Goal: Task Accomplishment & Management: Use online tool/utility

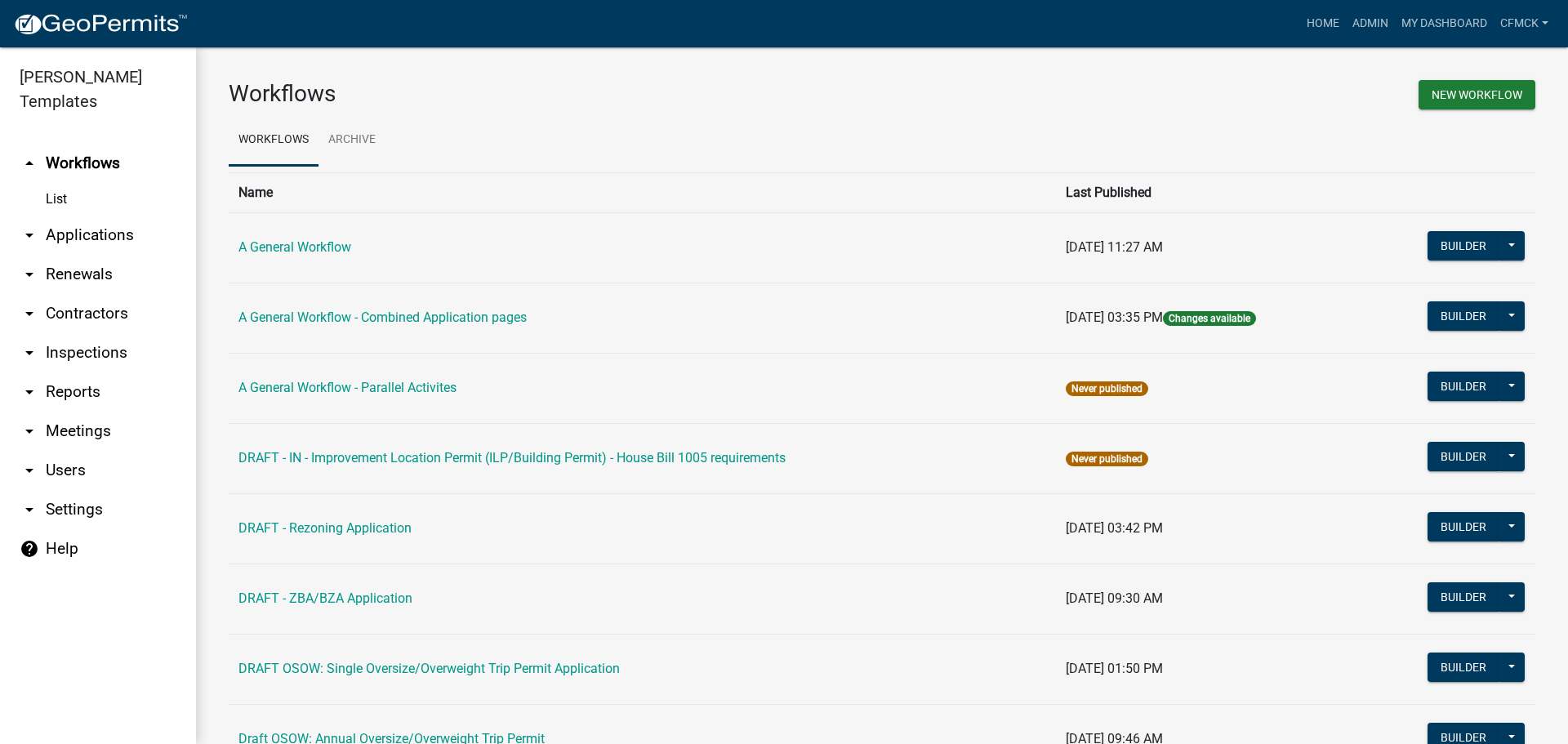
click at [1291, 81] on div "New Workflow" at bounding box center [1214, 97] width 665 height 34
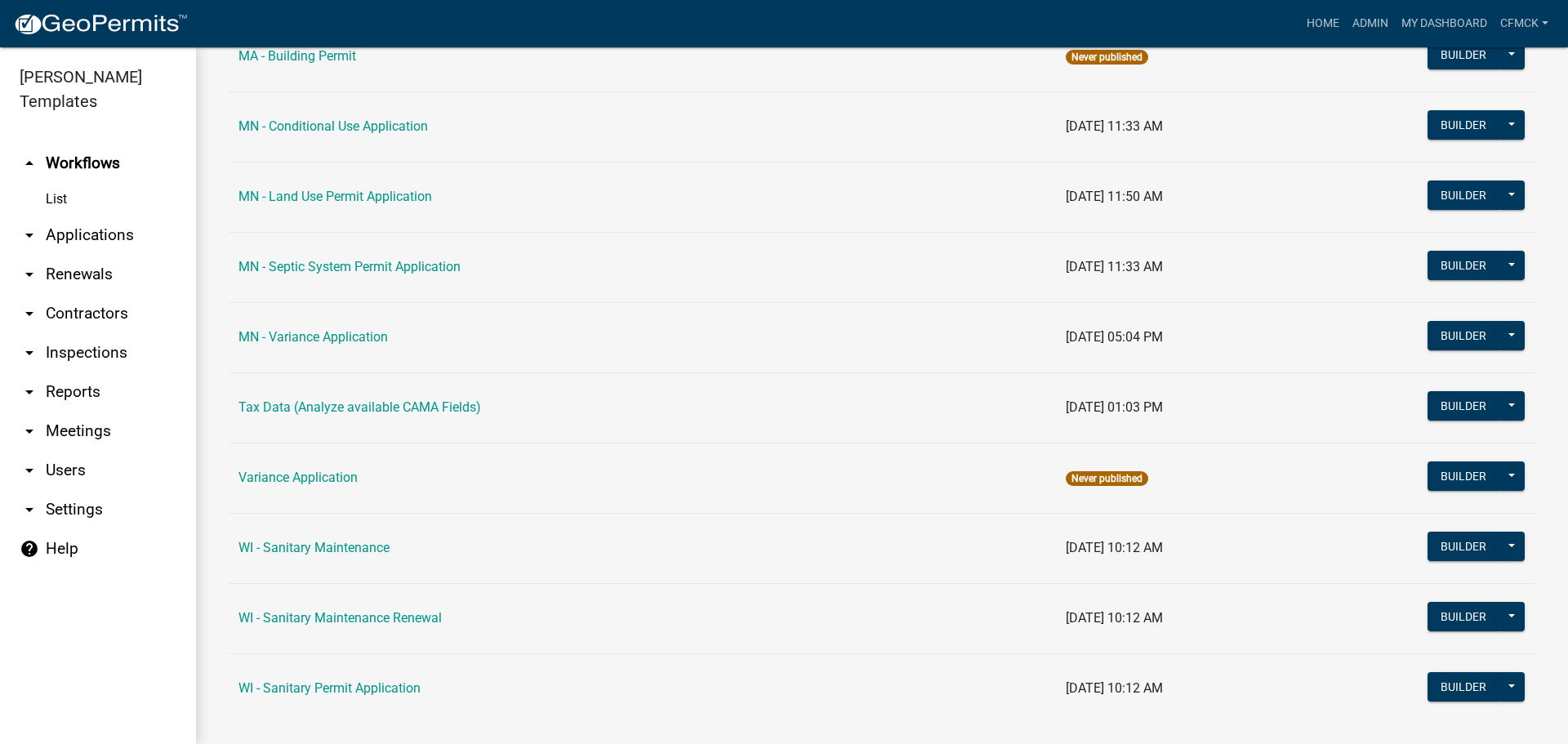
scroll to position [2123, 0]
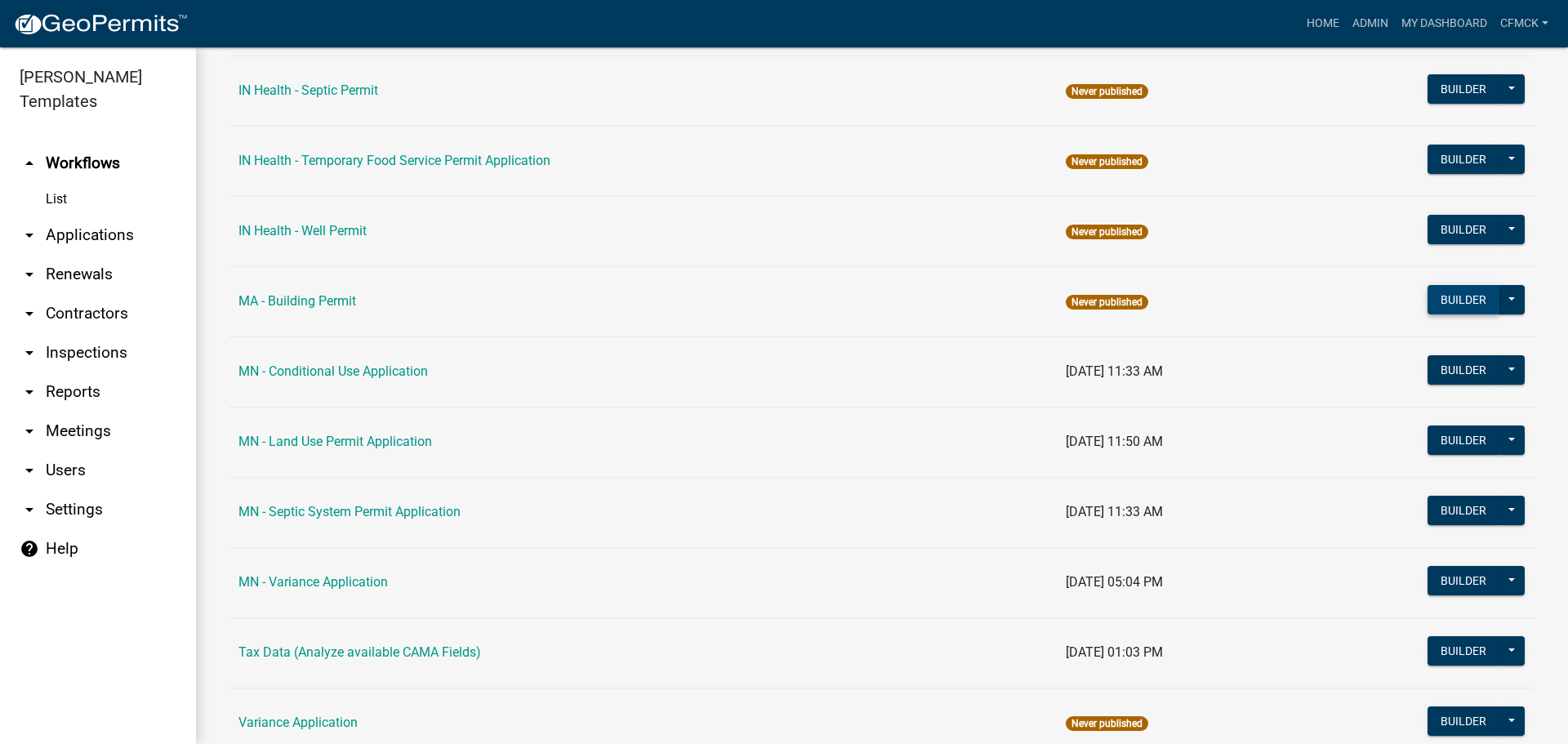
click at [1464, 299] on button "Builder" at bounding box center [1463, 299] width 72 height 30
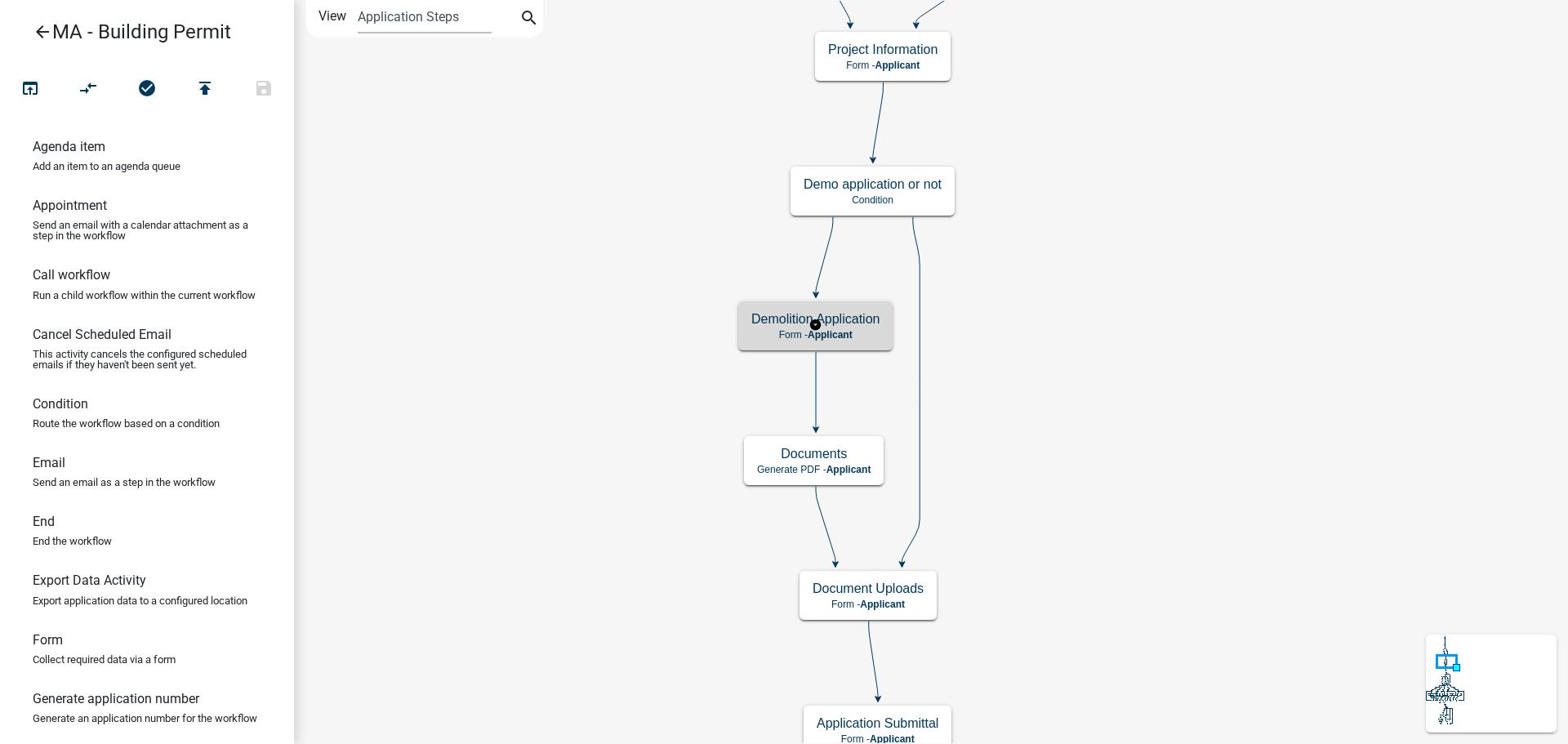
click at [850, 333] on span "Applicant" at bounding box center [830, 334] width 45 height 11
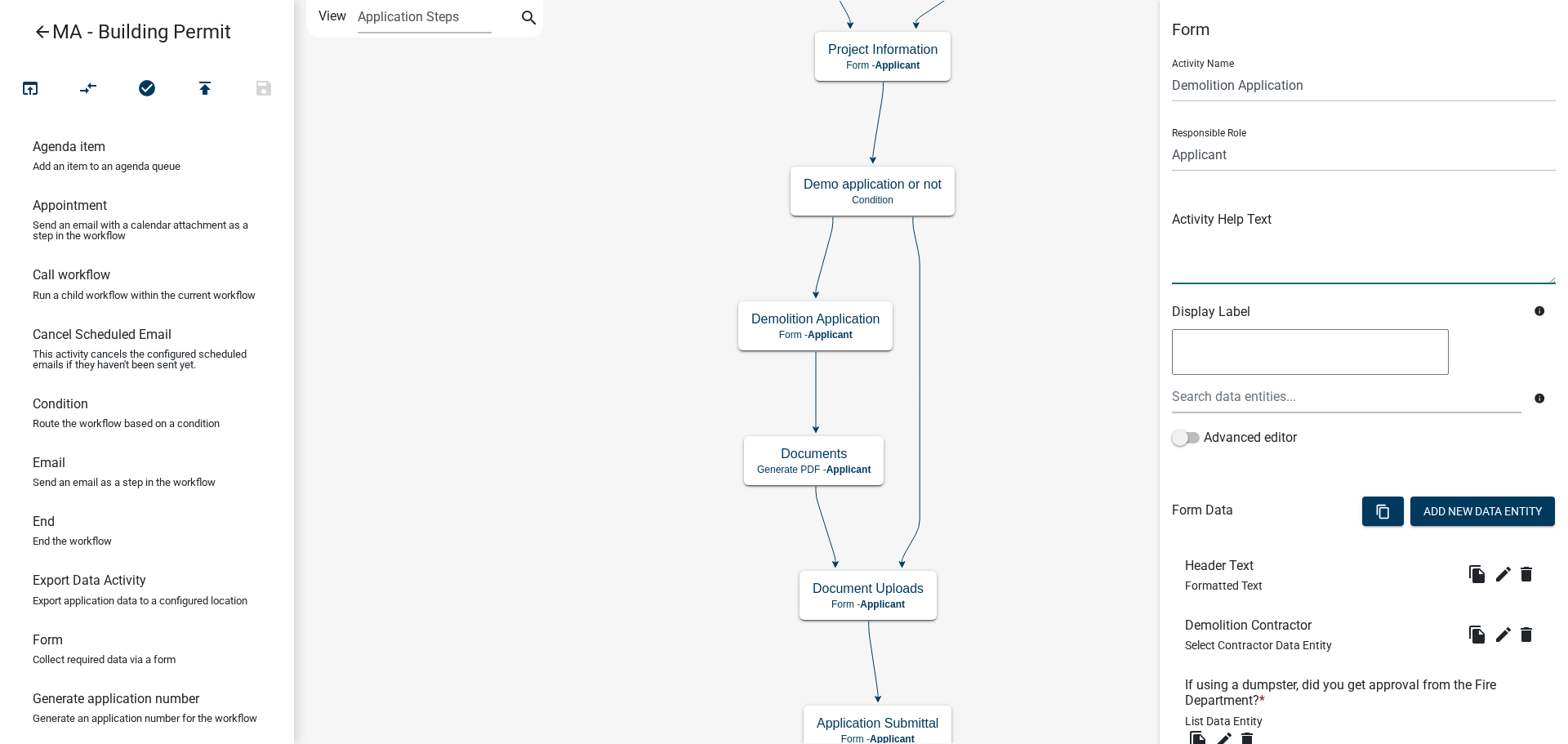
click at [1202, 263] on textarea at bounding box center [1364, 245] width 384 height 76
click at [1196, 247] on textarea at bounding box center [1364, 245] width 384 height 76
paste textarea "YOU ARE TO PROVIDE THE FOLLOWING LETTERS OR APPROVALS FROM THE PROPER AGENCY OR…"
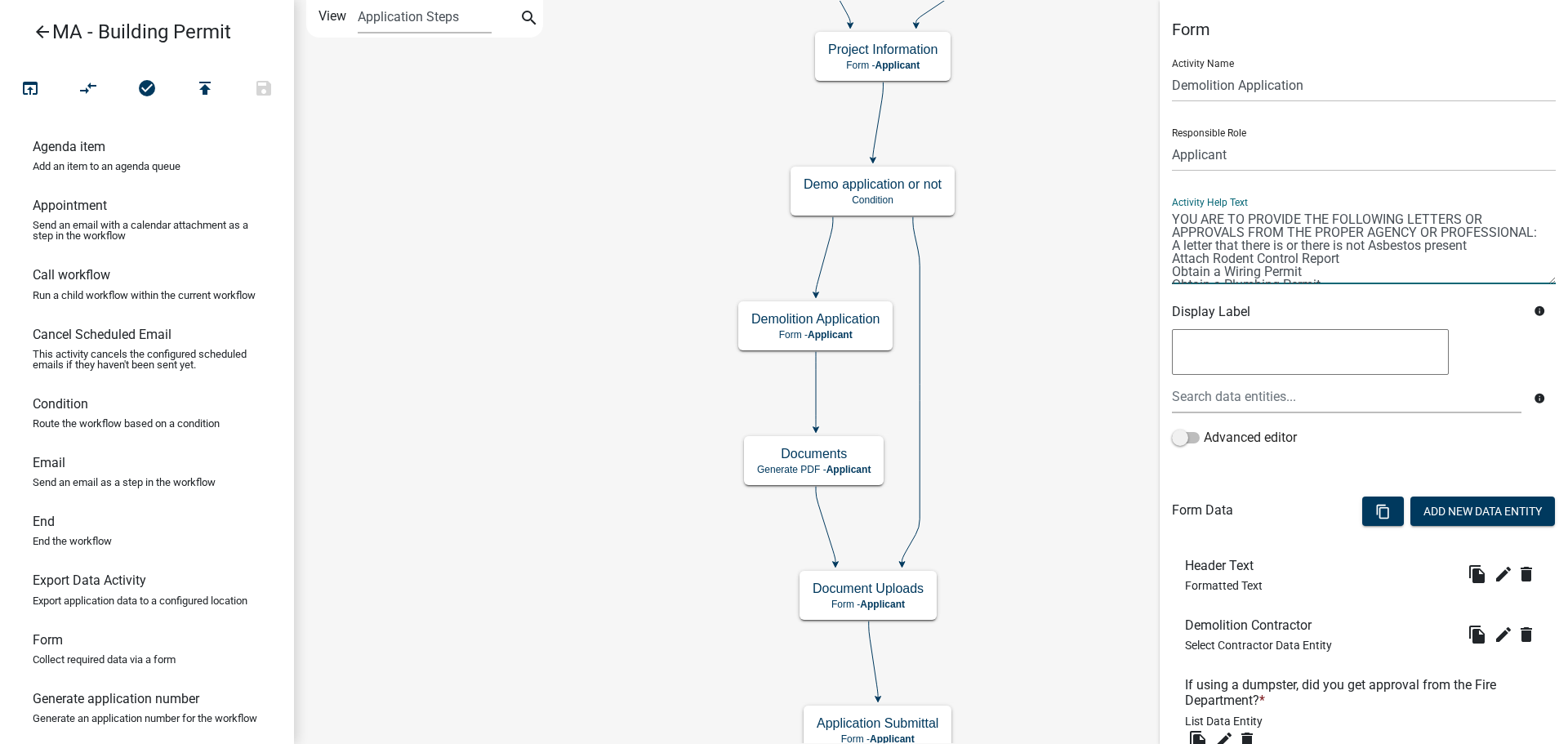
scroll to position [39, 0]
click at [1174, 219] on textarea at bounding box center [1364, 245] width 384 height 76
click at [1174, 232] on textarea at bounding box center [1364, 245] width 384 height 76
click at [1174, 244] on textarea at bounding box center [1364, 245] width 384 height 76
click at [1172, 255] on textarea at bounding box center [1364, 245] width 384 height 76
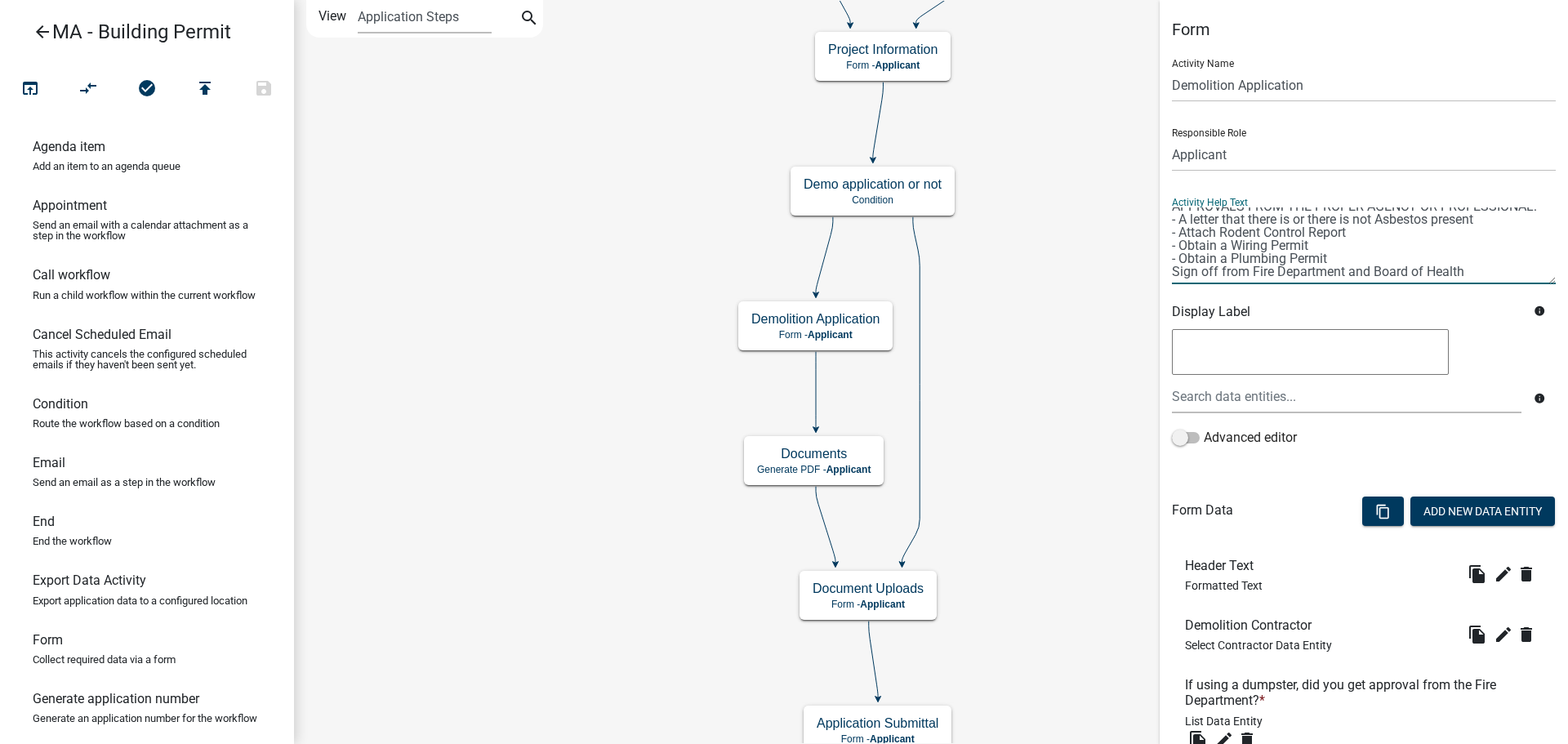
click at [1173, 271] on textarea at bounding box center [1364, 245] width 384 height 76
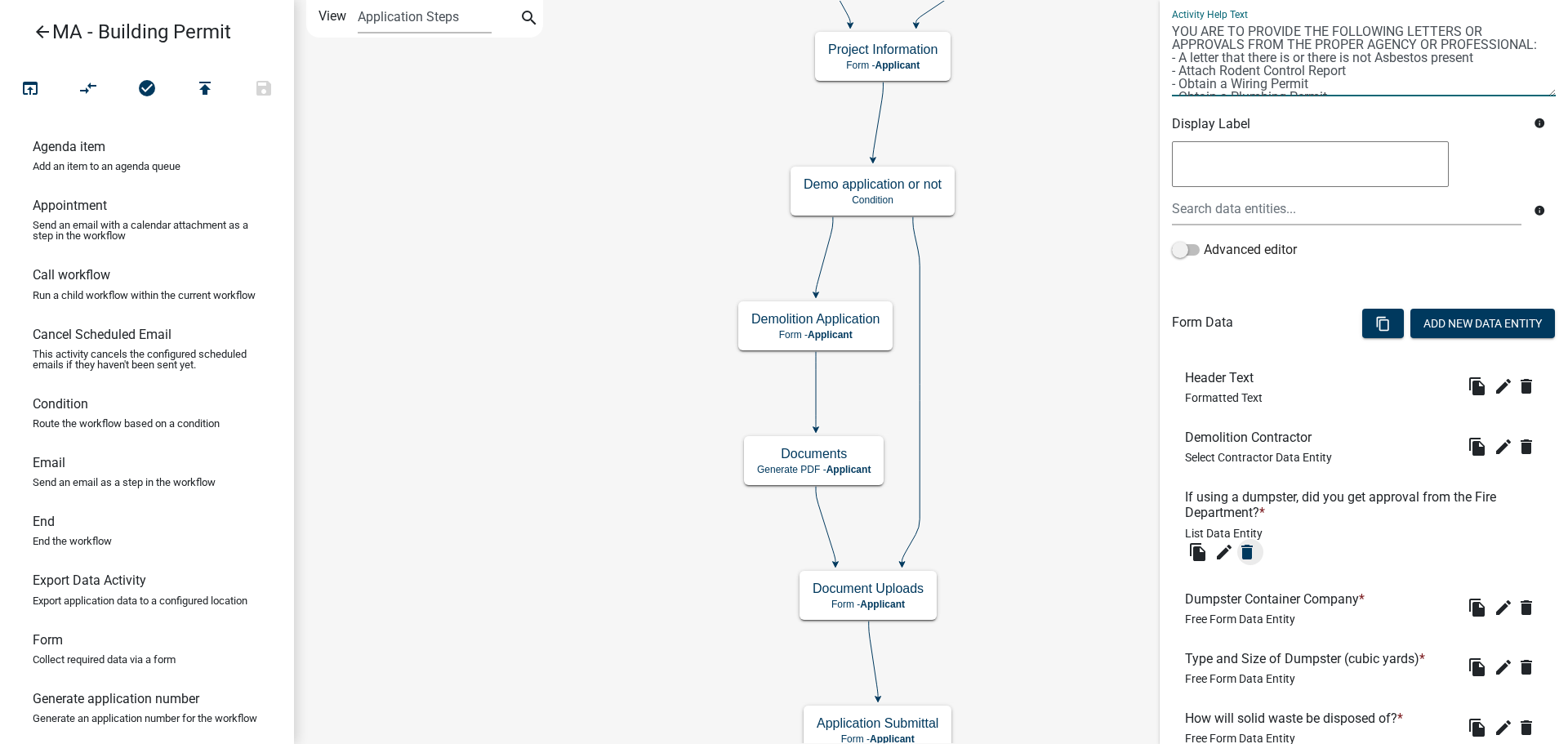
scroll to position [308, 0]
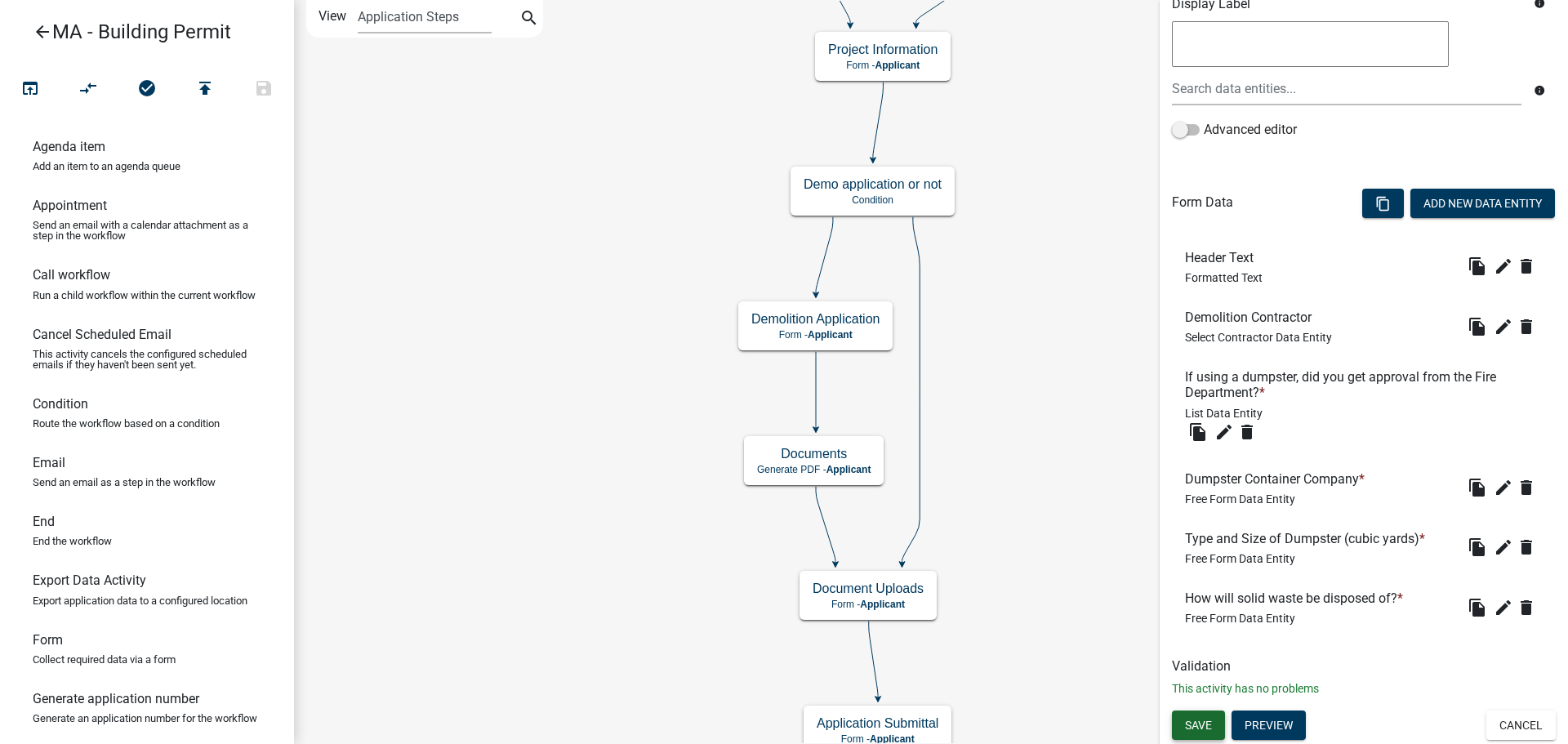
type textarea "YOU ARE TO PROVIDE THE FOLLOWING LETTERS OR APPROVALS FROM THE PROPER AGENCY OR…"
click at [1204, 734] on button "Save" at bounding box center [1198, 724] width 53 height 30
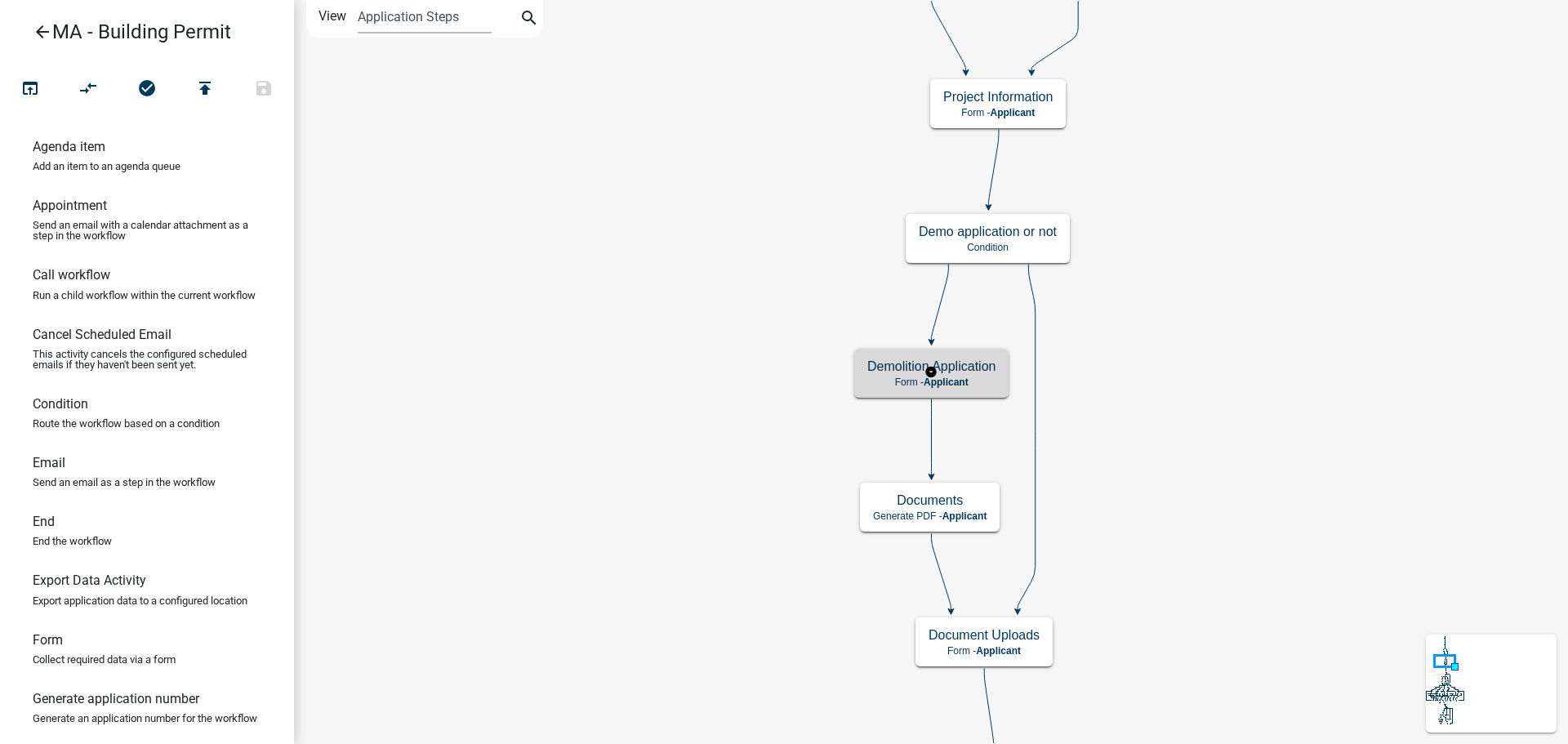
click at [977, 373] on h5 "Demolition Application" at bounding box center [931, 366] width 128 height 15
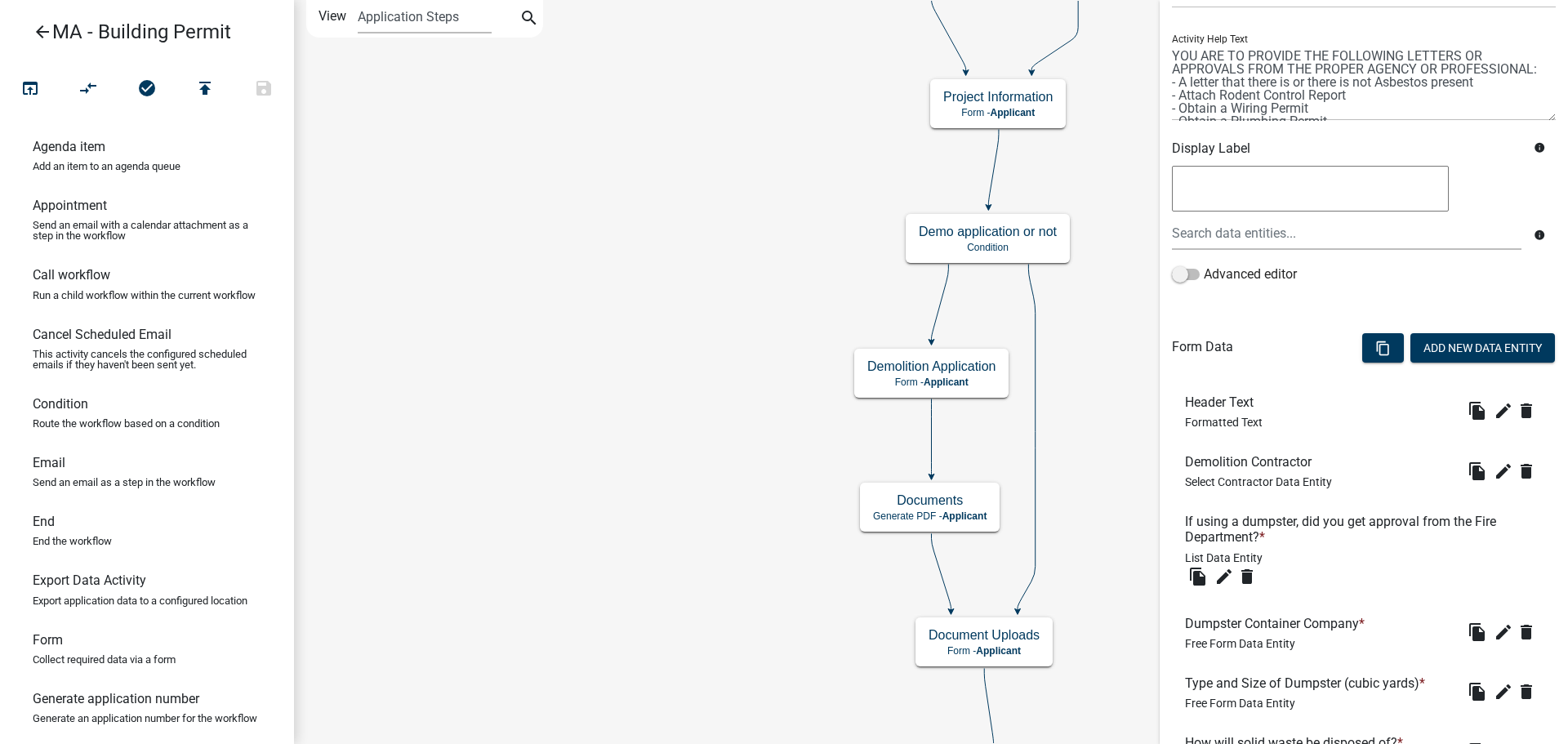
scroll to position [245, 0]
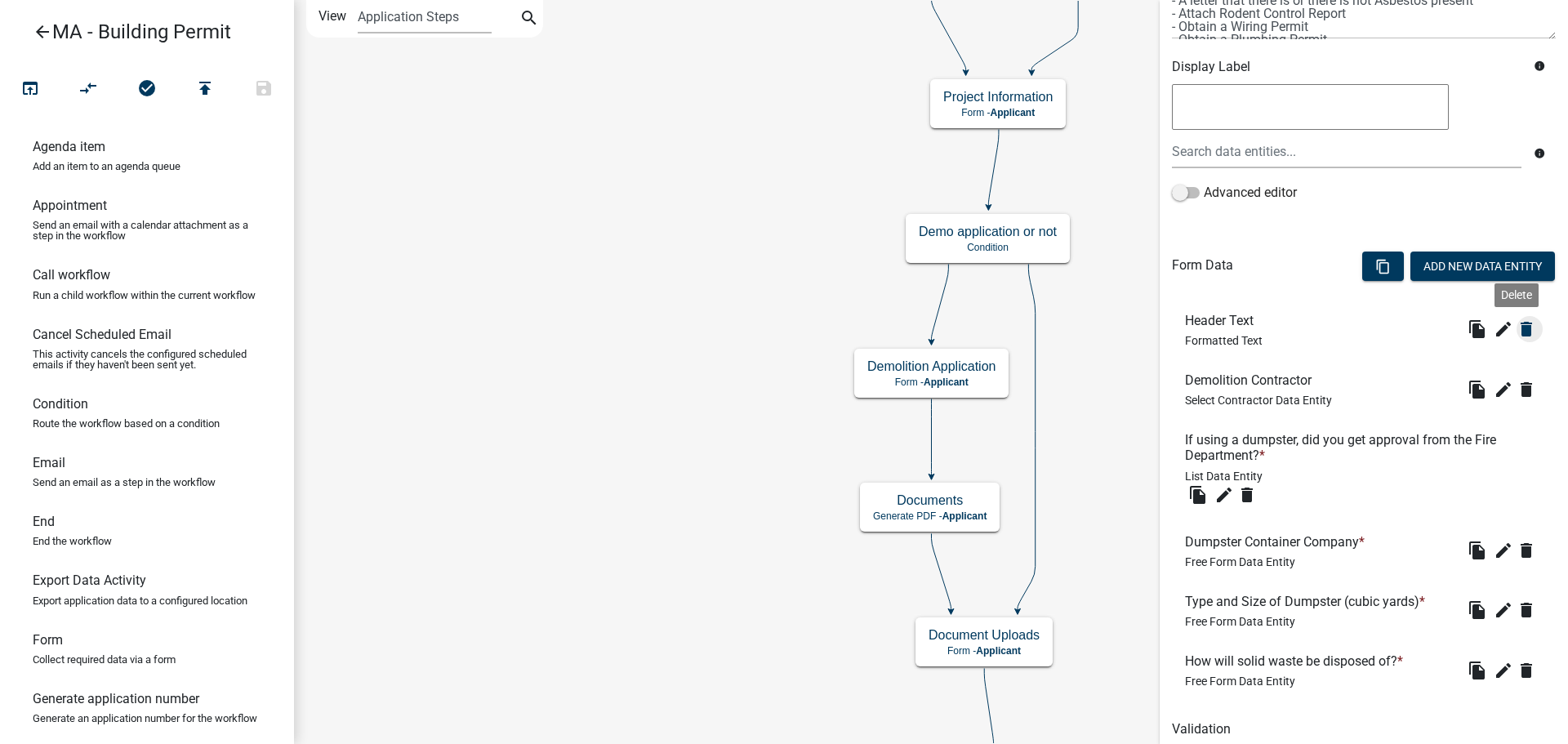
click at [1516, 330] on icon "delete" at bounding box center [1526, 328] width 20 height 20
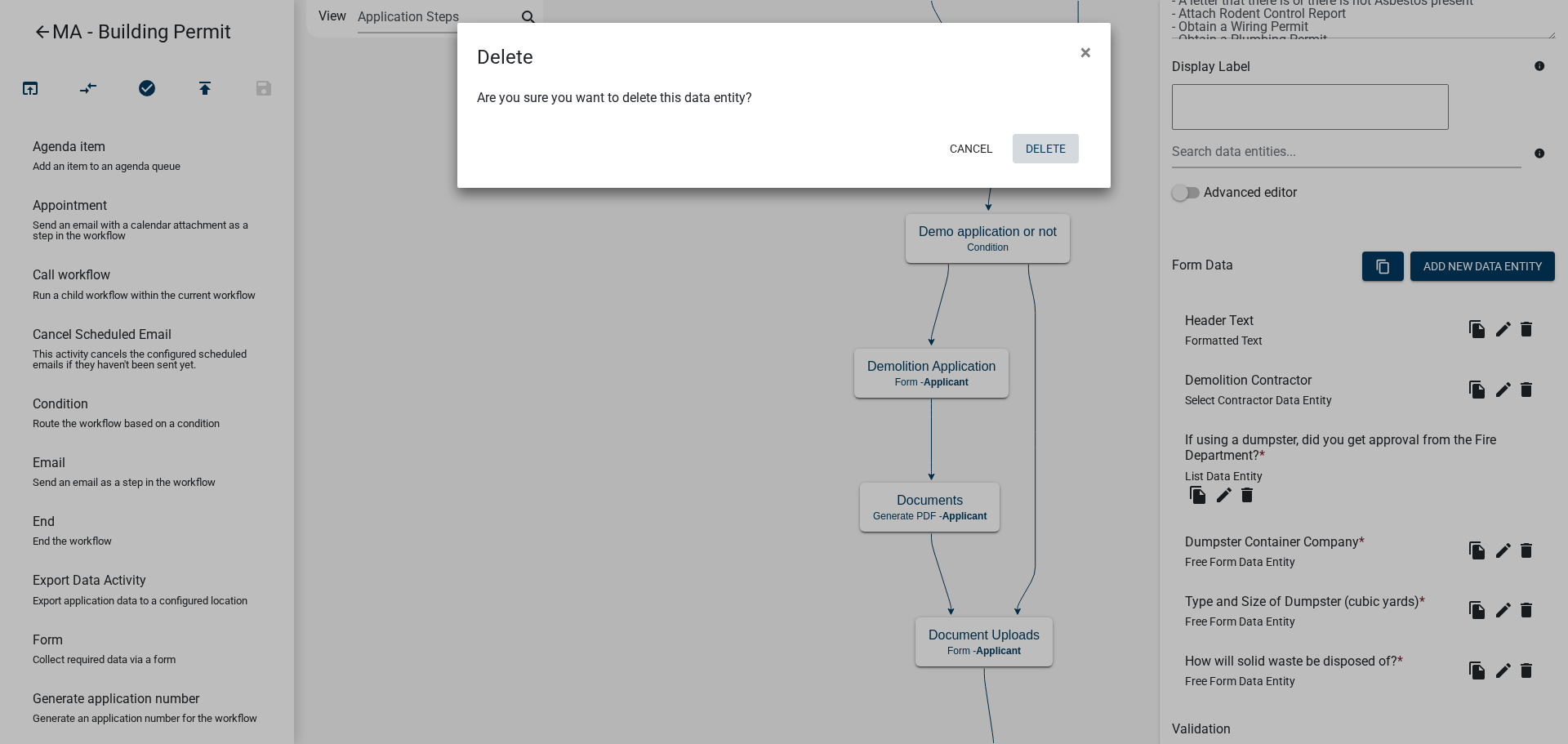
click at [1055, 153] on button "Delete" at bounding box center [1045, 148] width 66 height 30
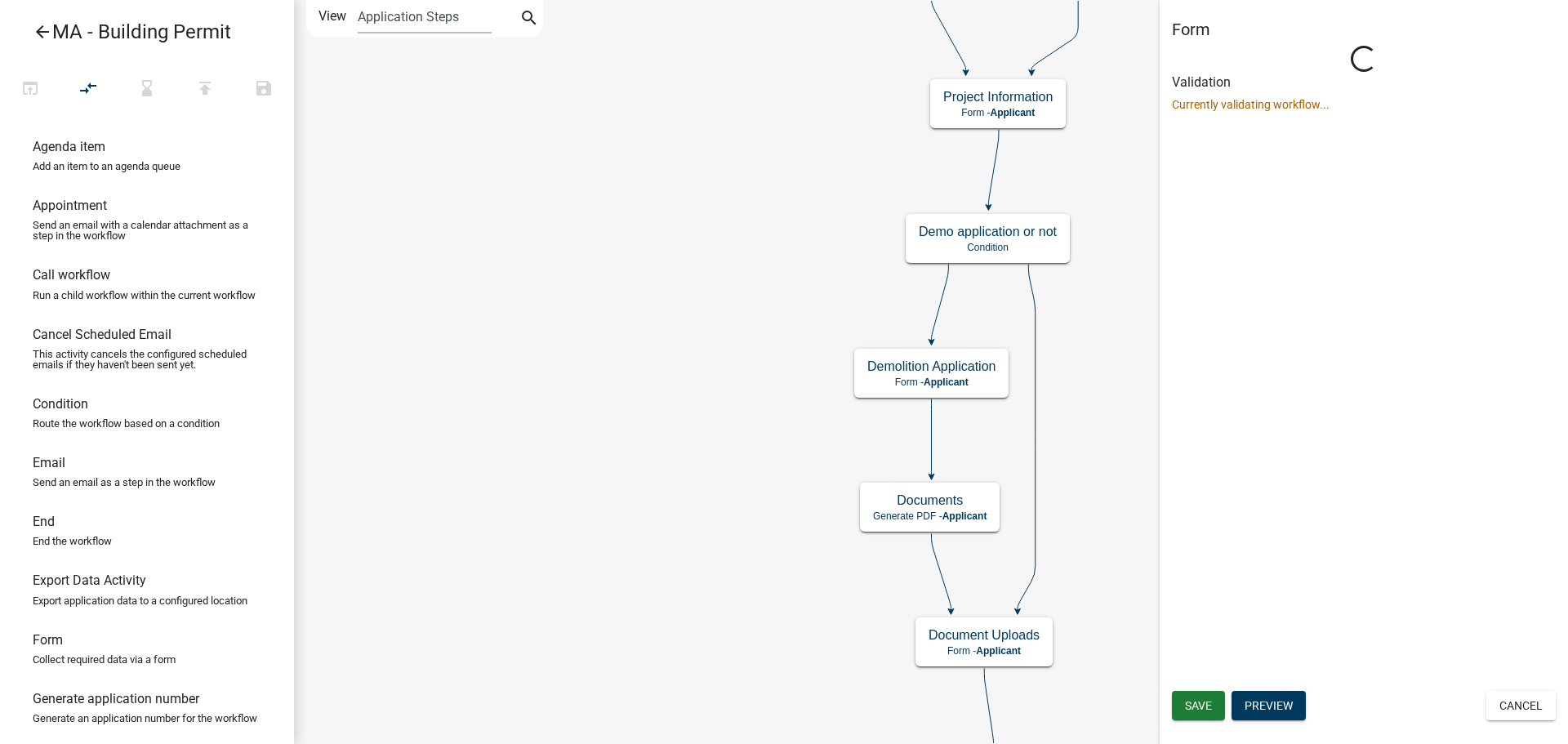
scroll to position [0, 0]
click at [1287, 707] on button "Preview" at bounding box center [1268, 705] width 75 height 30
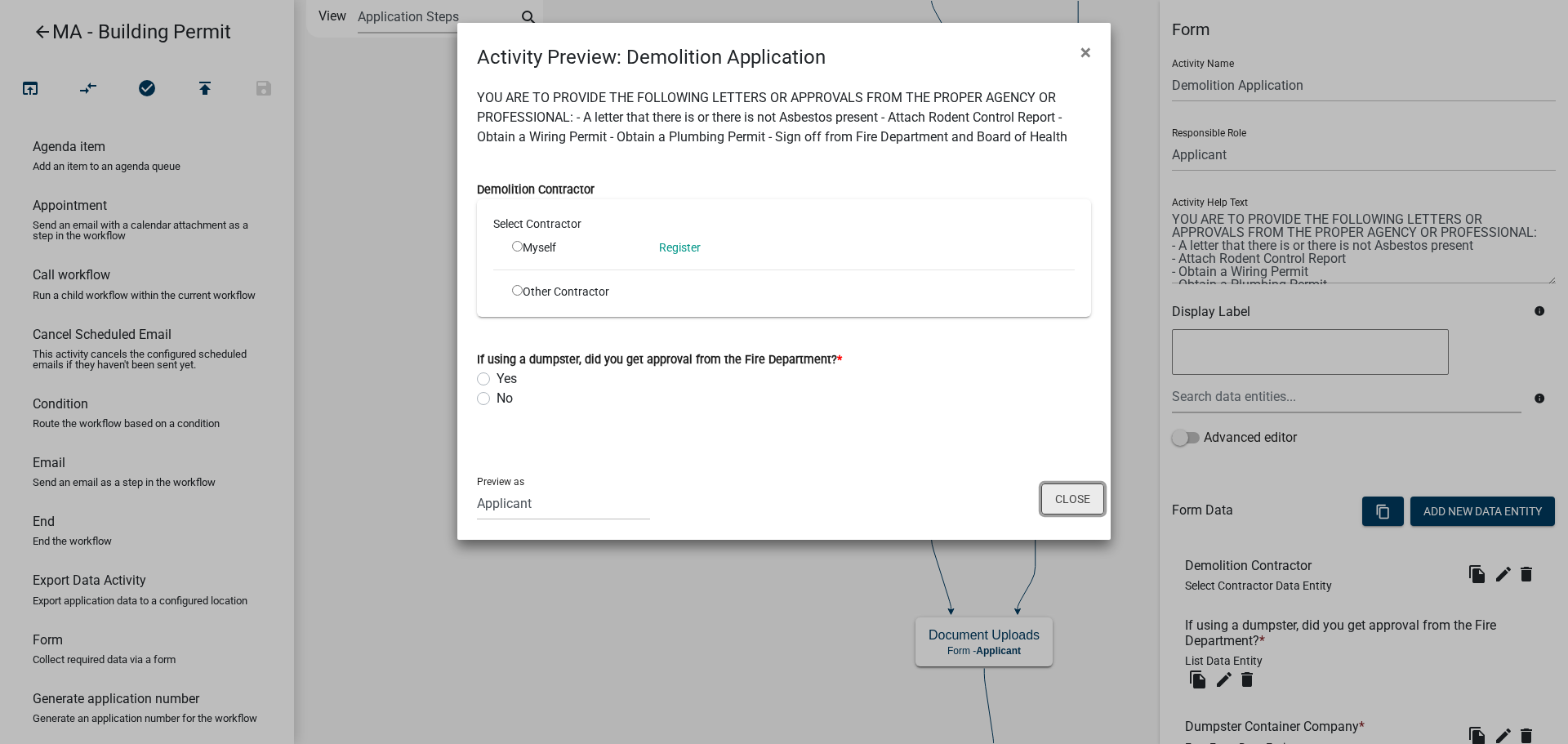
click at [1061, 495] on button "Close" at bounding box center [1072, 499] width 63 height 31
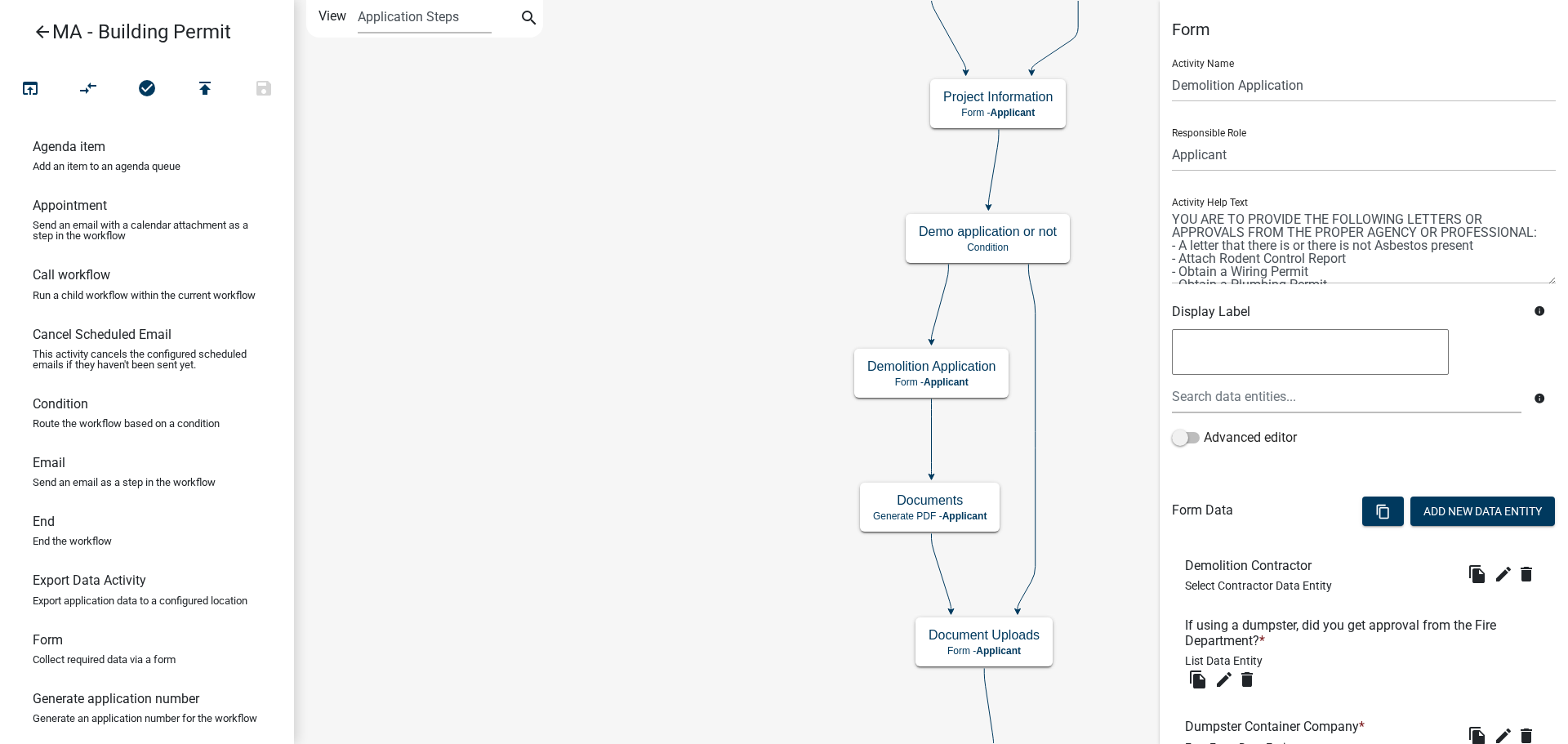
click at [1308, 284] on div "Activity Name Demolition Application Responsible Role Applicant Admin SDR Septi…" at bounding box center [1364, 257] width 384 height 422
drag, startPoint x: 1173, startPoint y: 218, endPoint x: 1508, endPoint y: 284, distance: 341.4
click at [1508, 286] on div "Activity Name Demolition Application Responsible Role Applicant Admin SDR Septi…" at bounding box center [1364, 257] width 384 height 422
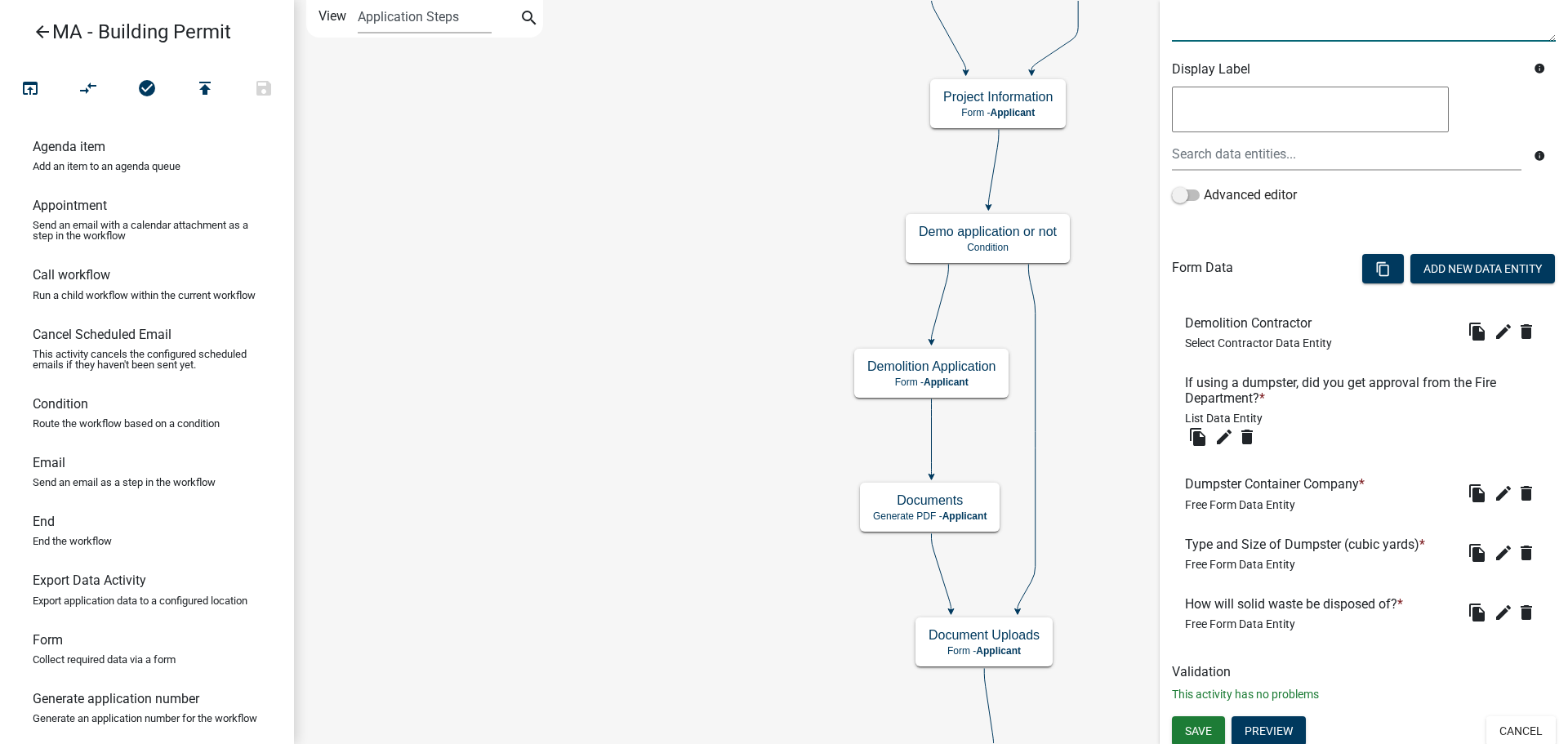
scroll to position [249, 0]
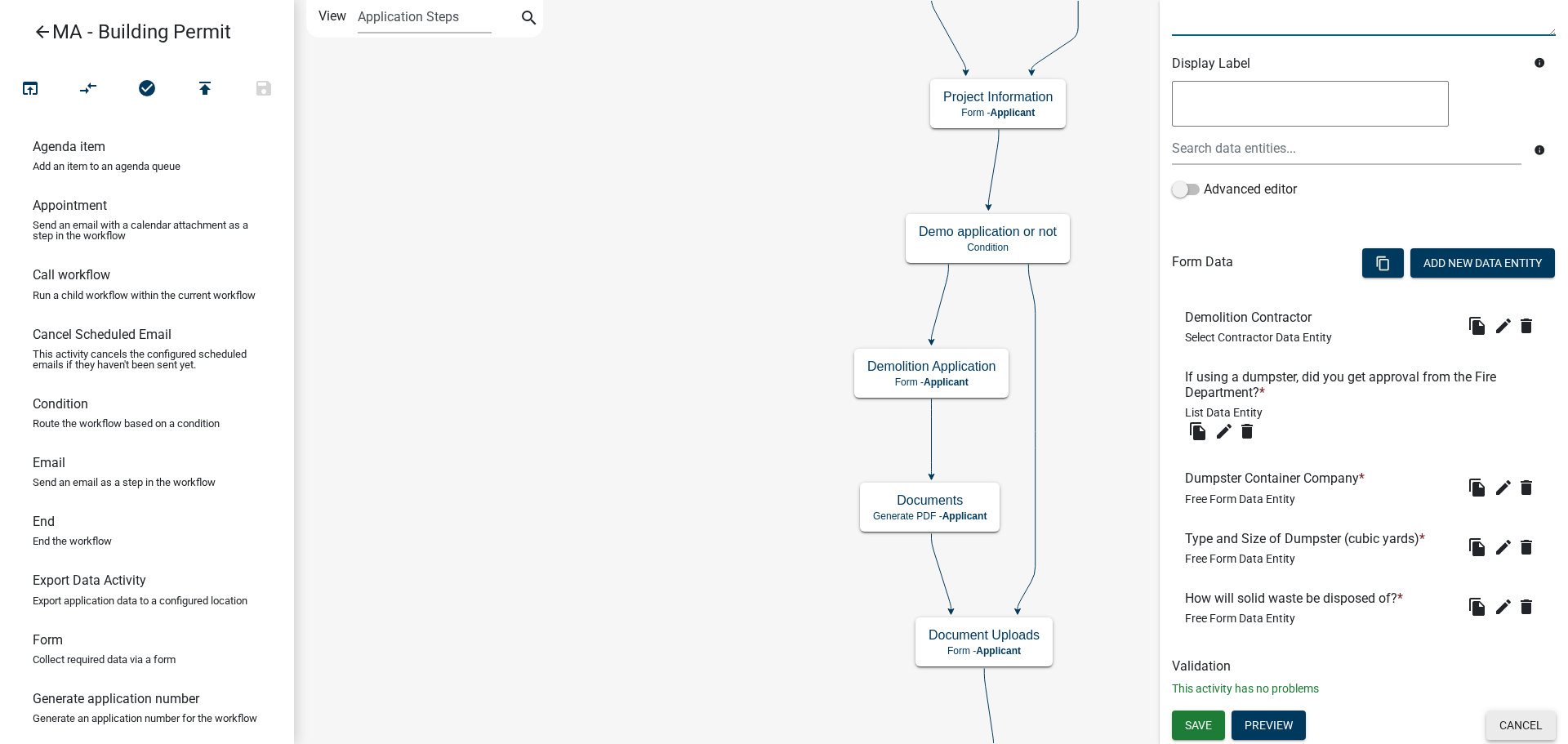
click at [1515, 726] on button "Cancel" at bounding box center [1520, 724] width 70 height 30
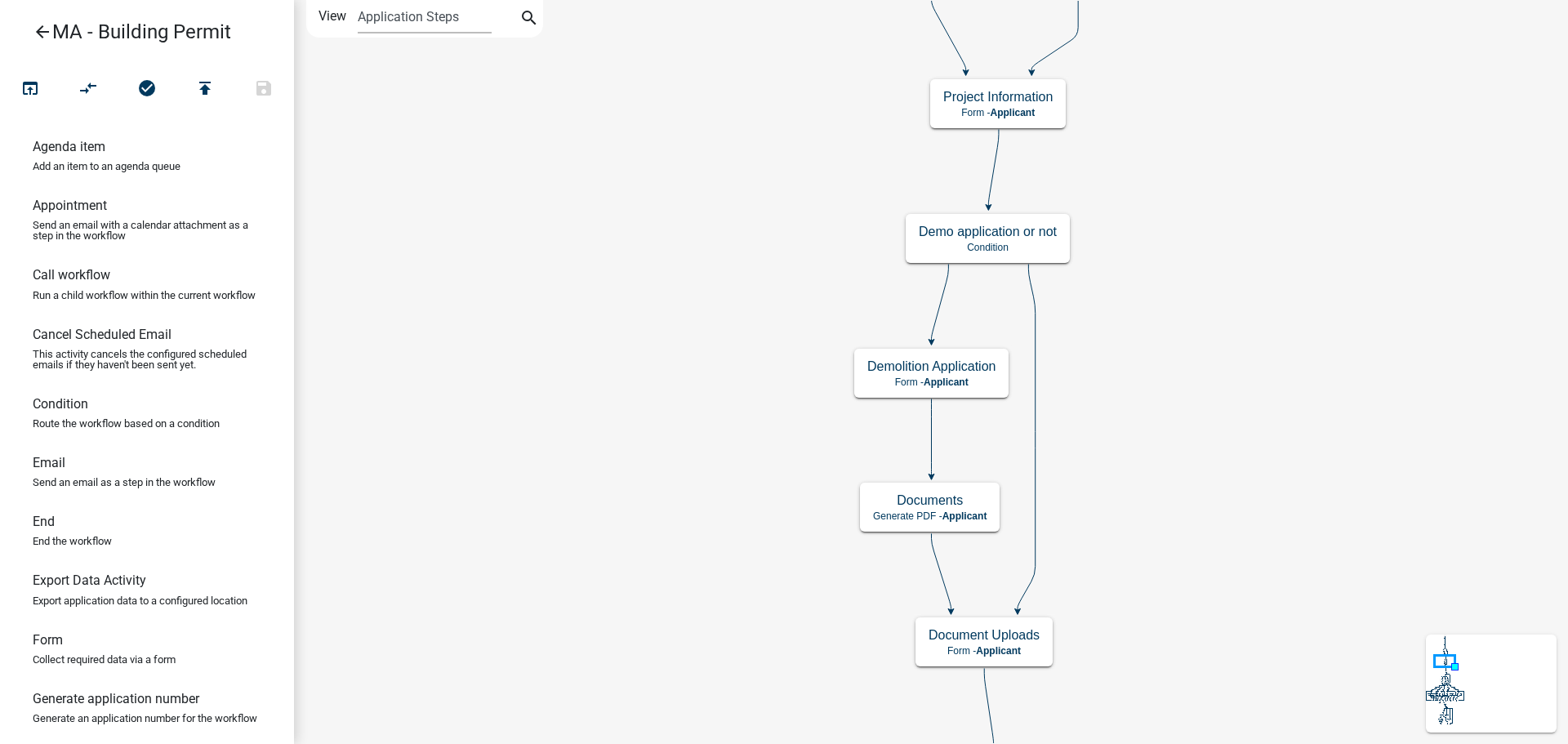
scroll to position [0, 0]
click at [996, 389] on div "Demolition Application Form - Applicant" at bounding box center [932, 373] width 154 height 49
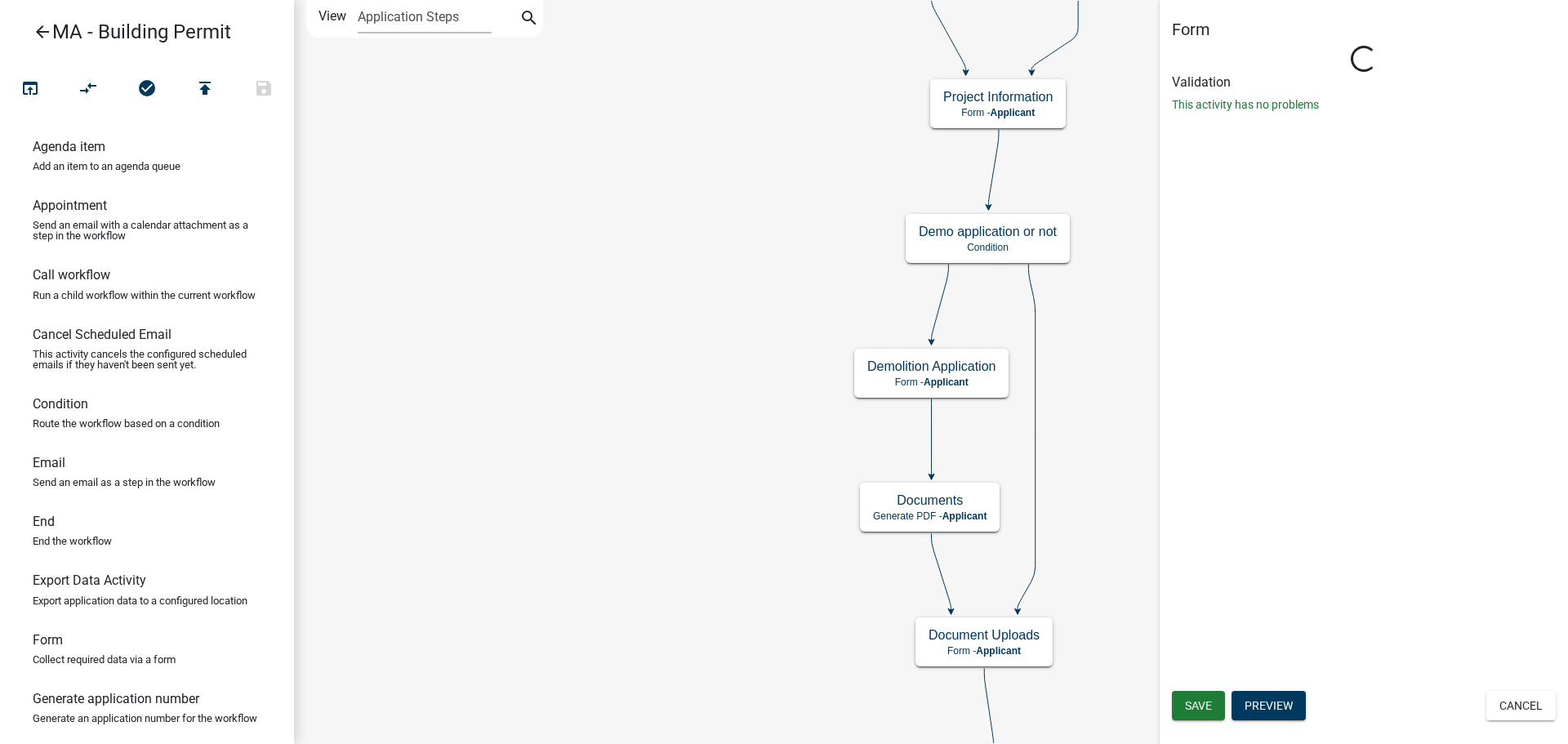
type textarea "YOU ARE TO PROVIDE THE FOLLOWING LETTERS OR APPROVALS FROM THE PROPER AGENCY OR…"
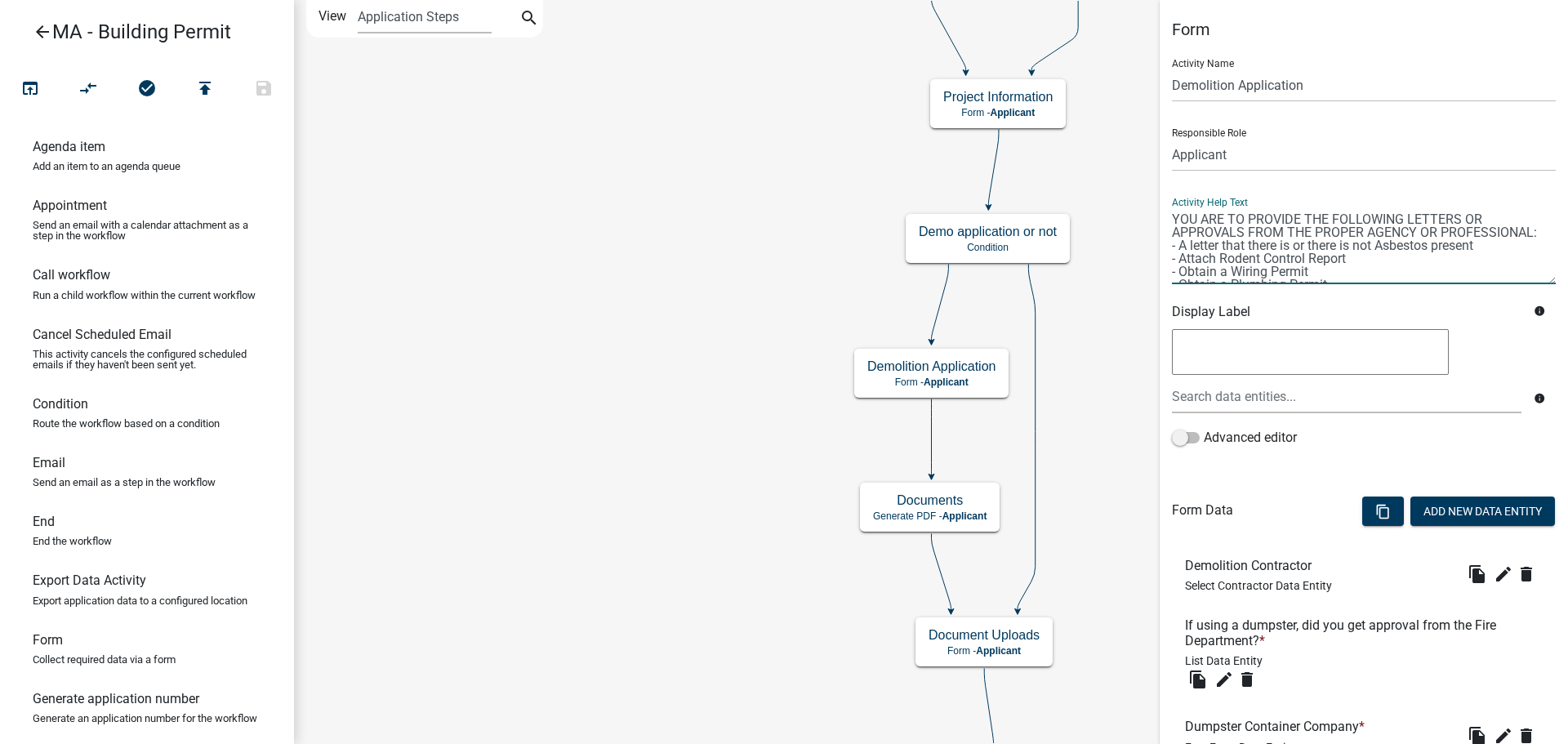
click at [1358, 251] on textarea at bounding box center [1364, 245] width 384 height 76
drag, startPoint x: 1476, startPoint y: 276, endPoint x: 1094, endPoint y: 198, distance: 389.9
click at [1094, 198] on main "Start Start - Applicant Search Parcel Data Parcel search - Applicant Owner and …" at bounding box center [930, 372] width 1274 height 744
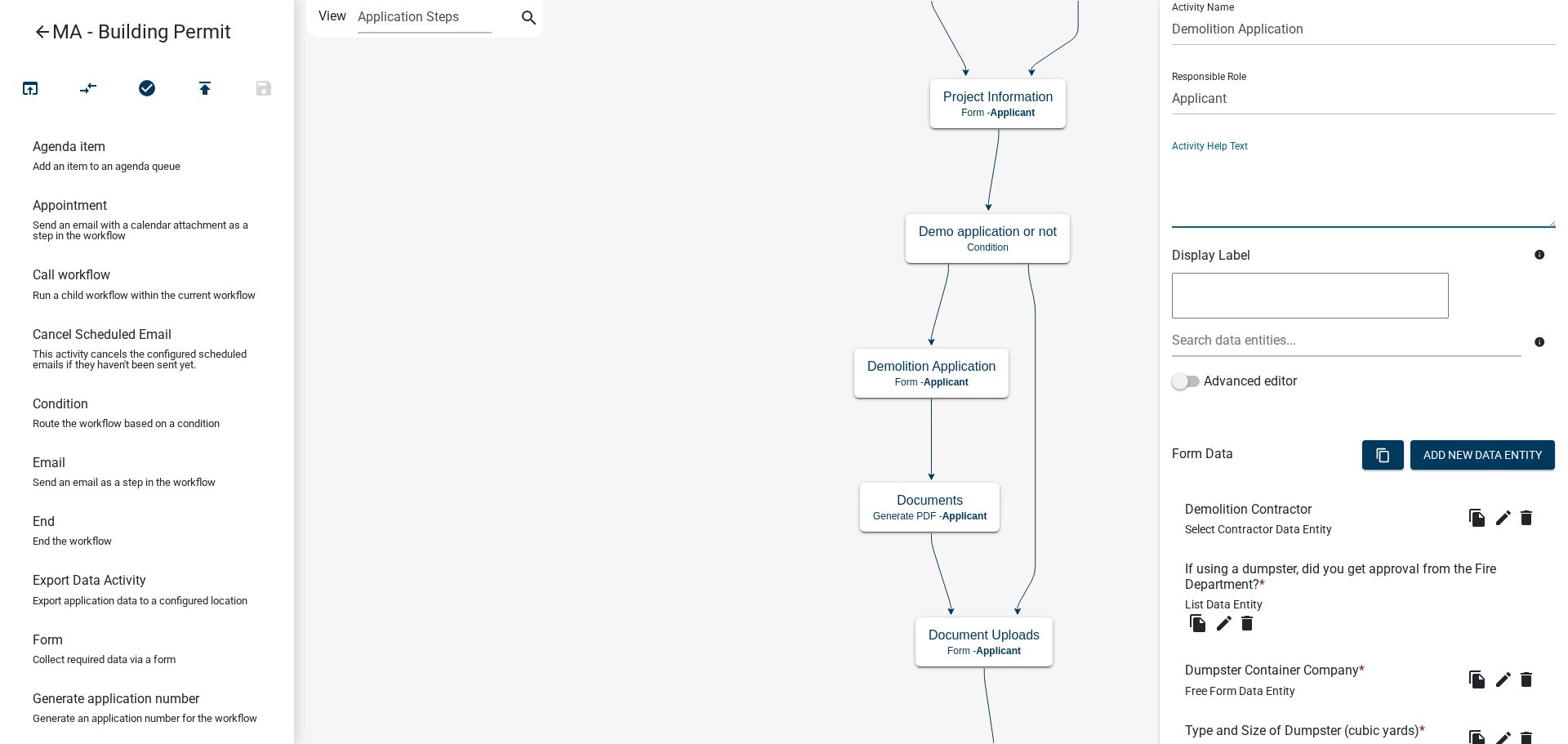
scroll to position [249, 0]
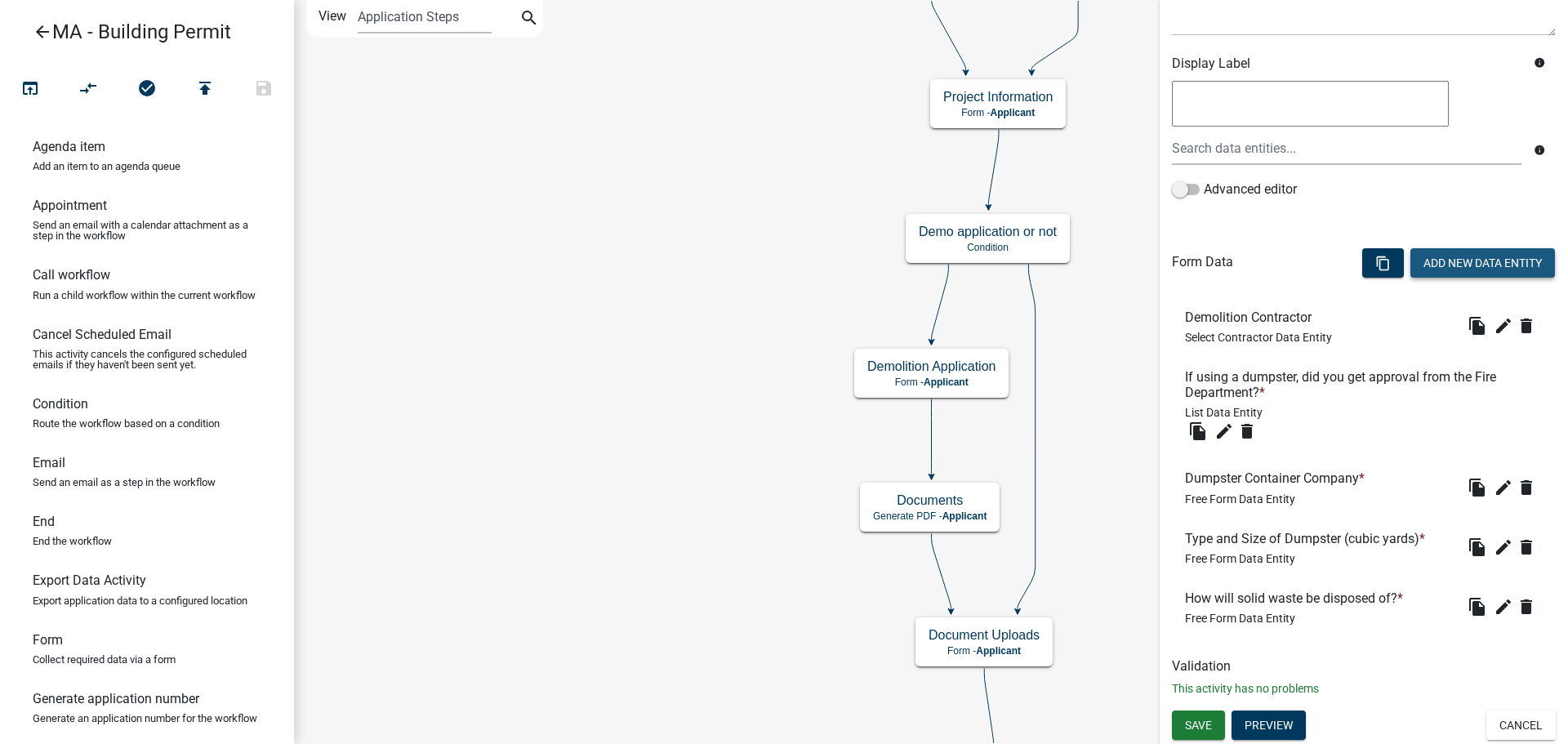
click at [1445, 263] on button "Add New Data Entity" at bounding box center [1482, 263] width 144 height 30
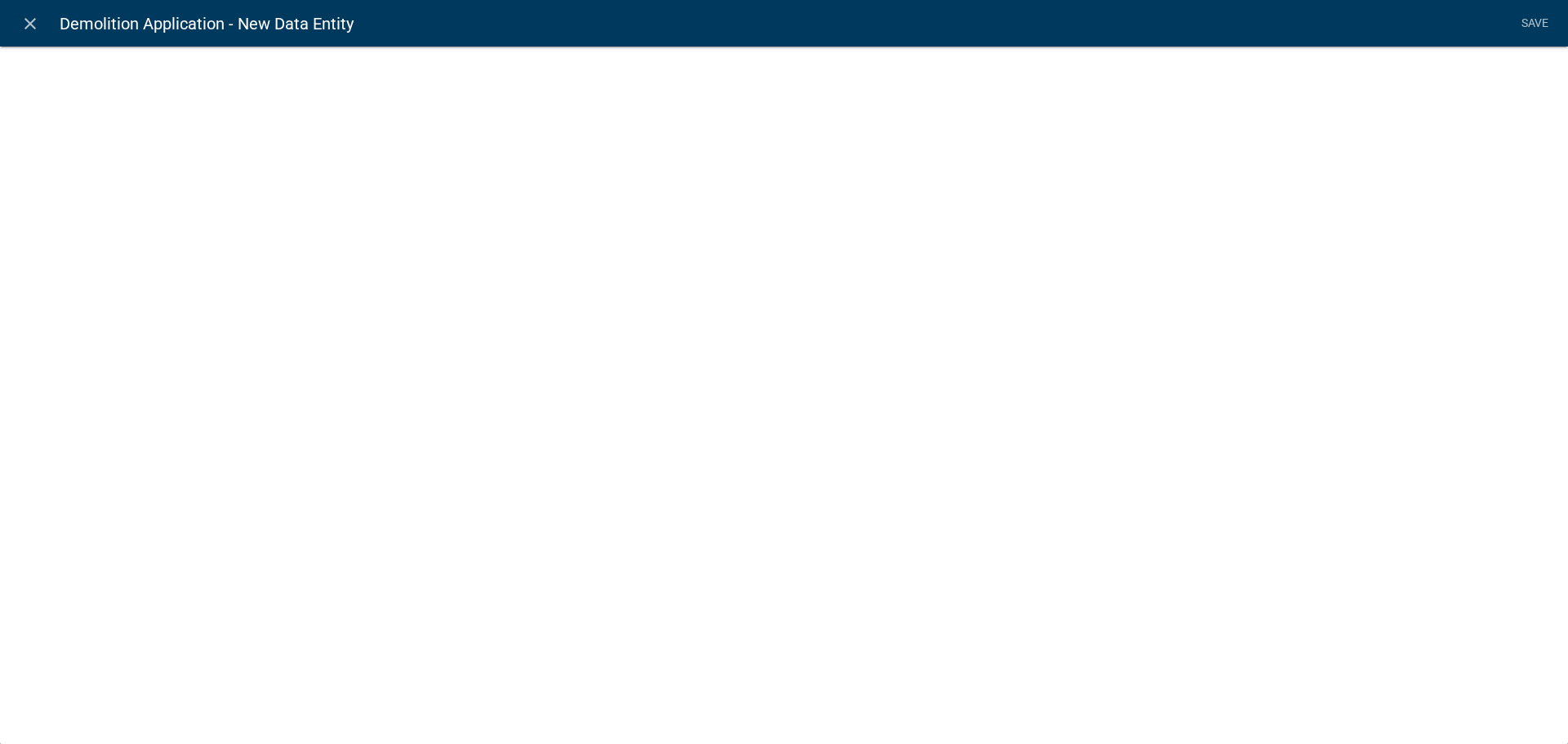
select select
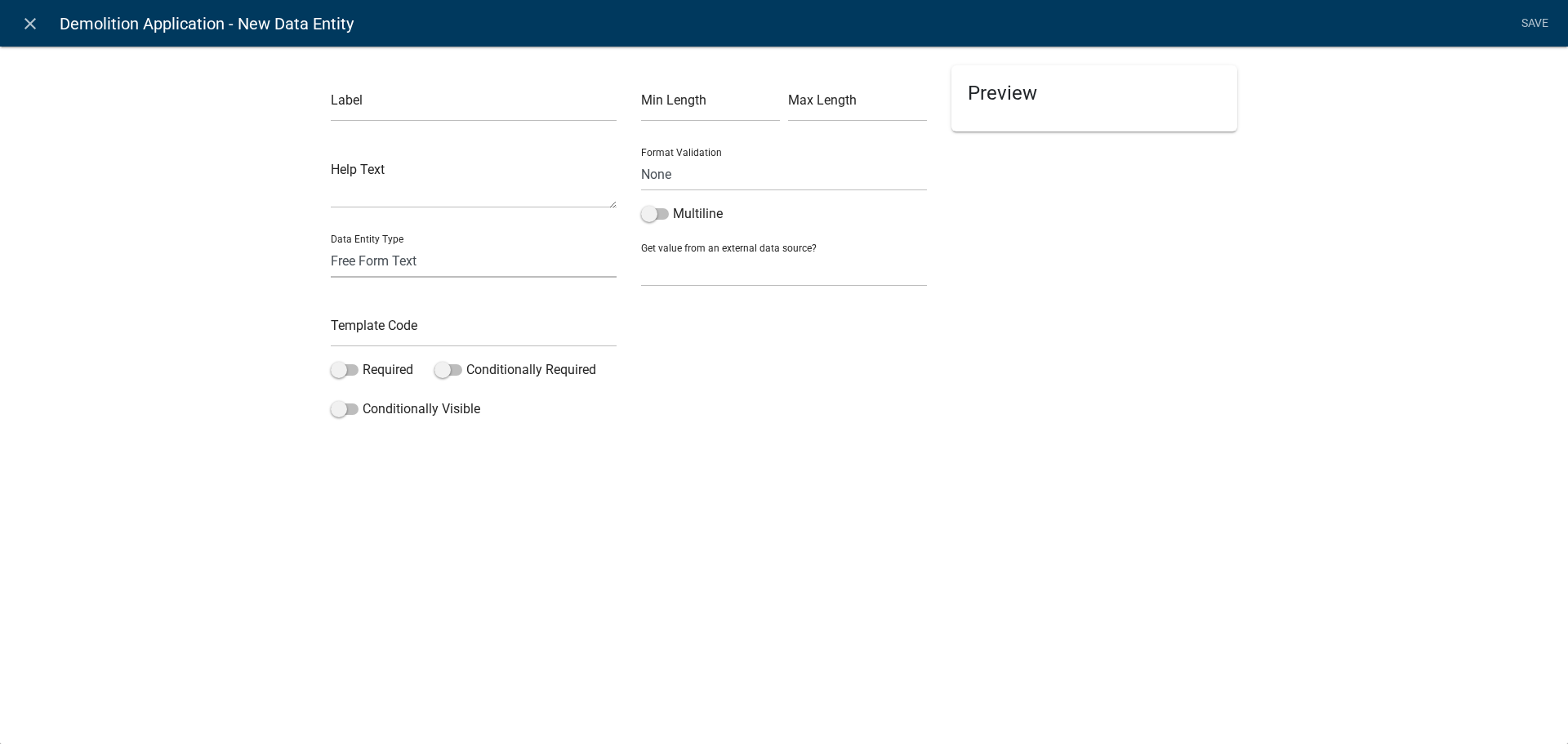
click at [425, 262] on select "Free Form Text Document Display Entity Value Fee Numeric Data Date Map Sketch D…" at bounding box center [473, 260] width 286 height 33
select select "rich-text"
click at [331, 244] on select "Free Form Text Document Display Entity Value Fee Numeric Data Date Map Sketch D…" at bounding box center [473, 260] width 286 height 33
select select "rich-text"
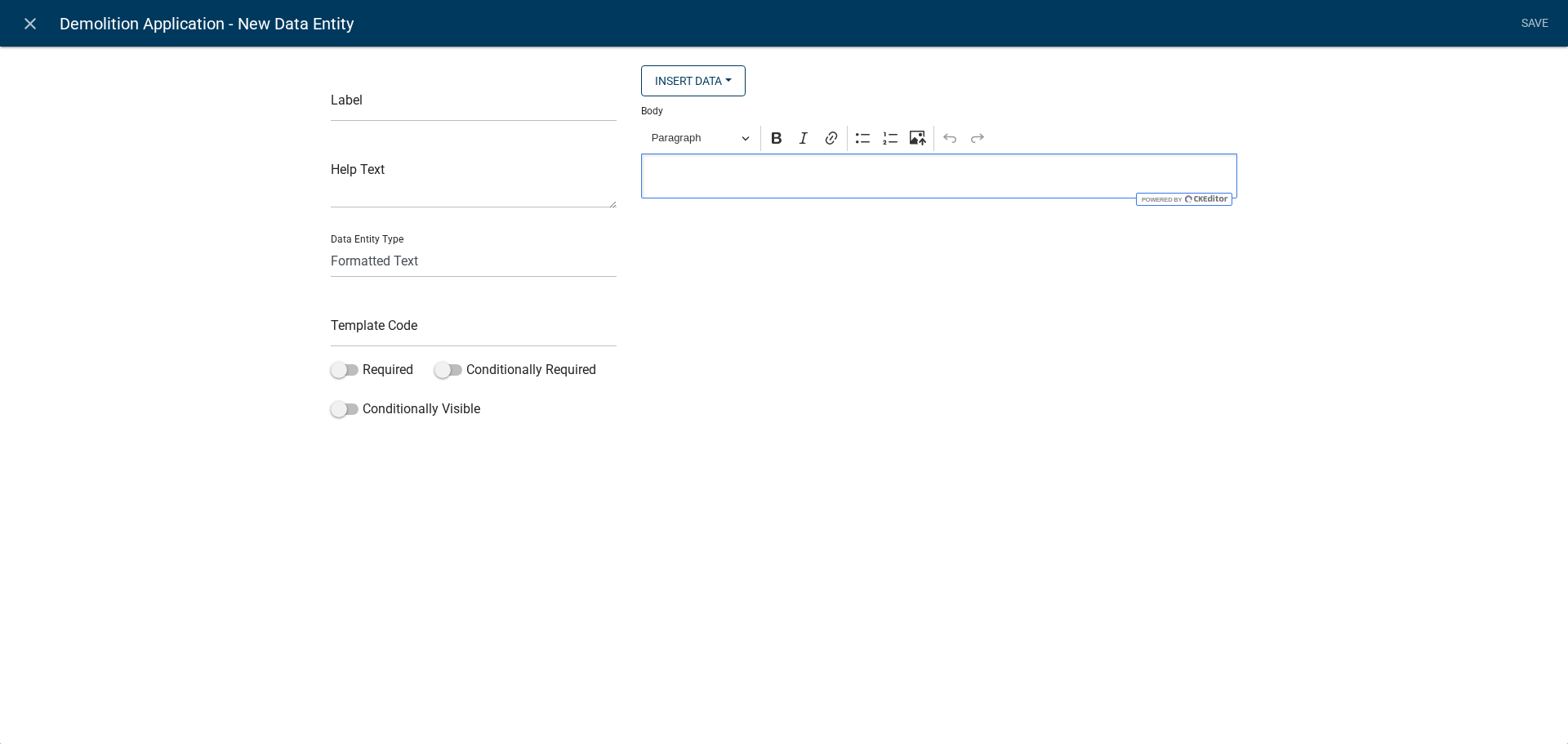
click at [726, 166] on p "Editor editing area: main. Press Alt+0 for help." at bounding box center [939, 176] width 579 height 20
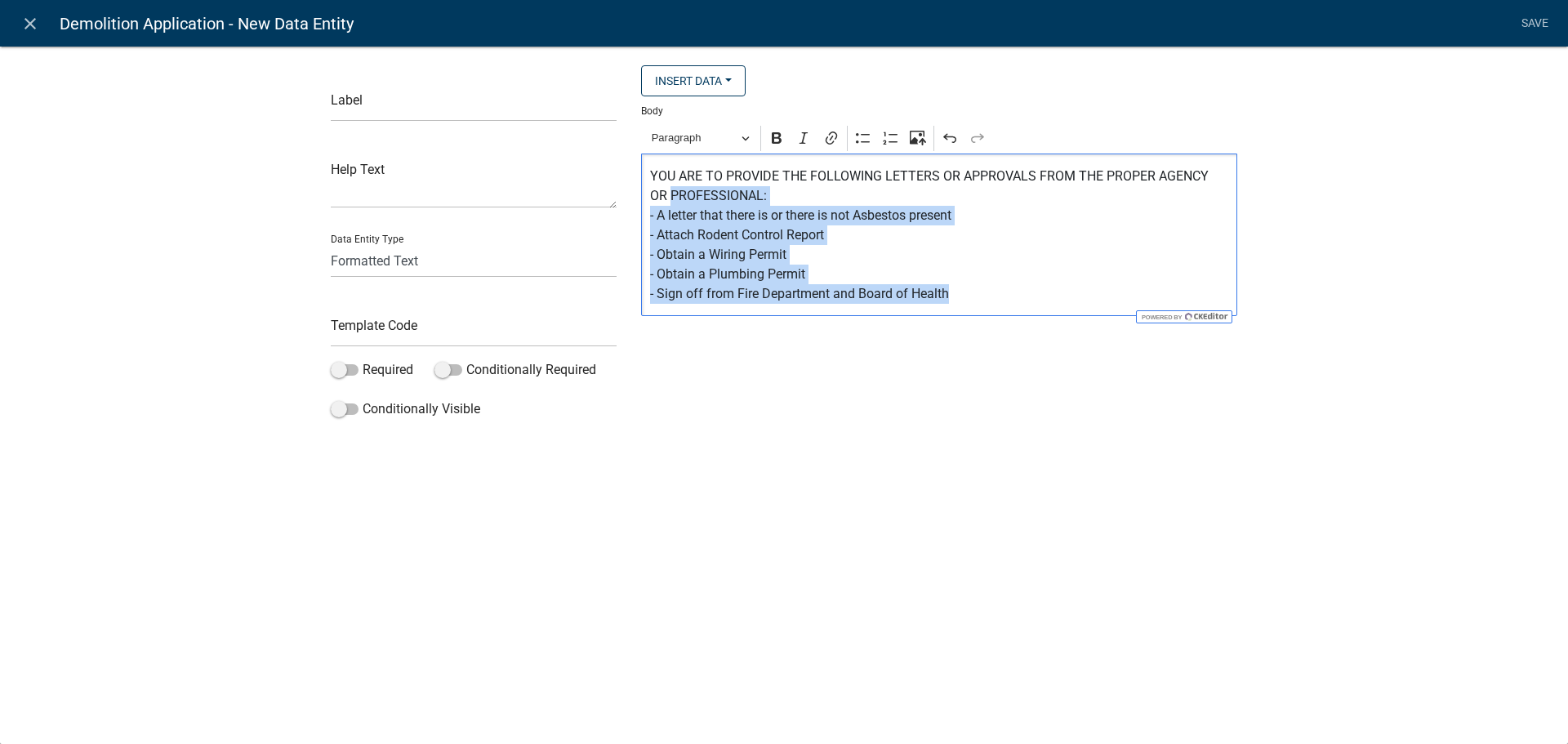
drag, startPoint x: 960, startPoint y: 294, endPoint x: 619, endPoint y: 205, distance: 352.4
click at [619, 205] on div "Label Help Text Data Entity Type Free Form Text Document Display Entity Value F…" at bounding box center [783, 245] width 931 height 360
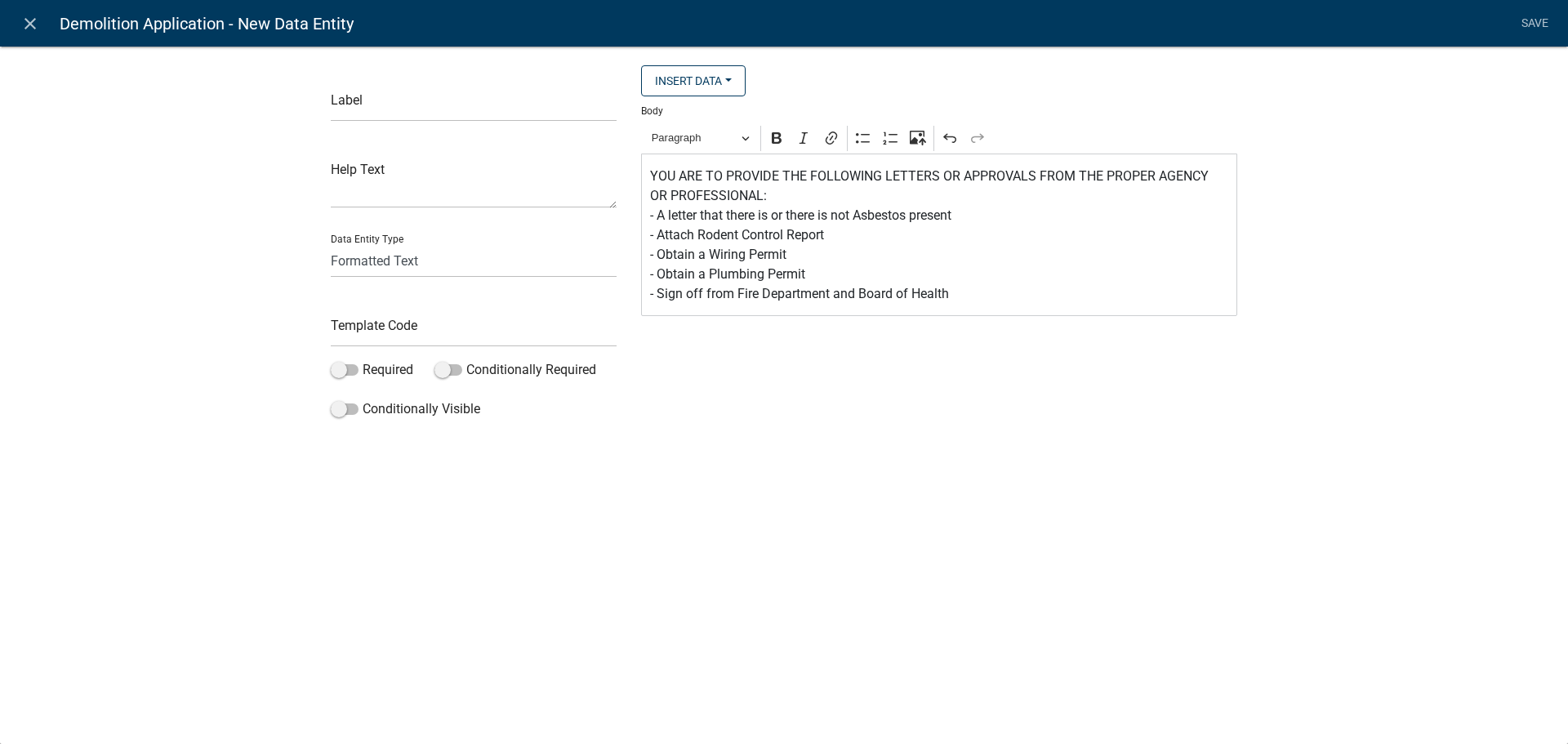
click at [619, 205] on div "Label Help Text Data Entity Type Free Form Text Document Display Entity Value F…" at bounding box center [473, 245] width 311 height 360
click at [652, 298] on p "YOU ARE TO PROVIDE THE FOLLOWING LETTERS OR APPROVALS FROM THE PROPER AGENCY OR…" at bounding box center [939, 235] width 579 height 137
click at [657, 296] on p "YOU ARE TO PROVIDE THE FOLLOWING LETTERS OR APPROVALS FROM THE PROPER AGENCY OR…" at bounding box center [939, 235] width 579 height 137
click at [655, 272] on p "YOU ARE TO PROVIDE THE FOLLOWING LETTERS OR APPROVALS FROM THE PROPER AGENCY OR…" at bounding box center [939, 235] width 579 height 137
click at [658, 252] on p "YOU ARE TO PROVIDE THE FOLLOWING LETTERS OR APPROVALS FROM THE PROPER AGENCY OR…" at bounding box center [939, 235] width 579 height 137
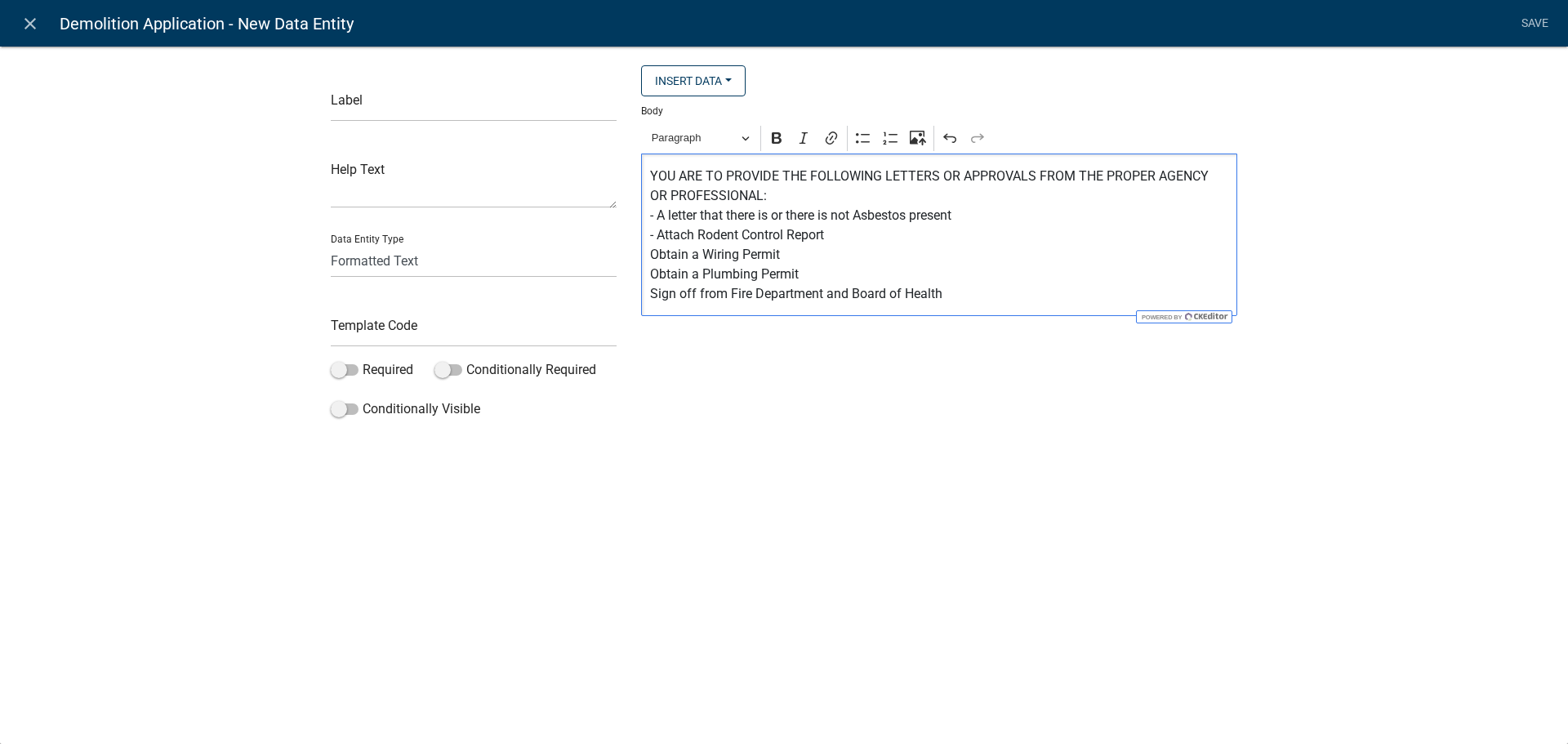
click at [657, 240] on p "YOU ARE TO PROVIDE THE FOLLOWING LETTERS OR APPROVALS FROM THE PROPER AGENCY OR…" at bounding box center [939, 235] width 579 height 137
click at [658, 215] on p "YOU ARE TO PROVIDE THE FOLLOWING LETTERS OR APPROVALS FROM THE PROPER AGENCY OR…" at bounding box center [939, 235] width 579 height 137
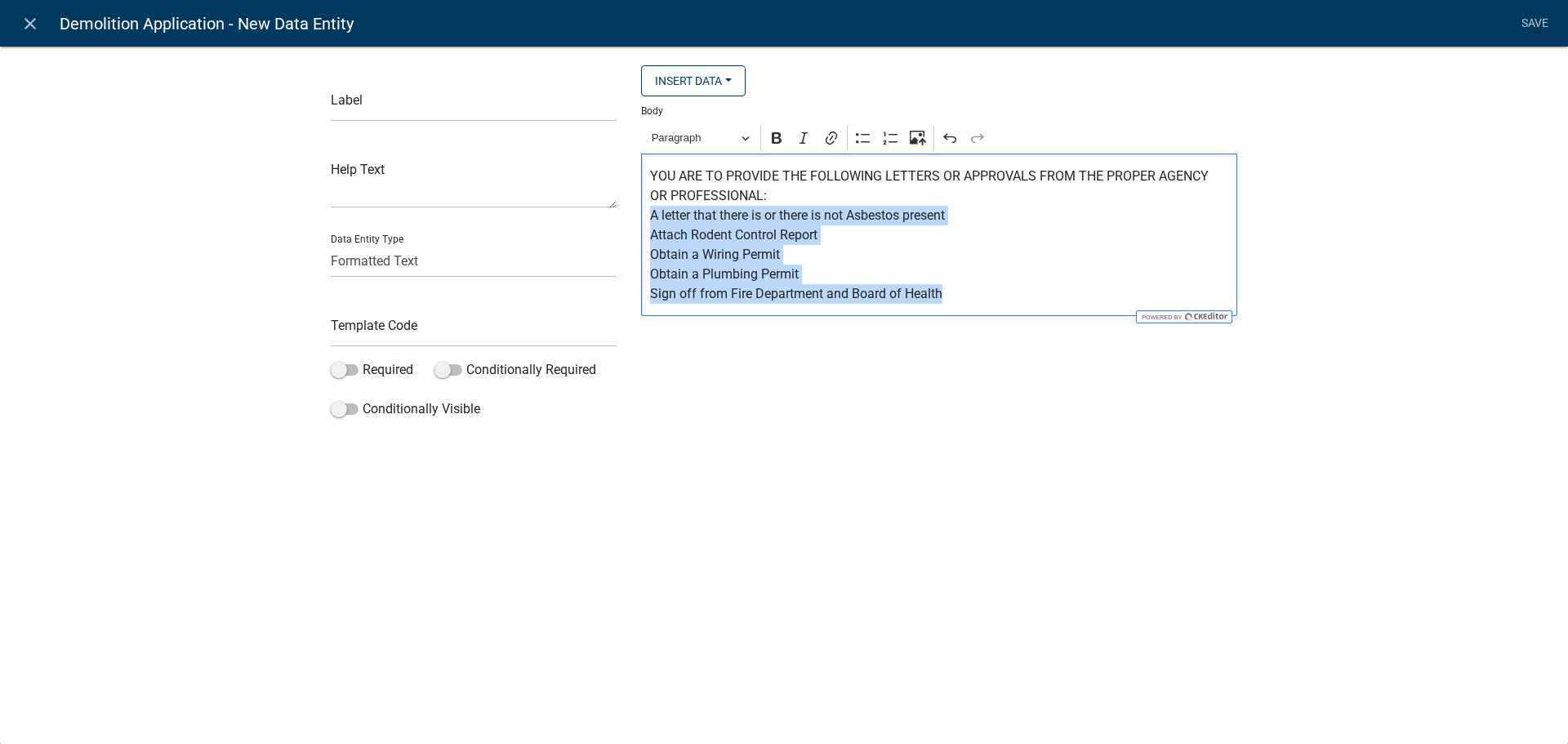
drag, startPoint x: 969, startPoint y: 287, endPoint x: 648, endPoint y: 216, distance: 328.8
click at [648, 216] on div "YOU ARE TO PROVIDE THE FOLLOWING LETTERS OR APPROVALS FROM THE PROPER AGENCY OR…" at bounding box center [938, 235] width 596 height 163
click at [862, 137] on icon "Editor toolbar" at bounding box center [863, 137] width 16 height 16
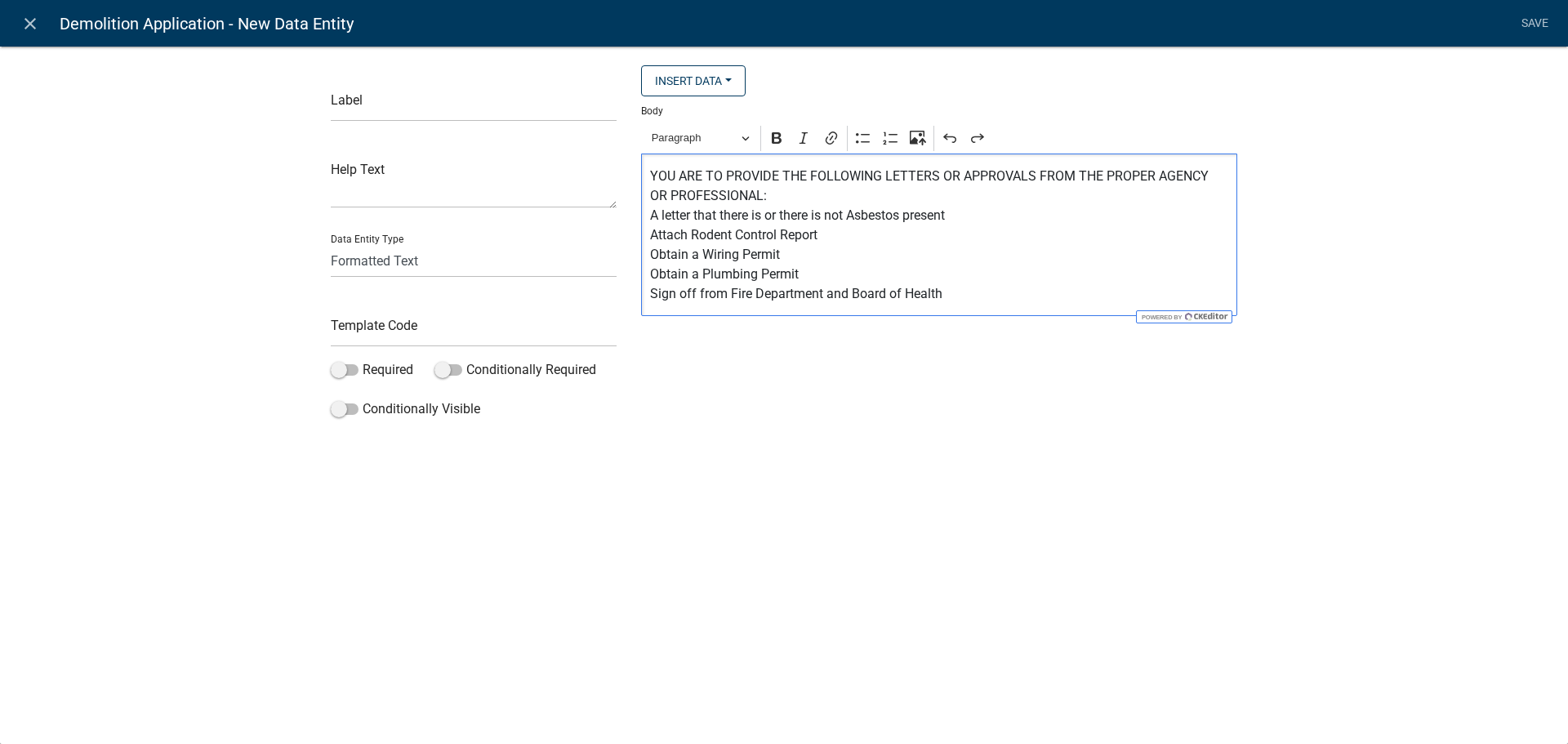
click at [764, 196] on p "YOU ARE TO PROVIDE THE FOLLOWING LETTERS OR APPROVALS FROM THE PROPER AGENCY OR…" at bounding box center [939, 235] width 579 height 137
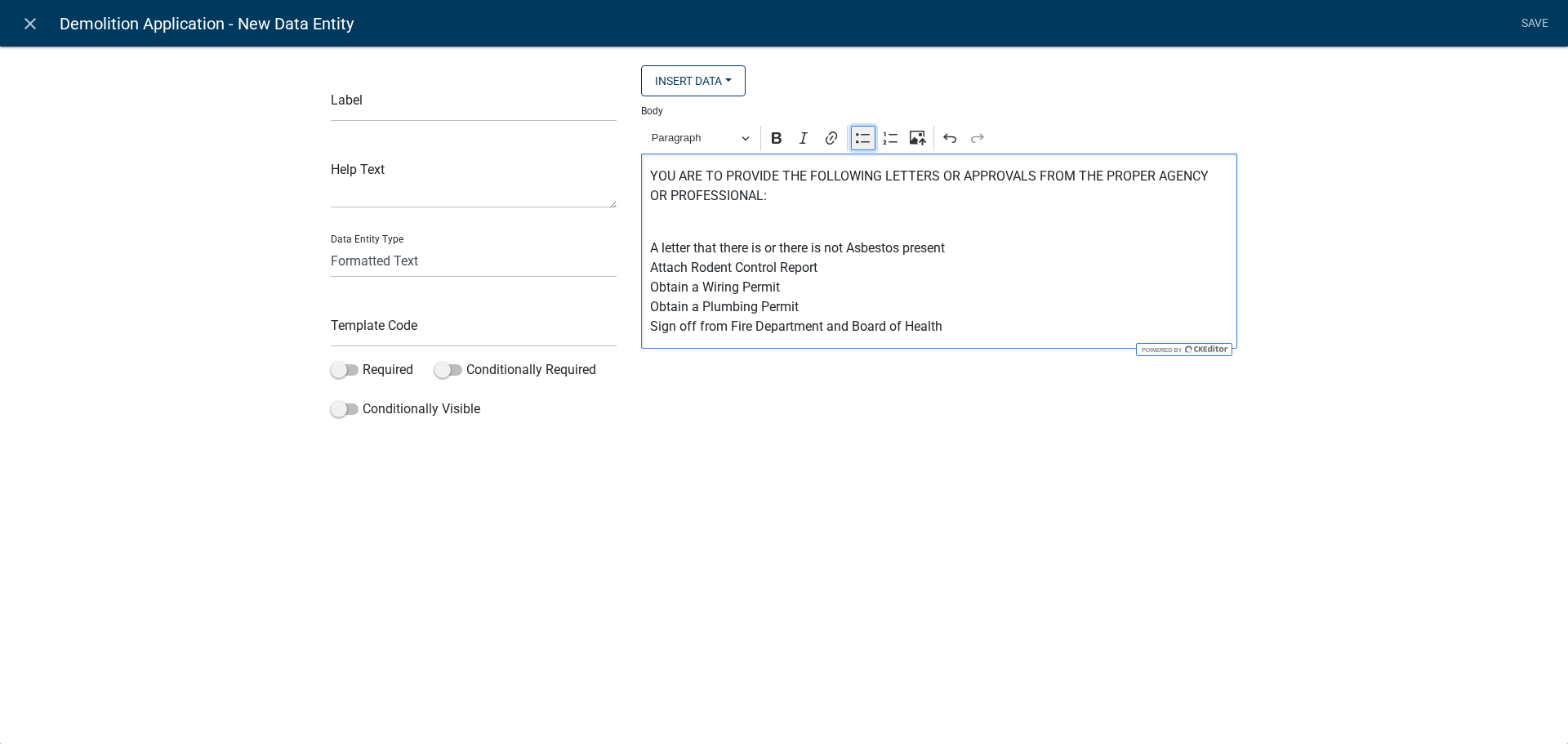
click at [859, 143] on icon "Editor toolbar" at bounding box center [863, 137] width 16 height 16
click at [680, 245] on ul "⁠⁠⁠⁠⁠⁠⁠ A letter that there is or there is not Asbestos present Attach Rodent C…" at bounding box center [939, 277] width 579 height 118
drag, startPoint x: 969, startPoint y: 331, endPoint x: 955, endPoint y: 326, distance: 14.9
click at [955, 326] on span "A letter that there is or there is not Asbestos present Attach Rodent Control R…" at bounding box center [956, 277] width 546 height 118
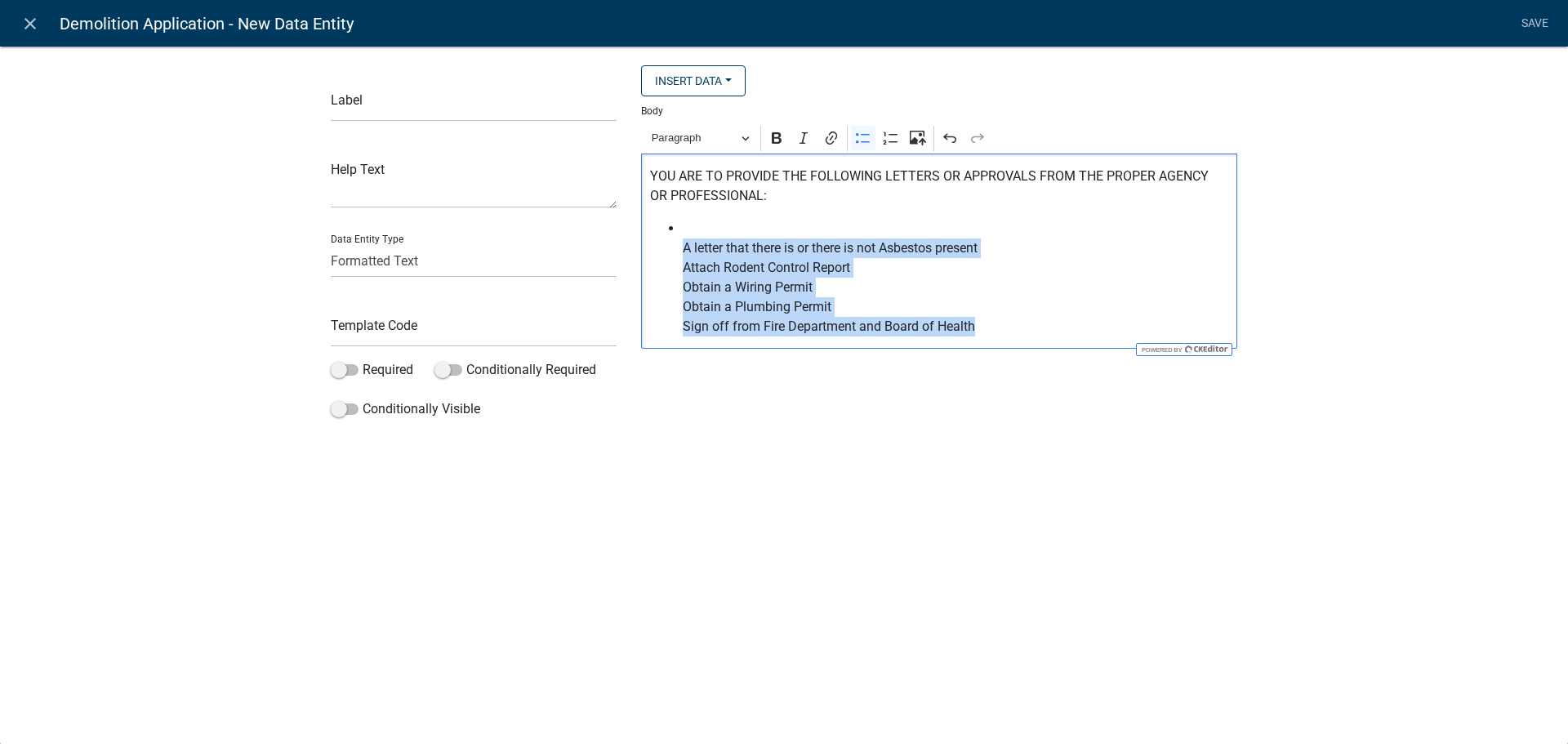
drag, startPoint x: 986, startPoint y: 330, endPoint x: 683, endPoint y: 252, distance: 312.9
click at [683, 252] on span "A letter that there is or there is not Asbestos present Attach Rodent Control R…" at bounding box center [956, 277] width 546 height 118
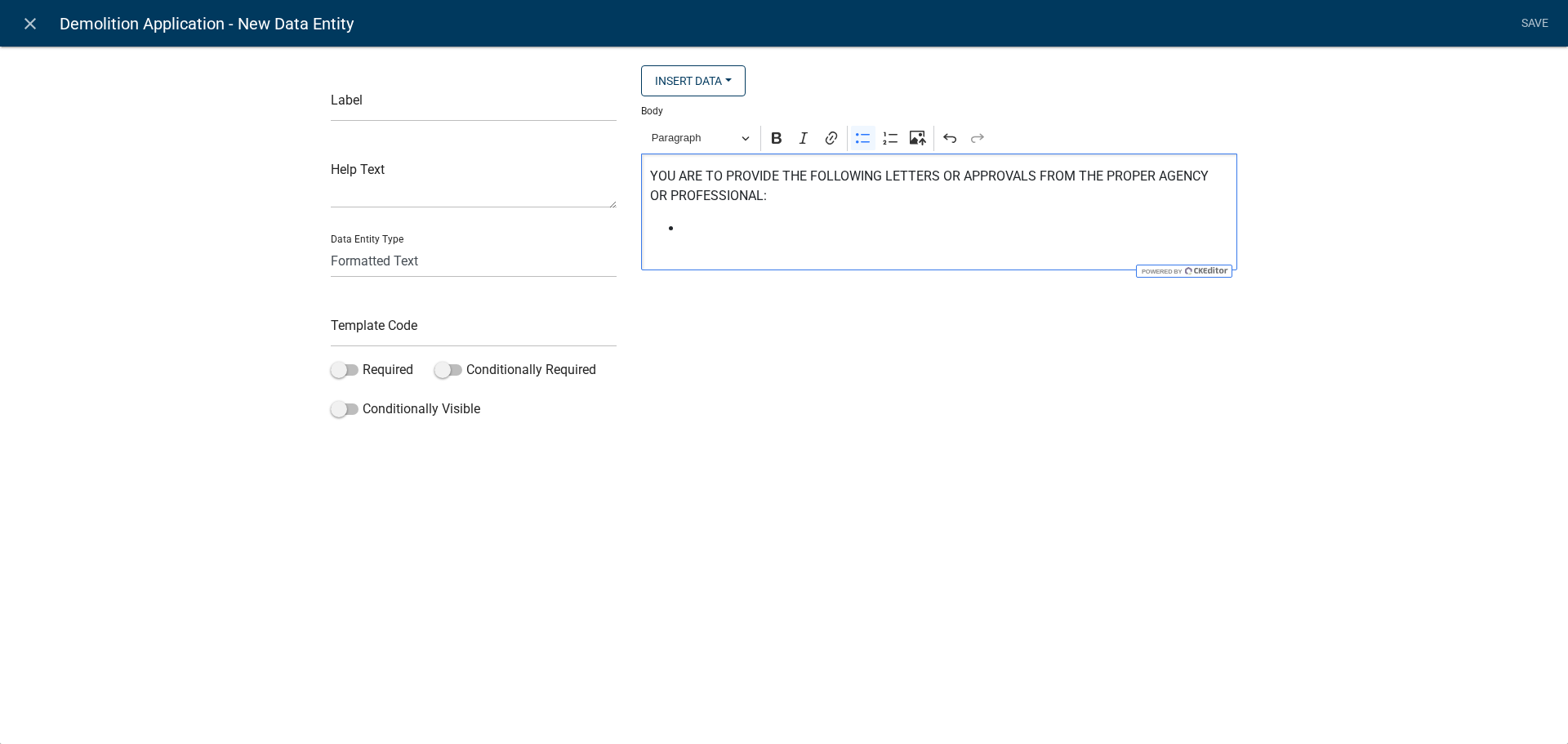
click at [693, 228] on span "Editor editing area: main. Press Alt+0 for help." at bounding box center [956, 238] width 546 height 39
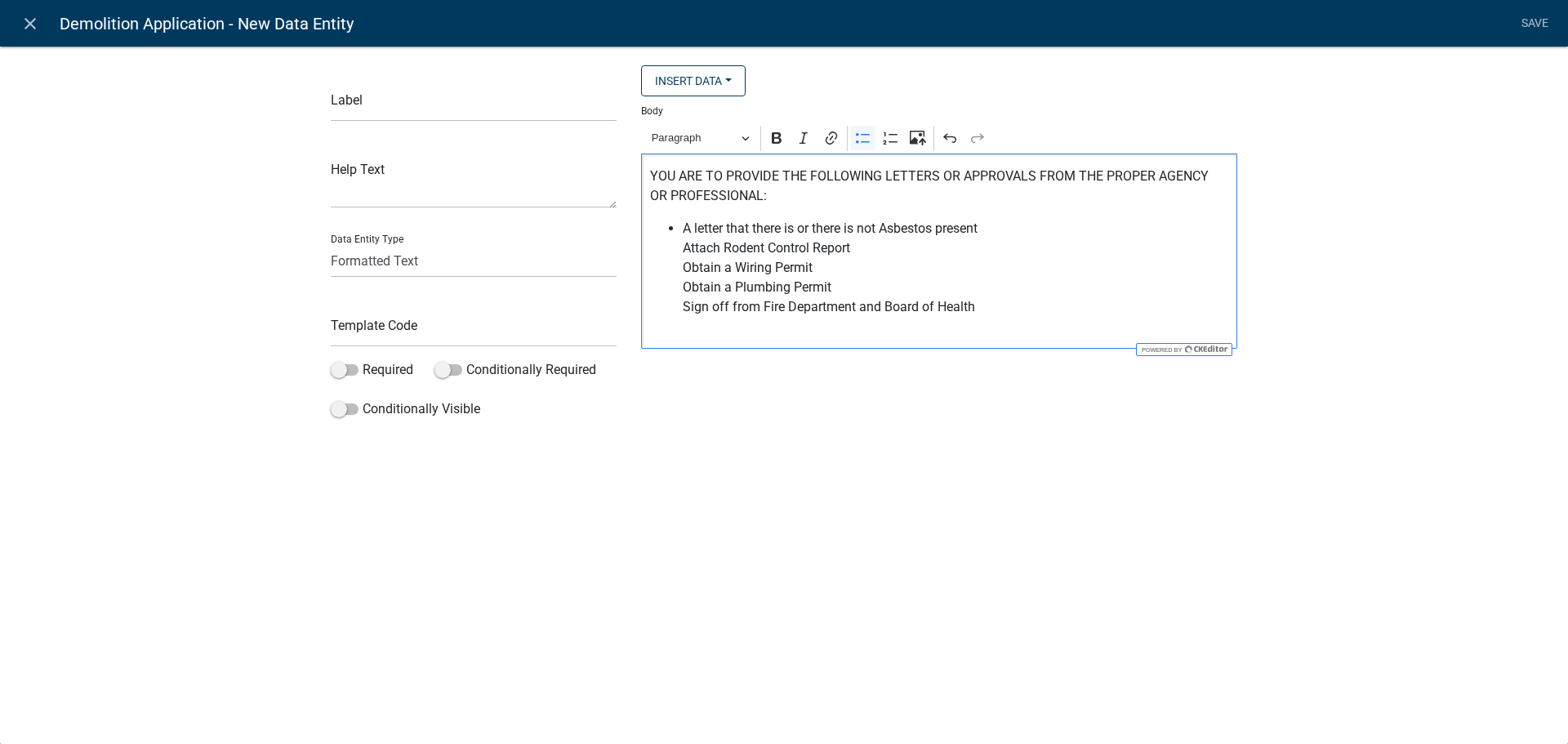
click at [681, 249] on ul "A letter that there is or there is not Asbestos present Attach Rodent Control R…" at bounding box center [939, 277] width 579 height 118
click at [992, 228] on span "A letter that there is or there is not Asbestos present Attach Rodent Control R…" at bounding box center [956, 277] width 546 height 118
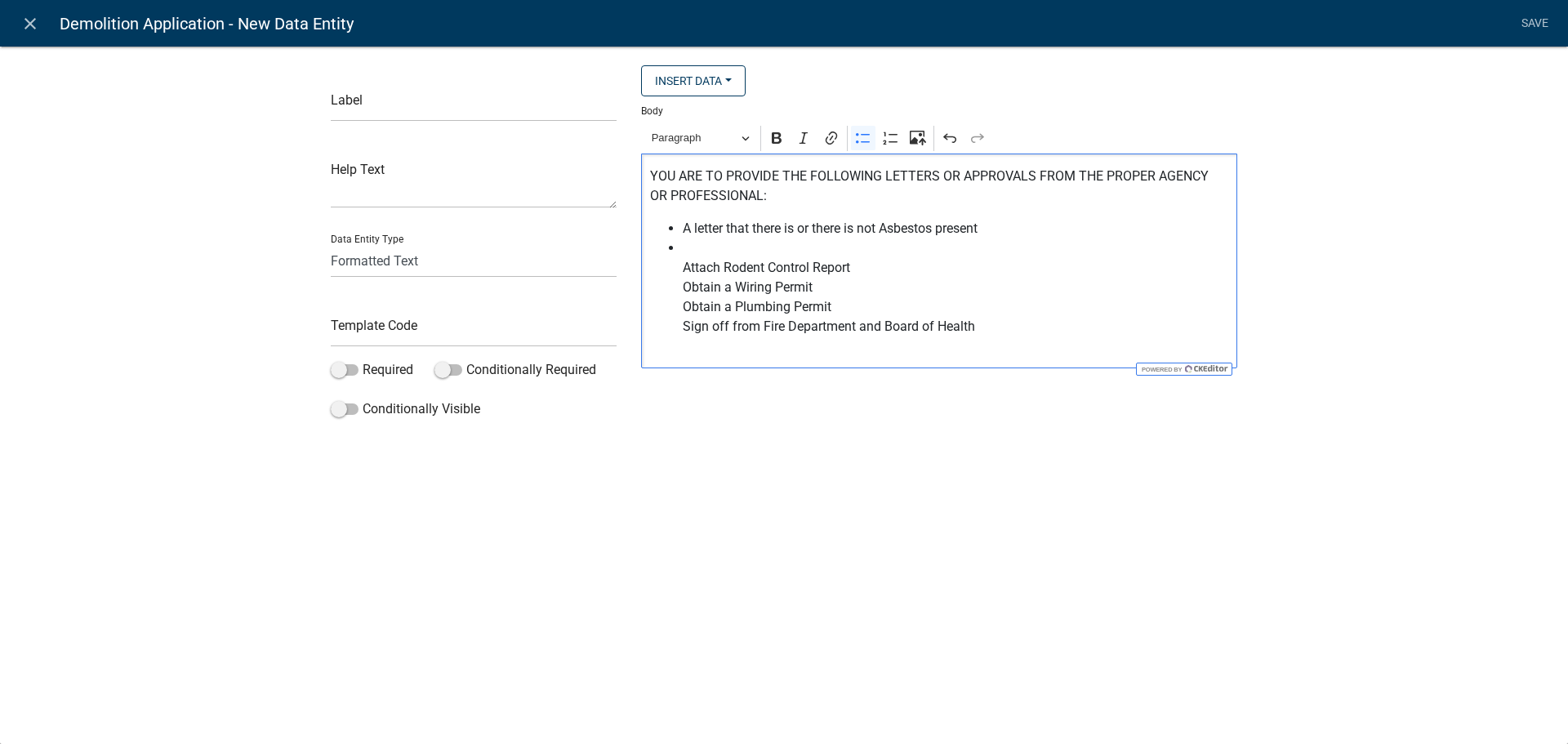
click at [680, 270] on ul "A letter that there is or there is not Asbestos present ⁠⁠⁠⁠⁠⁠⁠ Attach Rodent C…" at bounding box center [939, 288] width 579 height 137
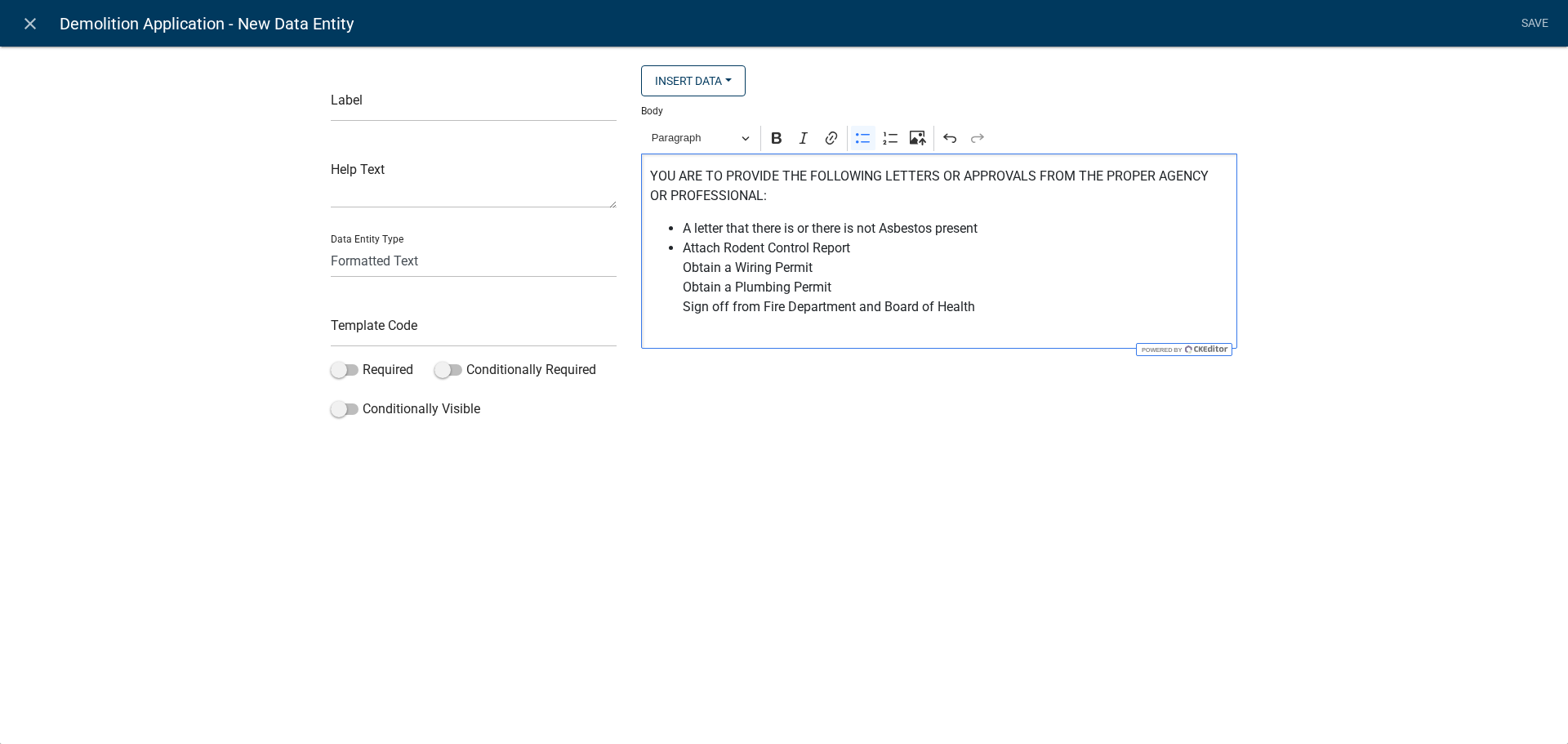
click at [870, 250] on span "Attach Rodent Control Report Obtain a Wiring Permit Obtain a Plumbing Permit Si…" at bounding box center [956, 287] width 546 height 98
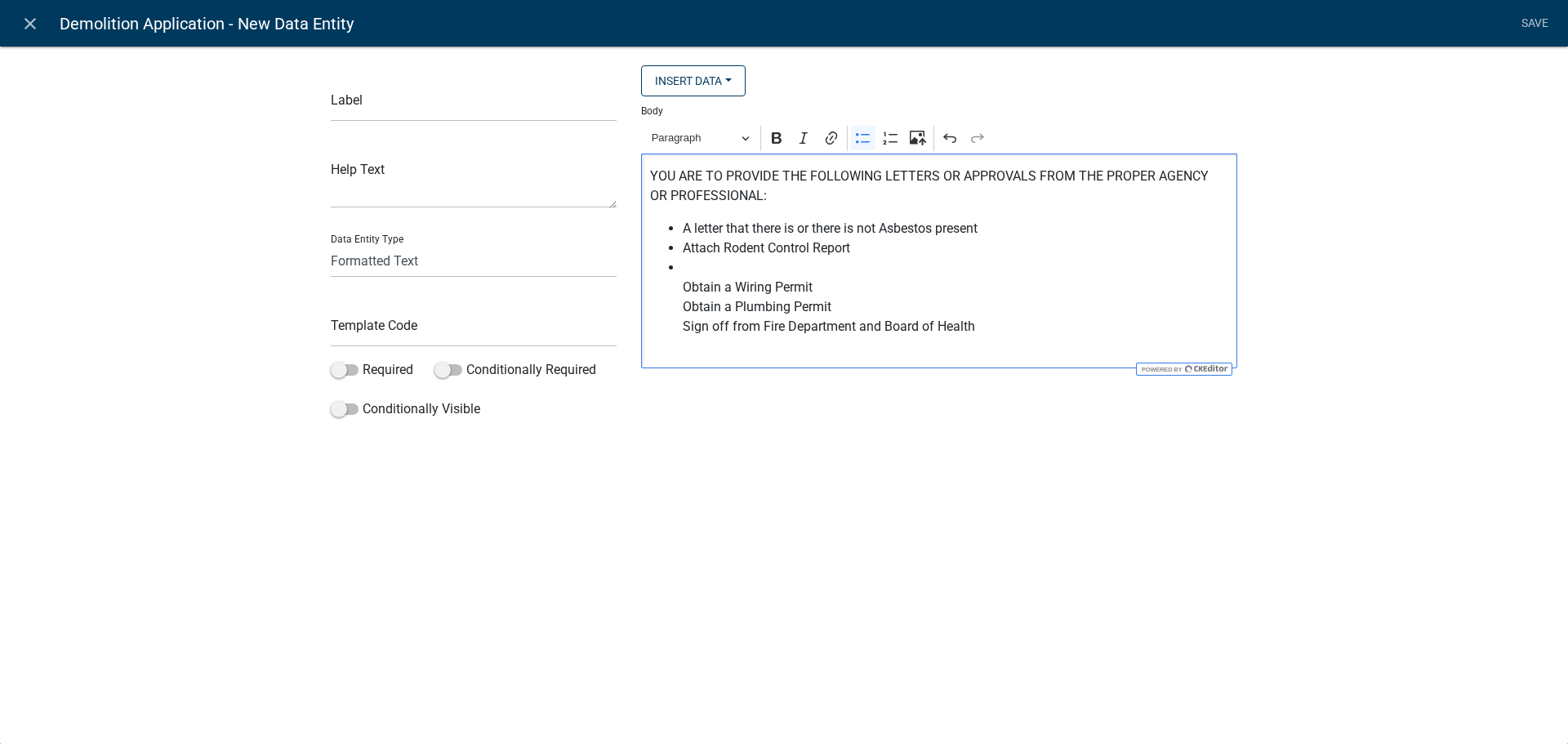
click at [681, 289] on ul "A letter that there is or there is not Asbestos present Attach Rodent Control R…" at bounding box center [939, 288] width 579 height 137
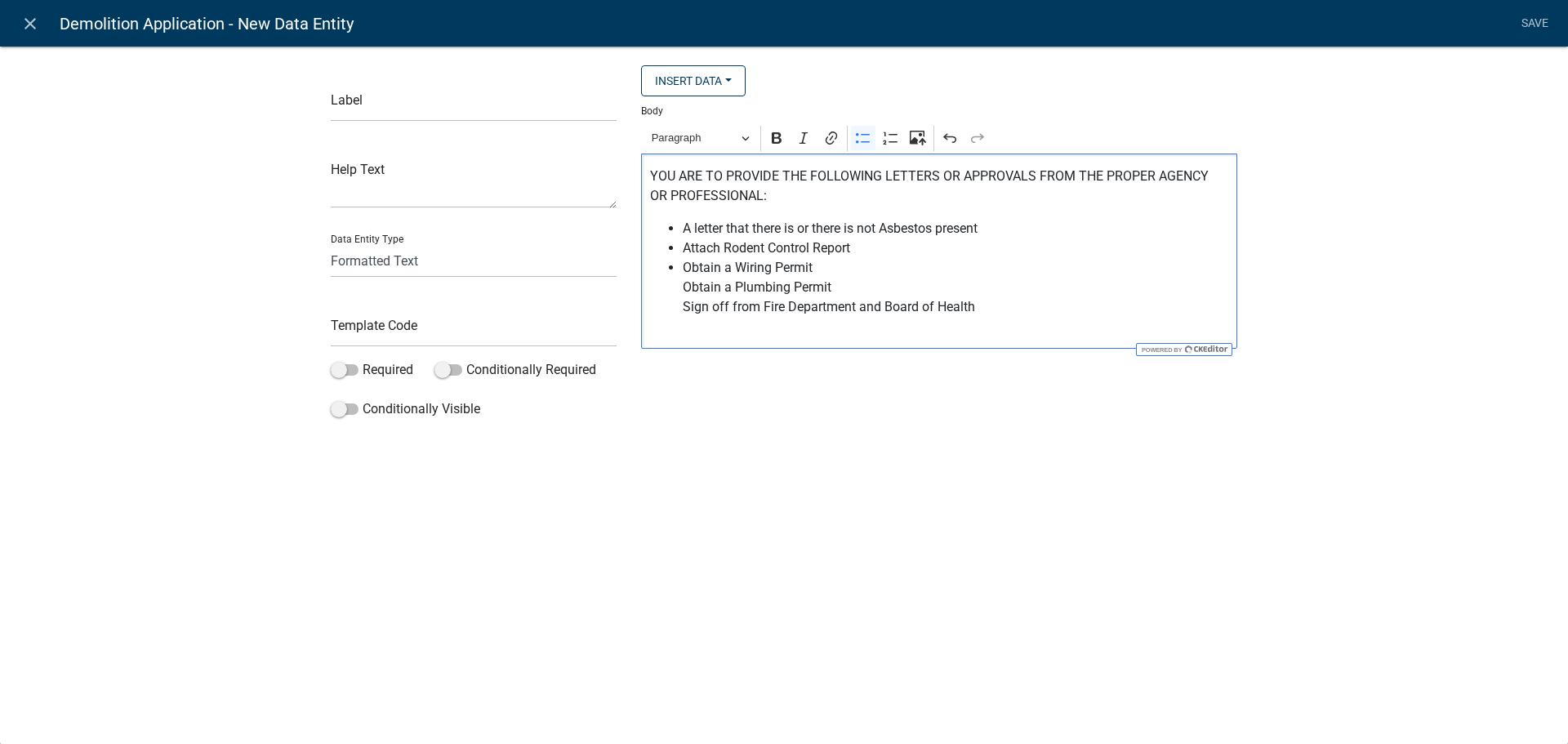
click at [683, 293] on span "Obtain a Wiring Permit Obtain a Plumbing Permit Sign off from Fire Department a…" at bounding box center [956, 297] width 546 height 78
click at [390, 109] on input "text" at bounding box center [473, 104] width 286 height 33
type input "S"
type input "Demolition Header"
click at [414, 326] on input "text" at bounding box center [473, 330] width 286 height 33
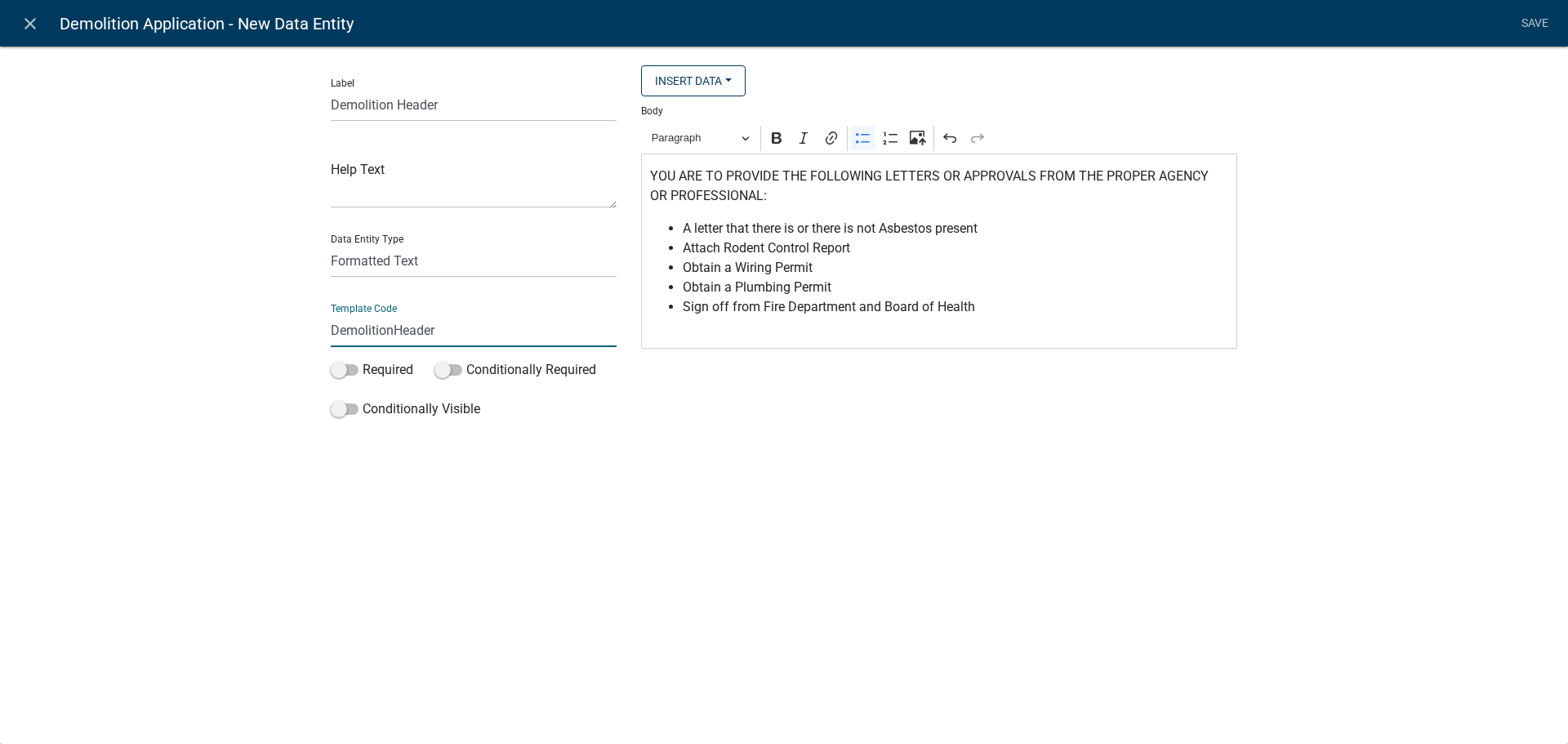
type input "DemolitionHeader"
click at [1540, 25] on li "Save" at bounding box center [1534, 24] width 41 height 31
click at [1532, 20] on link "Save" at bounding box center [1534, 24] width 41 height 31
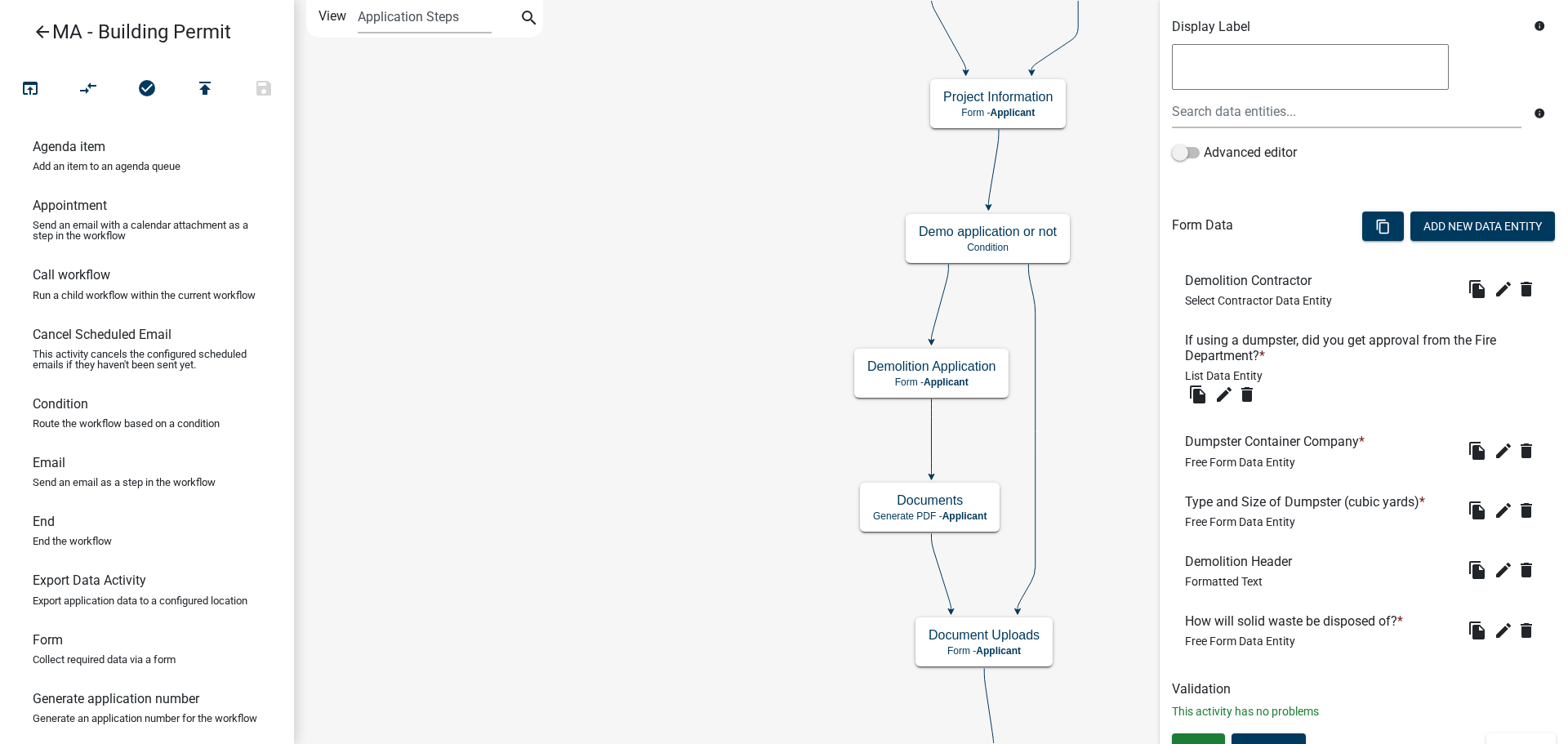
scroll to position [308, 0]
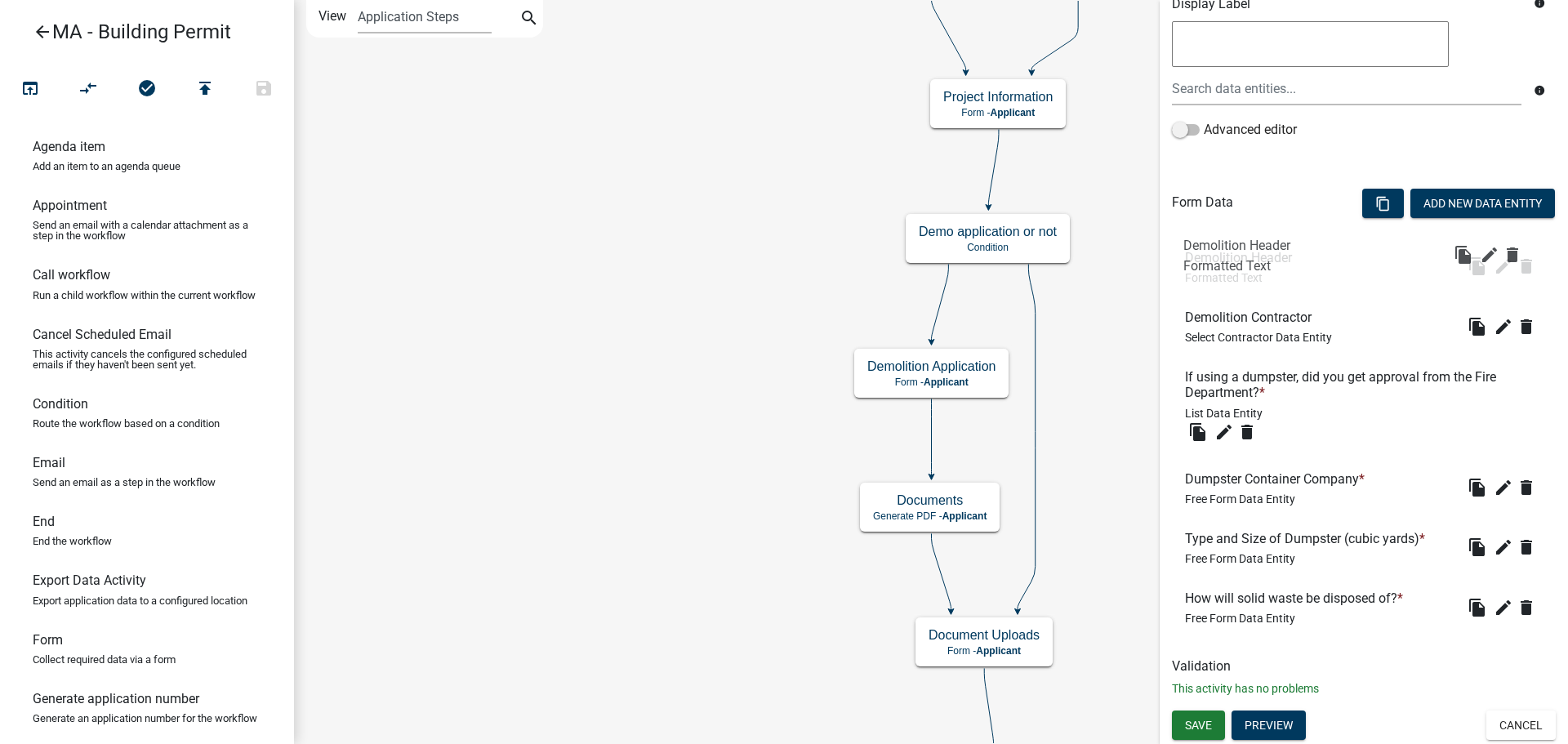
drag, startPoint x: 1276, startPoint y: 534, endPoint x: 1271, endPoint y: 252, distance: 282.0
click at [1475, 203] on button "Add New Data Entity" at bounding box center [1482, 203] width 144 height 30
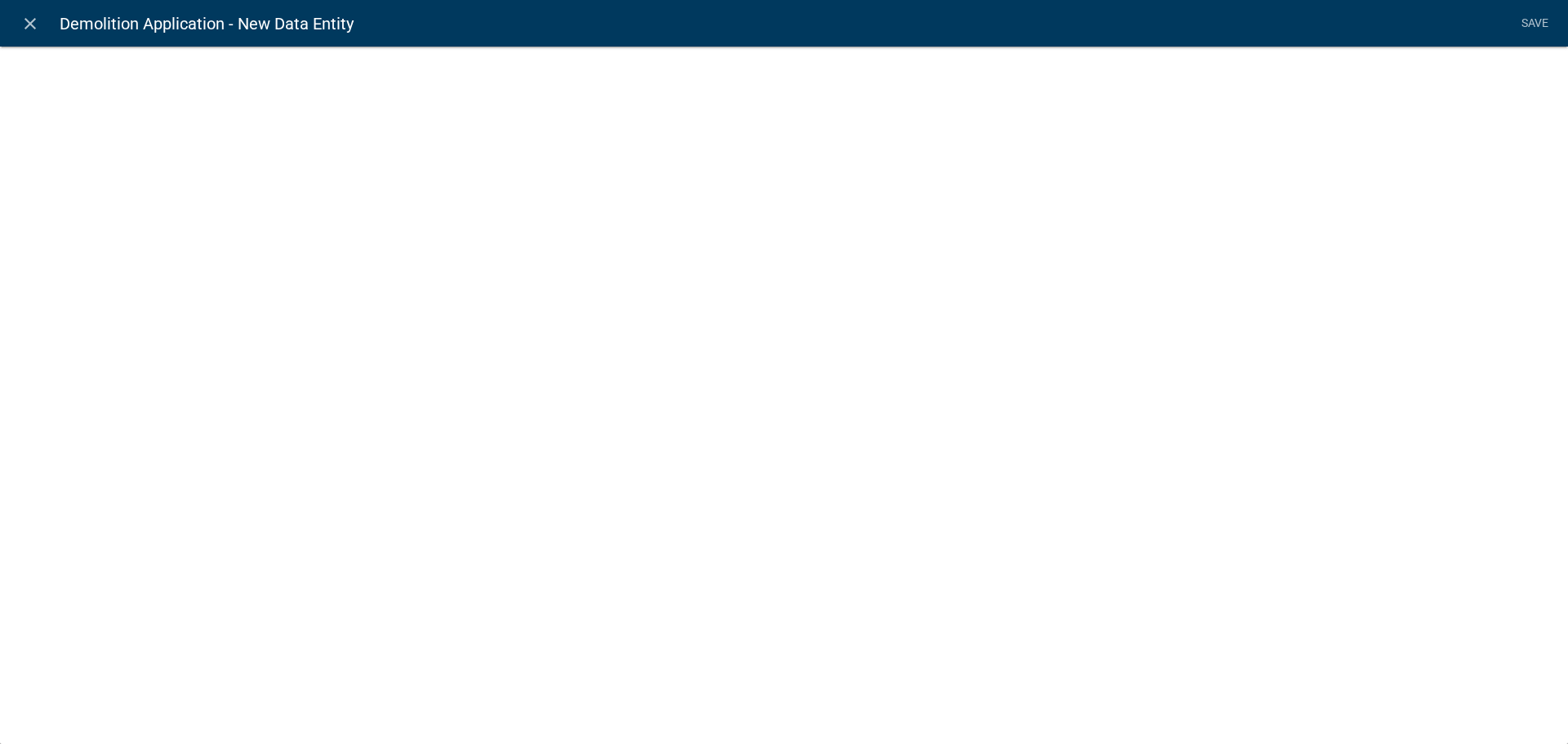
select select
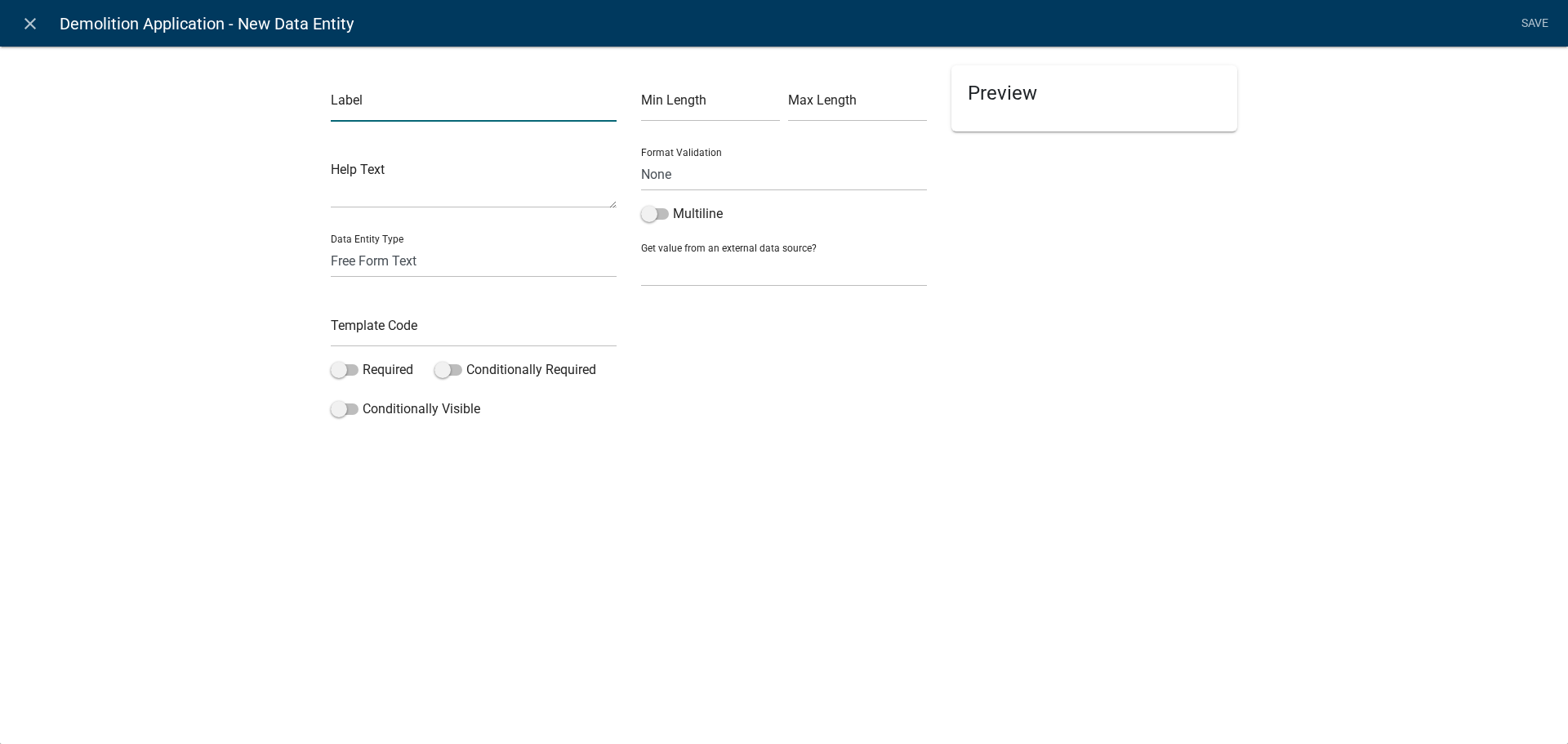
click at [374, 95] on input "text" at bounding box center [473, 104] width 286 height 33
type input "What is being demolished (include size)"
click at [440, 266] on select "Free Form Text Document Display Entity Value Fee Numeric Data Date Map Sketch D…" at bounding box center [473, 260] width 286 height 33
click at [444, 266] on select "Free Form Text Document Display Entity Value Fee Numeric Data Date Map Sketch D…" at bounding box center [473, 260] width 286 height 33
click at [384, 328] on input "text" at bounding box center [473, 330] width 286 height 33
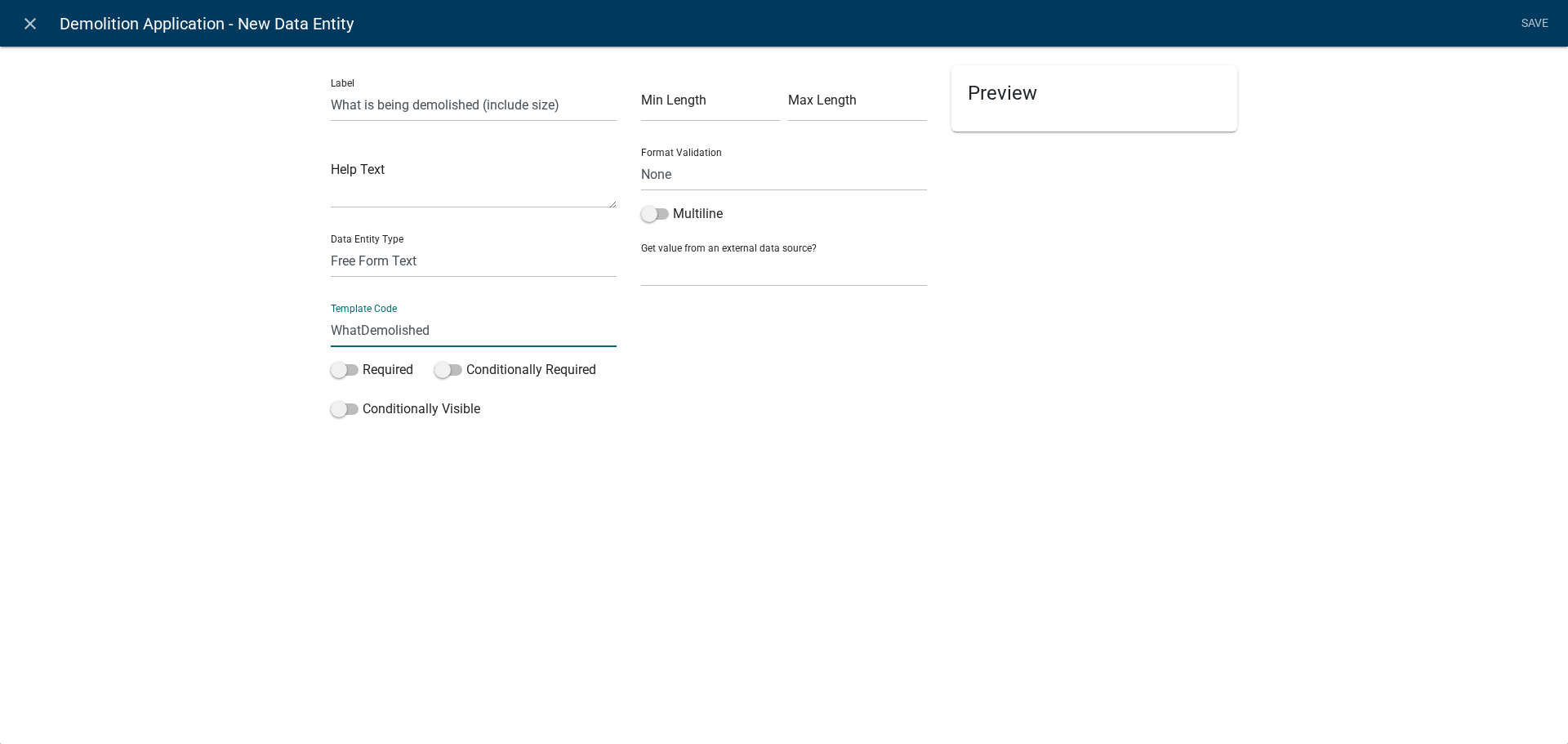
type input "WhatDemolished"
click at [668, 395] on div "Min Length Max Length Format Validation None Email PhoneNumber Multiline Get va…" at bounding box center [784, 245] width 311 height 360
click at [350, 369] on span at bounding box center [344, 369] width 28 height 11
click at [362, 360] on input "Required" at bounding box center [362, 360] width 0 height 0
click at [467, 264] on select "Free Form Text Document Display Entity Value Fee Numeric Data Date Map Sketch D…" at bounding box center [473, 260] width 286 height 33
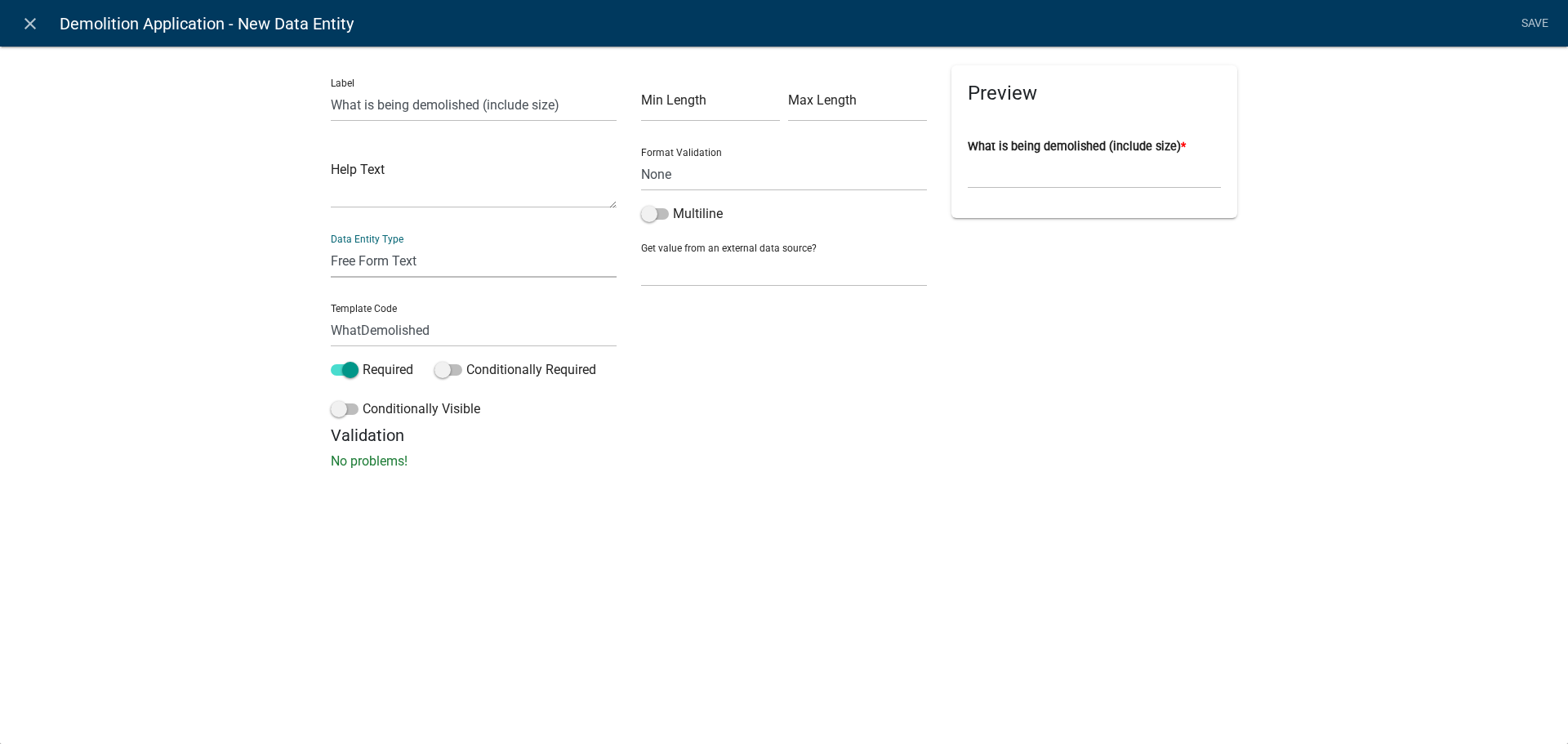
click at [843, 371] on div "Min Length Max Length Format Validation None Email PhoneNumber Multiline Get va…" at bounding box center [784, 245] width 311 height 360
click at [654, 212] on span at bounding box center [654, 213] width 28 height 11
click at [673, 204] on input "Multiline" at bounding box center [673, 204] width 0 height 0
click at [1529, 17] on link "Save" at bounding box center [1534, 24] width 41 height 31
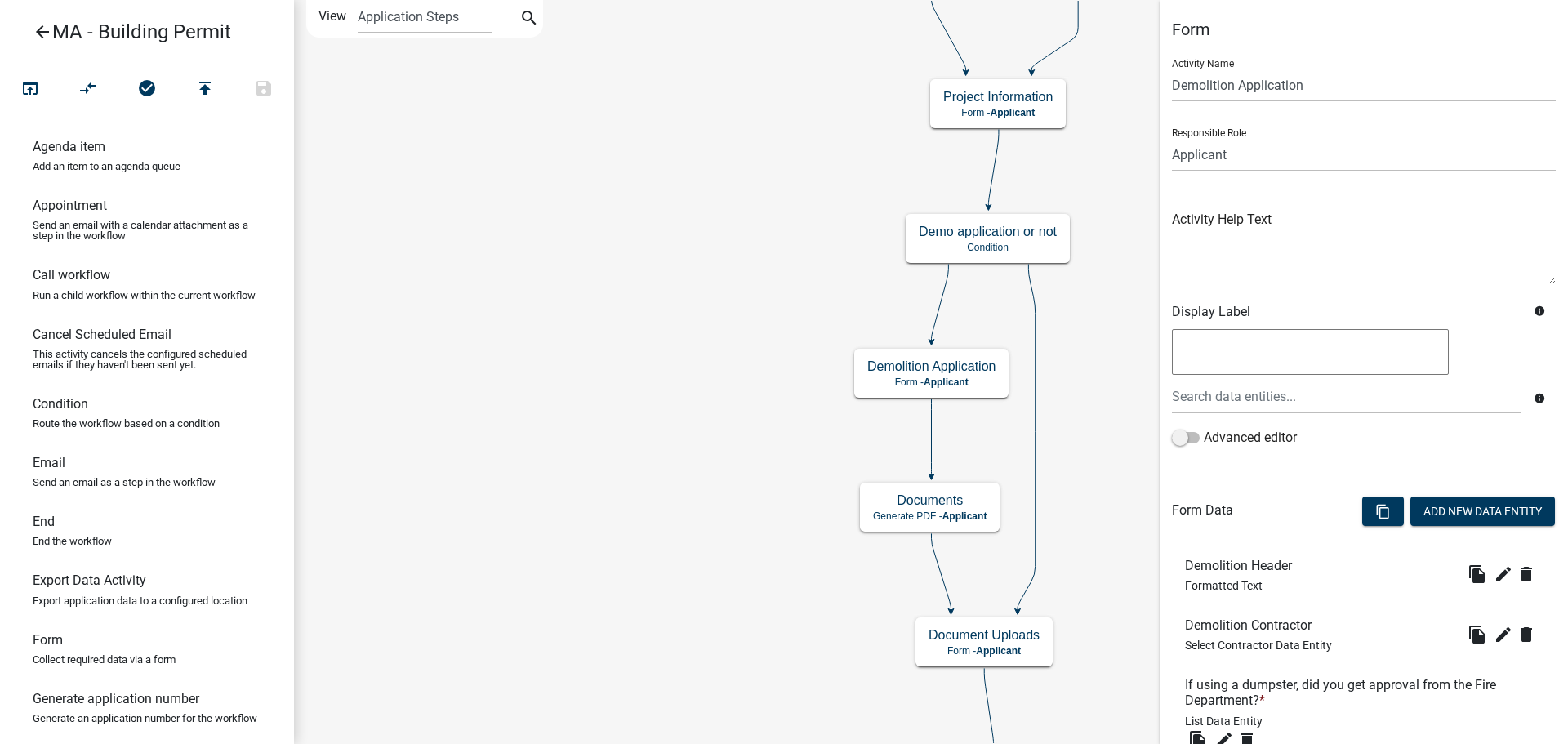
scroll to position [367, 0]
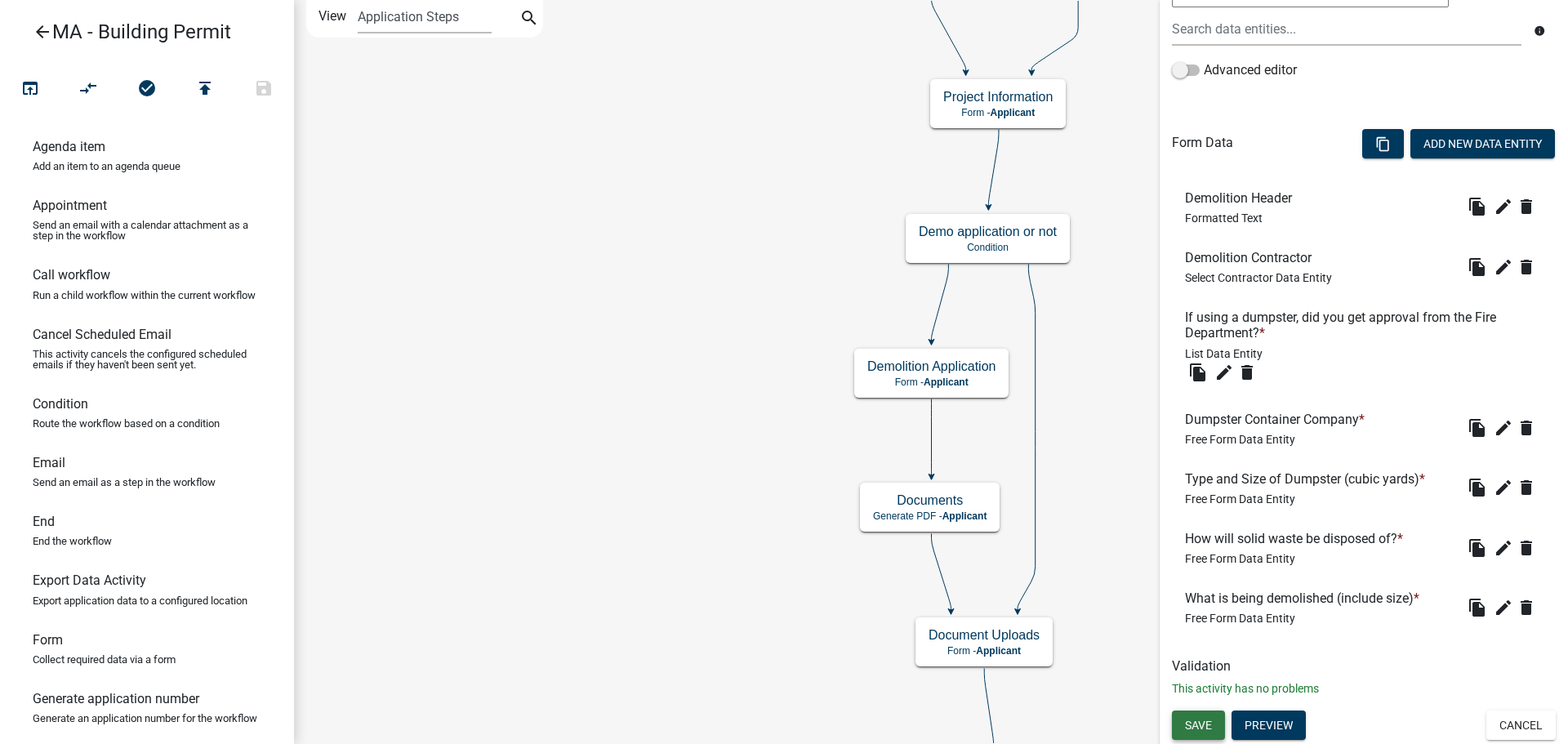
click at [1194, 726] on span "Save" at bounding box center [1198, 724] width 27 height 13
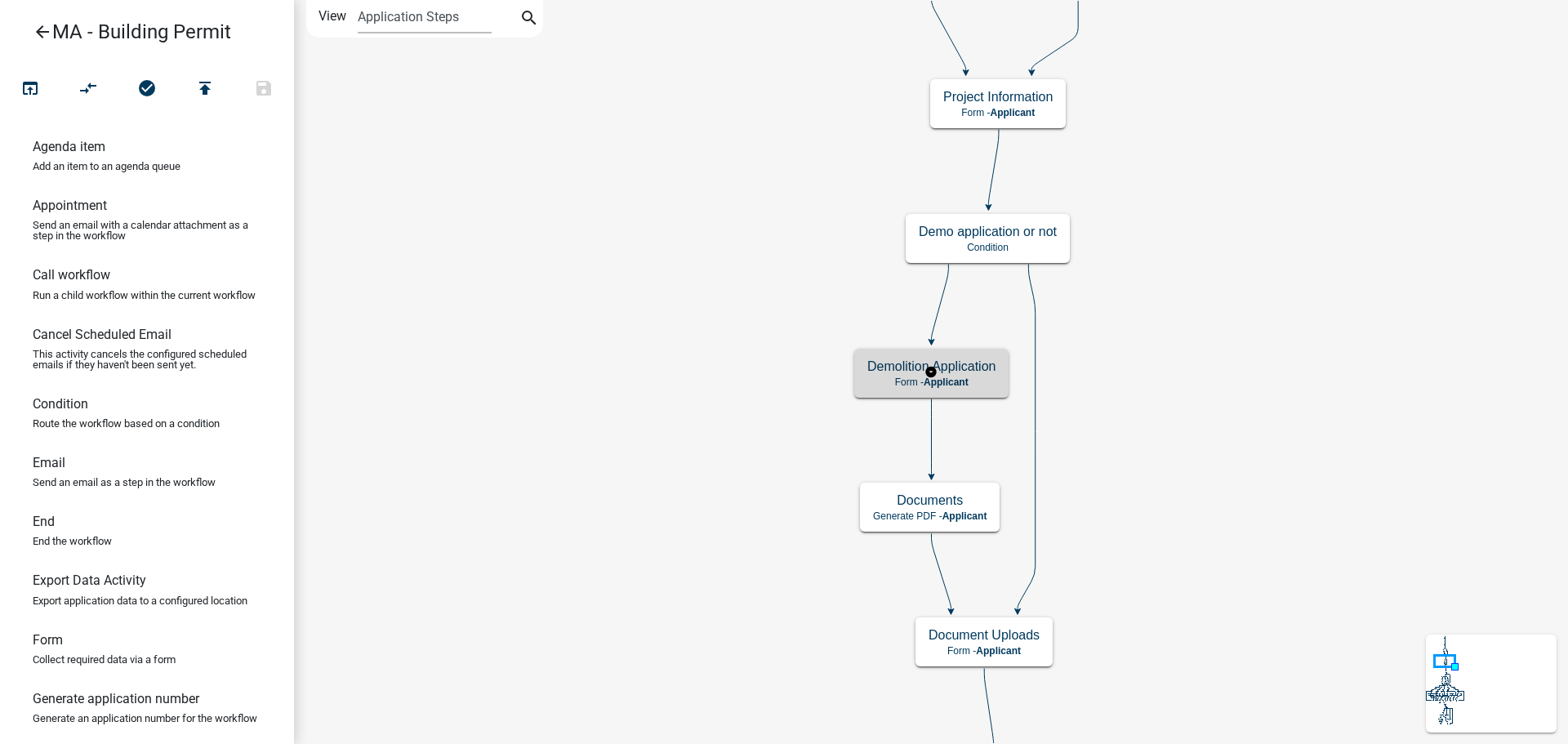
click at [974, 377] on p "Form - Applicant" at bounding box center [931, 382] width 128 height 11
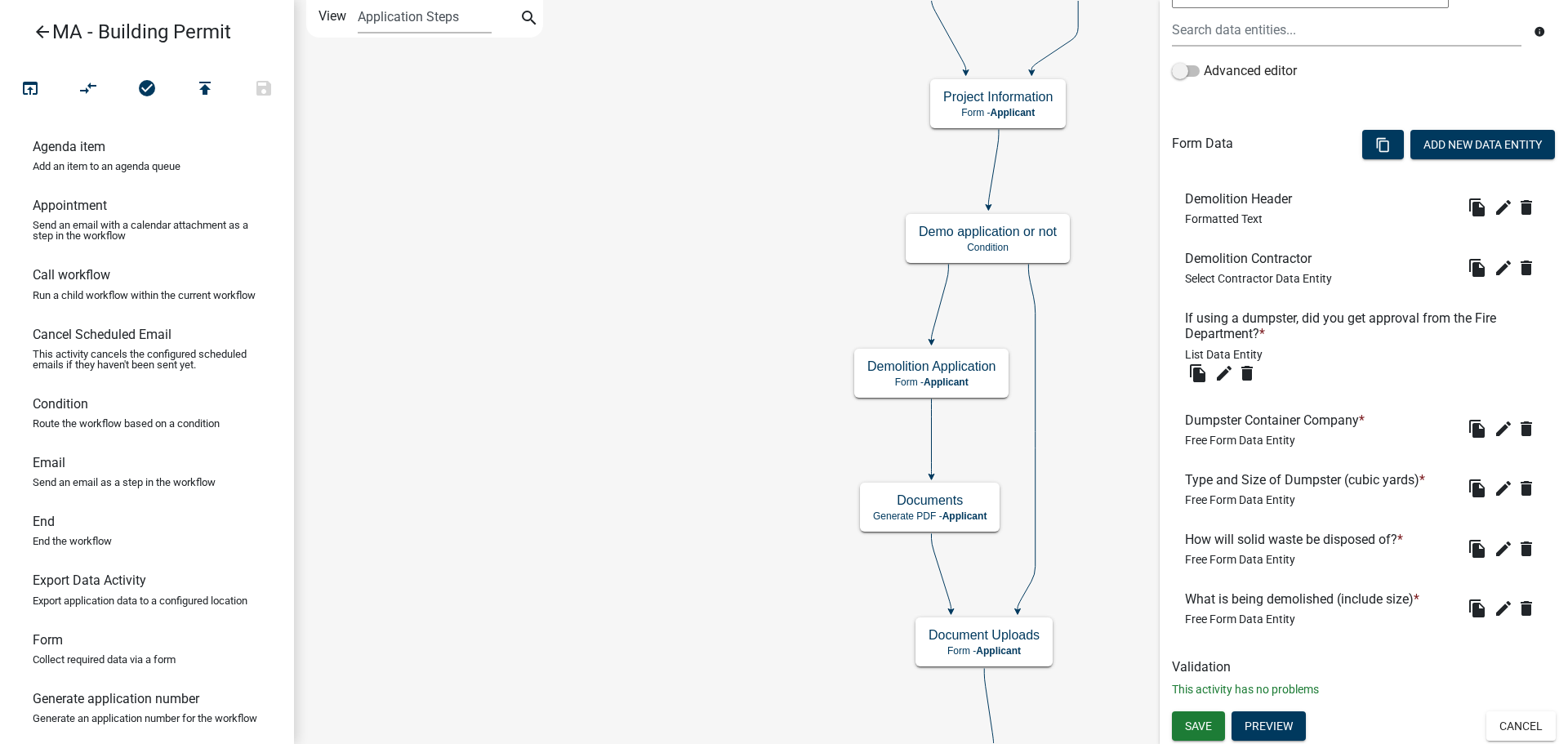
scroll to position [367, 0]
click at [1461, 143] on button "Add New Data Entity" at bounding box center [1482, 143] width 144 height 30
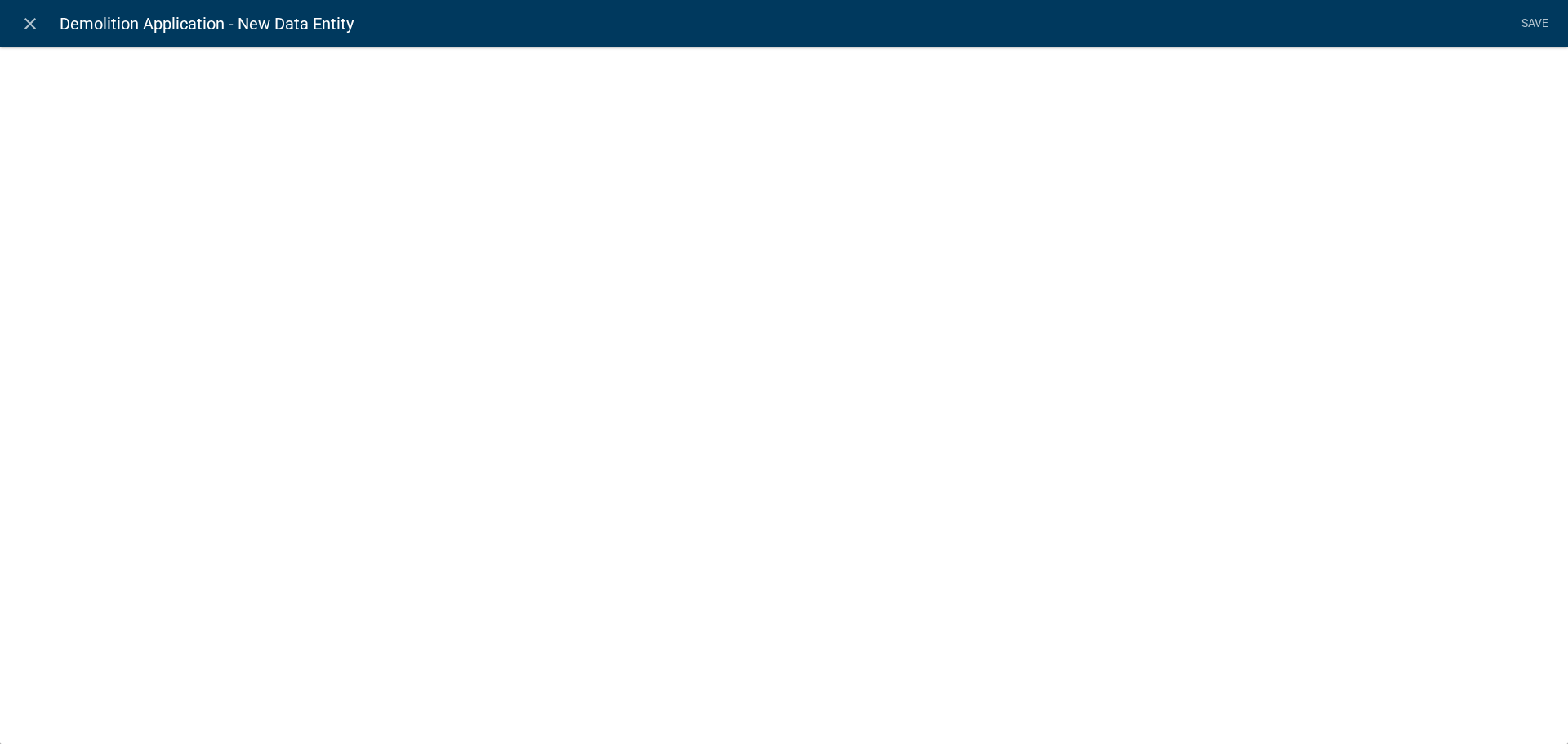
select select
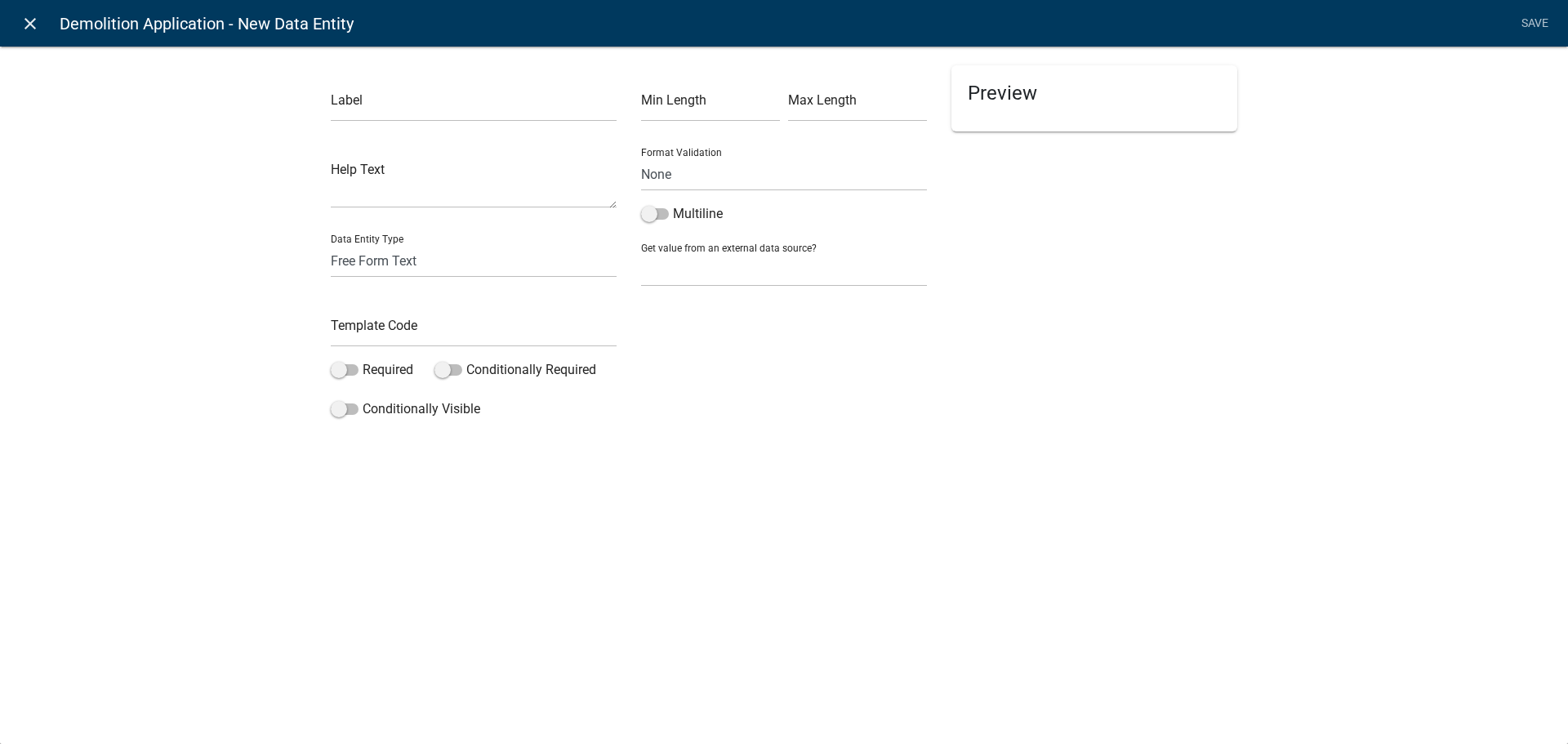
click at [25, 19] on icon "close" at bounding box center [30, 23] width 20 height 20
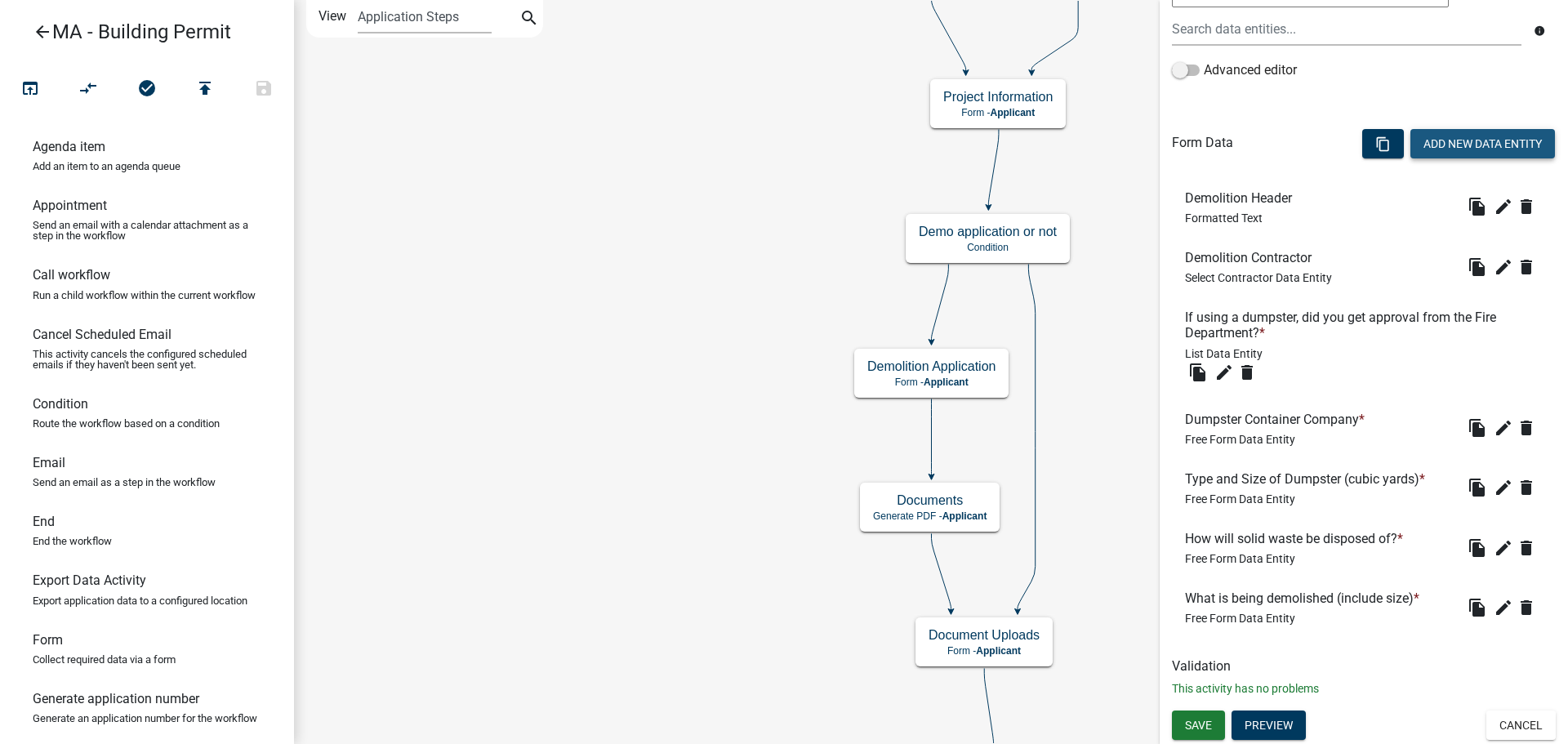
click at [1465, 138] on button "Add New Data Entity" at bounding box center [1482, 143] width 144 height 30
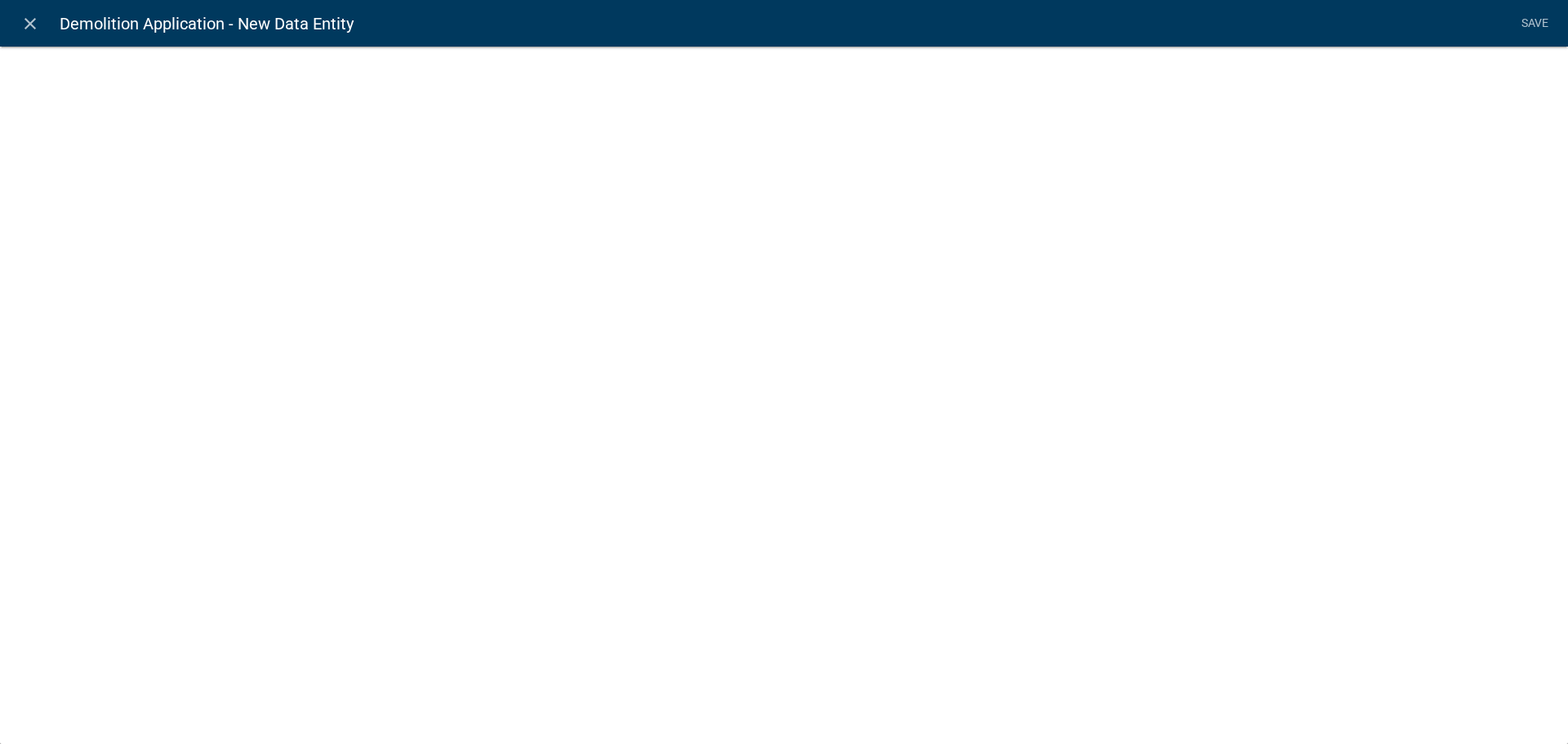
select select
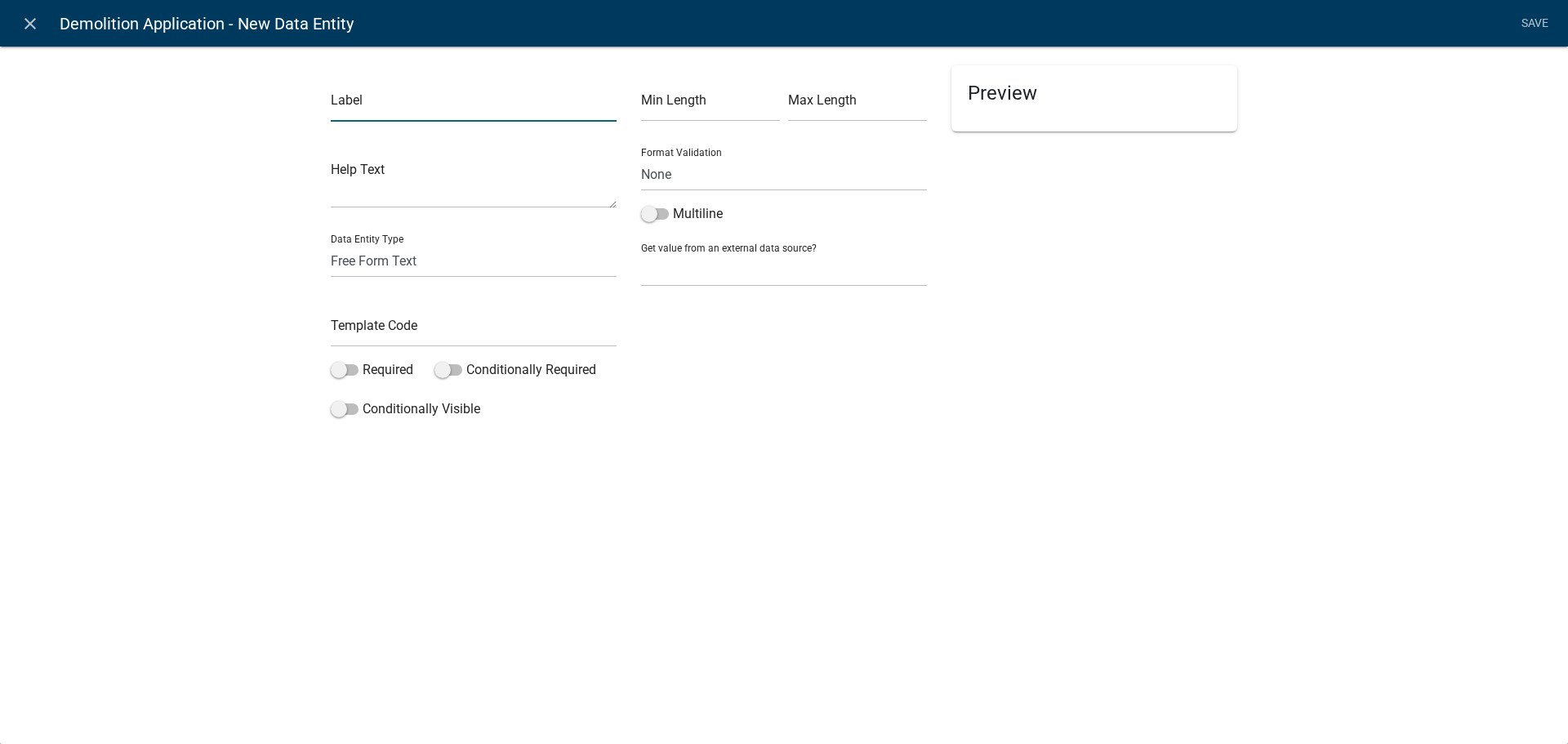
click at [361, 112] on input "text" at bounding box center [473, 104] width 286 height 33
type input "Where will debris be disposed of?"
click at [406, 327] on input "text" at bounding box center [473, 330] width 286 height 33
type input "D"
type input "Q"
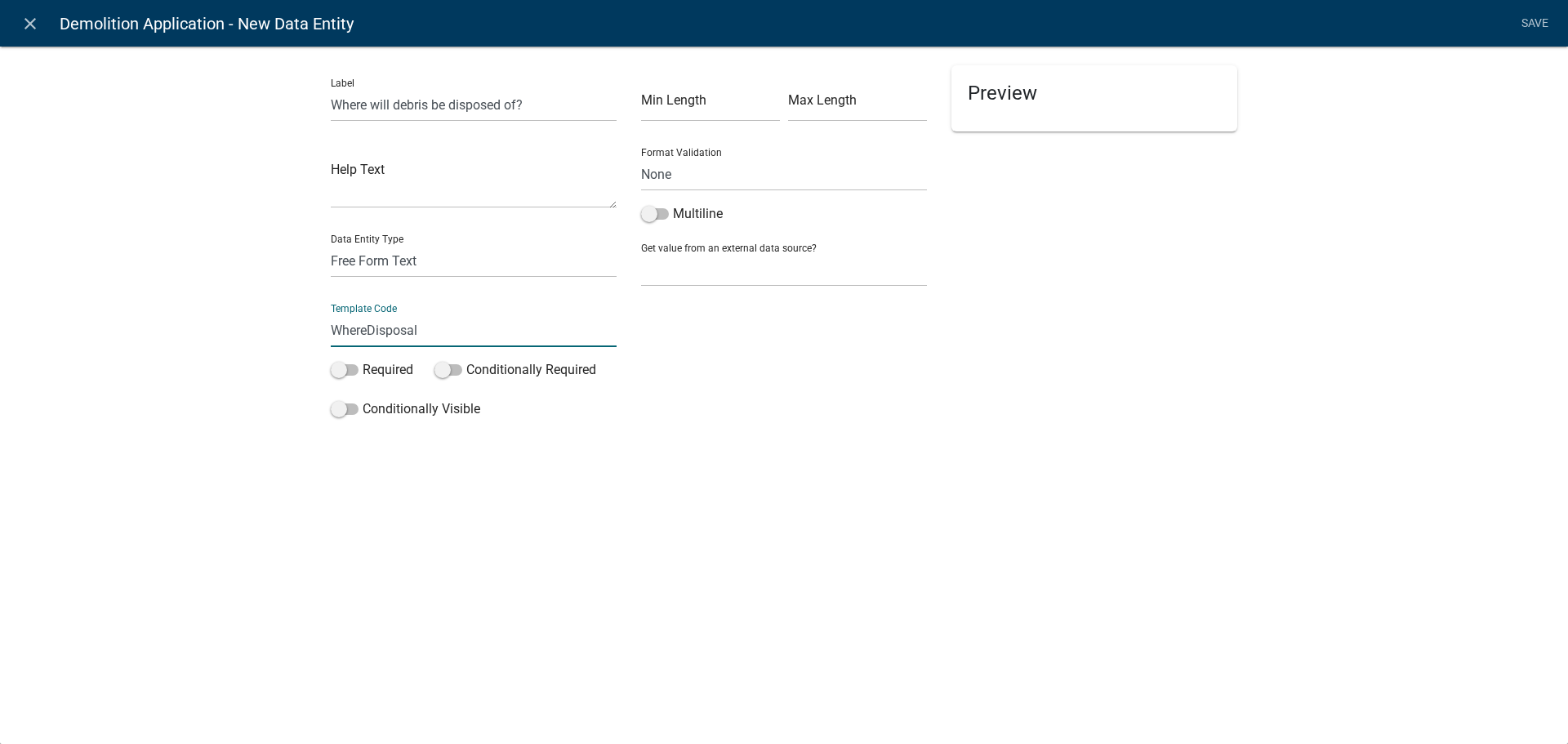
type input "WhereDisposal"
click at [833, 356] on div "Min Length Max Length Format Validation None Email PhoneNumber Multiline Get va…" at bounding box center [784, 245] width 311 height 360
click at [383, 369] on label "Required" at bounding box center [372, 369] width 82 height 20
click at [362, 360] on input "Required" at bounding box center [362, 360] width 0 height 0
click at [1529, 22] on link "Save" at bounding box center [1534, 24] width 41 height 31
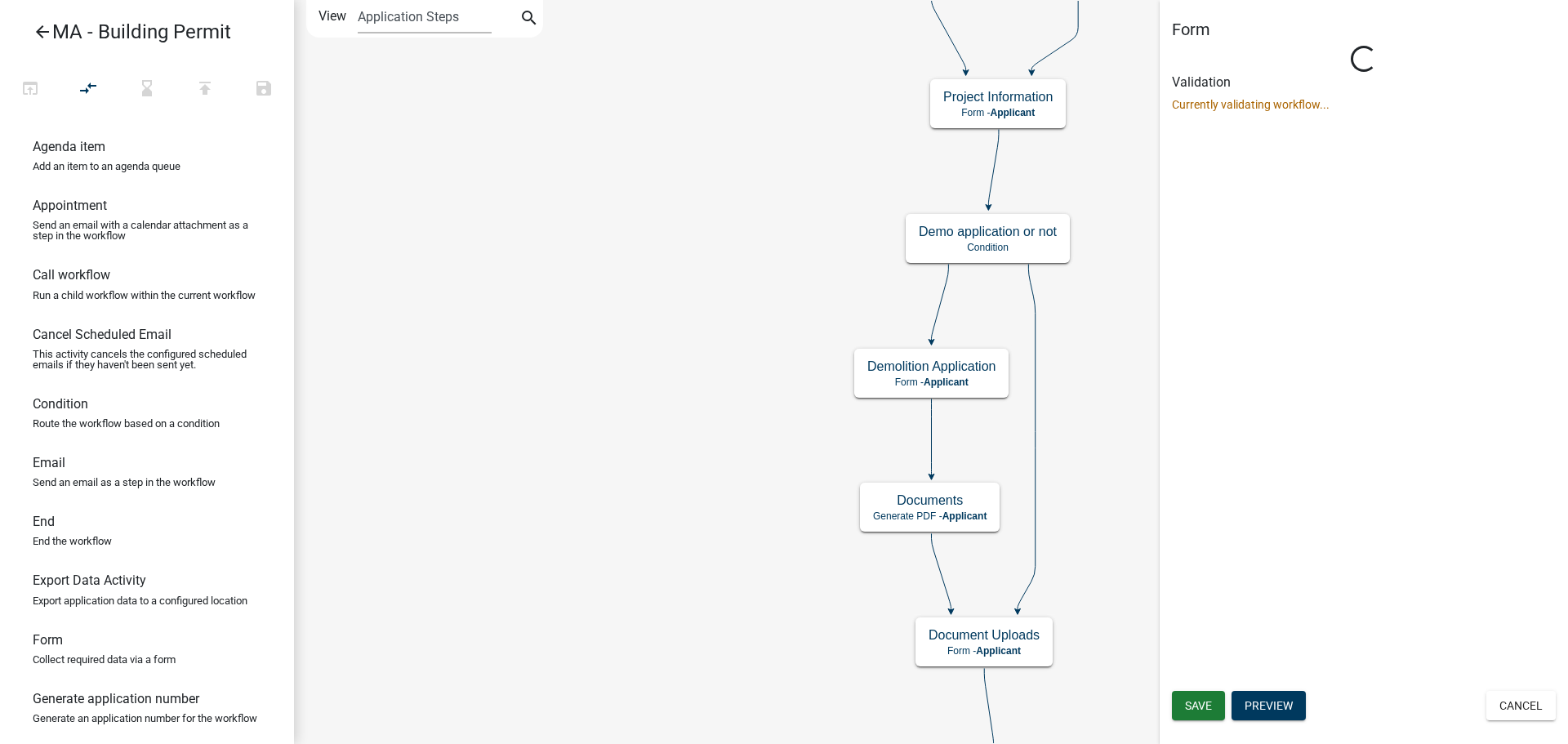
scroll to position [0, 0]
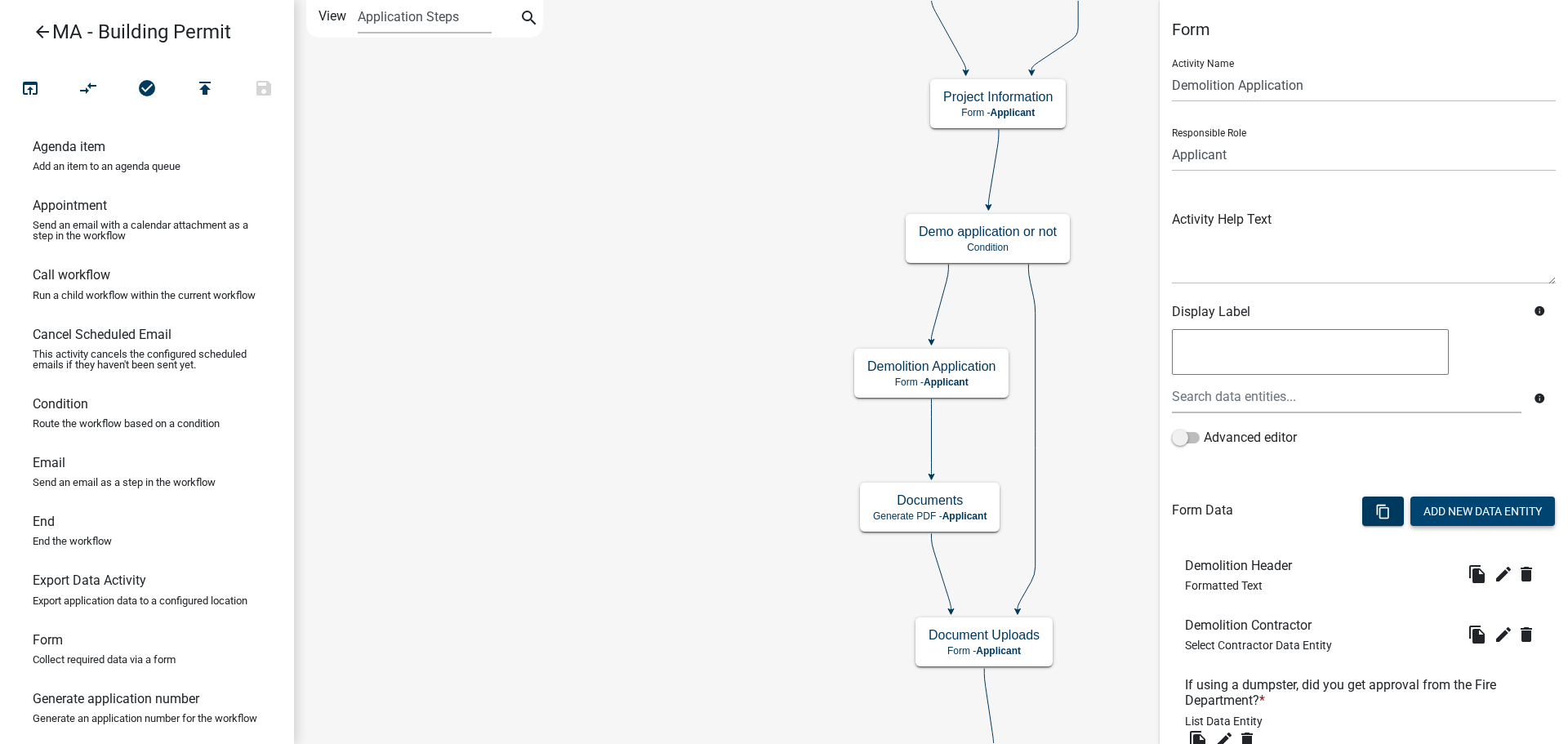
click at [1434, 511] on button "Add New Data Entity" at bounding box center [1482, 511] width 144 height 30
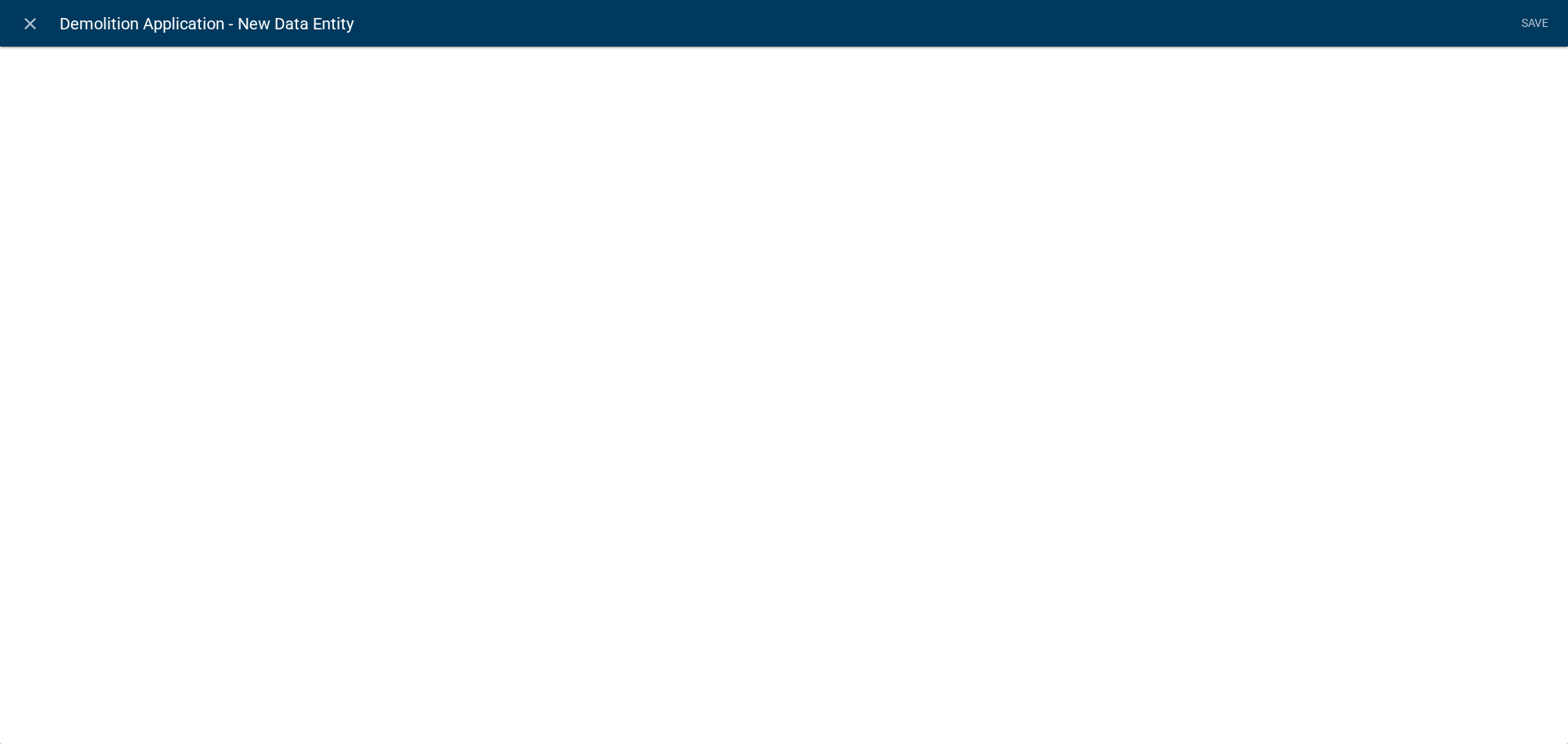
select select
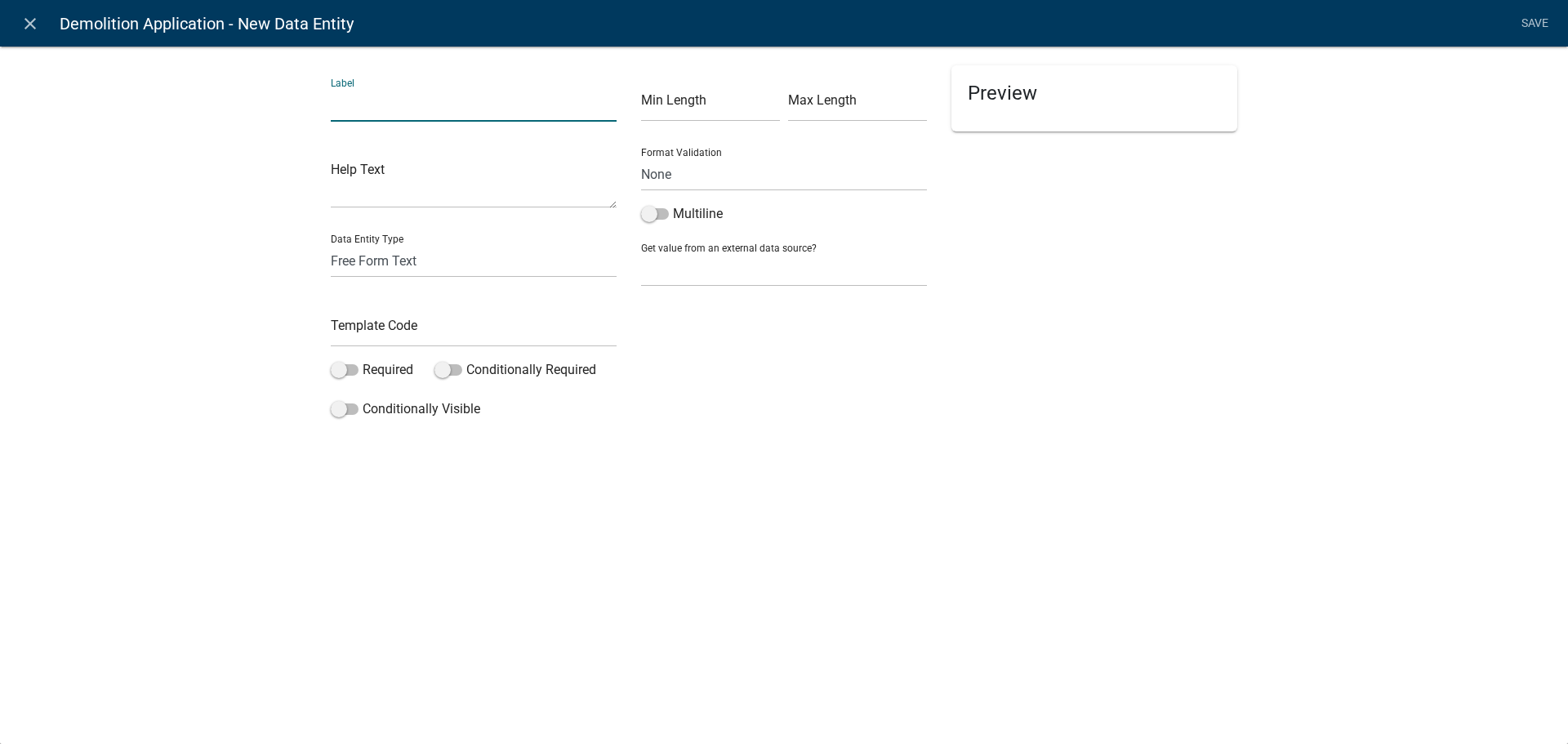
click at [458, 108] on input "text" at bounding box center [473, 104] width 286 height 33
type input "When will you start?"
click at [376, 327] on input "text" at bounding box center [473, 330] width 286 height 33
type input "DemolitionStart"
click at [410, 260] on select "Free Form Text Document Display Entity Value Fee Numeric Data Date Map Sketch D…" at bounding box center [473, 260] width 286 height 33
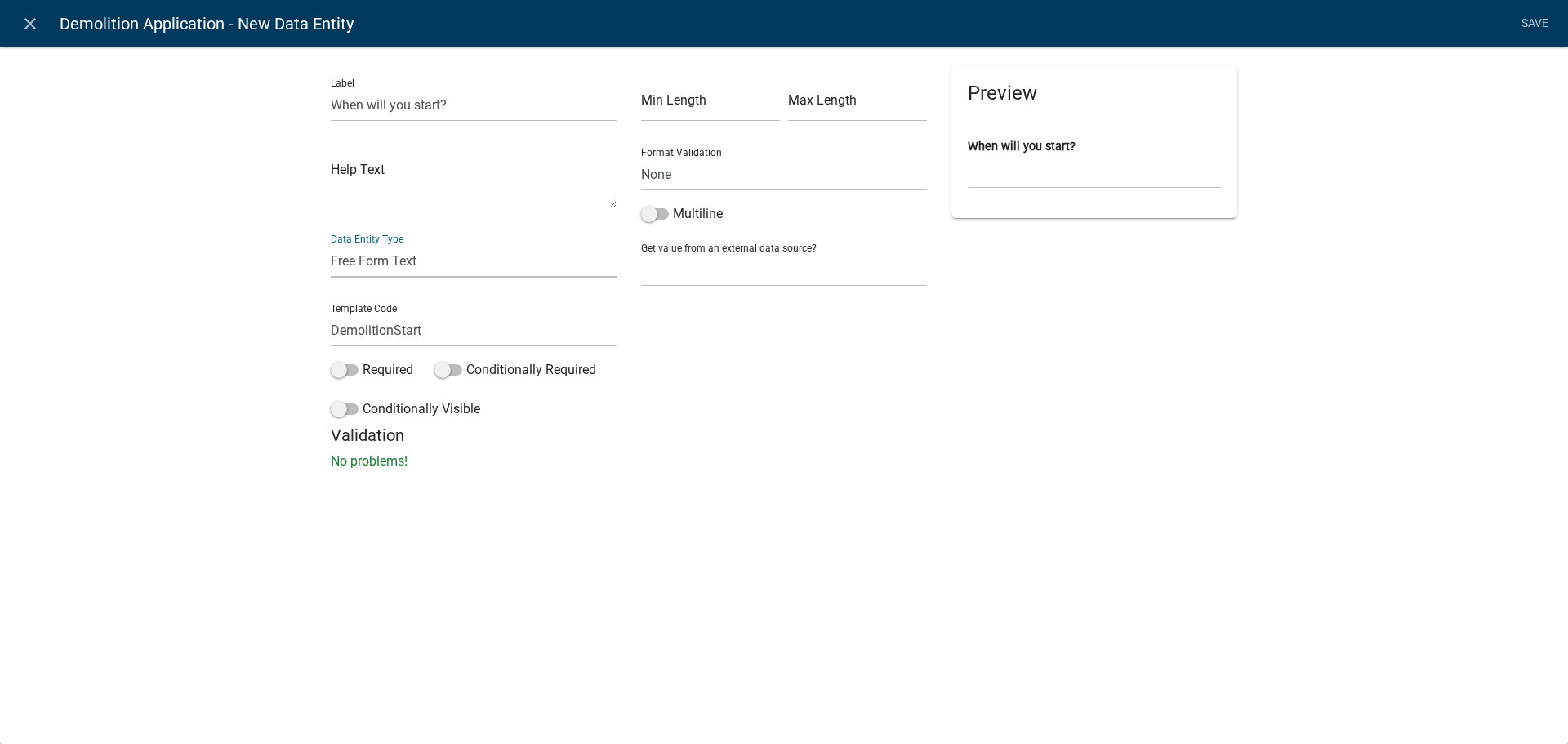
select select "date"
click at [331, 244] on select "Free Form Text Document Display Entity Value Fee Numeric Data Date Map Sketch D…" at bounding box center [473, 260] width 286 height 33
select select "date"
select select
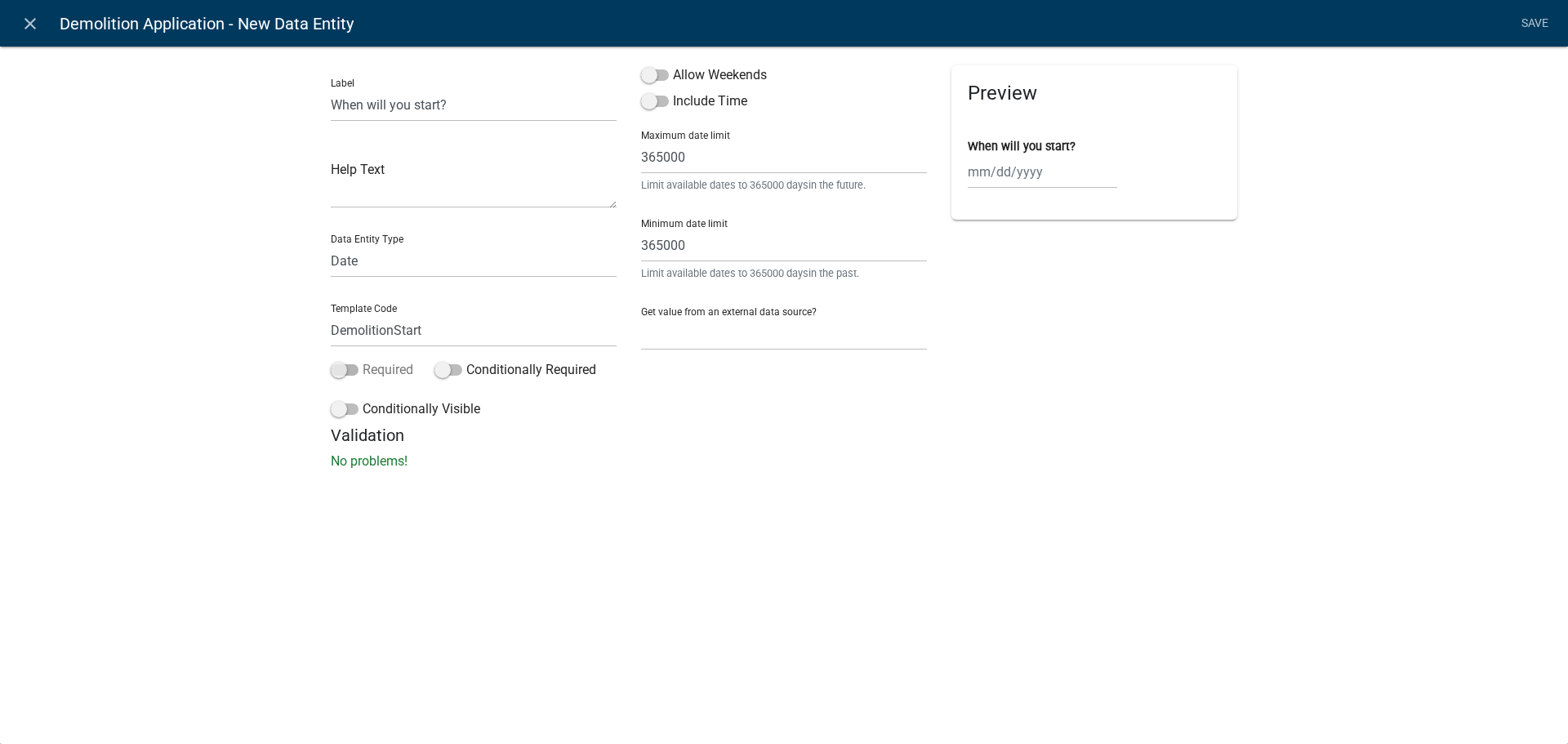
click at [344, 369] on span at bounding box center [344, 369] width 28 height 11
click at [362, 360] on input "Required" at bounding box center [362, 360] width 0 height 0
click at [651, 79] on span at bounding box center [654, 75] width 28 height 11
click at [673, 65] on input "Allow Weekends" at bounding box center [673, 65] width 0 height 0
click at [1529, 27] on link "Save" at bounding box center [1534, 24] width 41 height 31
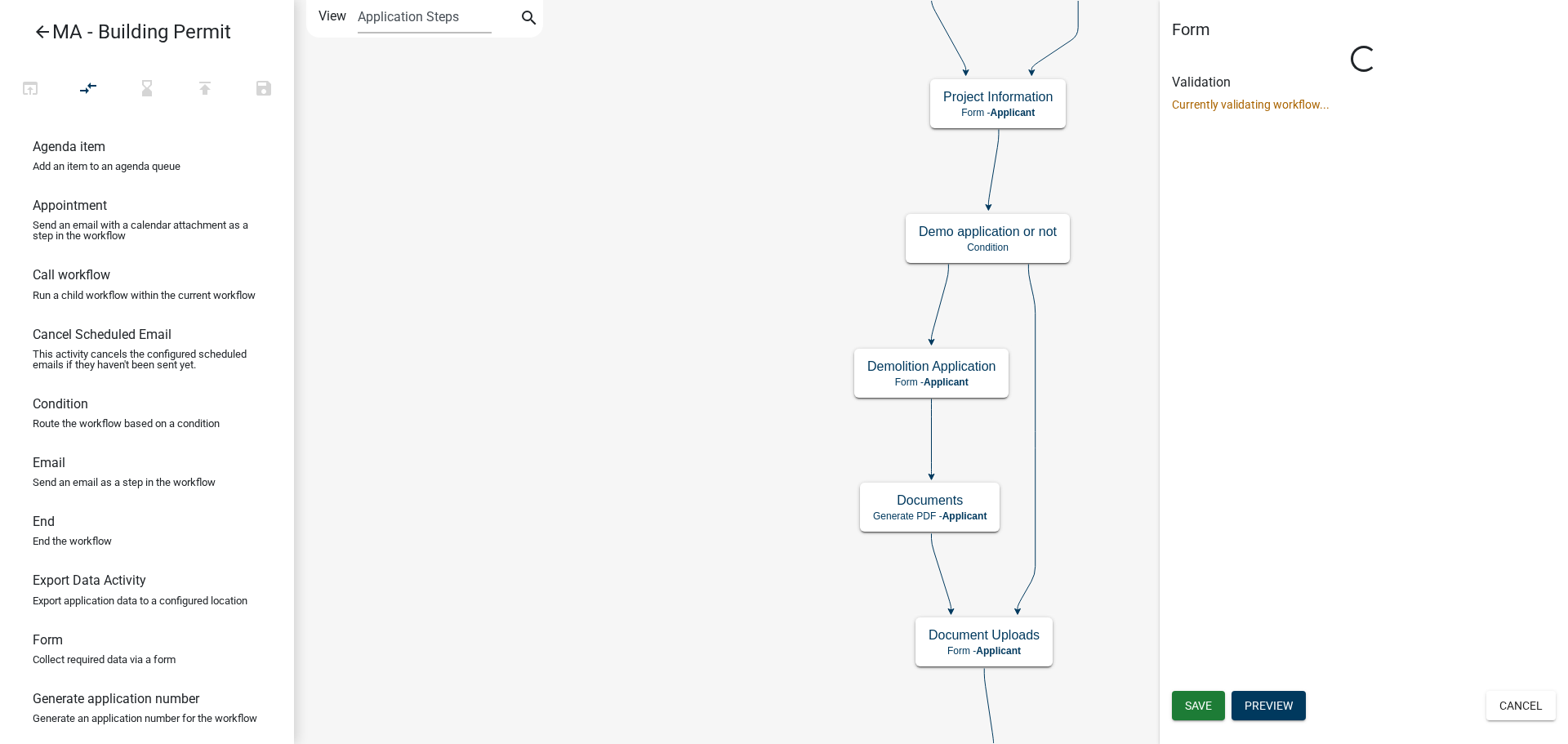
click at [1453, 513] on div "Form Loading... Activity Name Demolition Application Responsible Role Applicant…" at bounding box center [1364, 372] width 408 height 744
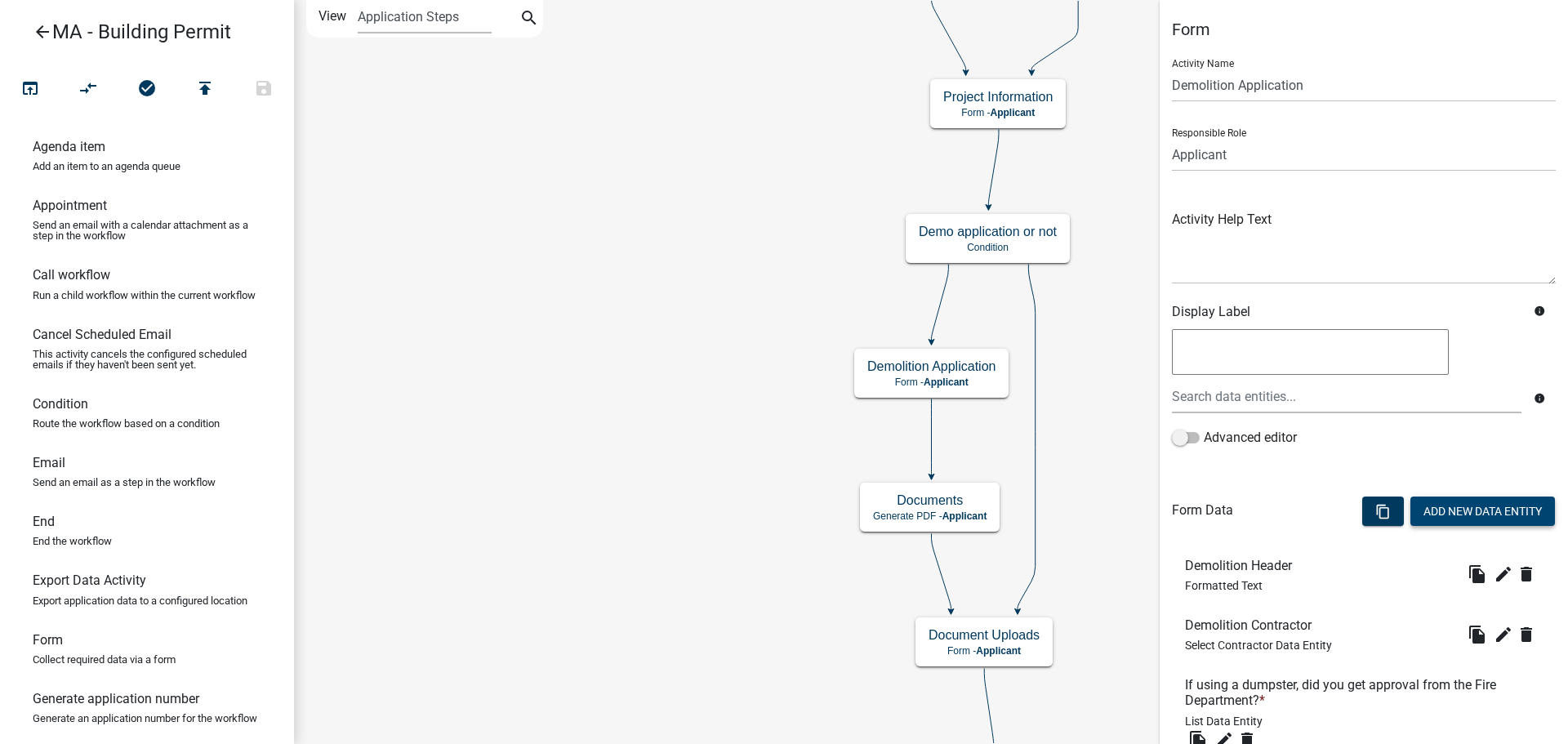
click at [1448, 517] on button "Add New Data Entity" at bounding box center [1482, 511] width 144 height 30
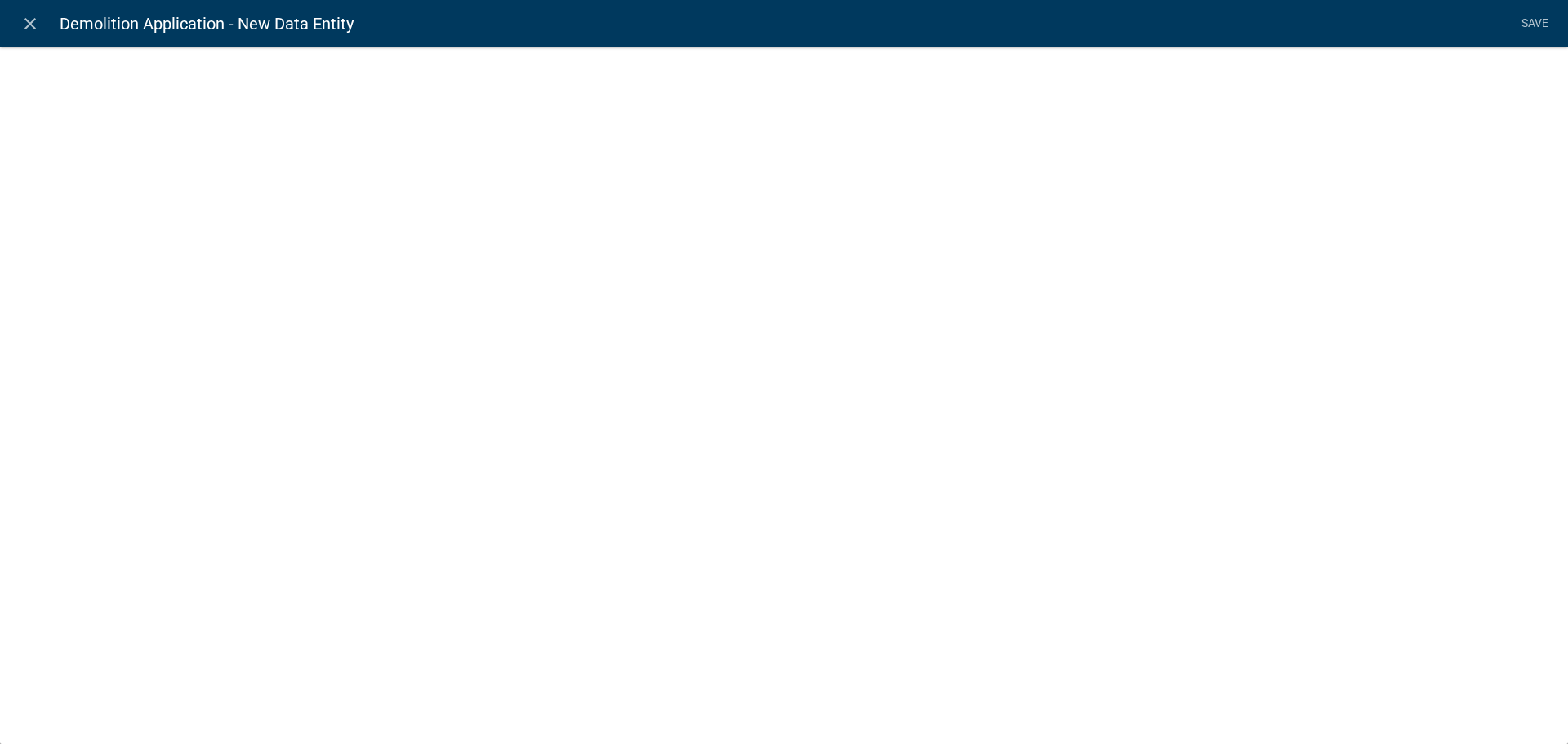
select select
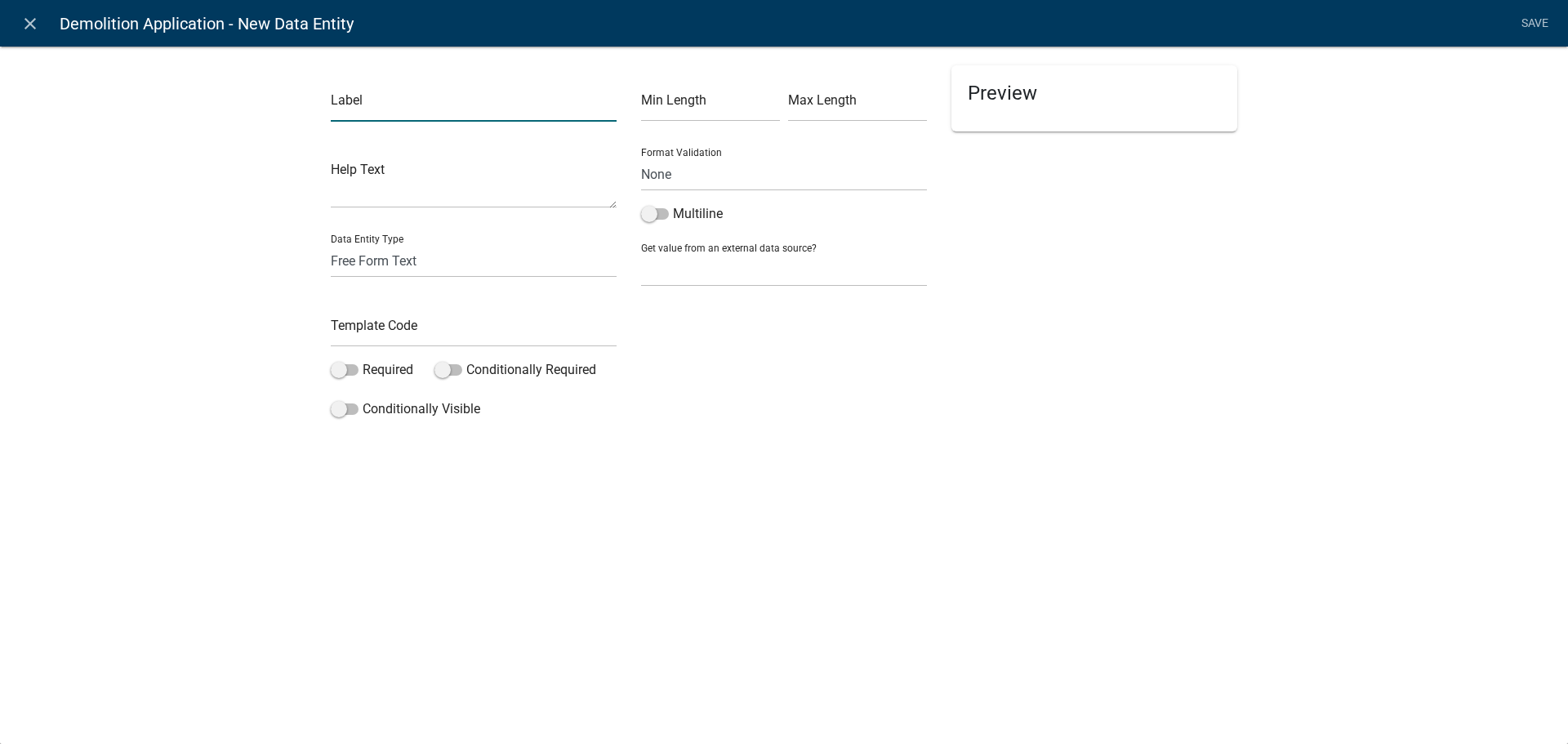
click at [401, 111] on input "text" at bounding box center [473, 104] width 286 height 33
type input "When will you finish?"
click at [371, 327] on input "text" at bounding box center [473, 330] width 286 height 33
type input "DemolitionFinish"
click at [356, 365] on span at bounding box center [344, 369] width 28 height 11
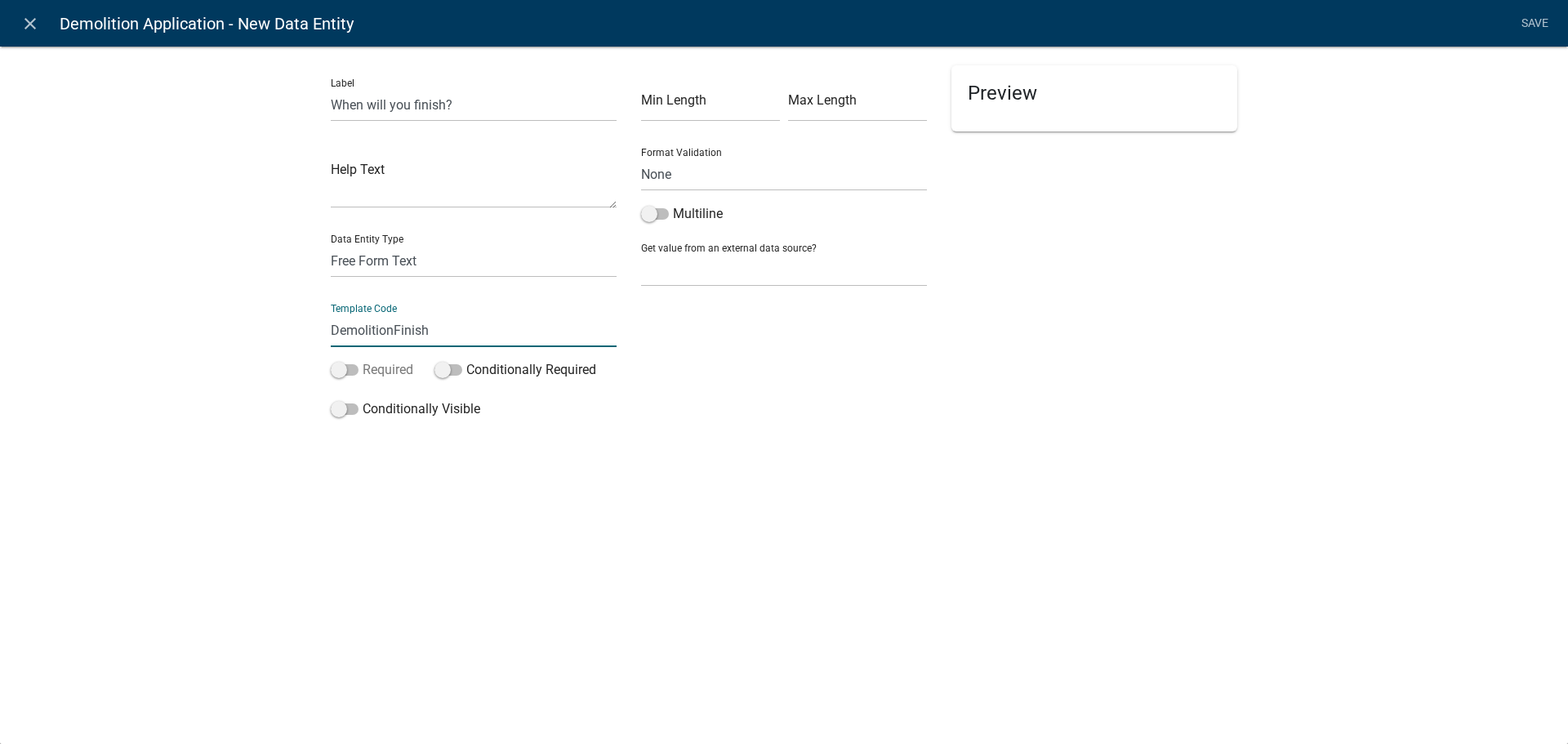
click at [362, 360] on input "Required" at bounding box center [362, 360] width 0 height 0
click at [829, 448] on div "Validation No problems!" at bounding box center [784, 448] width 906 height 46
click at [370, 253] on select "Free Form Text Document Display Entity Value Fee Numeric Data Date Map Sketch D…" at bounding box center [473, 260] width 286 height 33
select select "date"
click at [331, 244] on select "Free Form Text Document Display Entity Value Fee Numeric Data Date Map Sketch D…" at bounding box center [473, 260] width 286 height 33
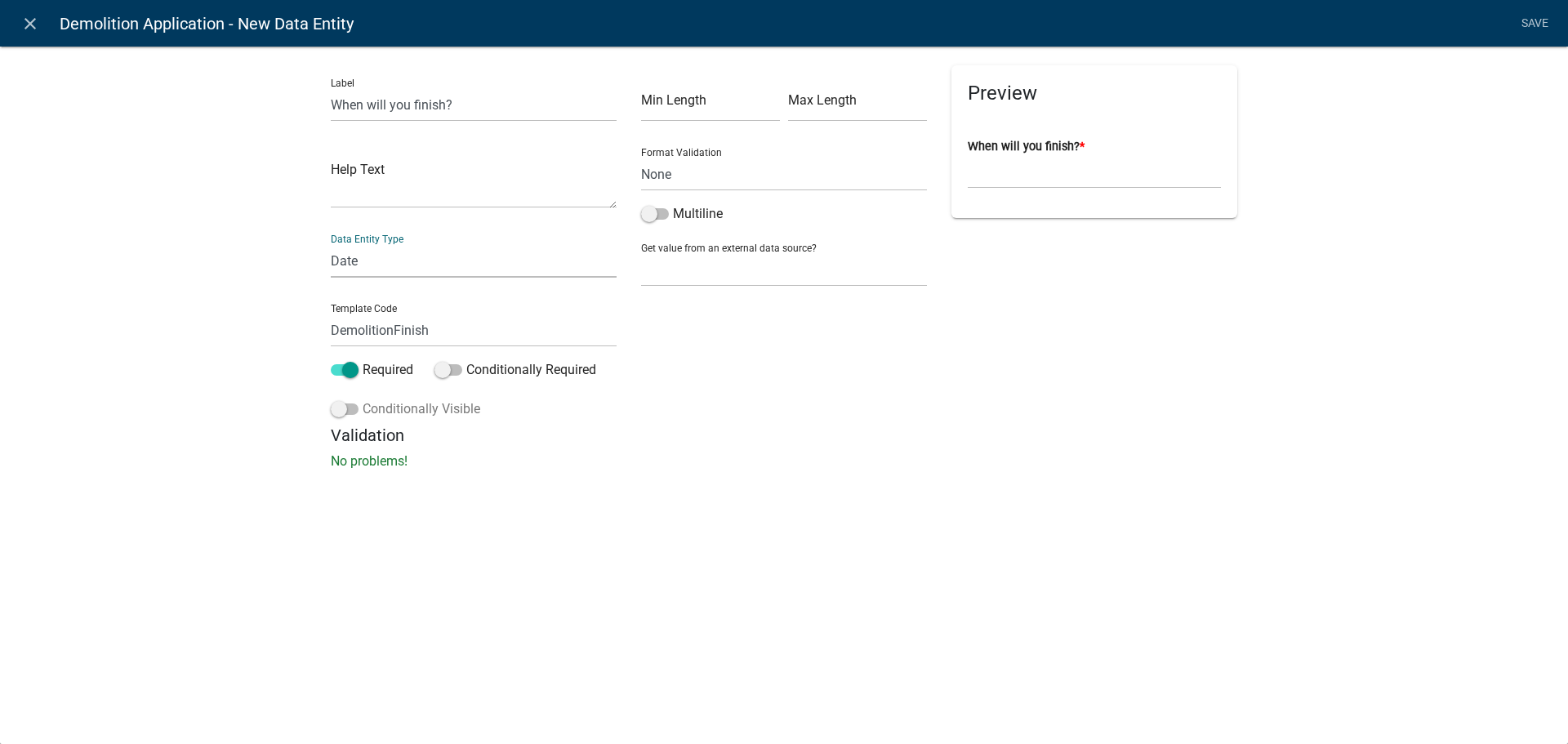
select select "date"
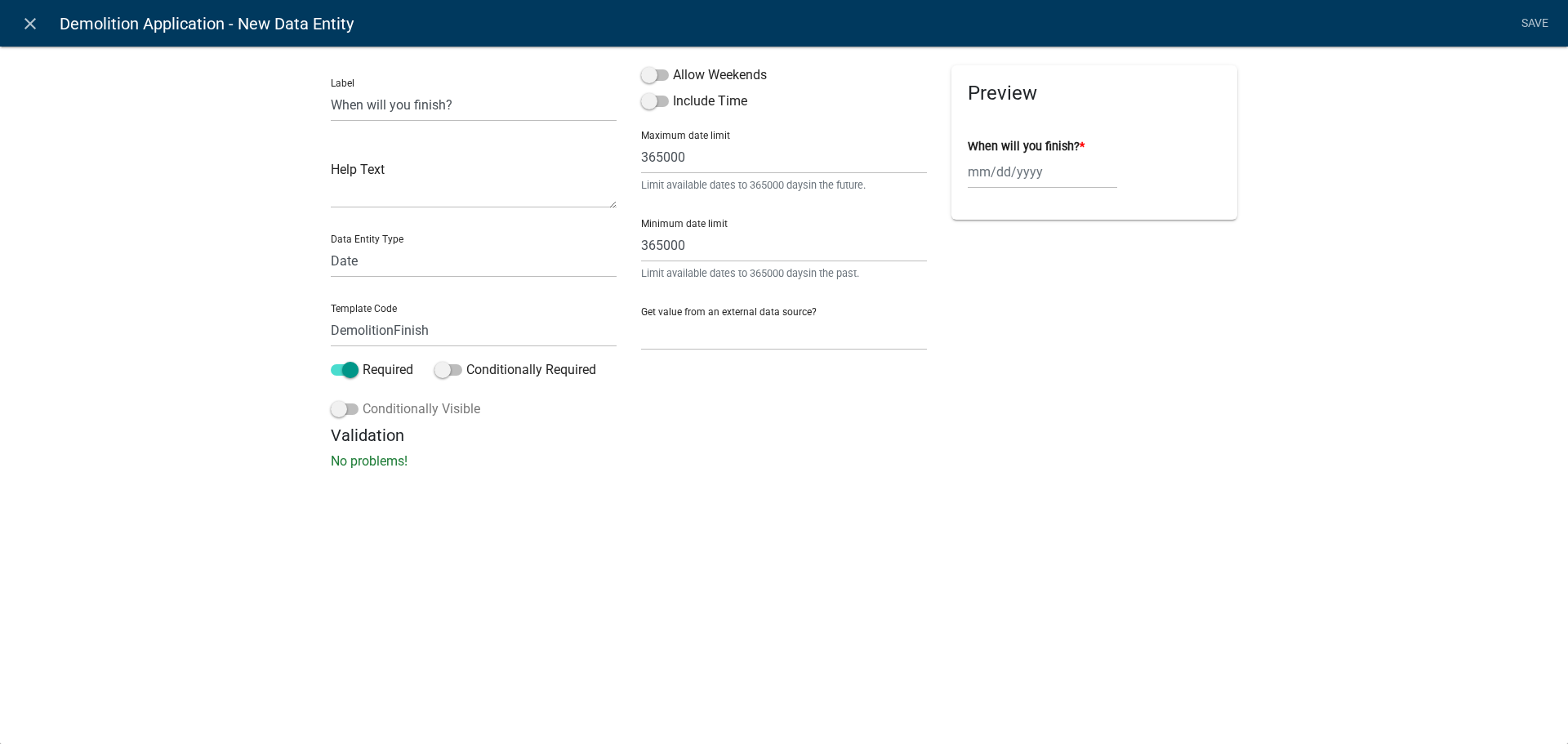
click at [442, 413] on label "Conditionally Visible" at bounding box center [406, 409] width 149 height 20
click at [362, 400] on input "Conditionally Visible" at bounding box center [362, 400] width 0 height 0
click at [440, 410] on label "Conditionally Visible" at bounding box center [406, 409] width 149 height 20
click at [362, 400] on input "Conditionally Visible" at bounding box center [362, 400] width 0 height 0
click at [950, 397] on div "Preview When will you finish? *" at bounding box center [1095, 245] width 311 height 360
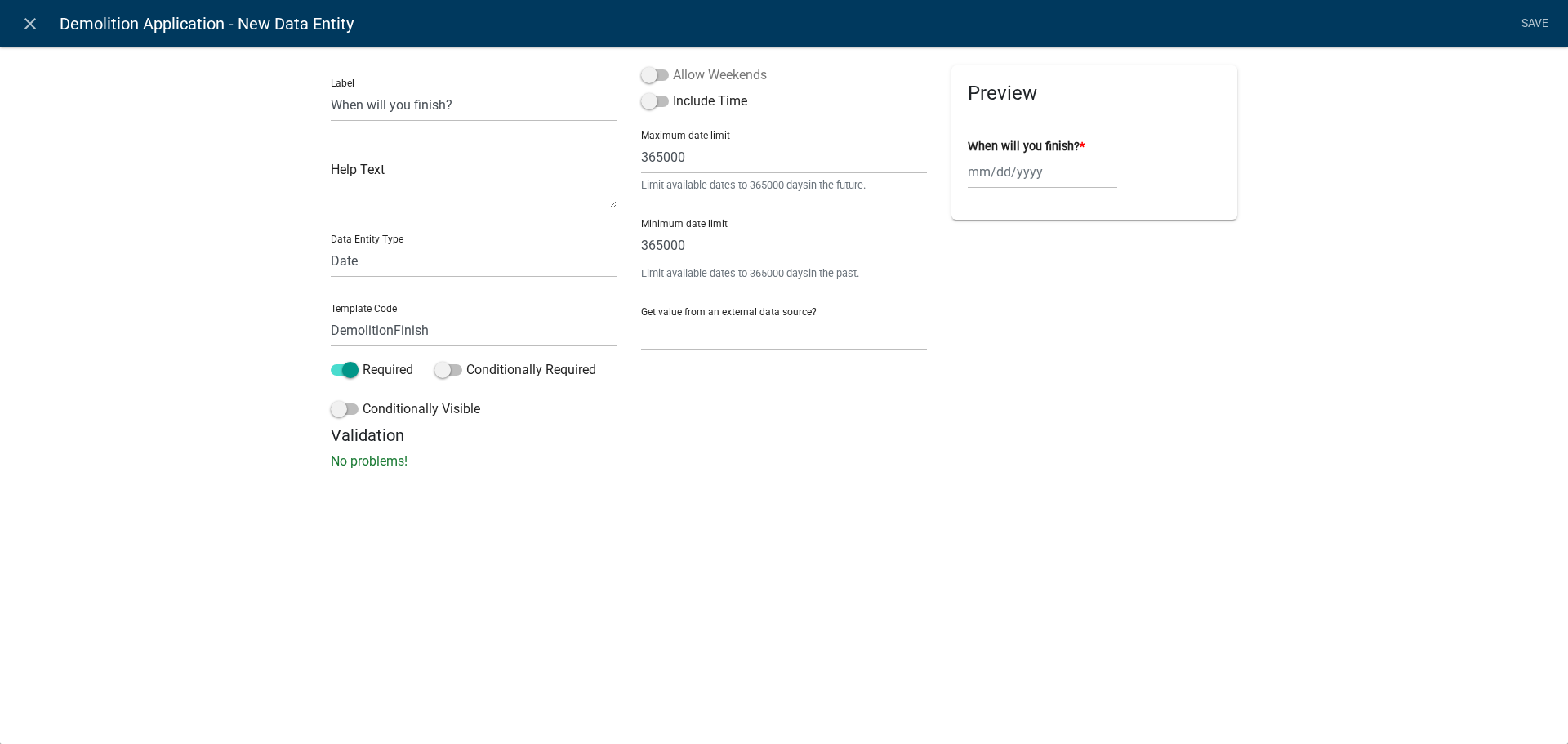
click at [708, 77] on label "Allow Weekends" at bounding box center [703, 75] width 126 height 20
click at [673, 65] on input "Allow Weekends" at bounding box center [673, 65] width 0 height 0
click at [737, 341] on select "None Search Parcel Data Applicant Data" at bounding box center [783, 333] width 286 height 33
select select "0: null"
click at [641, 316] on select "None Search Parcel Data Applicant Data" at bounding box center [783, 333] width 286 height 33
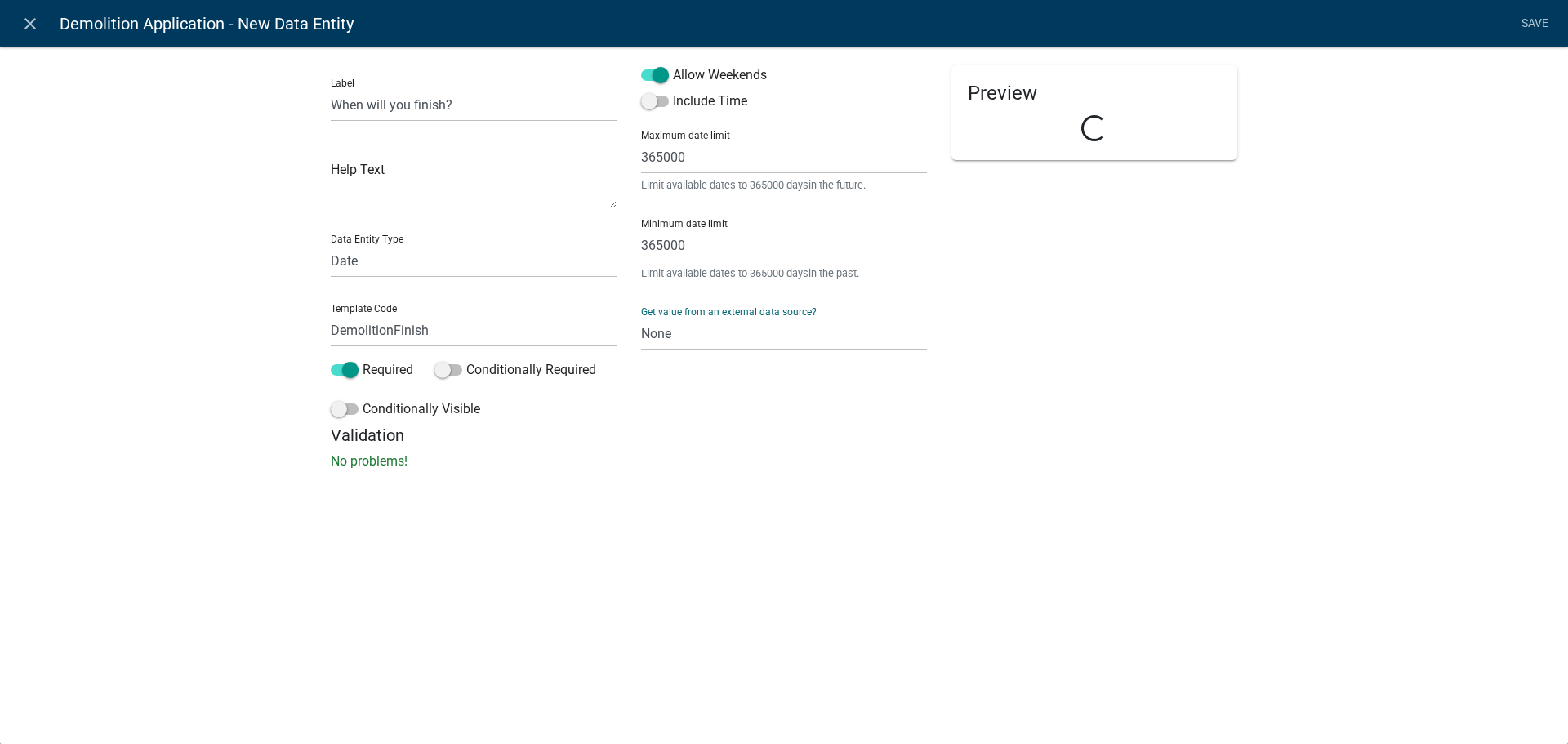
click at [1032, 273] on div "Preview Loading..." at bounding box center [1095, 245] width 311 height 360
click at [746, 338] on select "None Search Parcel Data Applicant Data" at bounding box center [783, 333] width 286 height 33
click at [641, 316] on select "None Search Parcel Data Applicant Data" at bounding box center [783, 333] width 286 height 33
click at [1534, 25] on link "Save" at bounding box center [1534, 24] width 41 height 31
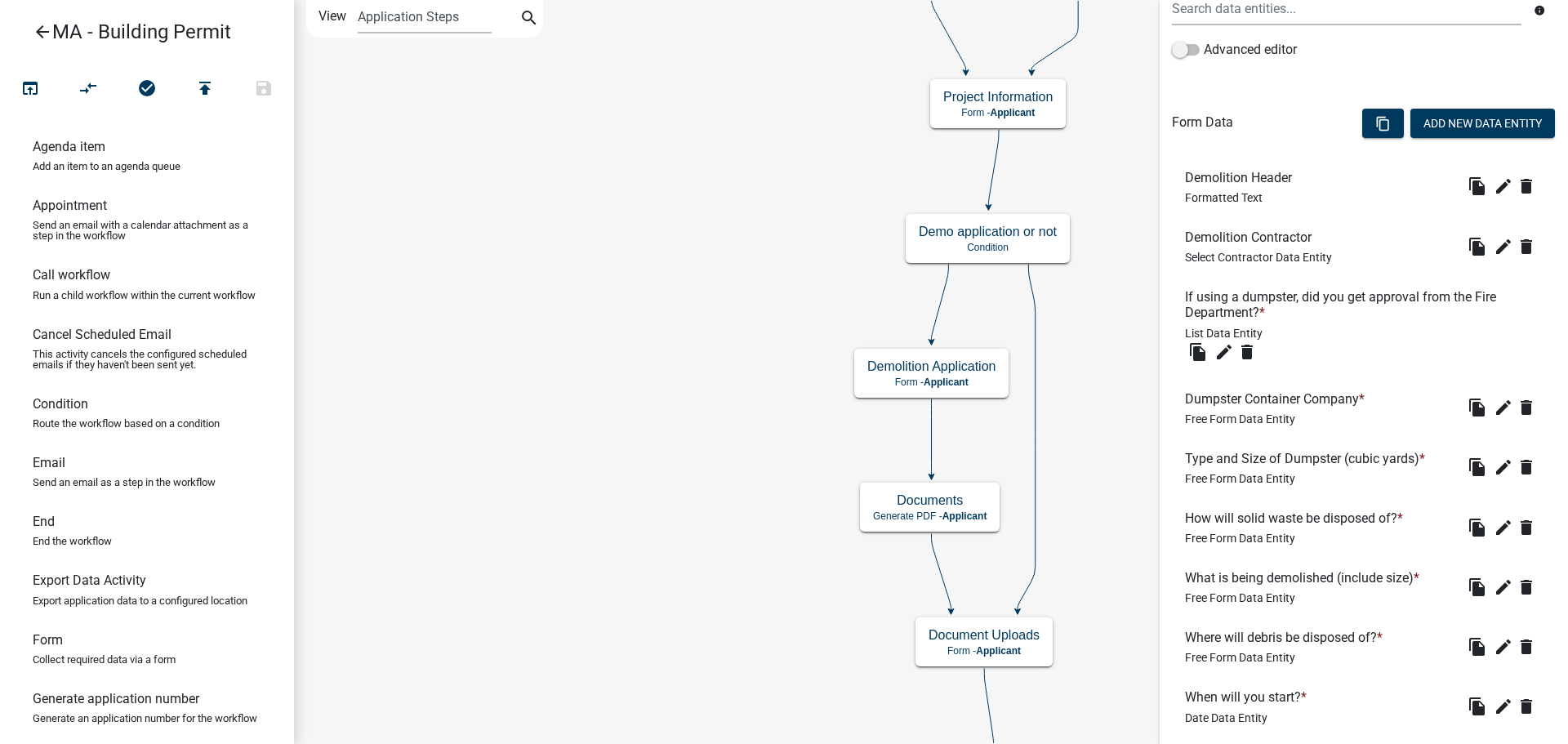
scroll to position [547, 0]
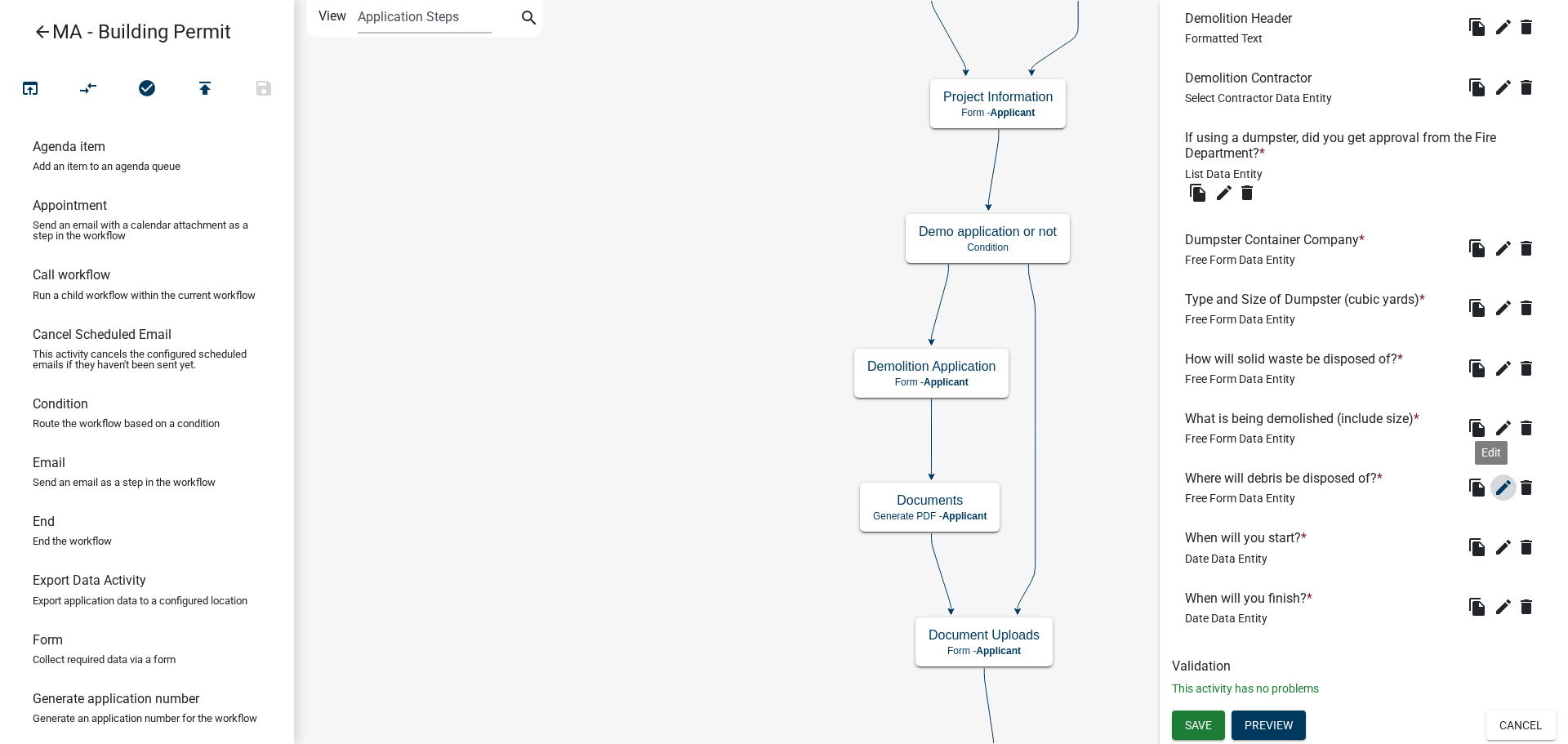
click at [1493, 488] on icon "edit" at bounding box center [1503, 487] width 20 height 20
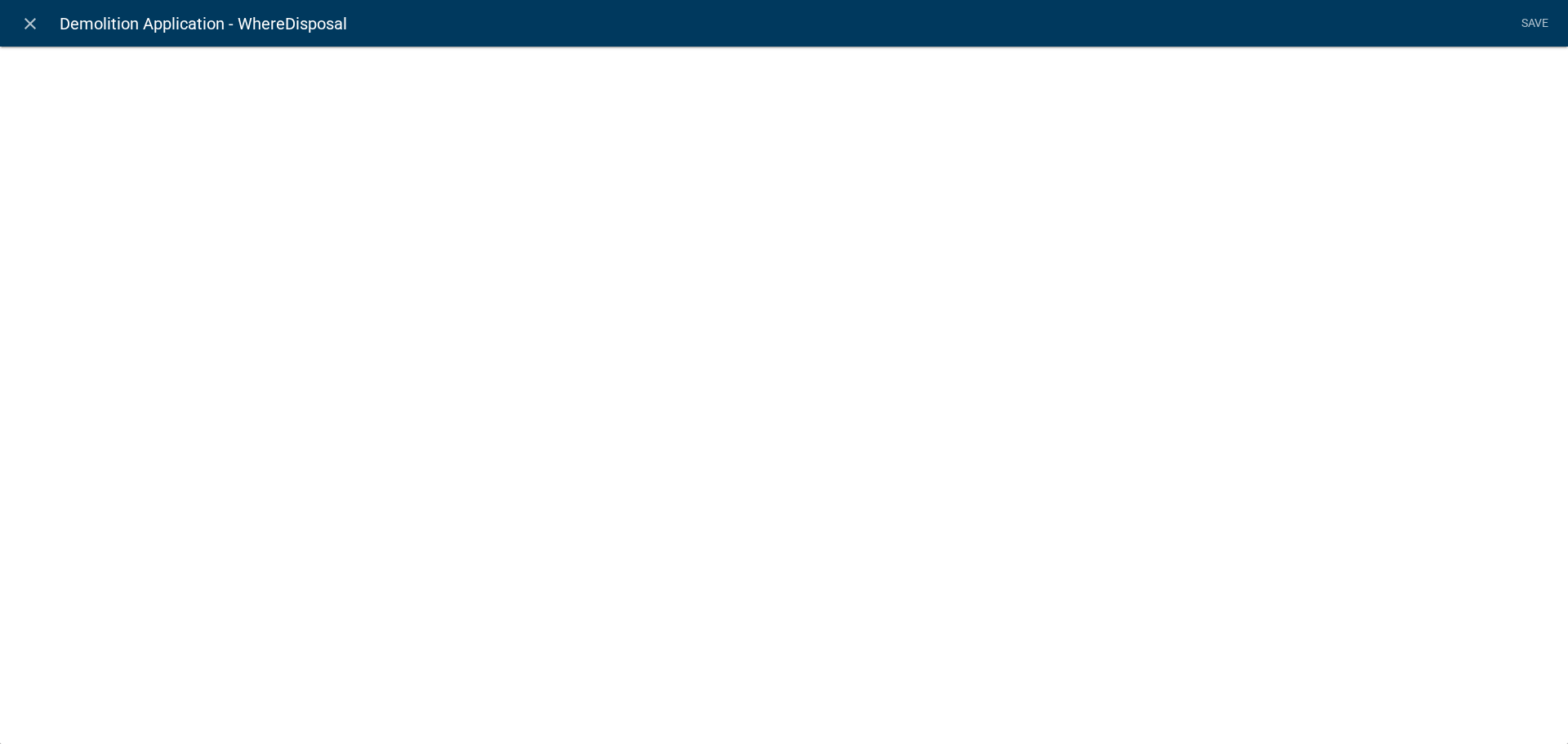
select select
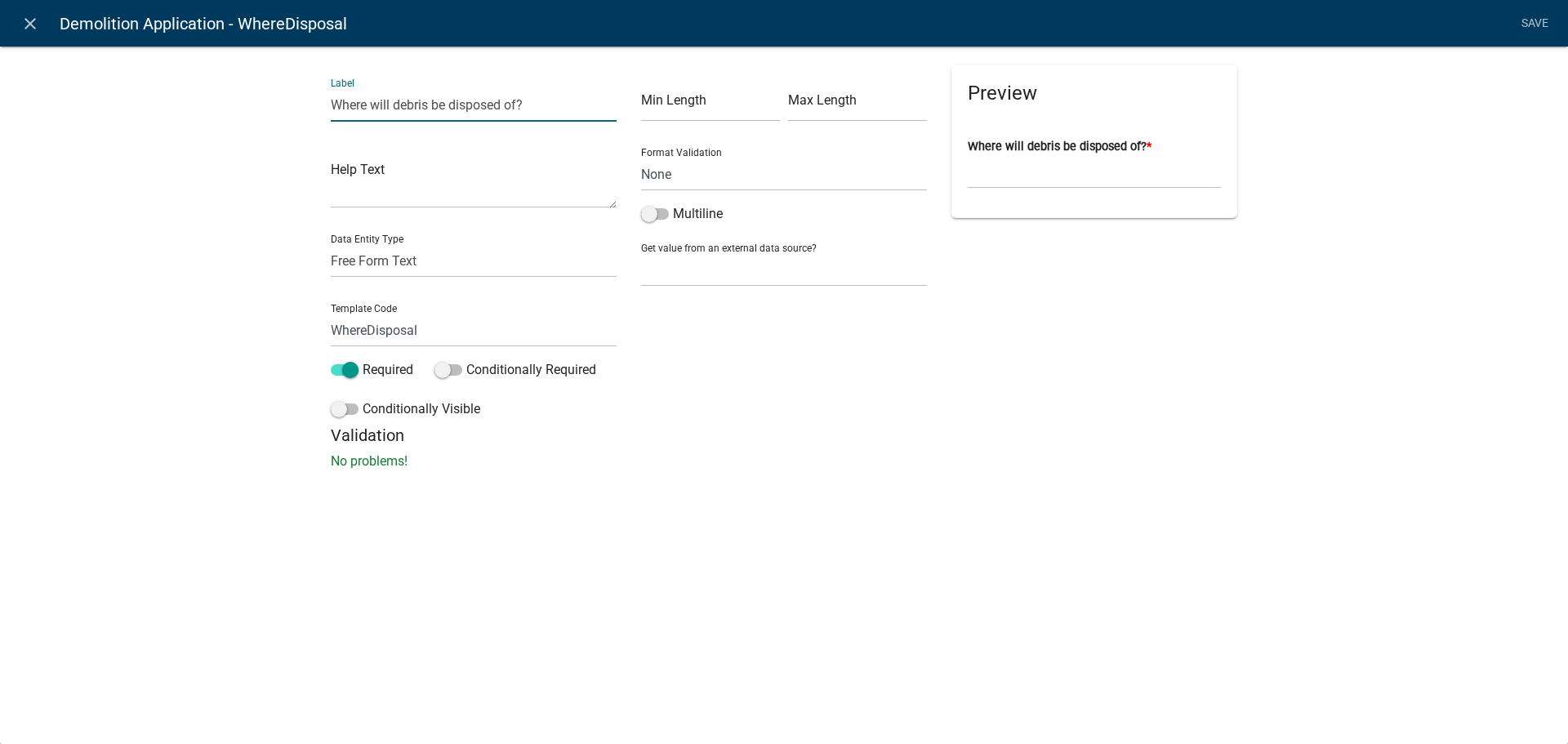
drag, startPoint x: 527, startPoint y: 107, endPoint x: 507, endPoint y: 115, distance: 21.5
click at [507, 115] on input "Where will debris be disposed of?" at bounding box center [473, 104] width 286 height 33
type input "Where will debris be disposed to?"
click at [1526, 18] on link "Save" at bounding box center [1534, 24] width 41 height 31
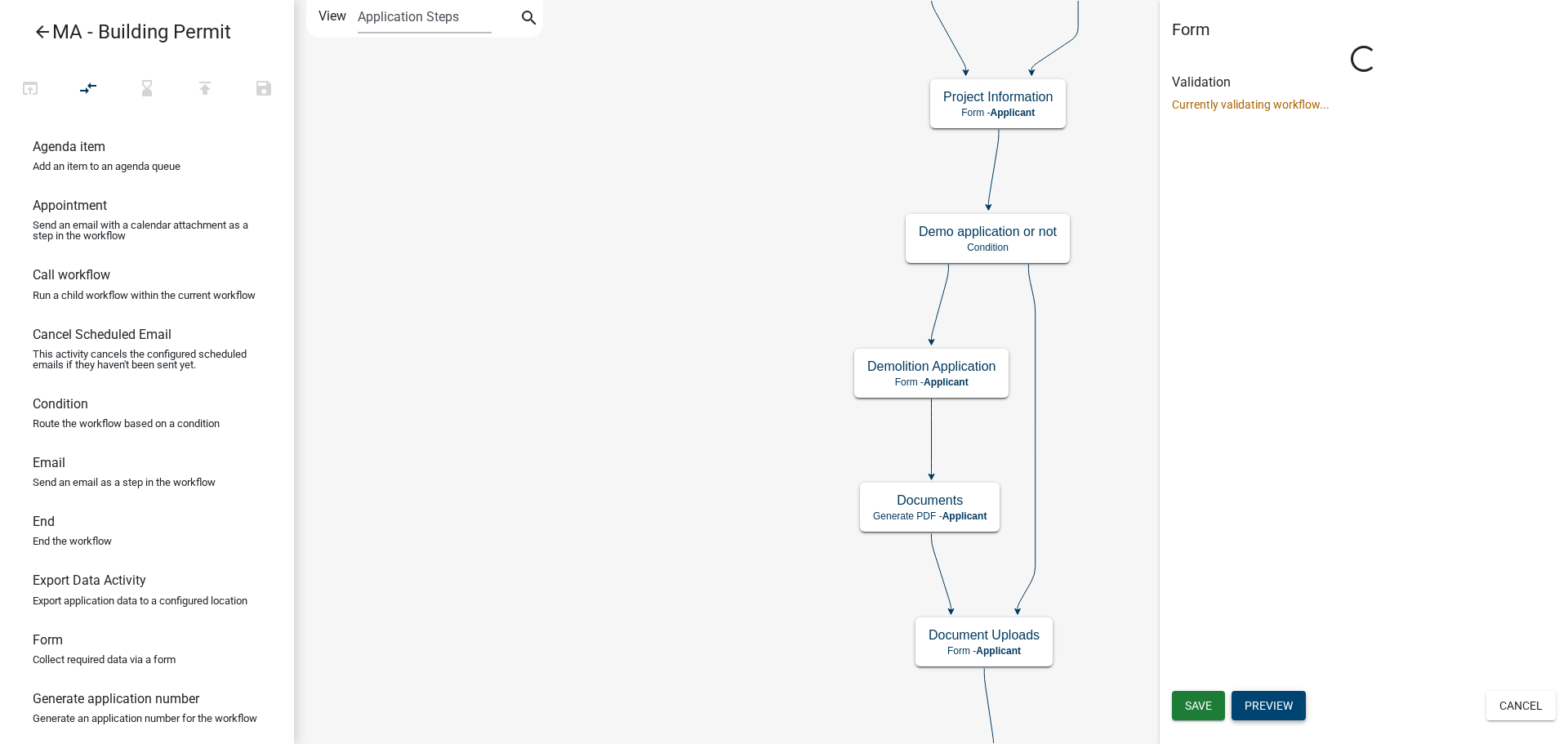
scroll to position [0, 0]
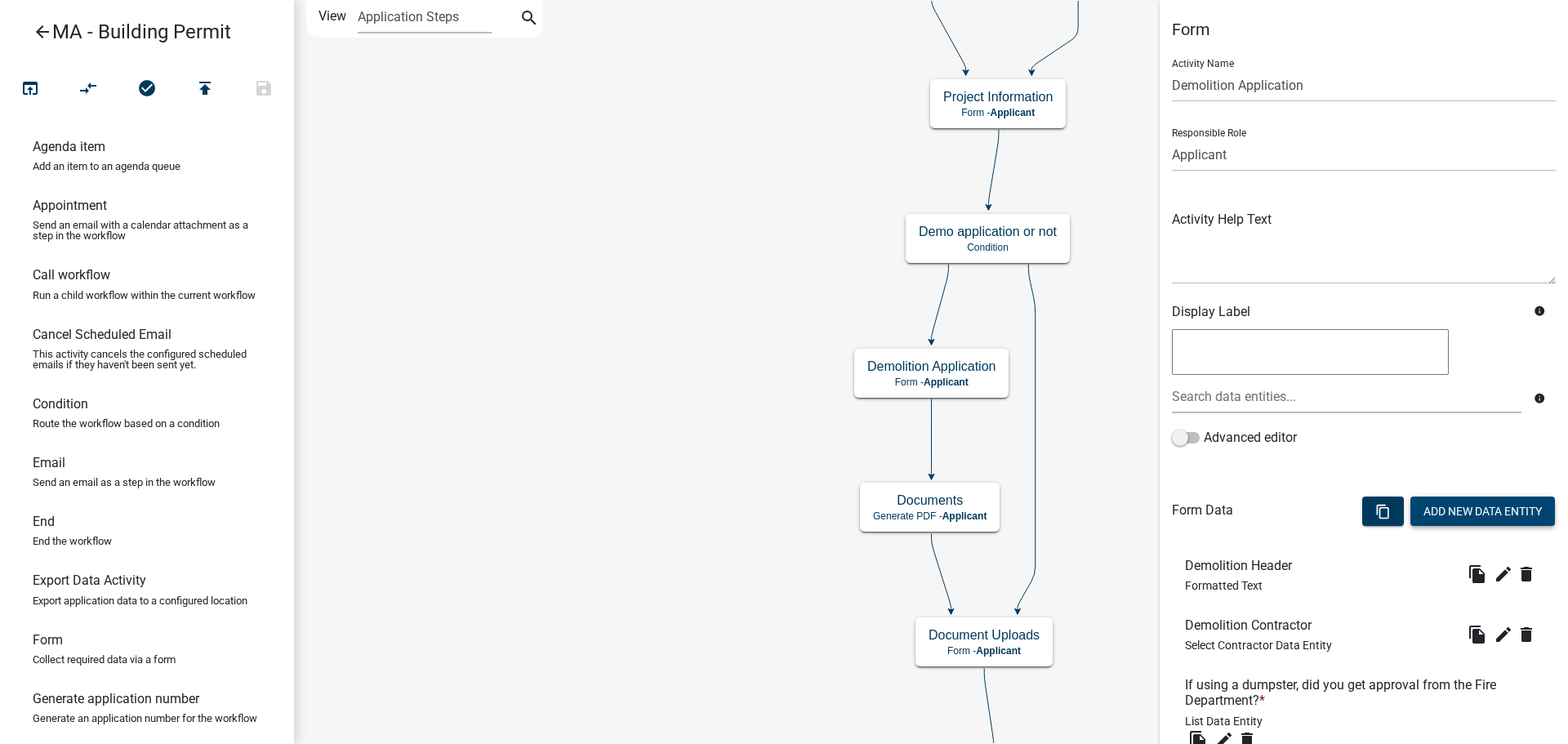
click at [1468, 504] on button "Add New Data Entity" at bounding box center [1482, 511] width 144 height 30
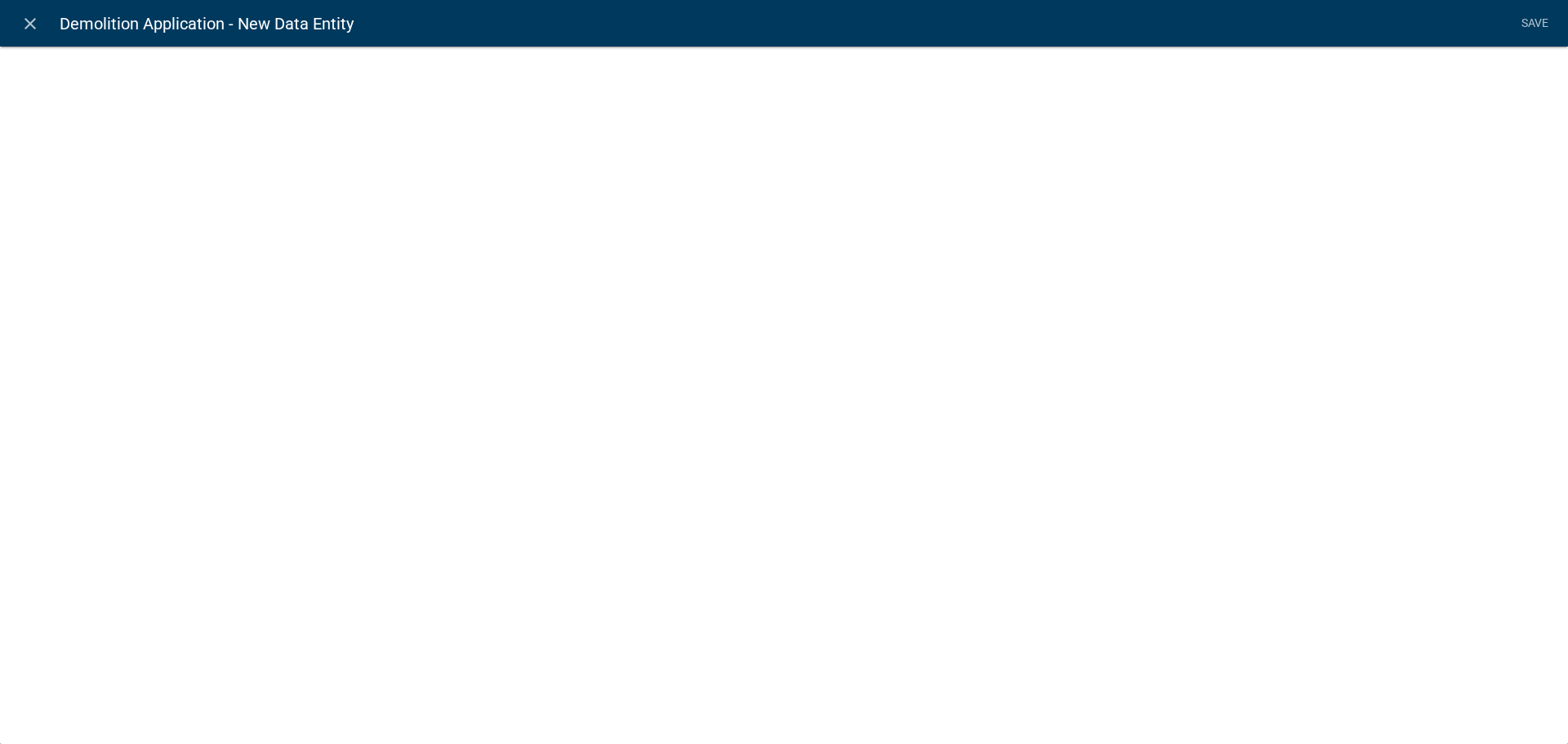
select select
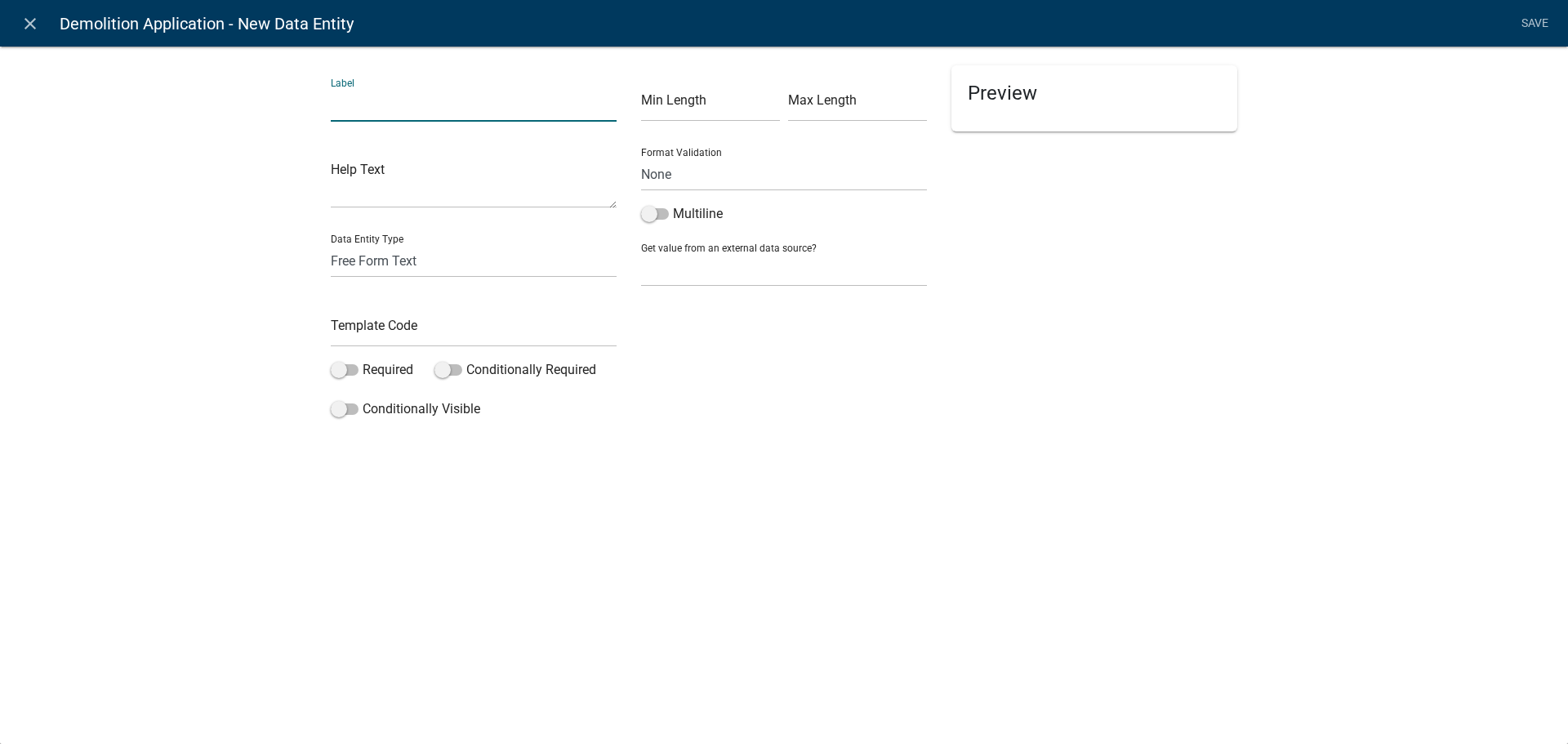
click at [509, 106] on input "text" at bounding box center [473, 104] width 286 height 33
click at [402, 105] on input "Oil Tanks or similar storage tanks present on the site and have they been prope…" at bounding box center [473, 104] width 286 height 33
type input "Oil Tanks or similar storage tanks present on the site and have they been prope…"
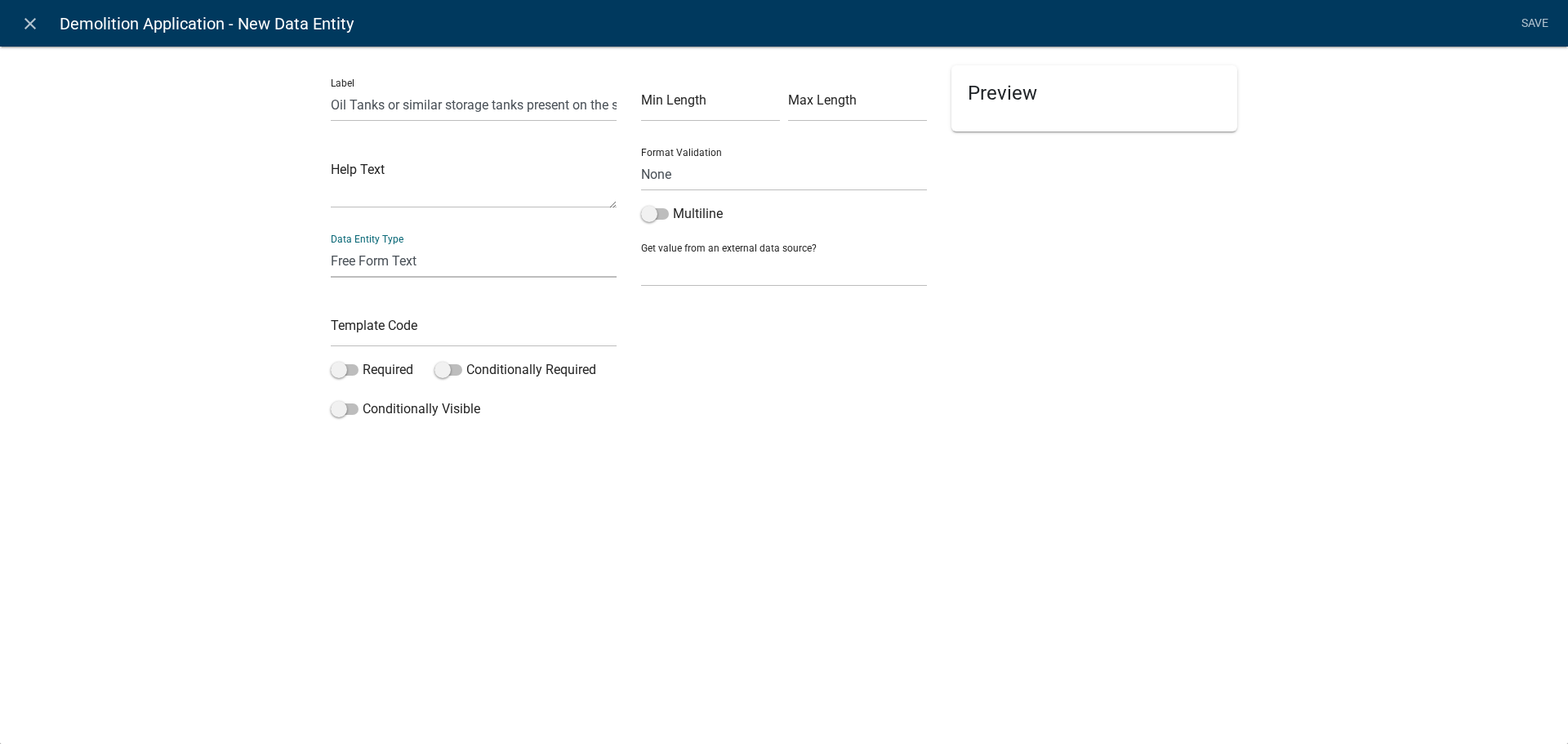
click at [406, 266] on select "Free Form Text Document Display Entity Value Fee Numeric Data Date Map Sketch D…" at bounding box center [473, 260] width 286 height 33
click at [232, 204] on div "Label Oil Tanks or similar storage tanks present on the site and have they been…" at bounding box center [784, 239] width 1568 height 440
click at [395, 339] on input "text" at bounding box center [473, 330] width 286 height 33
type input "OilTanksDemolition"
click at [819, 405] on div "Min Length Max Length Format Validation None Email PhoneNumber Multiline Get va…" at bounding box center [784, 245] width 311 height 360
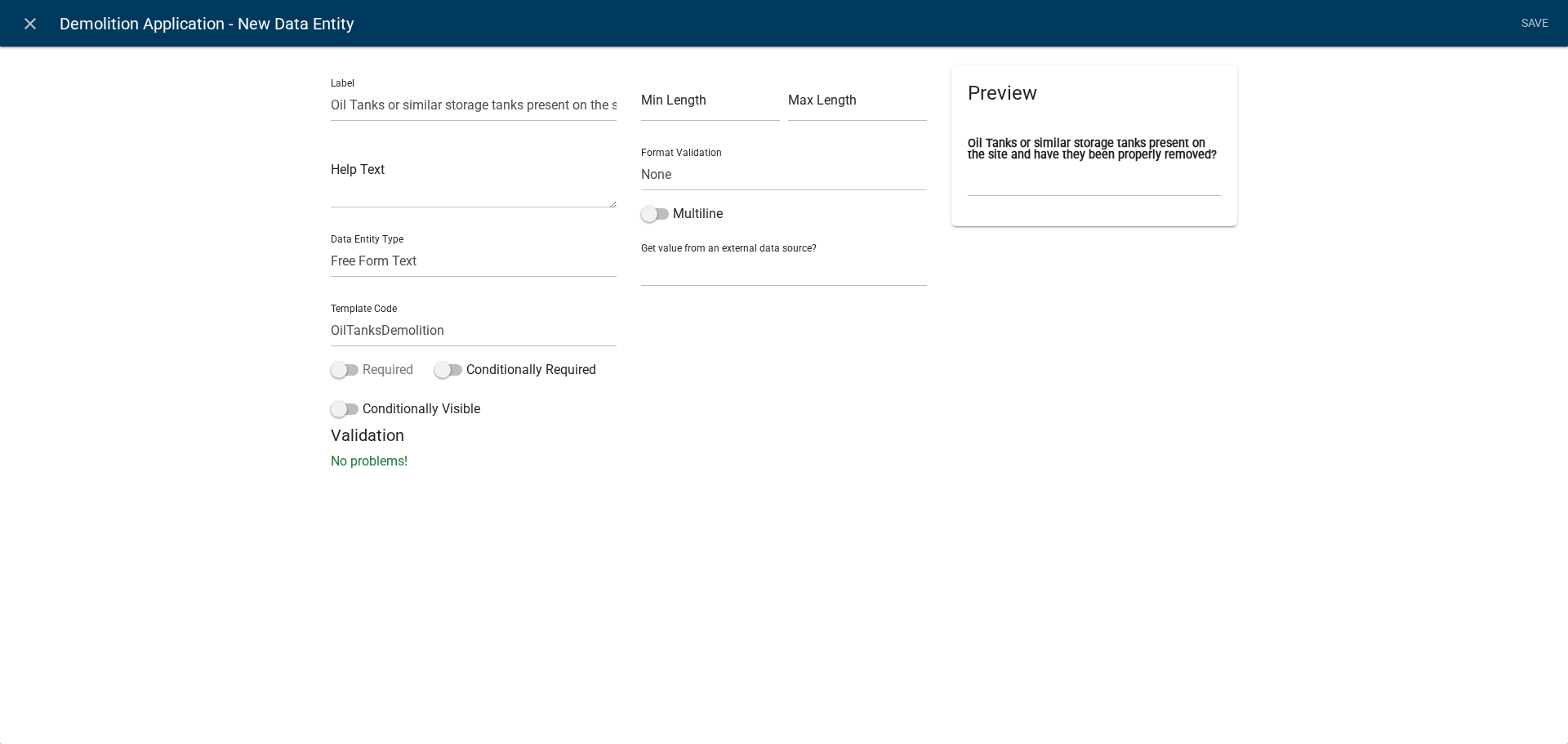
click at [338, 372] on span at bounding box center [344, 369] width 28 height 11
click at [362, 360] on input "Required" at bounding box center [362, 360] width 0 height 0
click at [447, 256] on select "Free Form Text Document Display Entity Value Fee Numeric Data Date Map Sketch D…" at bounding box center [473, 260] width 286 height 33
click at [838, 454] on p "No problems!" at bounding box center [784, 461] width 906 height 20
click at [741, 181] on select "None Email PhoneNumber" at bounding box center [783, 174] width 286 height 33
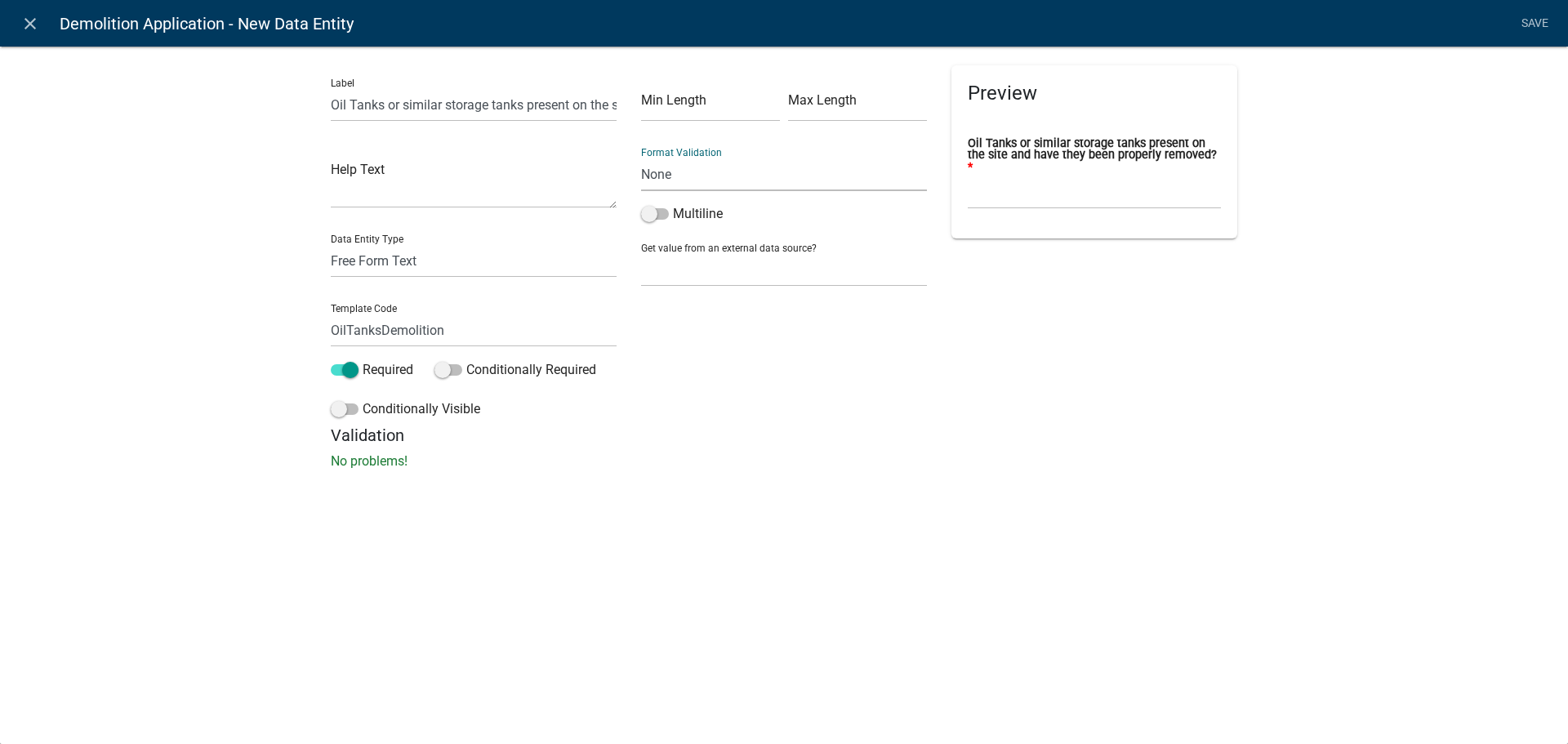
click at [741, 181] on select "None Email PhoneNumber" at bounding box center [783, 174] width 286 height 33
click at [409, 266] on select "Free Form Text Document Display Entity Value Fee Numeric Data Date Map Sketch D…" at bounding box center [473, 260] width 286 height 33
select select "list-data"
click at [331, 244] on select "Free Form Text Document Display Entity Value Fee Numeric Data Date Map Sketch D…" at bounding box center [473, 260] width 286 height 33
select select "list-data"
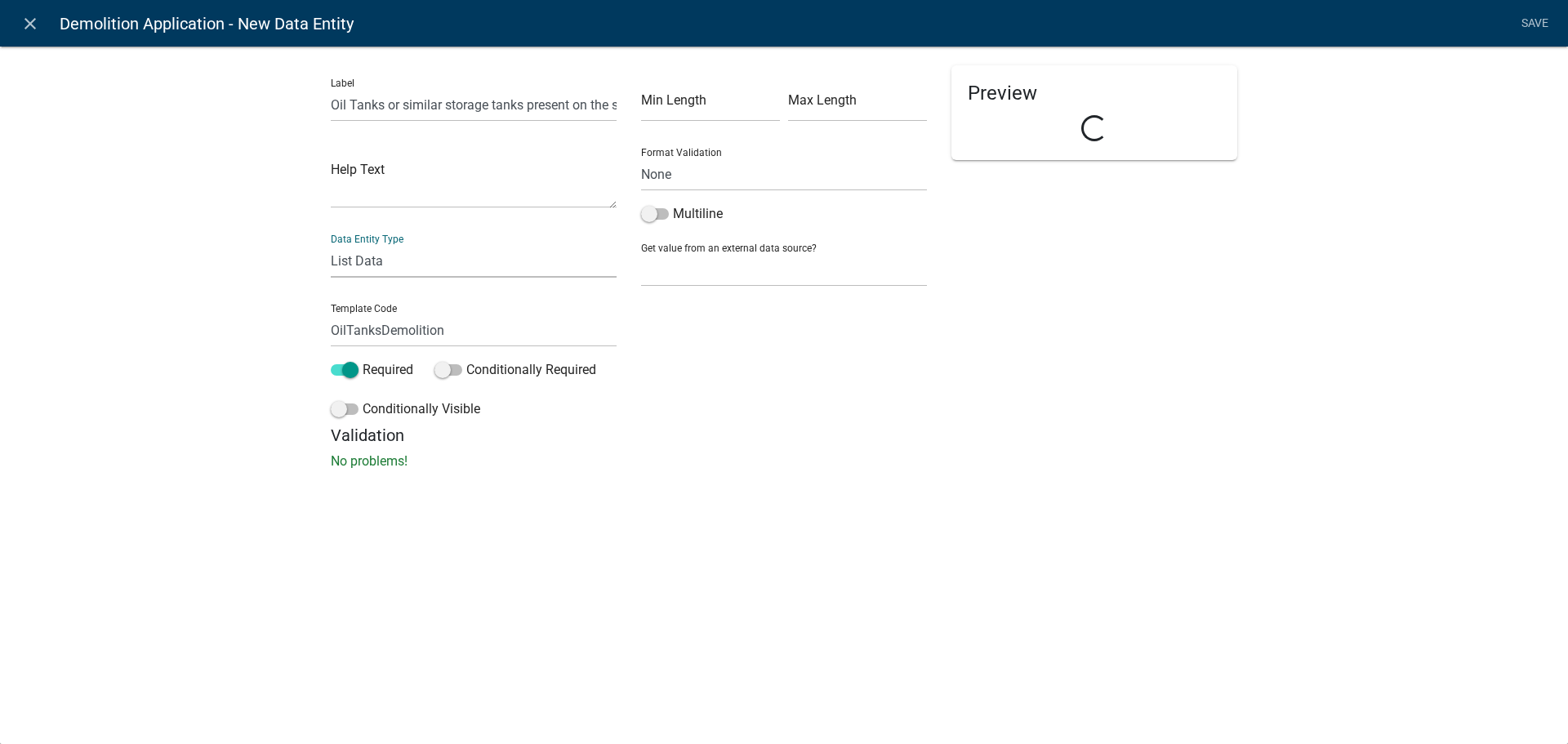
select select
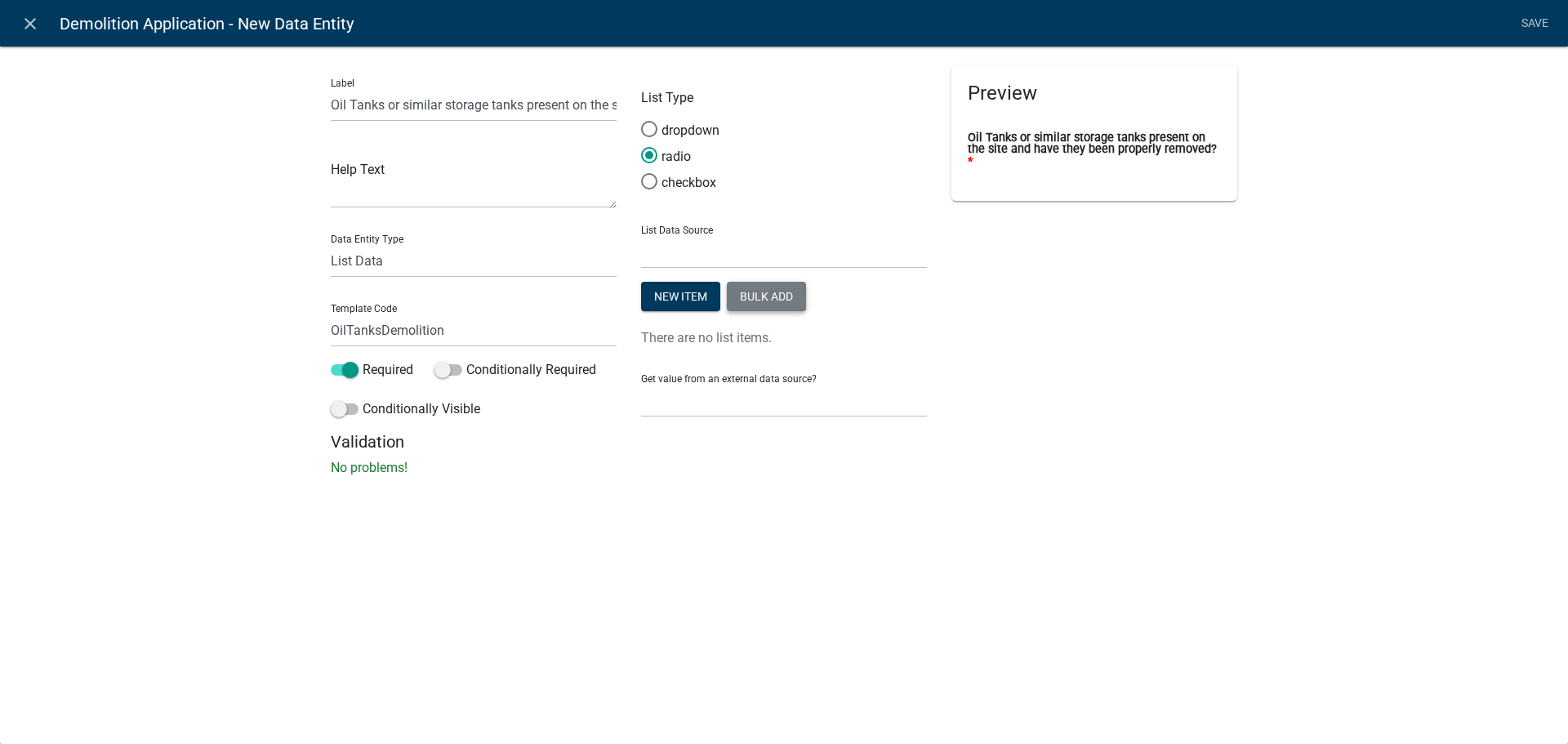
click at [770, 287] on button "Bulk add" at bounding box center [765, 296] width 79 height 30
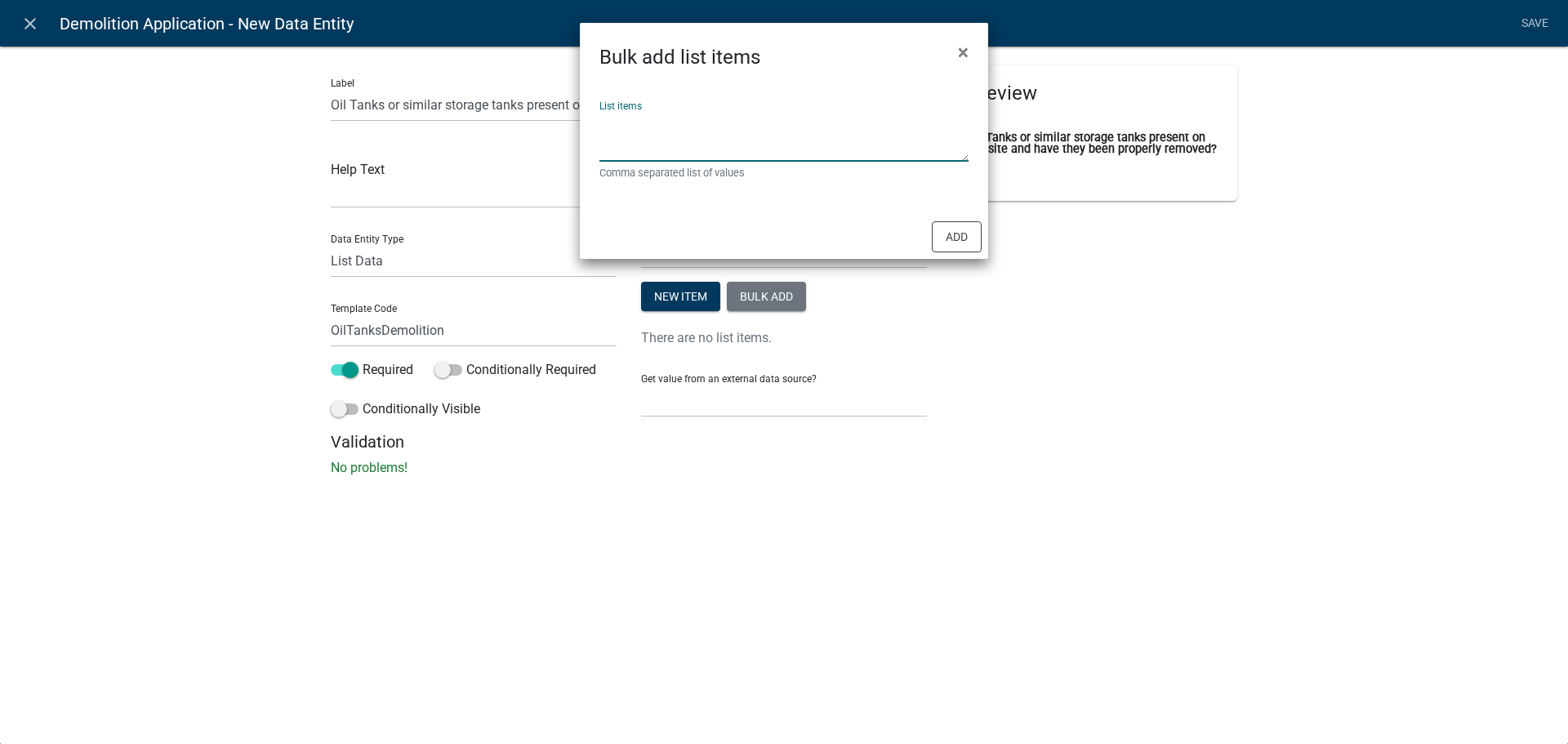
click at [736, 141] on textarea "List items" at bounding box center [783, 137] width 369 height 51
type textarea "Yes,No"
click at [966, 245] on button "Add" at bounding box center [956, 237] width 50 height 31
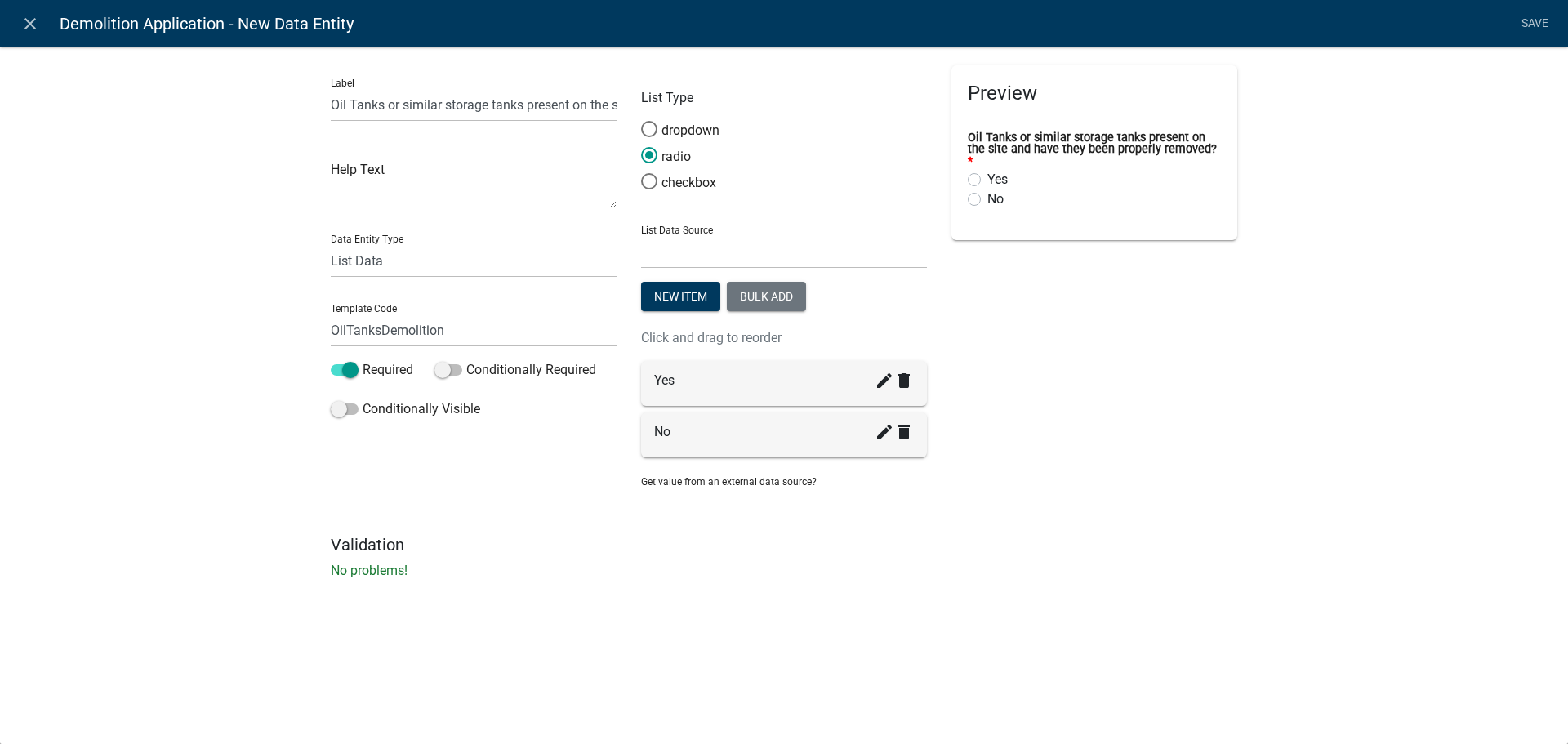
click at [231, 399] on div "Label Oil Tanks or similar storage tanks present on the site and have they been…" at bounding box center [784, 317] width 1568 height 596
click at [1058, 371] on div "Preview Oil Tanks or similar storage tanks present on the site and have they be…" at bounding box center [1095, 299] width 311 height 469
click at [1528, 25] on link "Save" at bounding box center [1534, 24] width 41 height 31
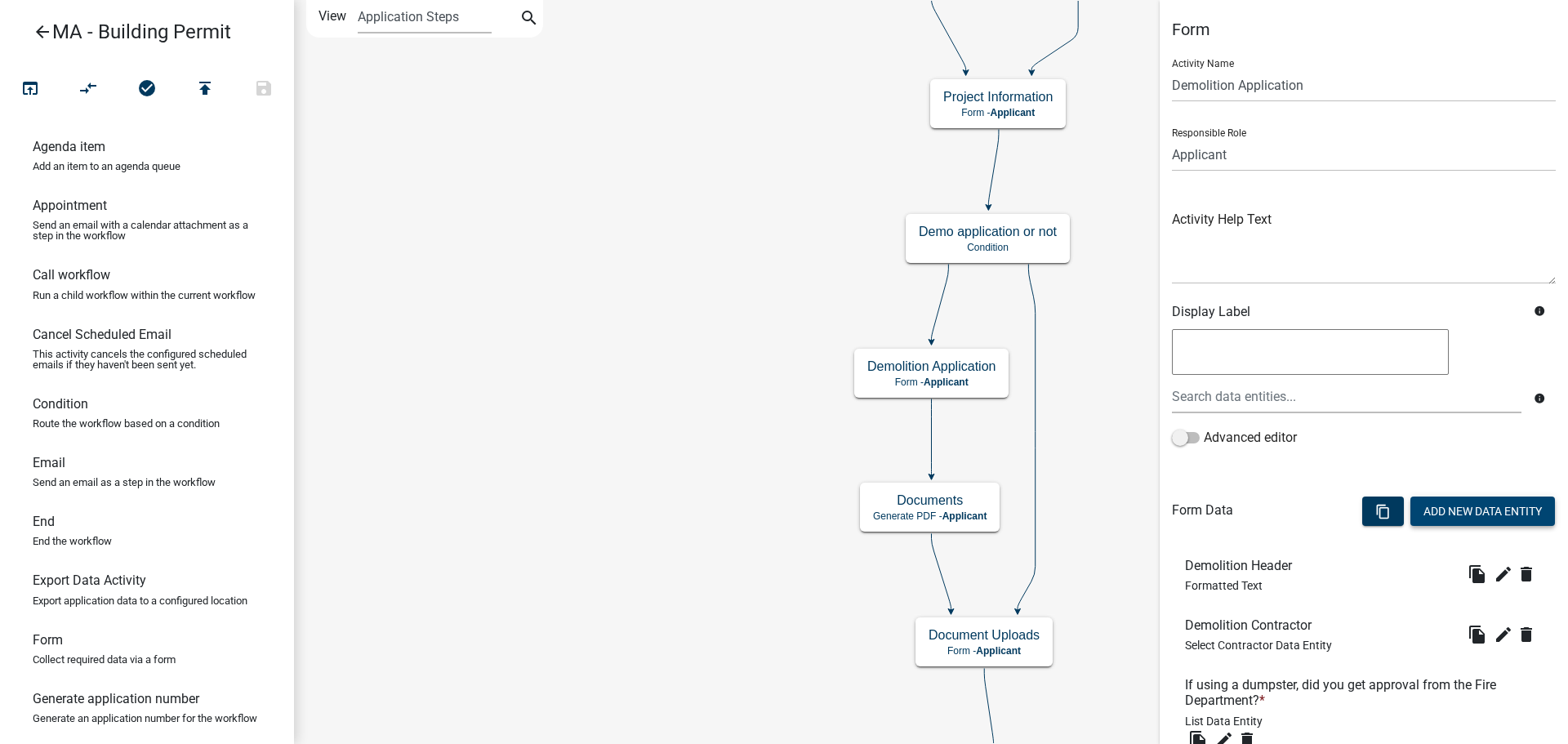
click at [1504, 517] on button "Add New Data Entity" at bounding box center [1482, 511] width 144 height 30
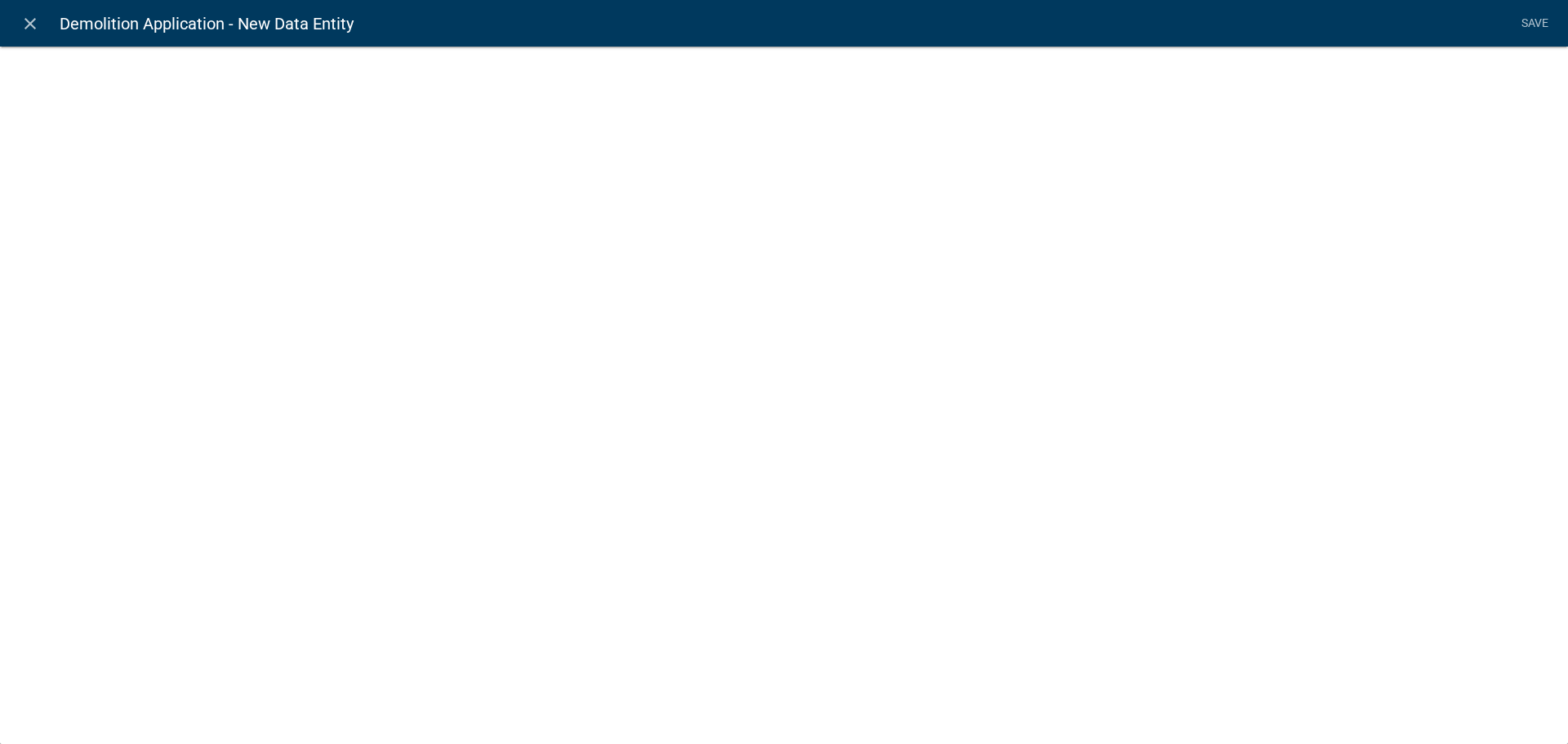
select select
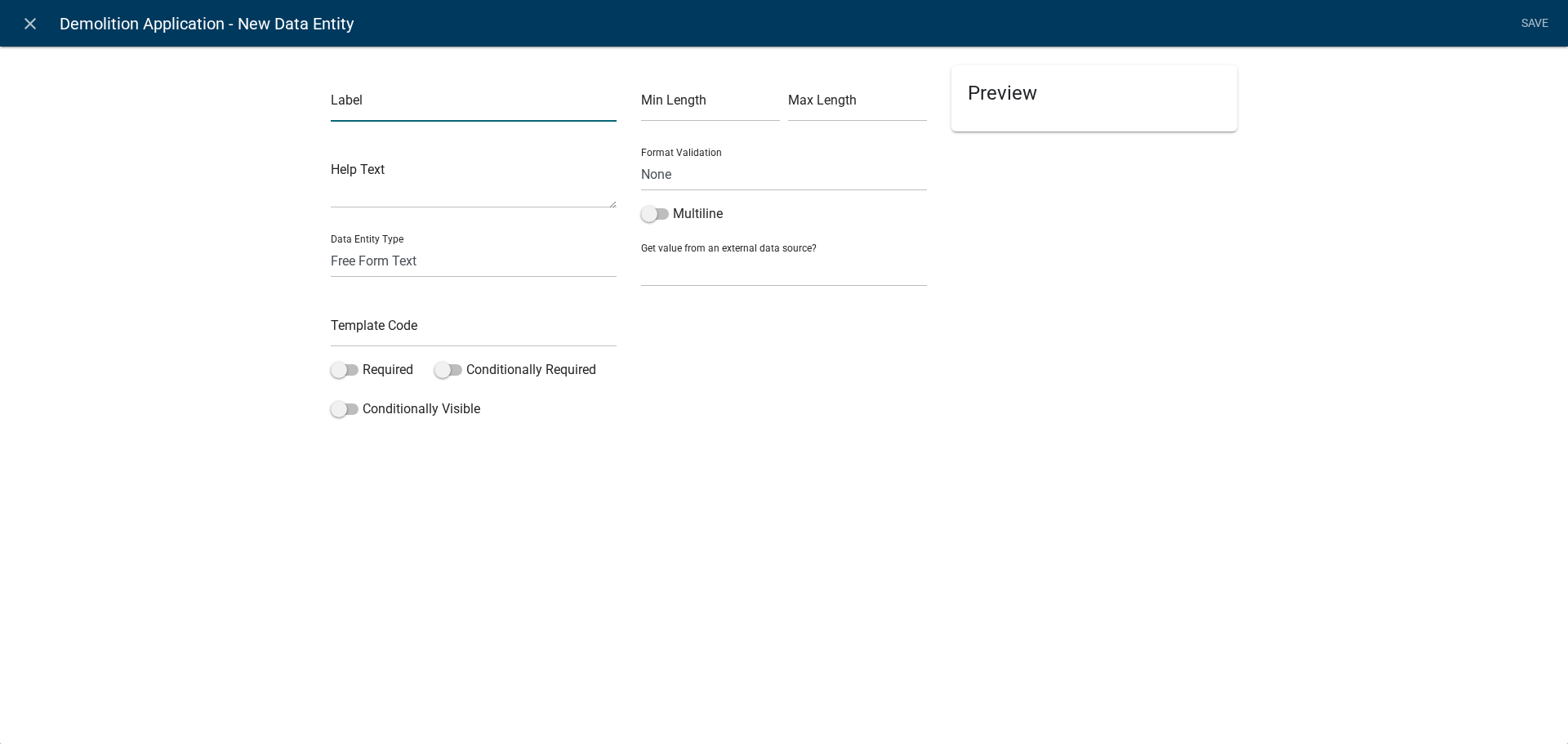
click at [470, 109] on input "text" at bounding box center [473, 104] width 286 height 33
type input "Hazardous Materials?"
click at [408, 260] on select "Free Form Text Document Display Entity Value Fee Numeric Data Date Map Sketch D…" at bounding box center [473, 260] width 286 height 33
select select "numeric-data"
click at [331, 244] on select "Free Form Text Document Display Entity Value Fee Numeric Data Date Map Sketch D…" at bounding box center [473, 260] width 286 height 33
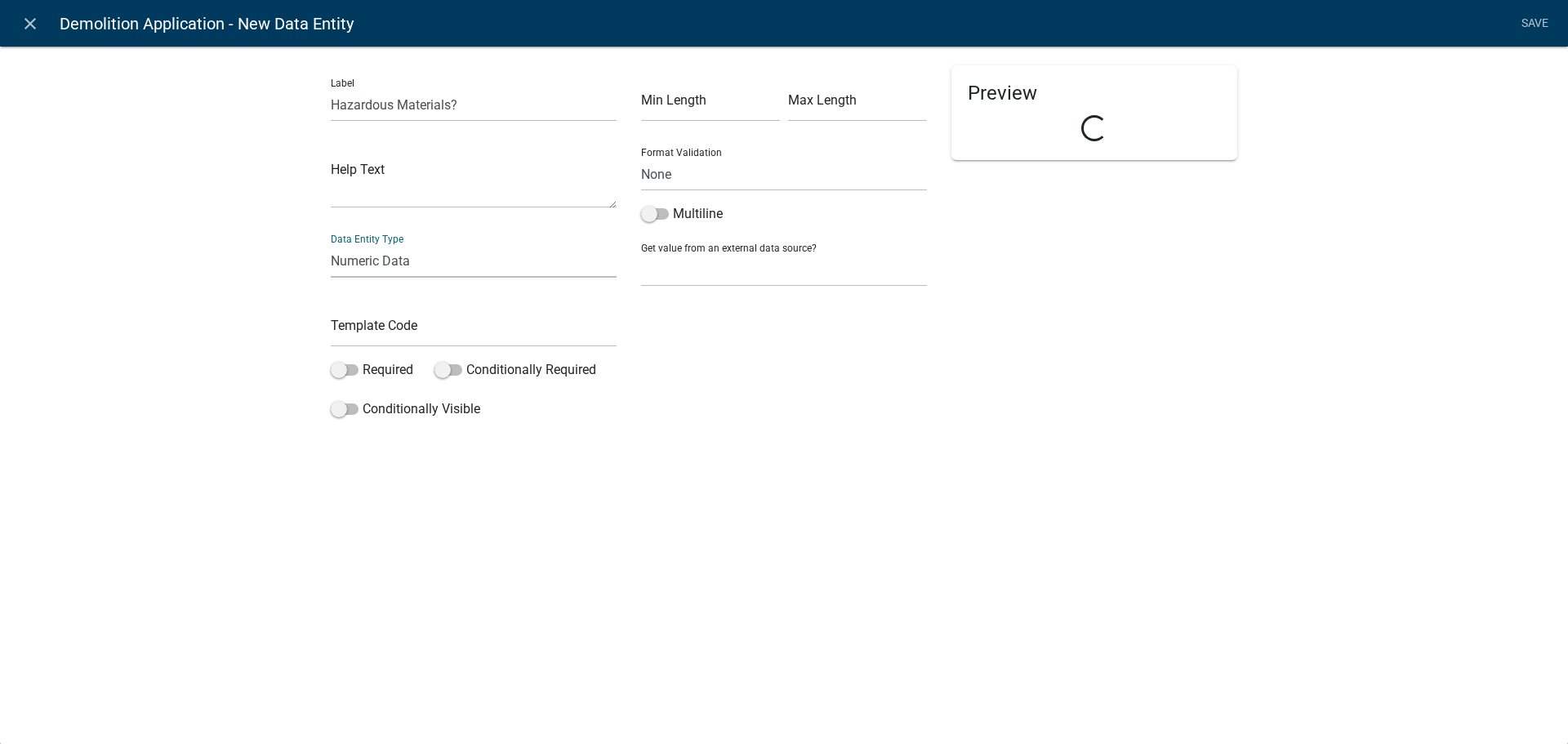
select select "numeric-data"
select select
click at [460, 260] on select "Free Form Text Document Display Entity Value Fee Numeric Data Date Map Sketch D…" at bounding box center [473, 260] width 286 height 33
select select "list-data"
click at [331, 244] on select "Free Form Text Document Display Entity Value Fee Numeric Data Date Map Sketch D…" at bounding box center [473, 260] width 286 height 33
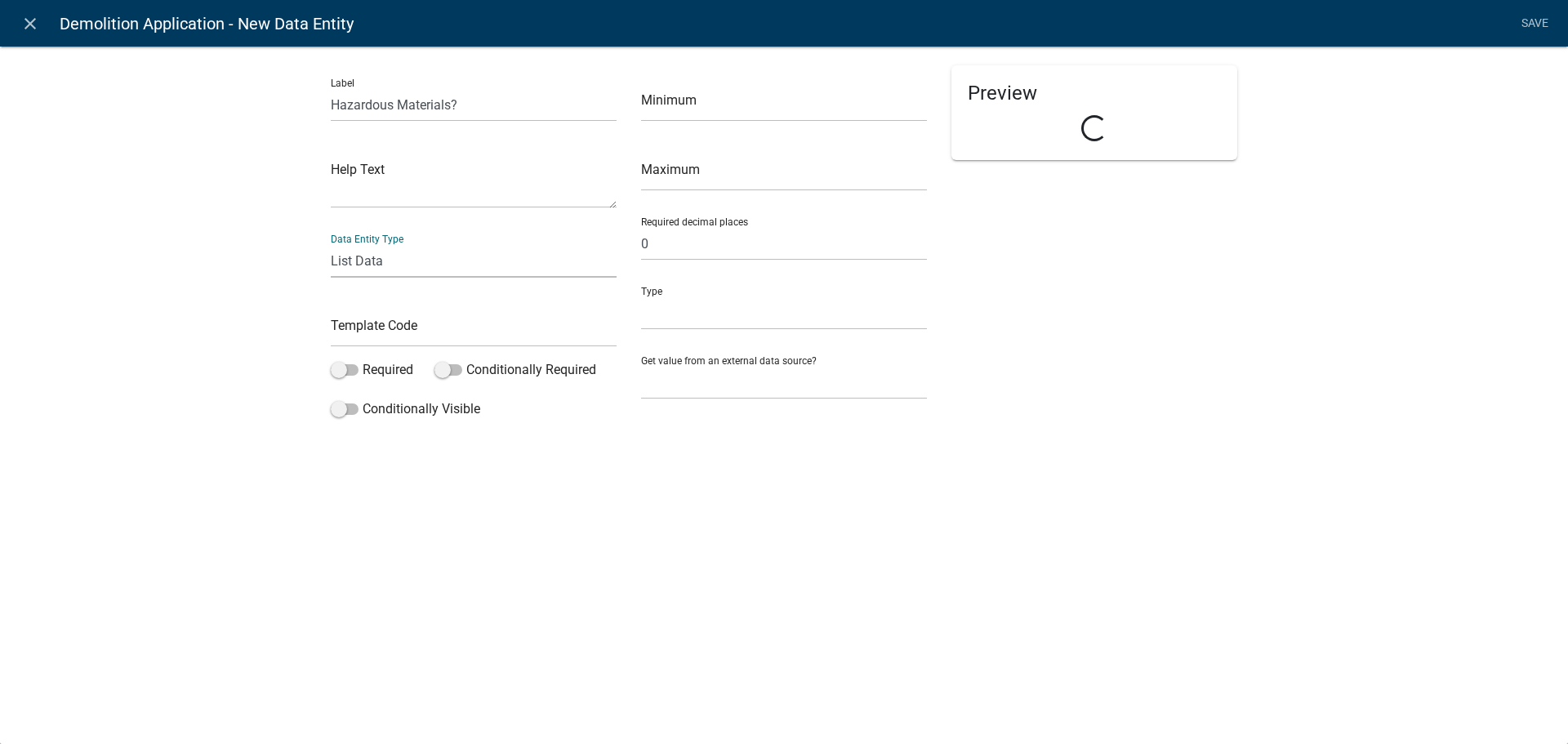
select select "list-data"
select select
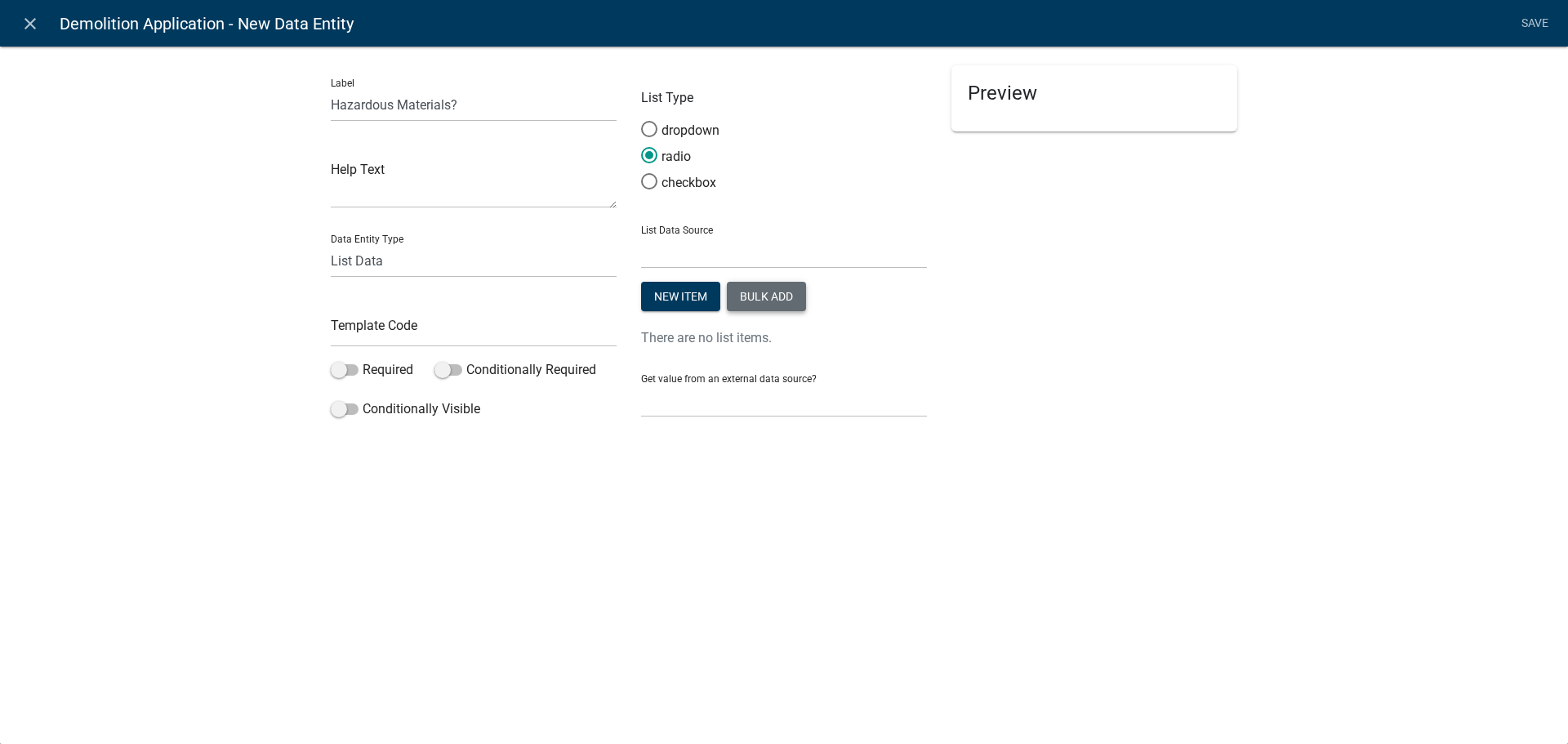
click at [770, 292] on button "Bulk add" at bounding box center [765, 296] width 79 height 30
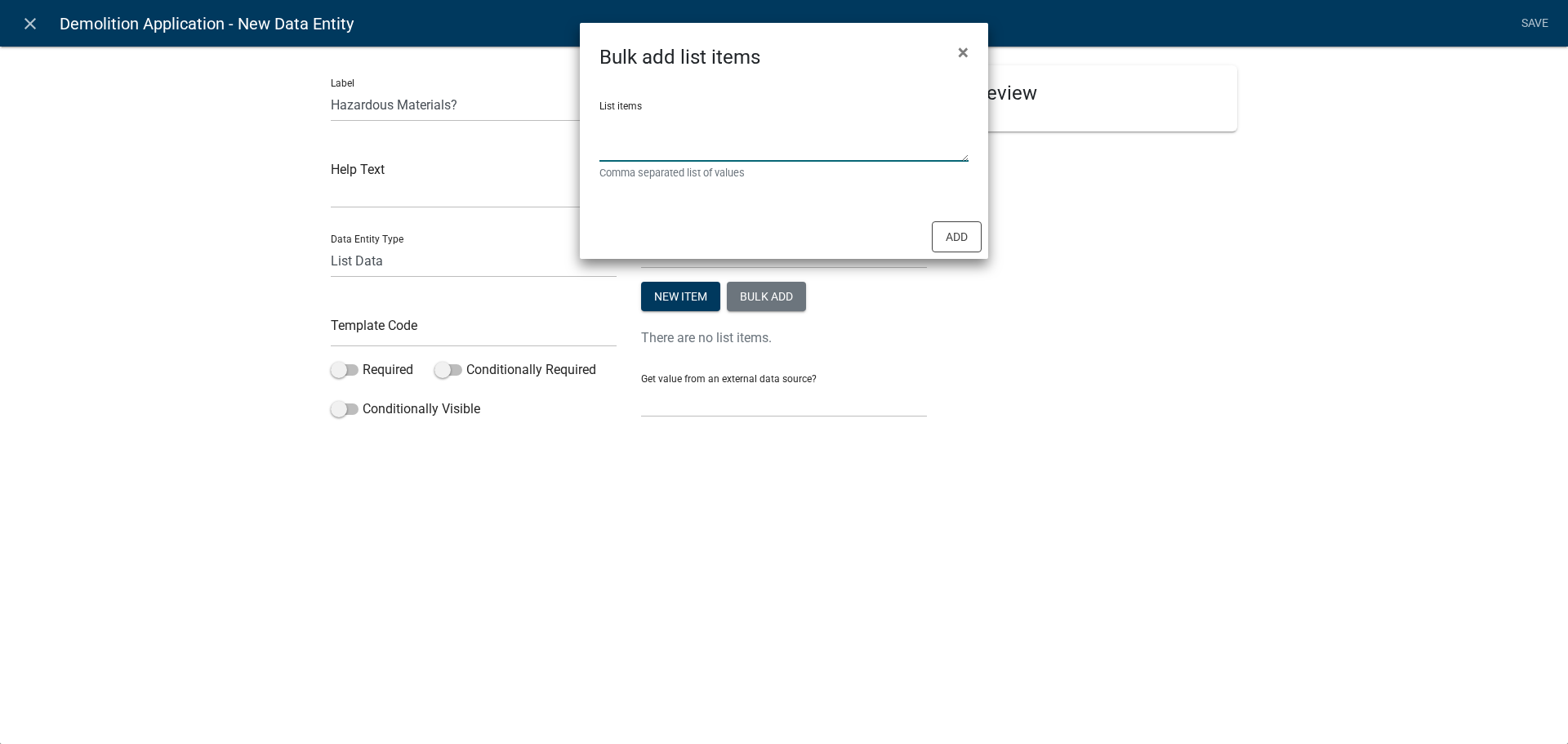
click at [750, 124] on textarea "List items" at bounding box center [783, 137] width 369 height 51
type textarea "Yes,No"
click at [944, 243] on button "Add" at bounding box center [956, 237] width 50 height 31
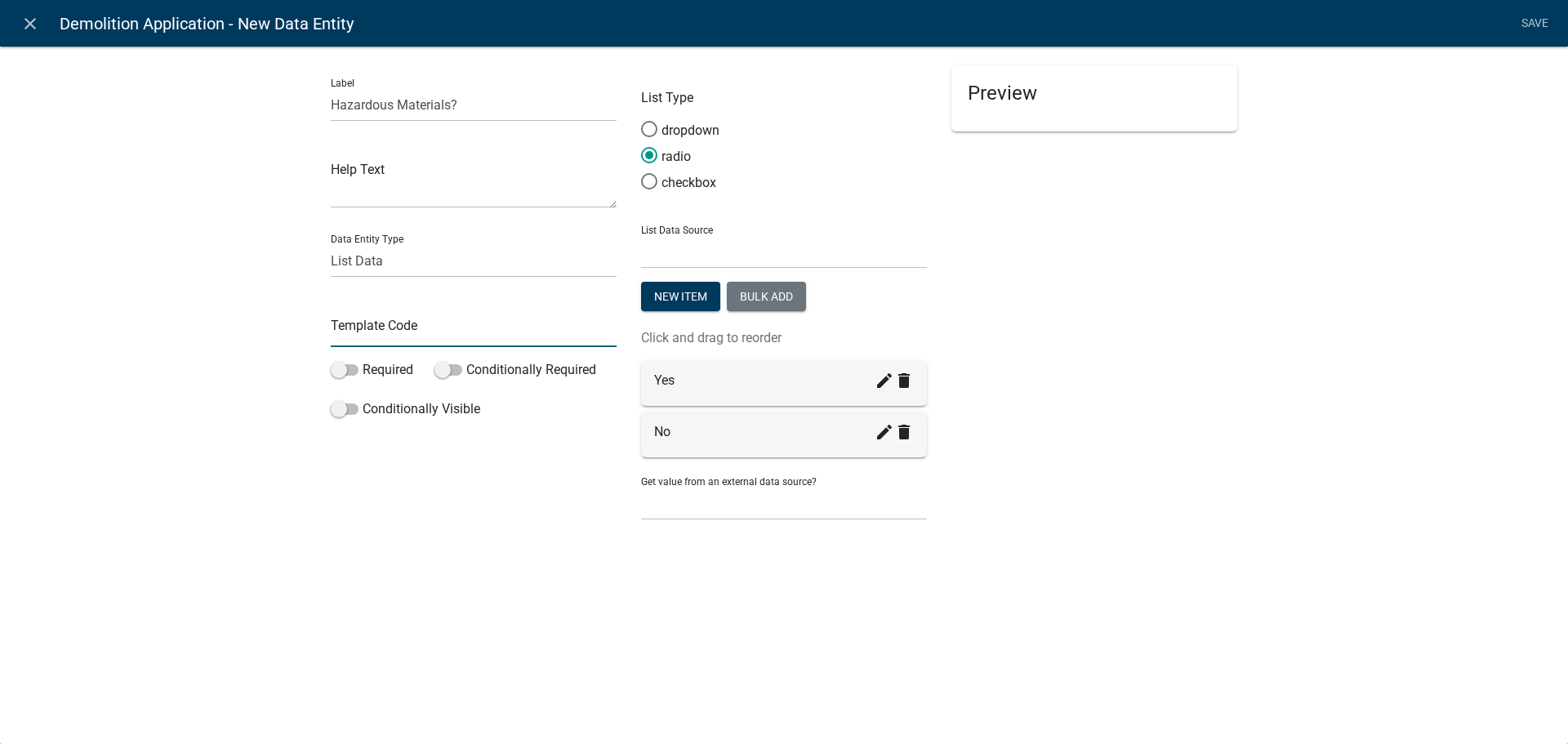
click at [395, 330] on input "text" at bounding box center [473, 330] width 286 height 33
type input "HazardousMaterials"
click at [1184, 343] on div "Preview" at bounding box center [1095, 299] width 311 height 469
click at [349, 371] on span at bounding box center [344, 369] width 28 height 11
click at [362, 360] on input "Required" at bounding box center [362, 360] width 0 height 0
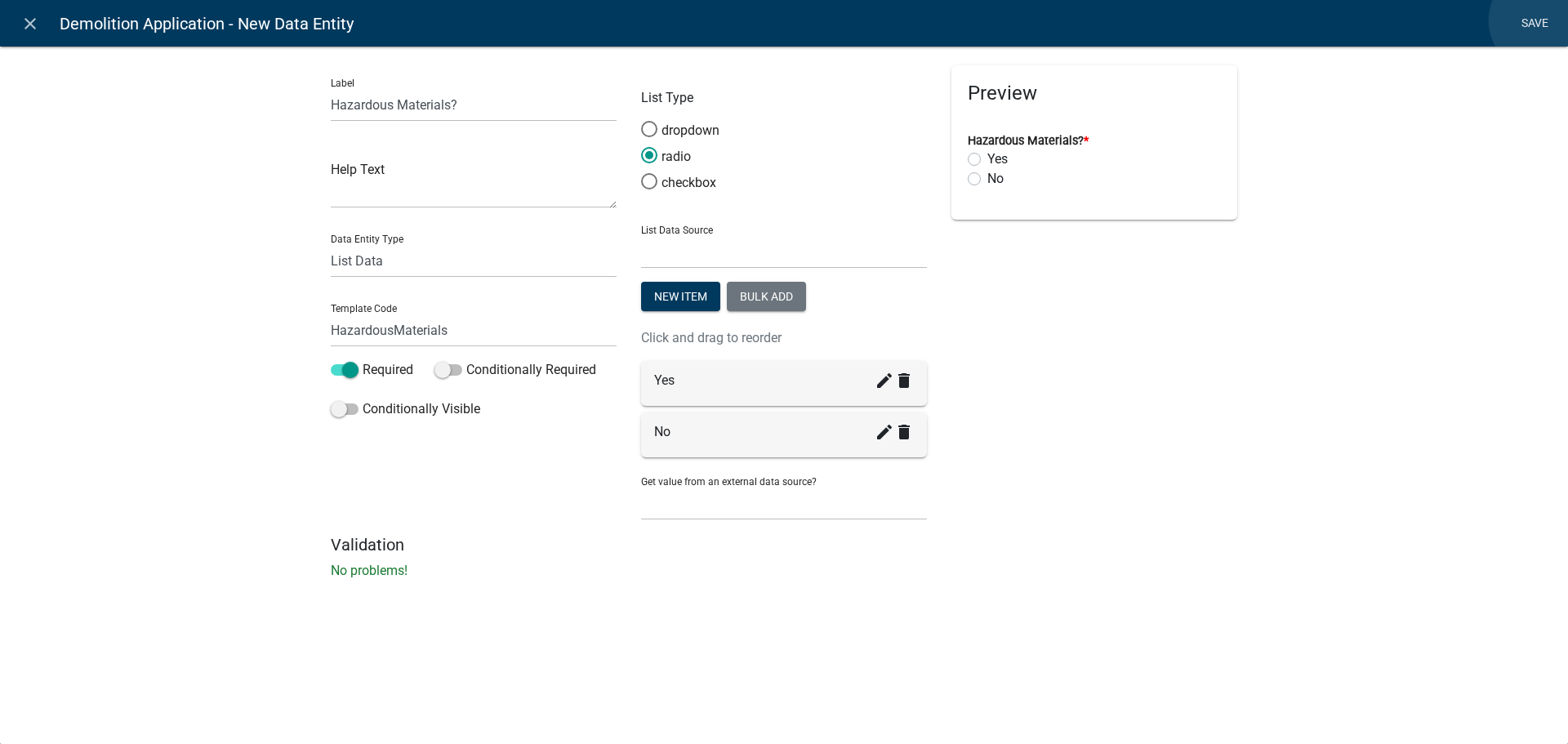
click at [1540, 20] on link "Save" at bounding box center [1534, 24] width 41 height 31
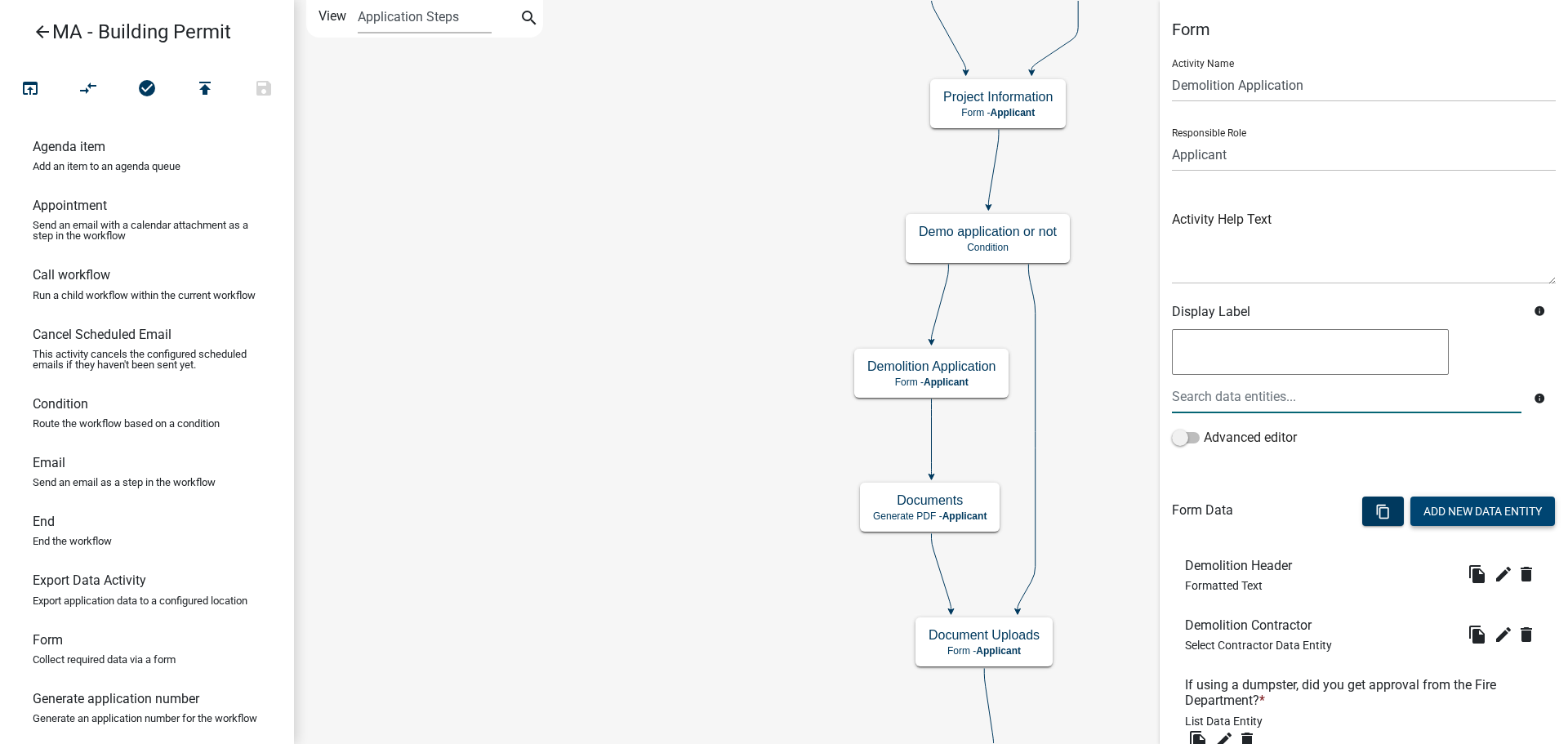
click at [1455, 405] on div at bounding box center [1347, 395] width 374 height 33
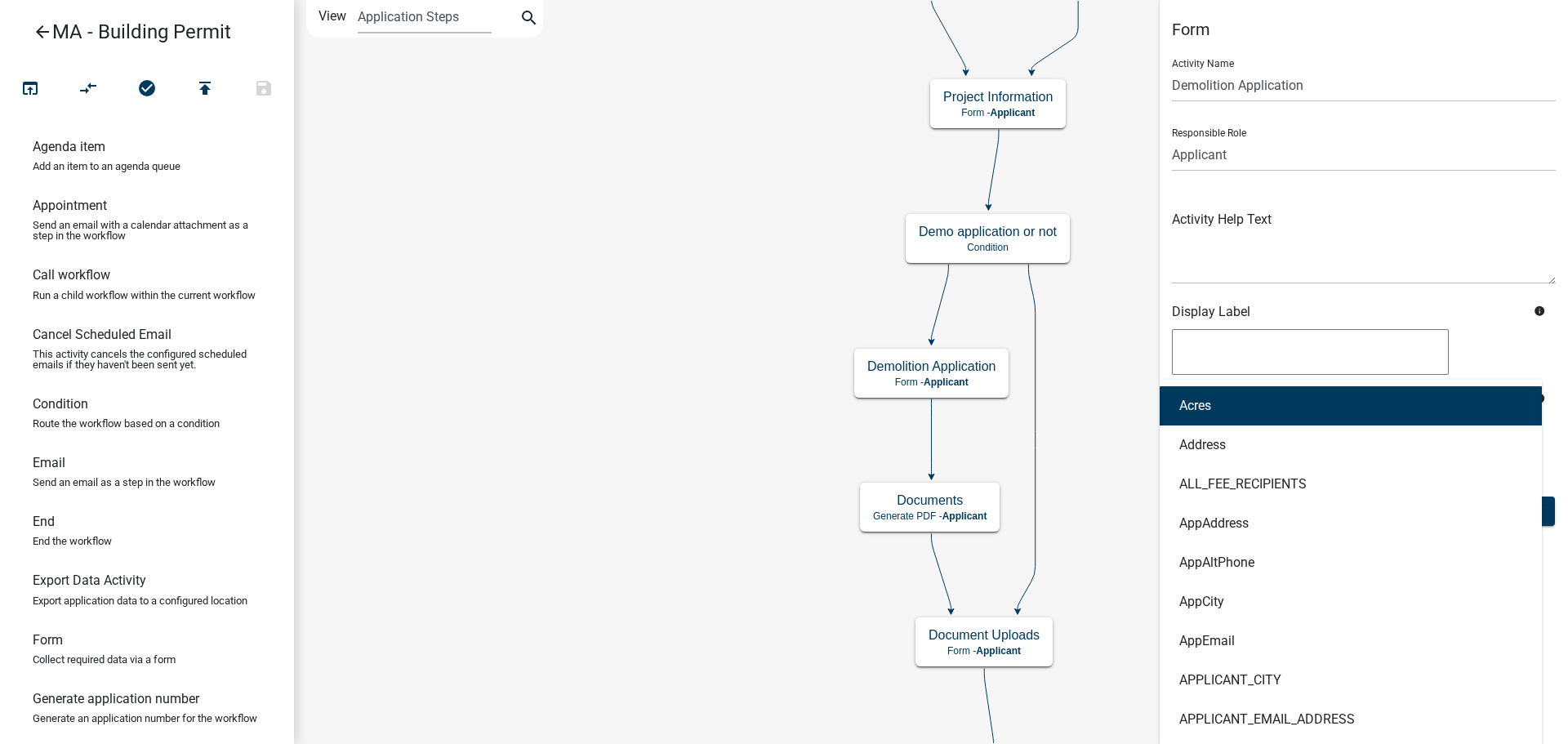
click at [1461, 368] on div at bounding box center [1364, 355] width 384 height 51
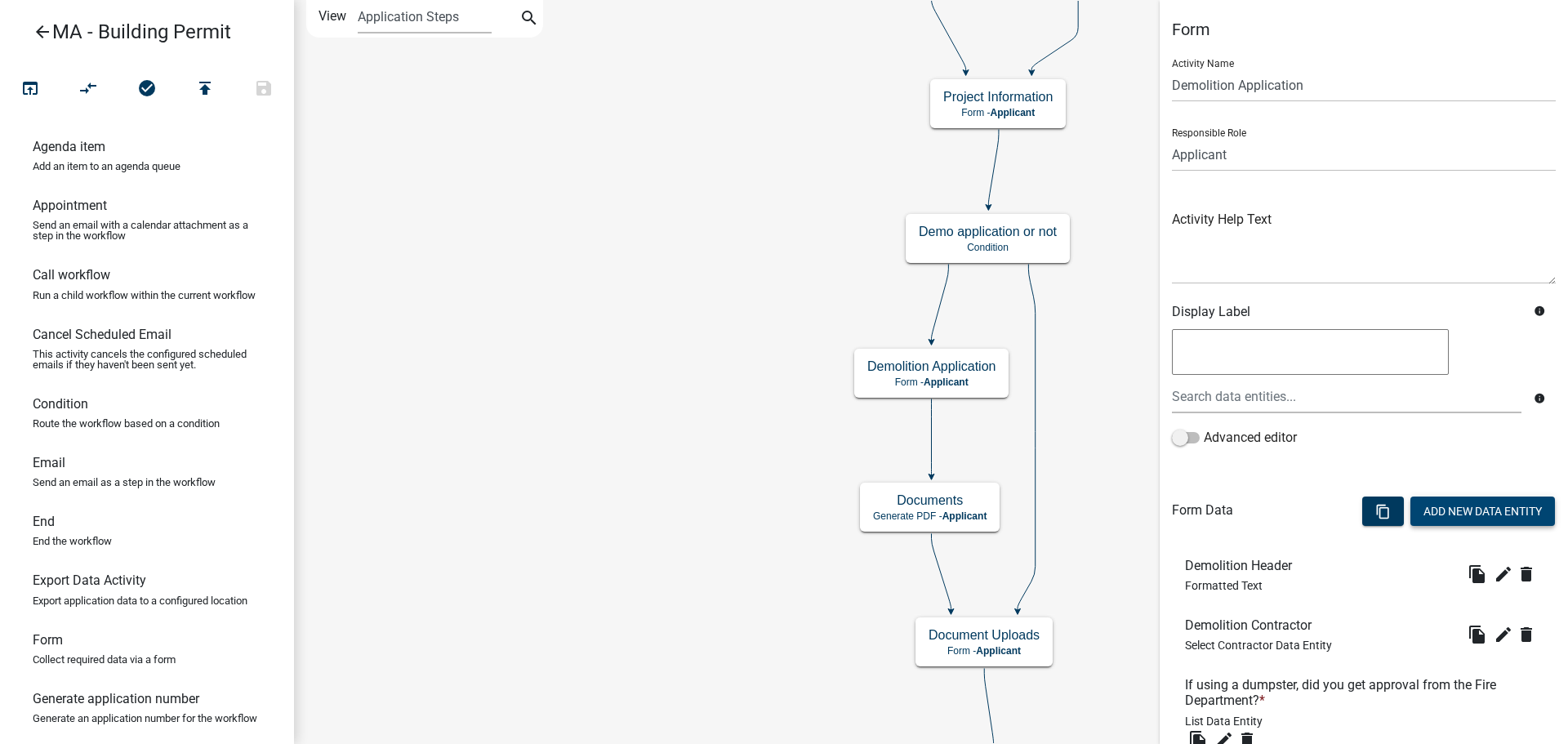
click at [1445, 516] on button "Add New Data Entity" at bounding box center [1482, 511] width 144 height 30
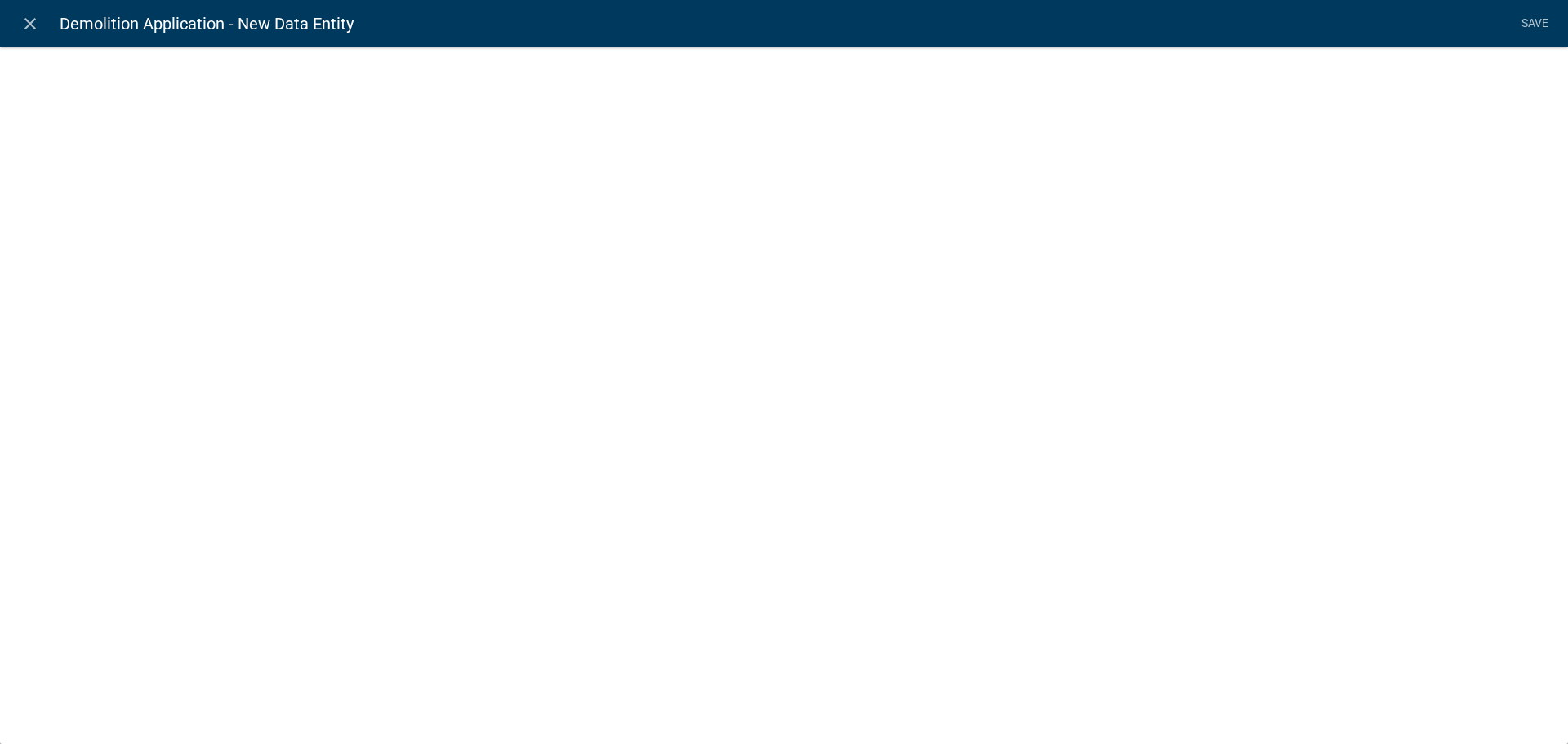
select select
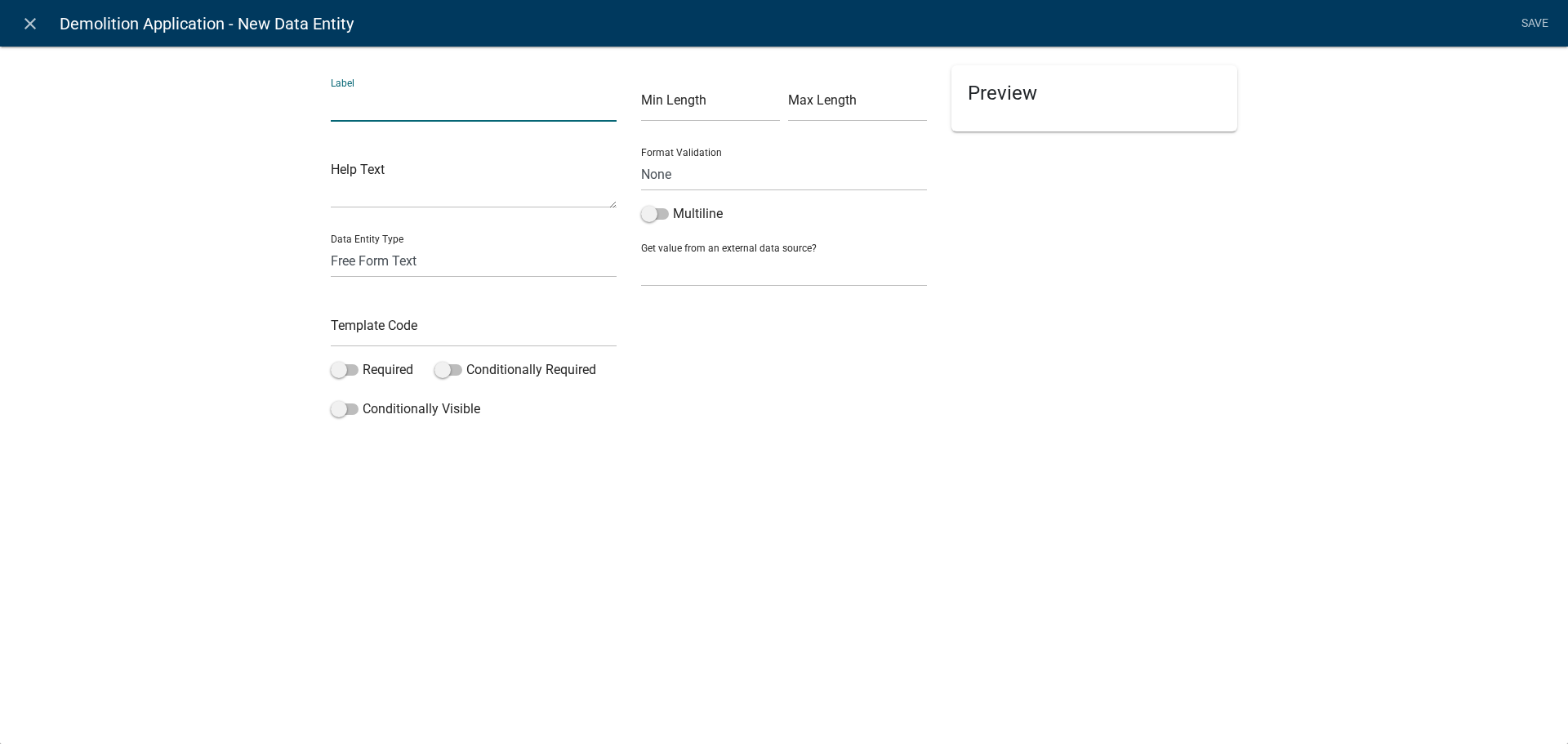
click at [390, 103] on input "text" at bounding box center [473, 104] width 286 height 33
type input "Lead Certificate?"
click at [402, 257] on select "Free Form Text Document Display Entity Value Fee Numeric Data Date Map Sketch D…" at bounding box center [473, 260] width 286 height 33
select select "numeric-data"
click at [331, 244] on select "Free Form Text Document Display Entity Value Fee Numeric Data Date Map Sketch D…" at bounding box center [473, 260] width 286 height 33
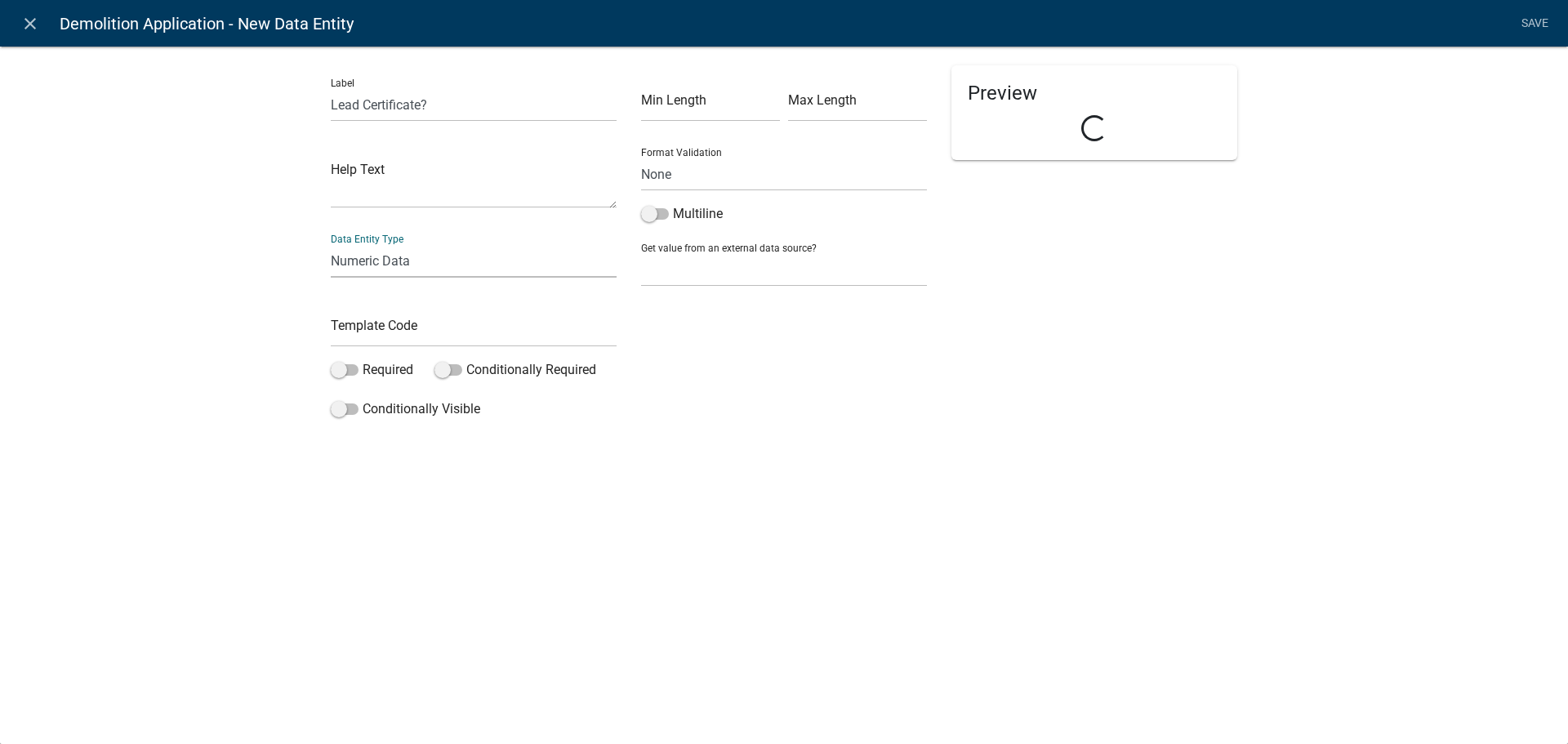
select select "numeric-data"
select select
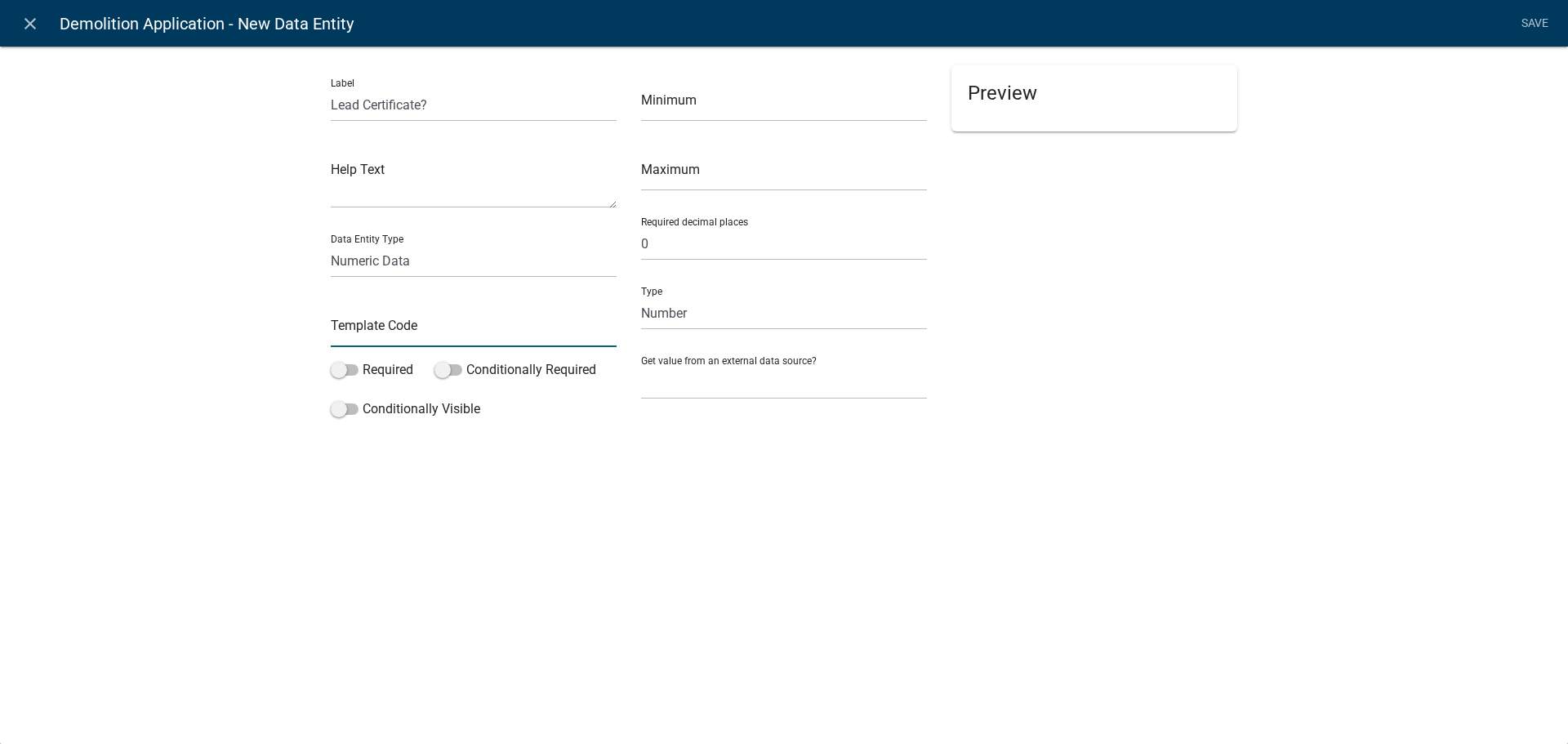
click at [405, 331] on input "text" at bounding box center [473, 330] width 286 height 33
type input "K"
type input "LeadCertificate"
click at [426, 268] on select "Free Form Text Document Display Entity Value Fee Numeric Data Date Map Sketch D…" at bounding box center [473, 260] width 286 height 33
select select "list-data"
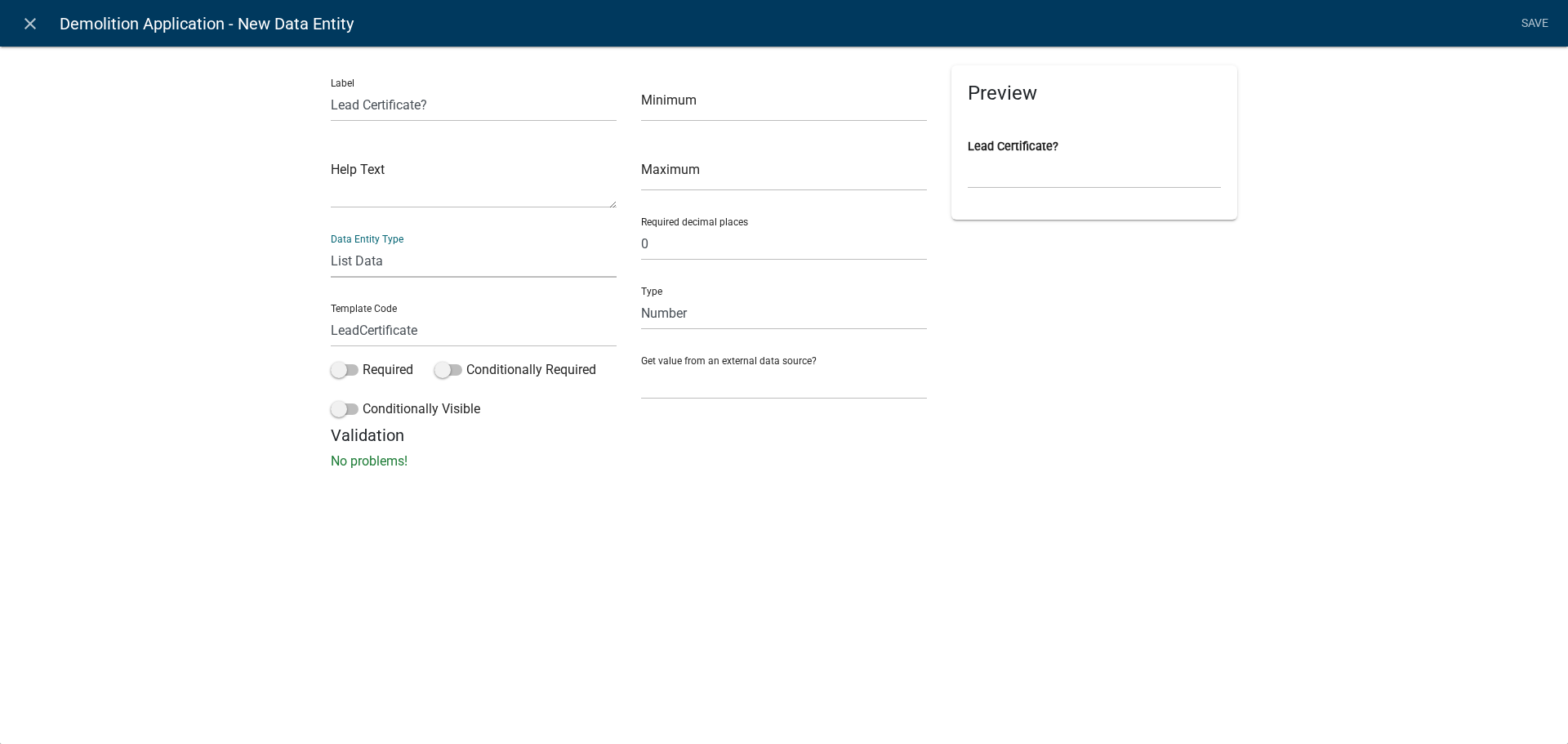
click at [331, 244] on select "Free Form Text Document Display Entity Value Fee Numeric Data Date Map Sketch D…" at bounding box center [473, 260] width 286 height 33
select select "list-data"
select select
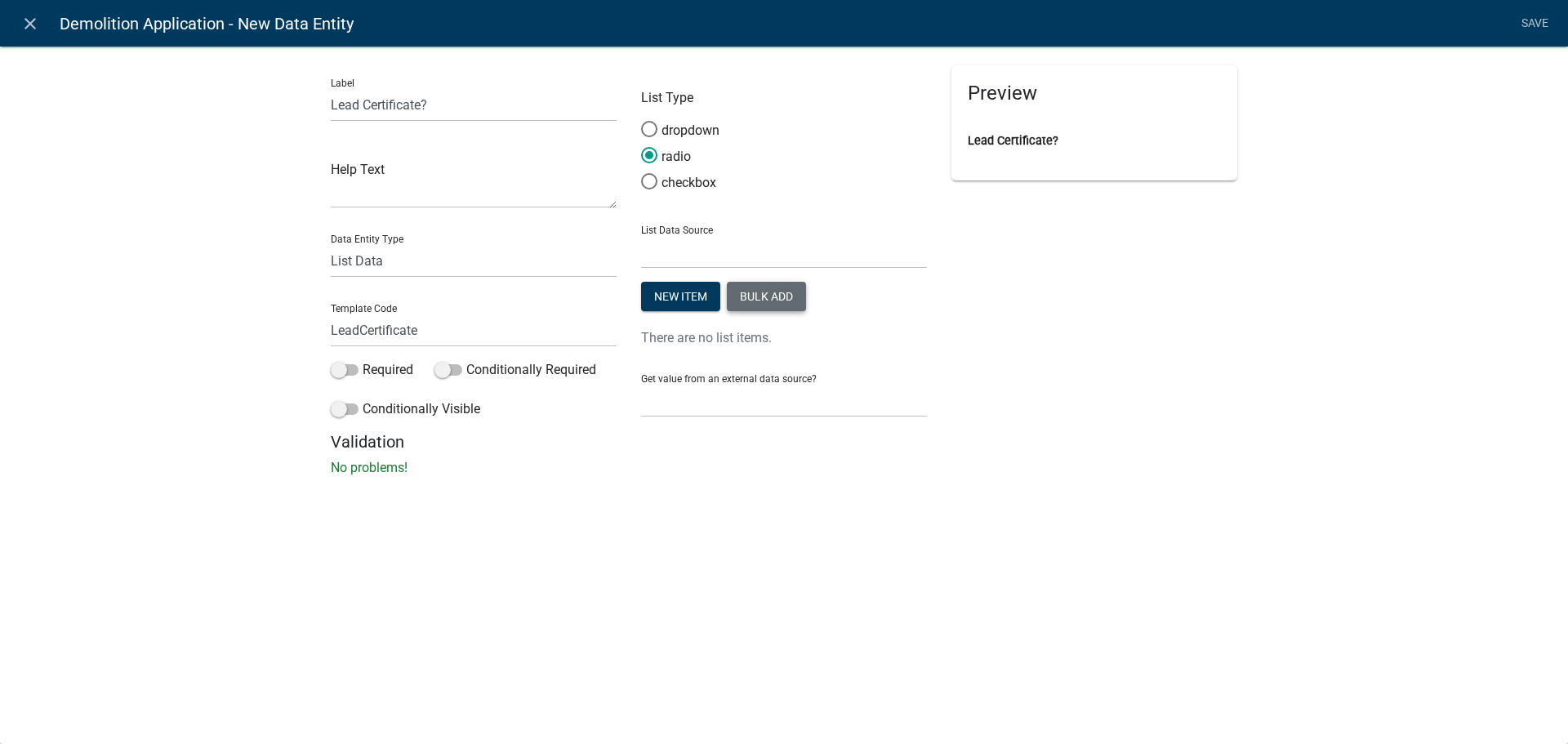
click at [759, 289] on button "Bulk add" at bounding box center [765, 296] width 79 height 30
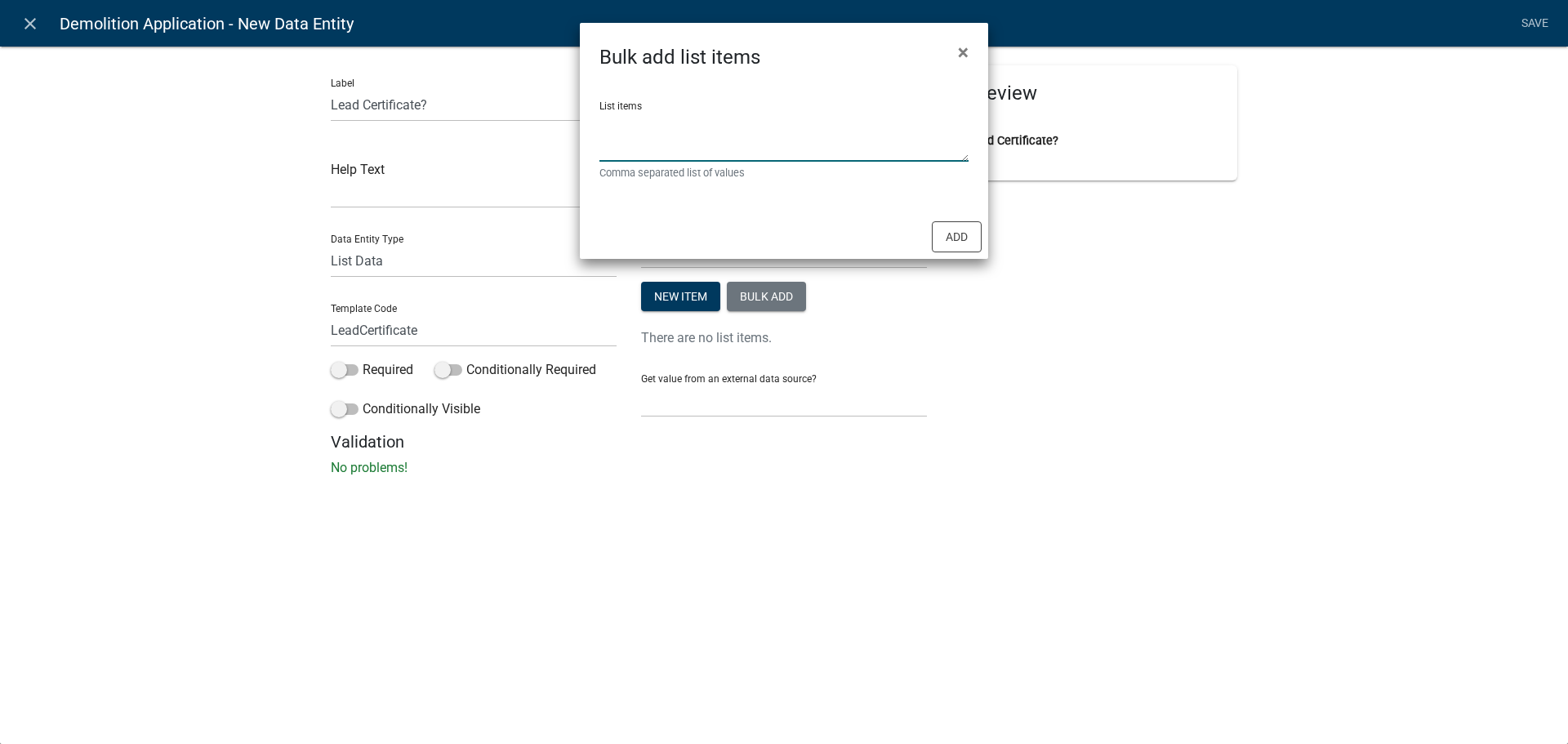
click at [732, 144] on textarea "List items" at bounding box center [783, 137] width 369 height 51
type textarea "Yes,No"
click at [966, 238] on button "Add" at bounding box center [956, 237] width 50 height 31
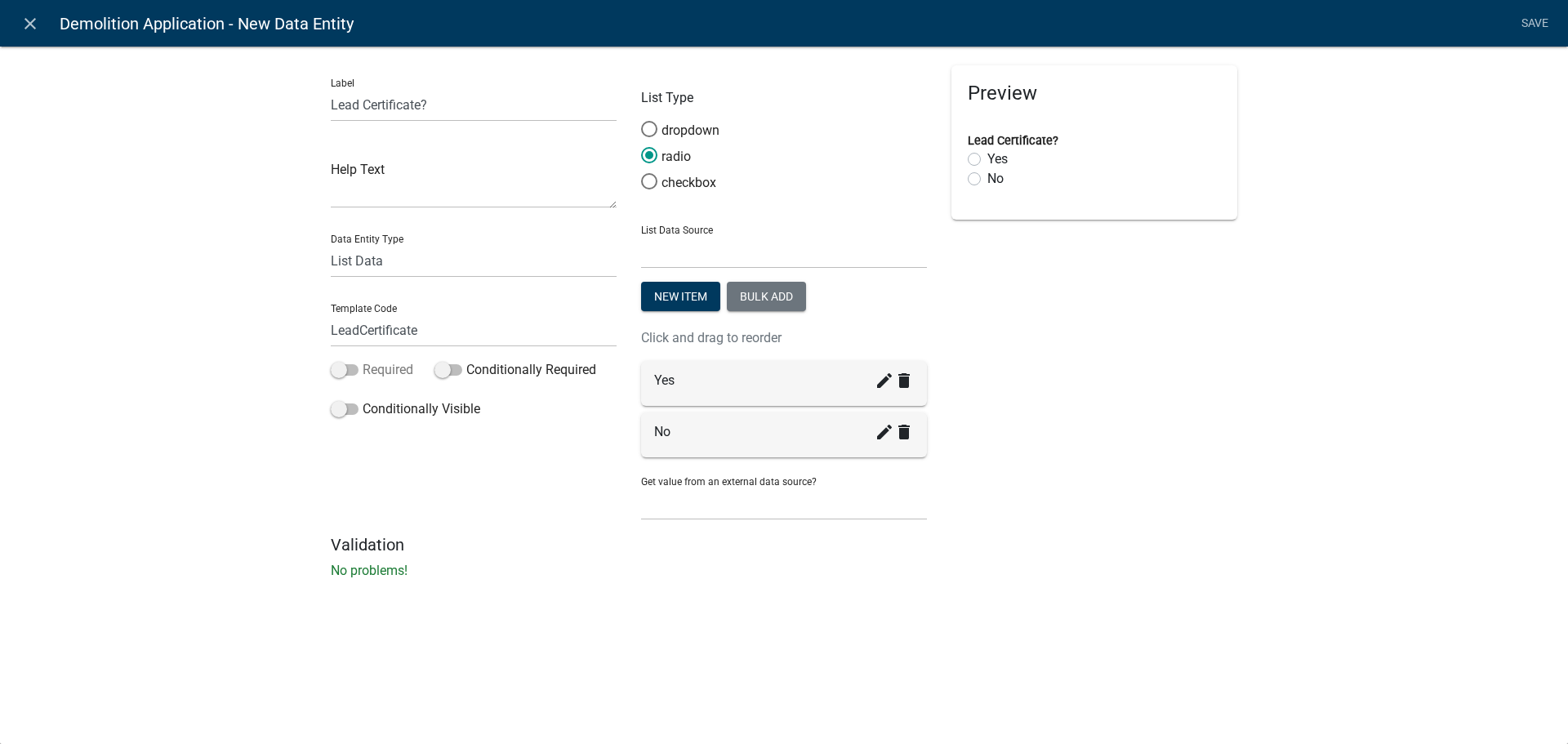
click at [335, 375] on span at bounding box center [344, 369] width 28 height 11
click at [362, 360] on input "Required" at bounding box center [362, 360] width 0 height 0
click at [435, 107] on input "Lead Certificate?" at bounding box center [473, 104] width 286 height 33
type input "Lead Certificate:"
click at [1528, 21] on link "Save" at bounding box center [1534, 24] width 41 height 31
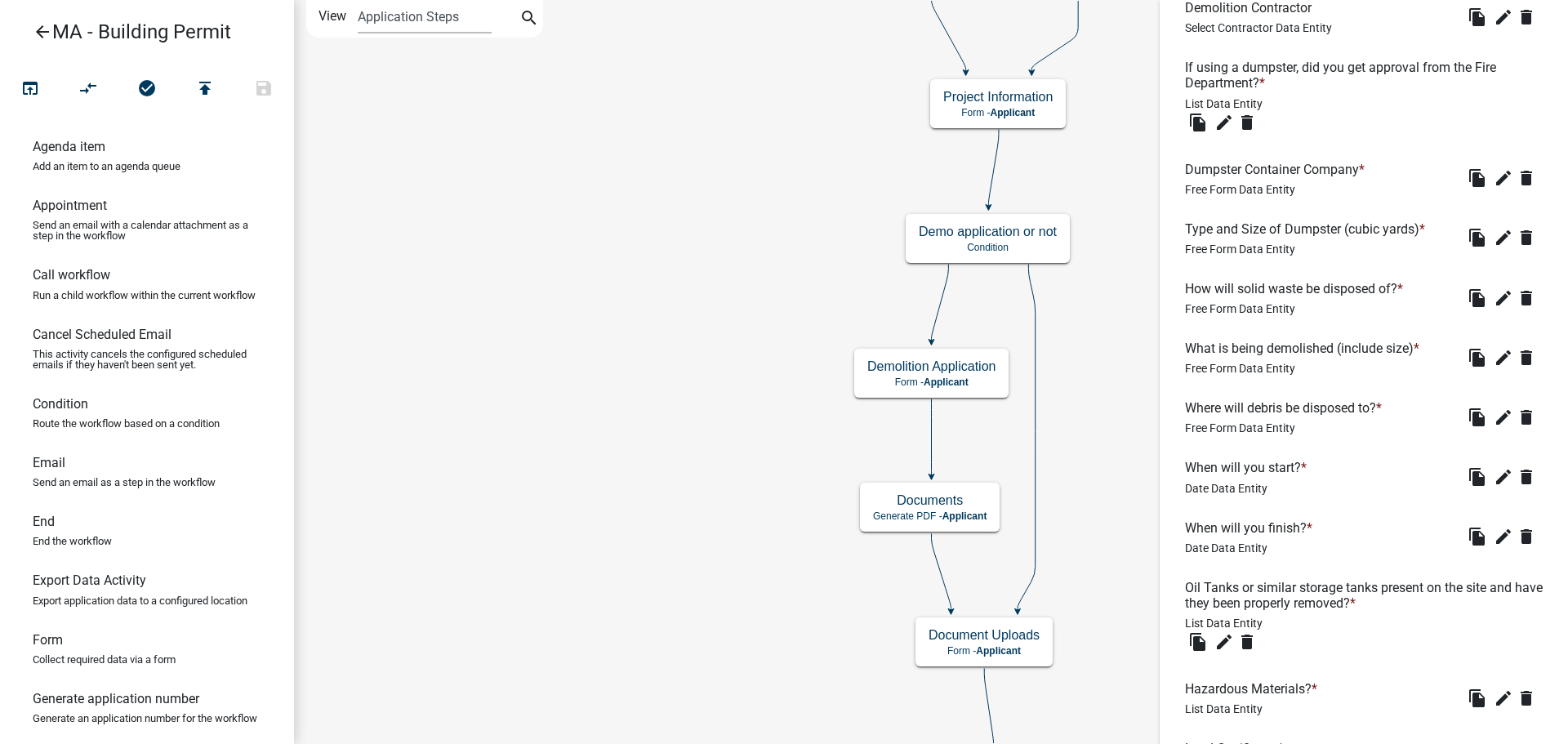
scroll to position [769, 0]
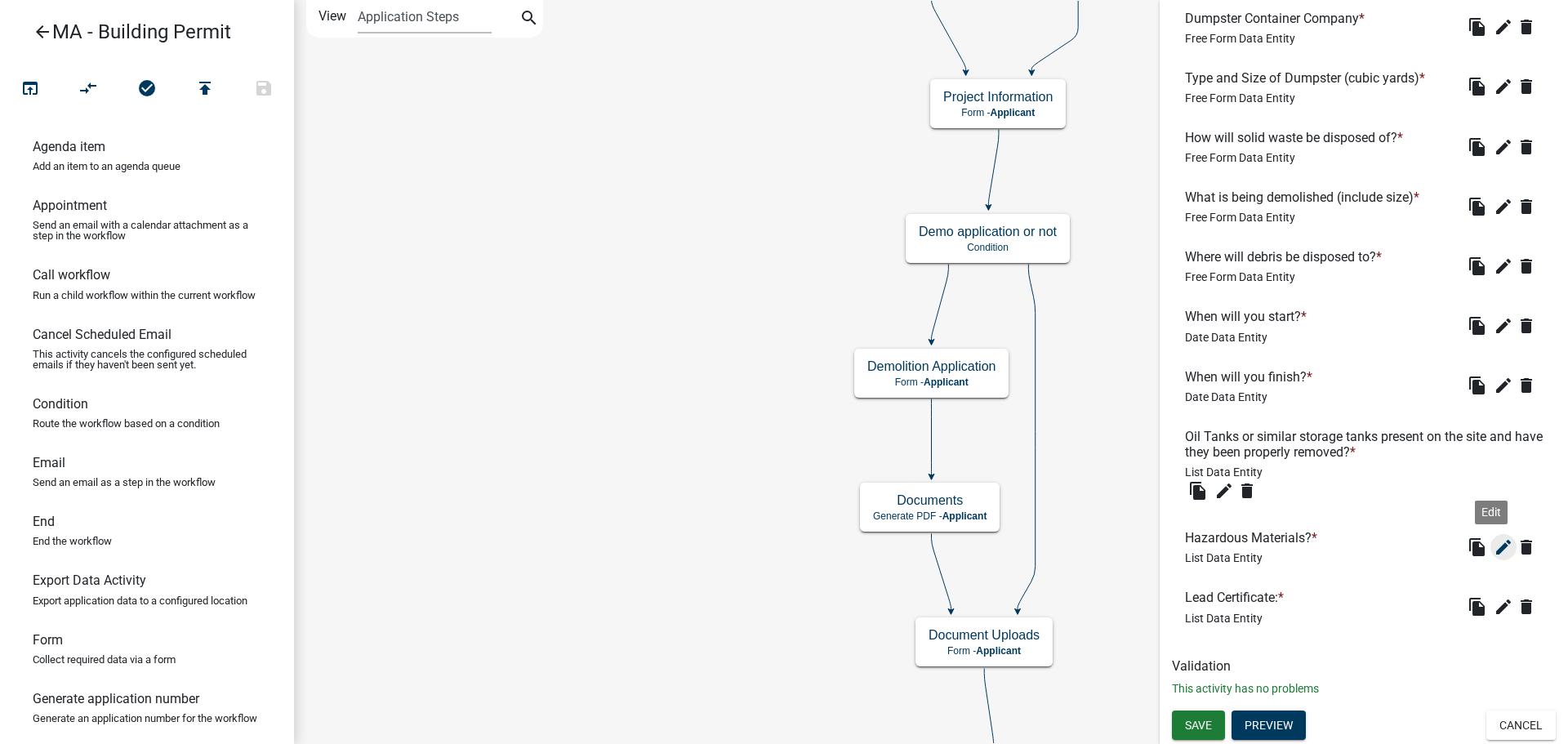
click at [1493, 553] on icon "edit" at bounding box center [1503, 546] width 20 height 20
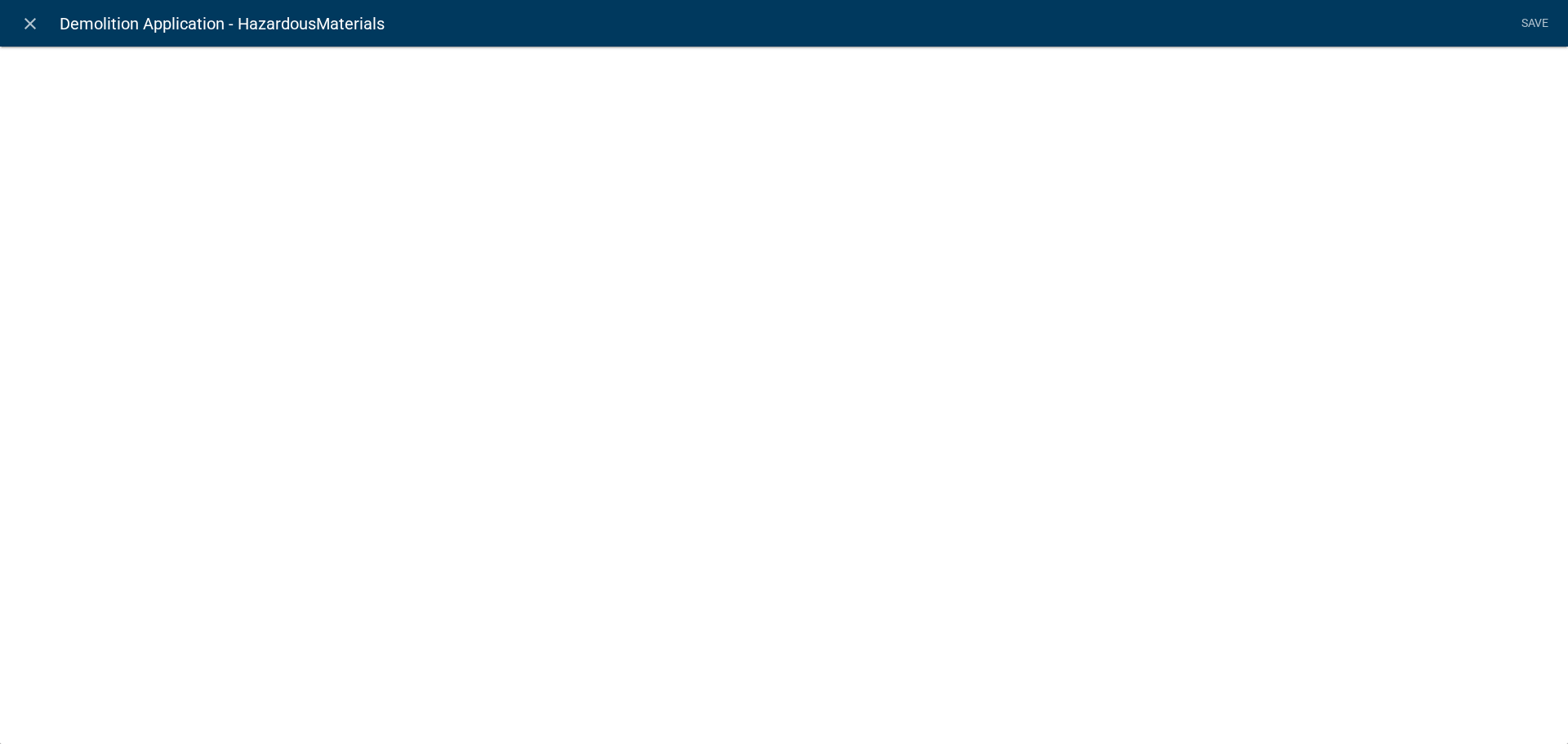
select select "list-data"
select select
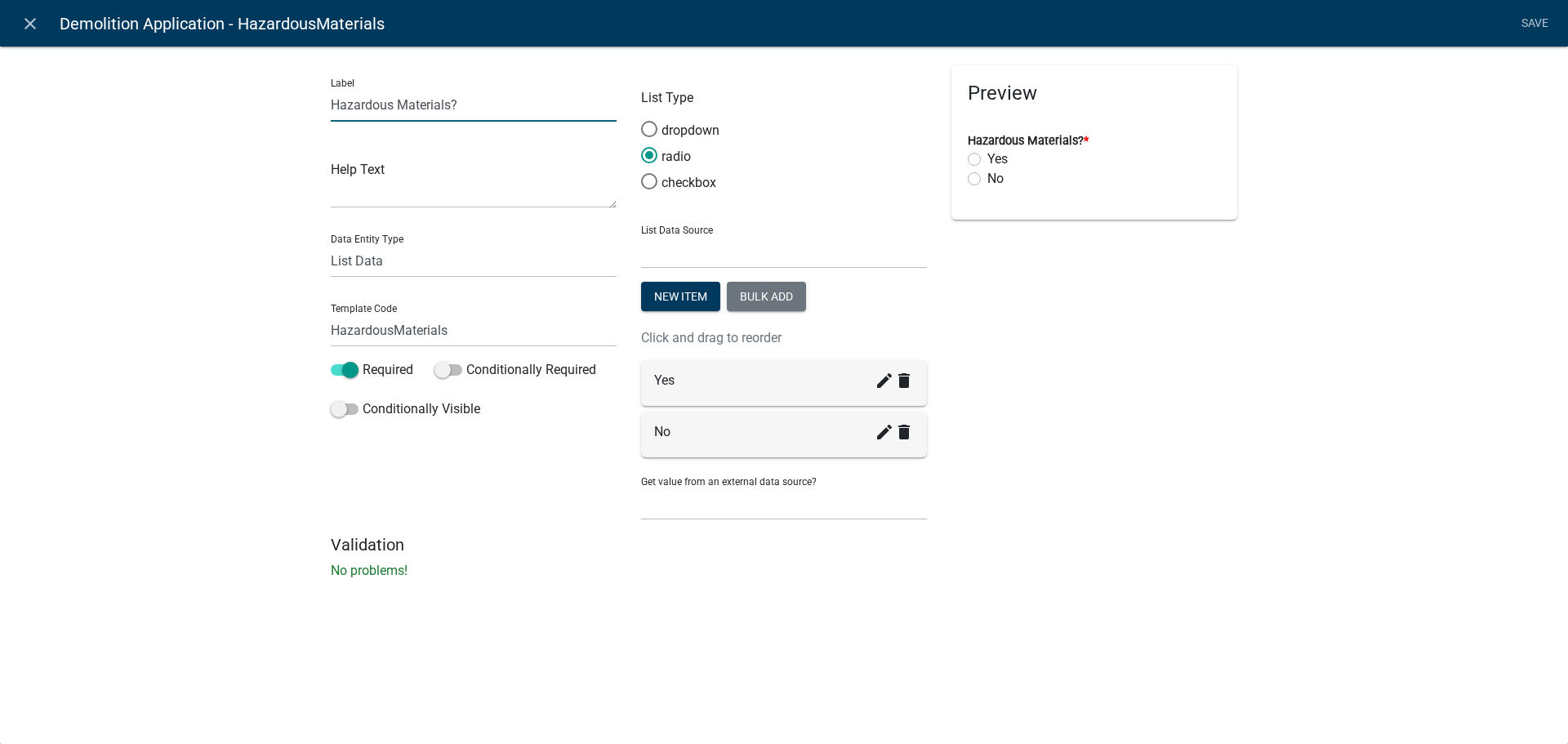
click at [474, 106] on input "Hazardous Materials?" at bounding box center [473, 104] width 286 height 33
type input "Hazardous Materials:"
click at [1540, 19] on link "Save" at bounding box center [1534, 24] width 41 height 31
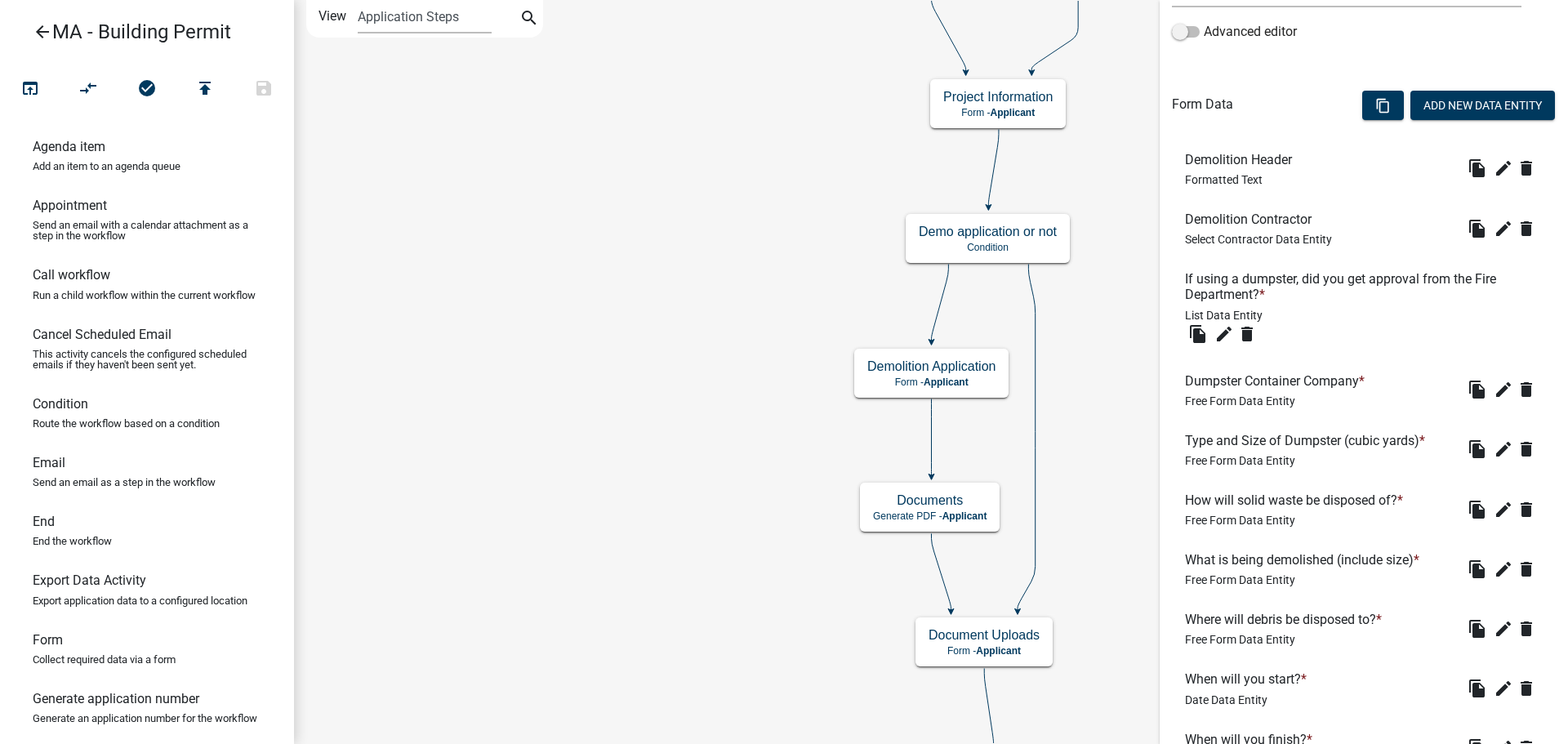
scroll to position [408, 0]
click at [1472, 102] on button "Add New Data Entity" at bounding box center [1482, 103] width 144 height 30
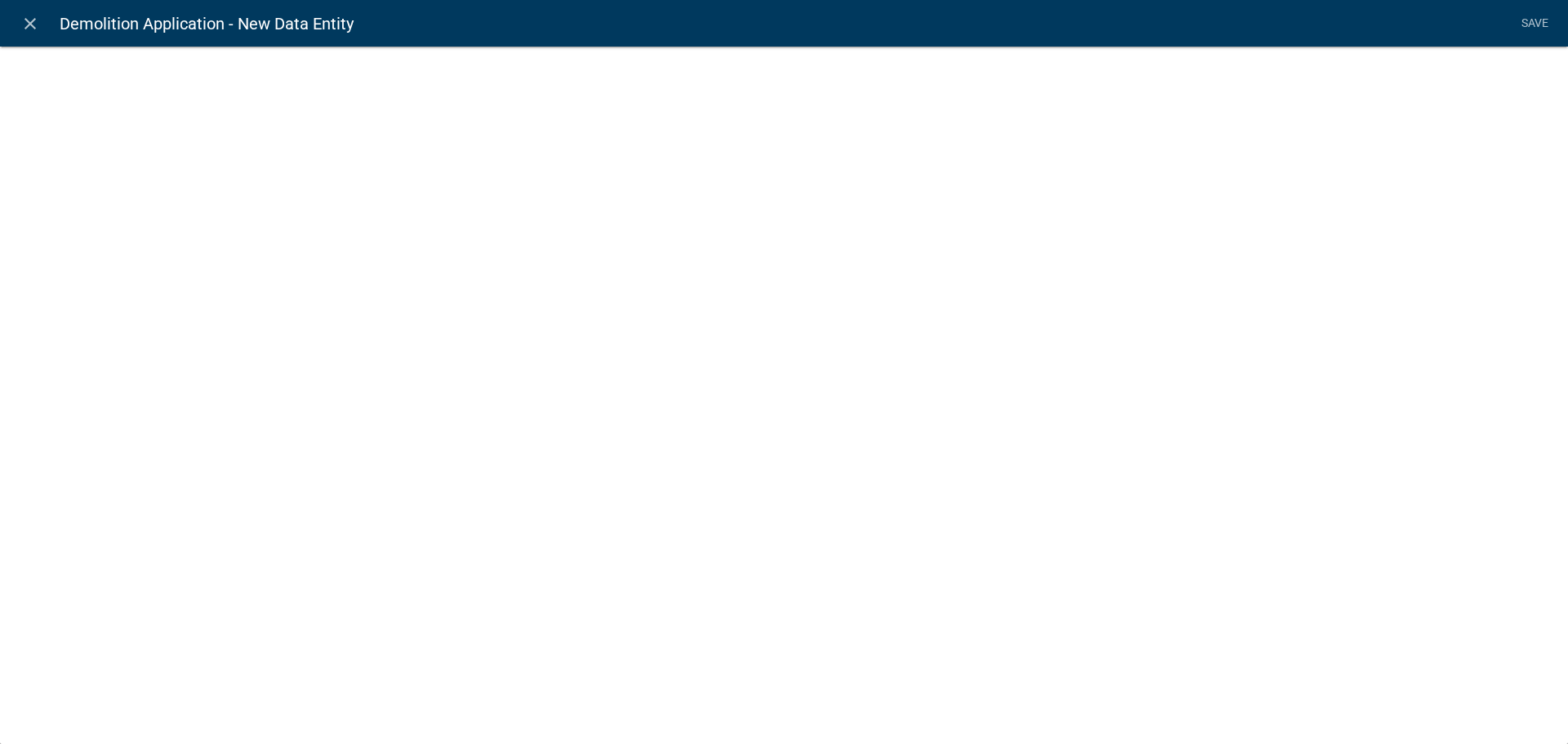
select select
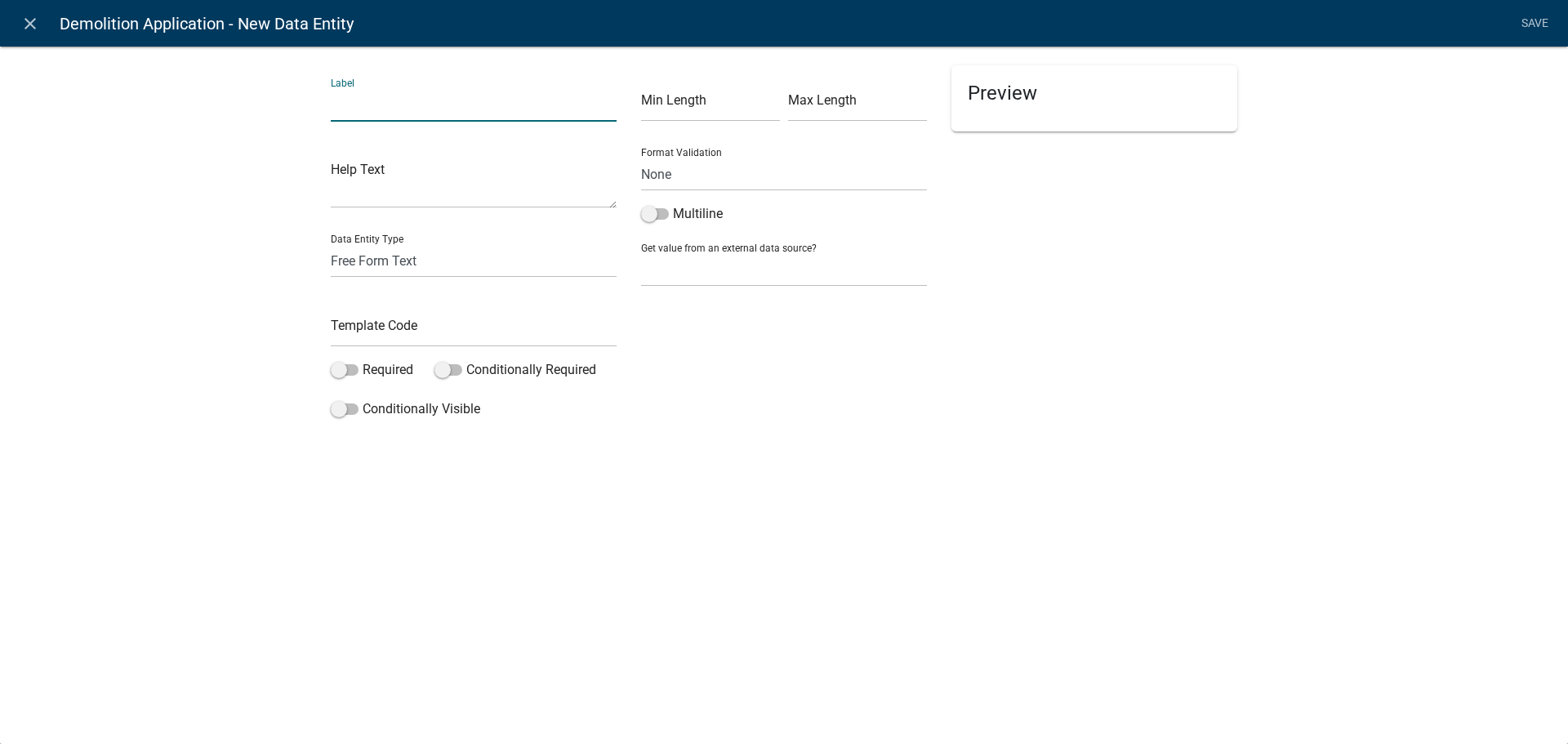
click at [380, 107] on input "text" at bounding box center [473, 104] width 286 height 33
type input "Asbestos:"
drag, startPoint x: 384, startPoint y: 332, endPoint x: 367, endPoint y: 341, distance: 19.2
click at [384, 333] on input "text" at bounding box center [473, 330] width 286 height 33
type input "Asbestos"
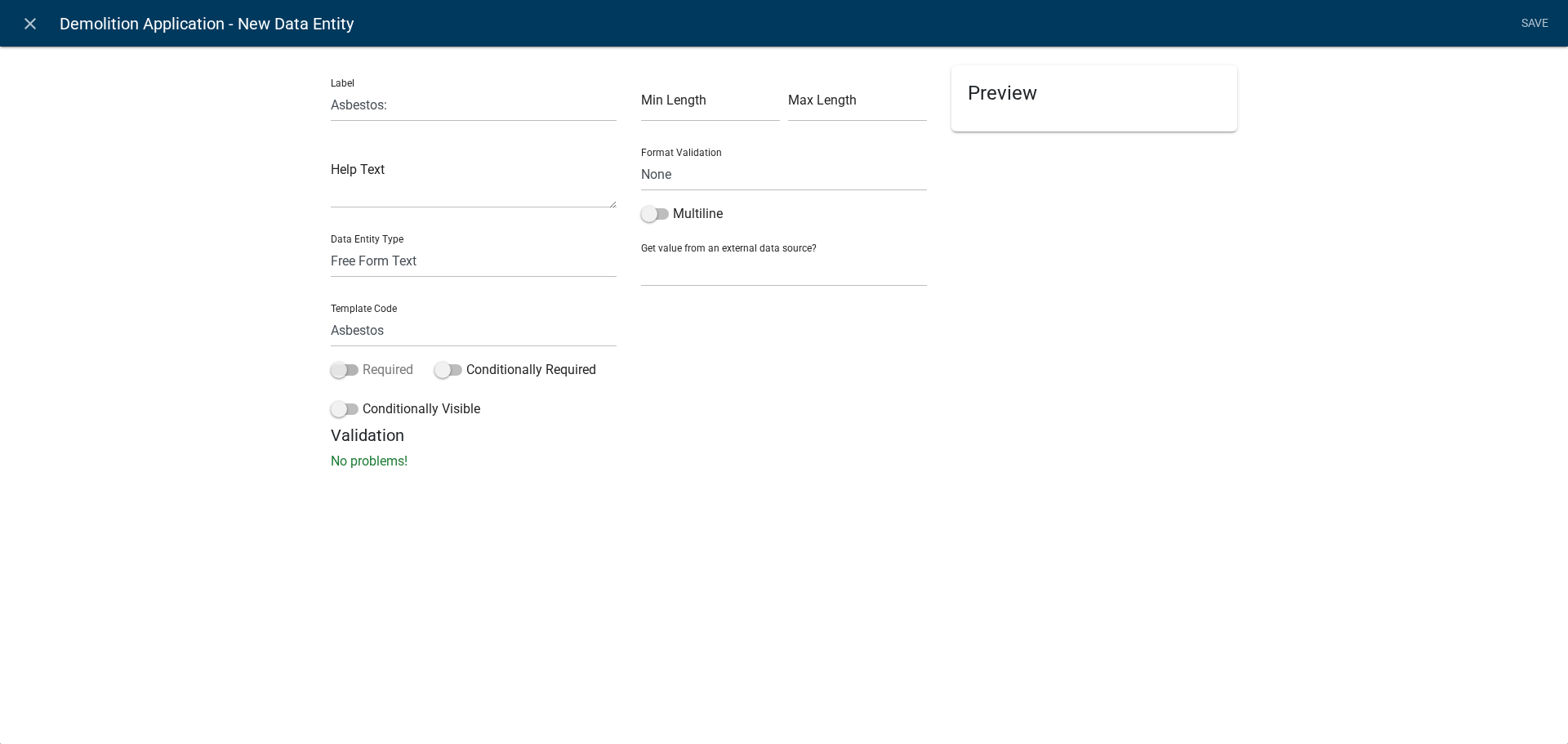
click at [356, 372] on span at bounding box center [344, 369] width 28 height 11
click at [362, 360] on input "Required" at bounding box center [362, 360] width 0 height 0
click at [432, 266] on select "Free Form Text Document Display Entity Value Fee Numeric Data Date Map Sketch D…" at bounding box center [473, 260] width 286 height 33
select select "list-data"
click at [331, 244] on select "Free Form Text Document Display Entity Value Fee Numeric Data Date Map Sketch D…" at bounding box center [473, 260] width 286 height 33
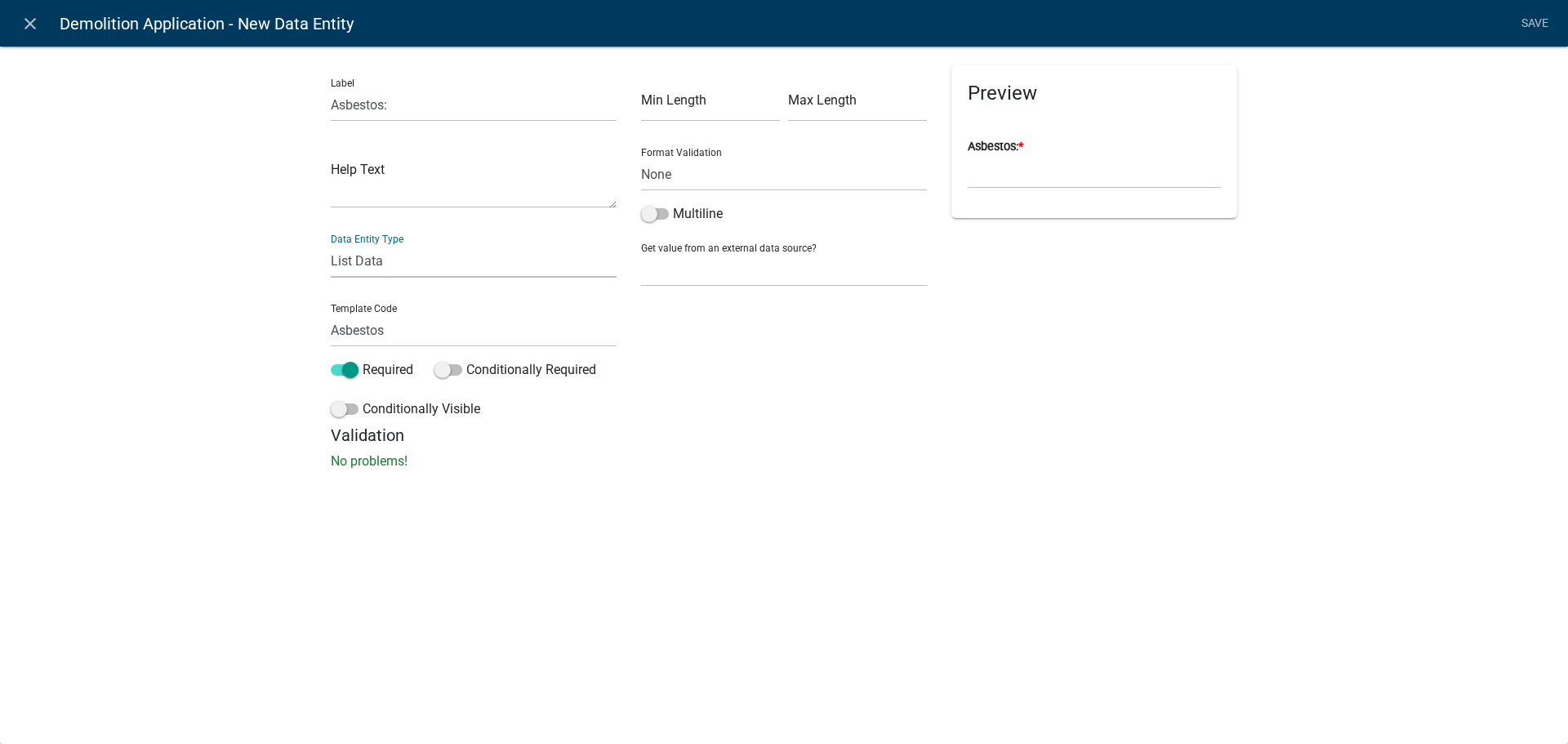
select select "list-data"
select select
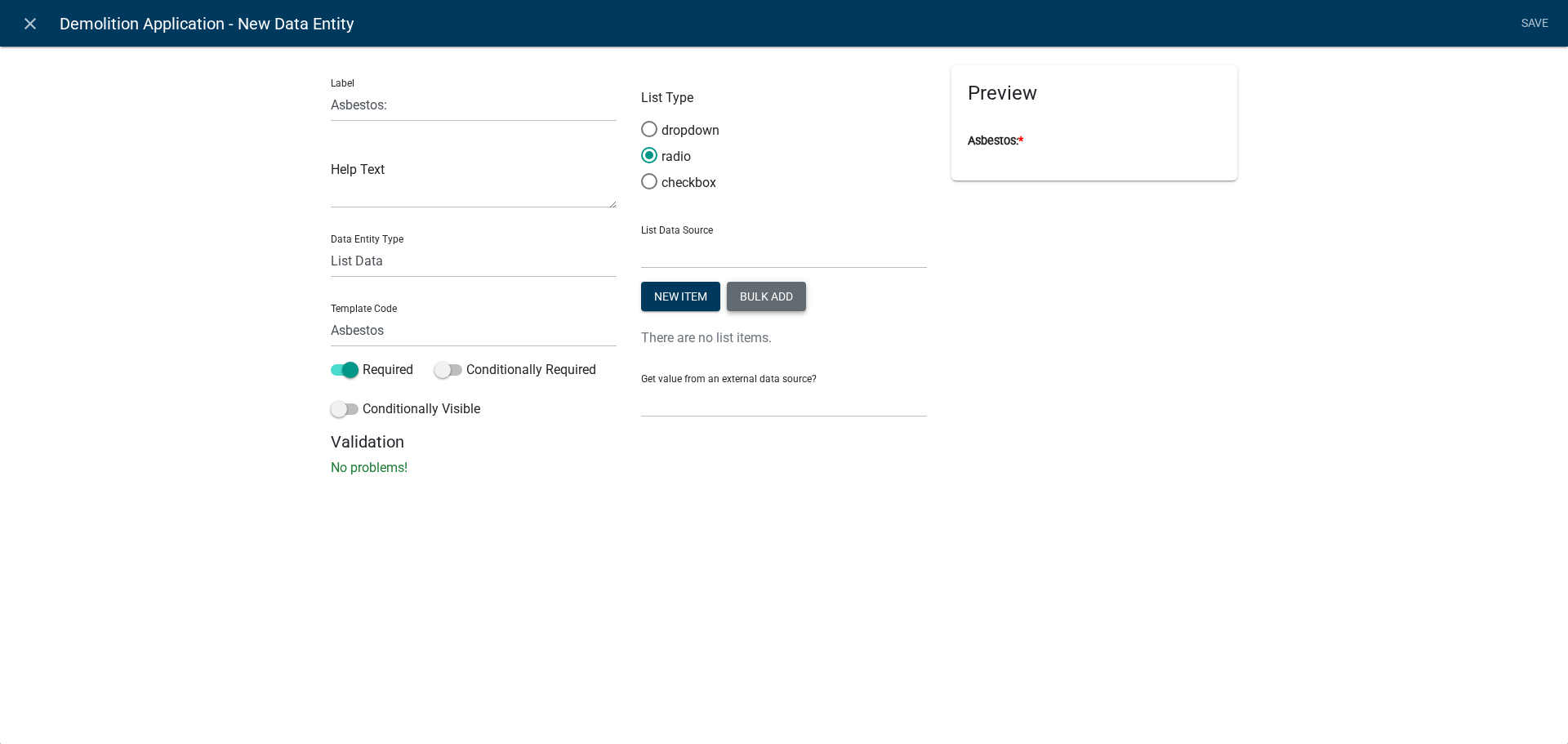
click at [757, 305] on button "Bulk add" at bounding box center [765, 296] width 79 height 30
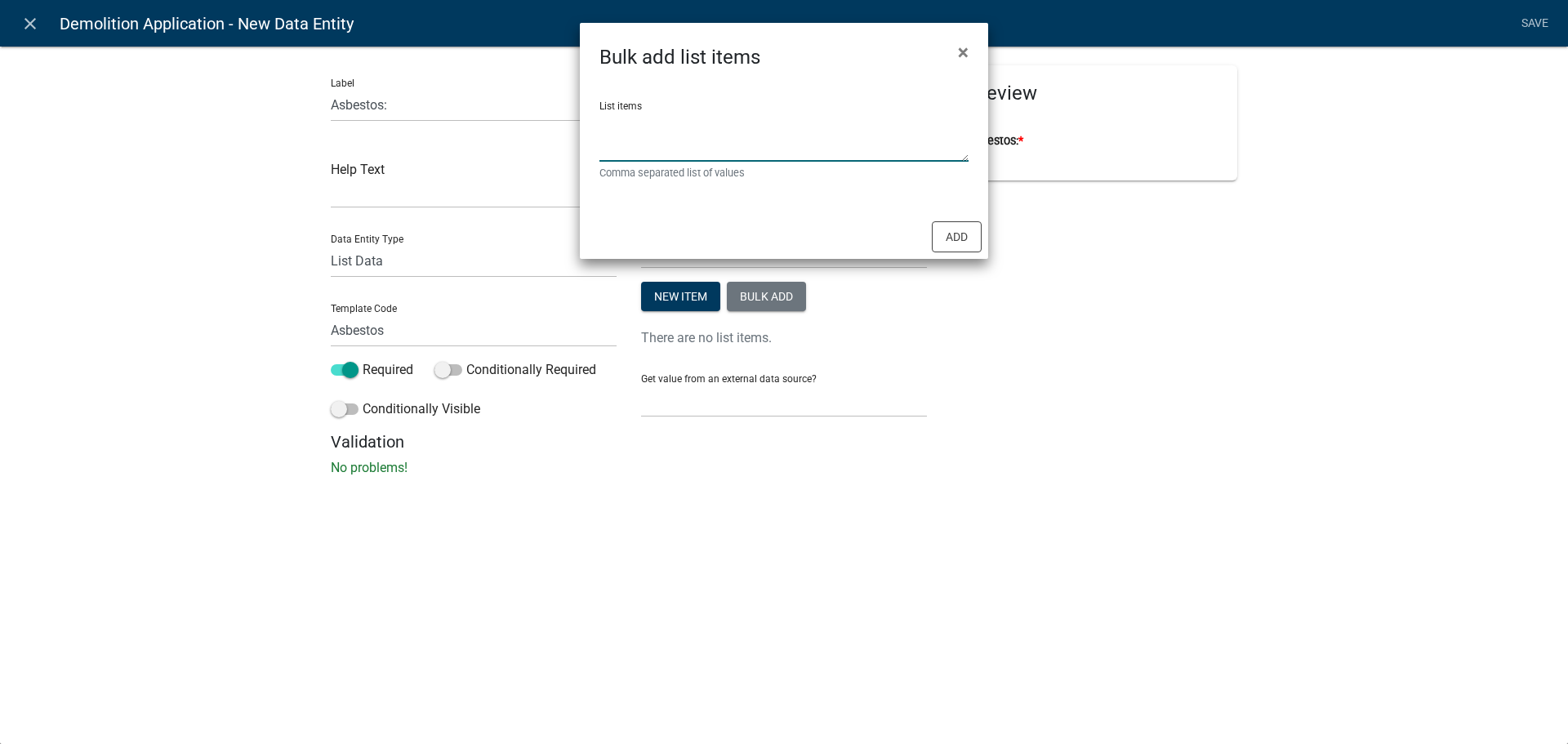
click at [731, 132] on textarea "List items" at bounding box center [783, 137] width 369 height 51
type textarea "Yes,No"
click at [953, 243] on button "Add" at bounding box center [956, 237] width 50 height 31
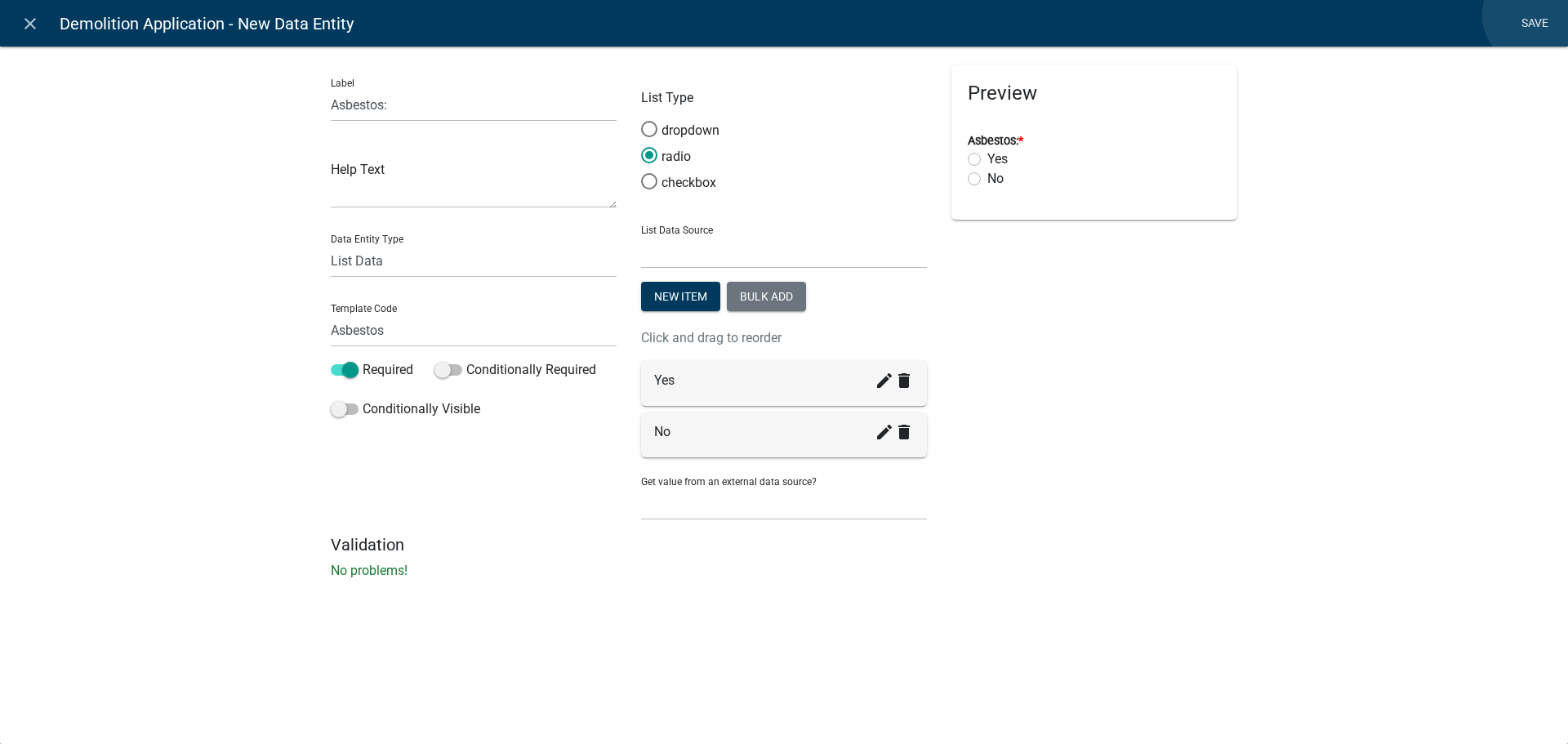
click at [1533, 14] on link "Save" at bounding box center [1534, 24] width 41 height 31
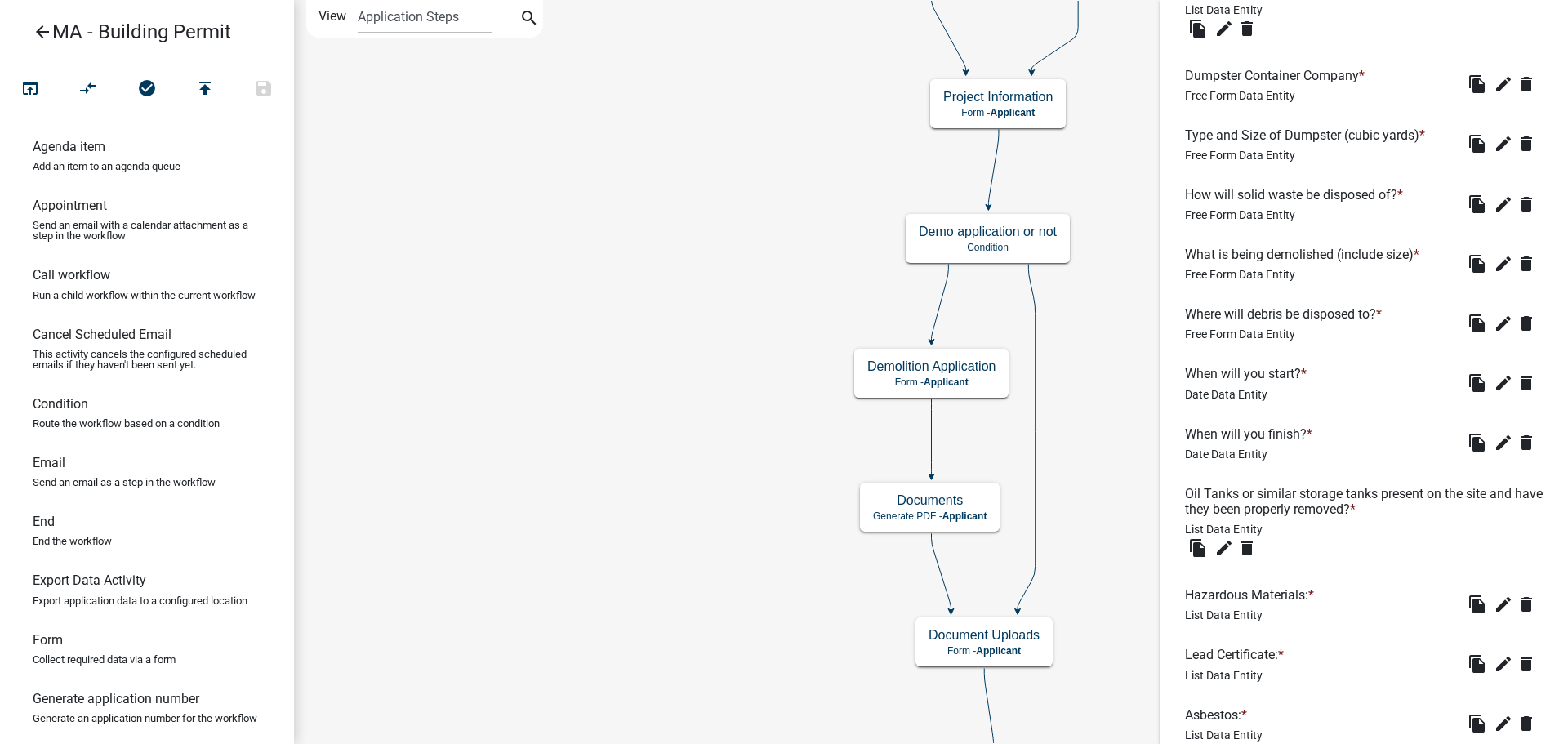
scroll to position [828, 0]
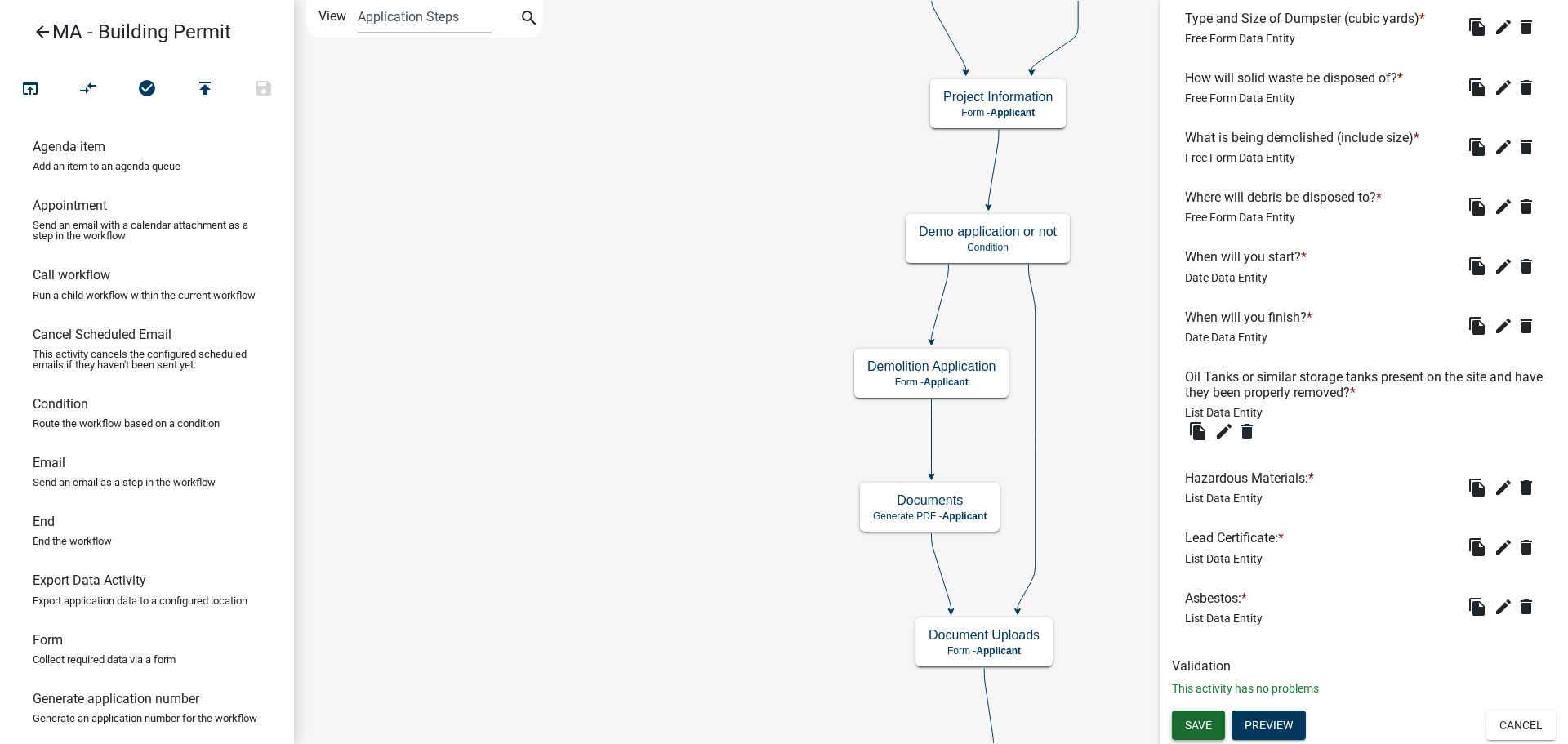
click at [1204, 724] on span "Save" at bounding box center [1198, 724] width 27 height 13
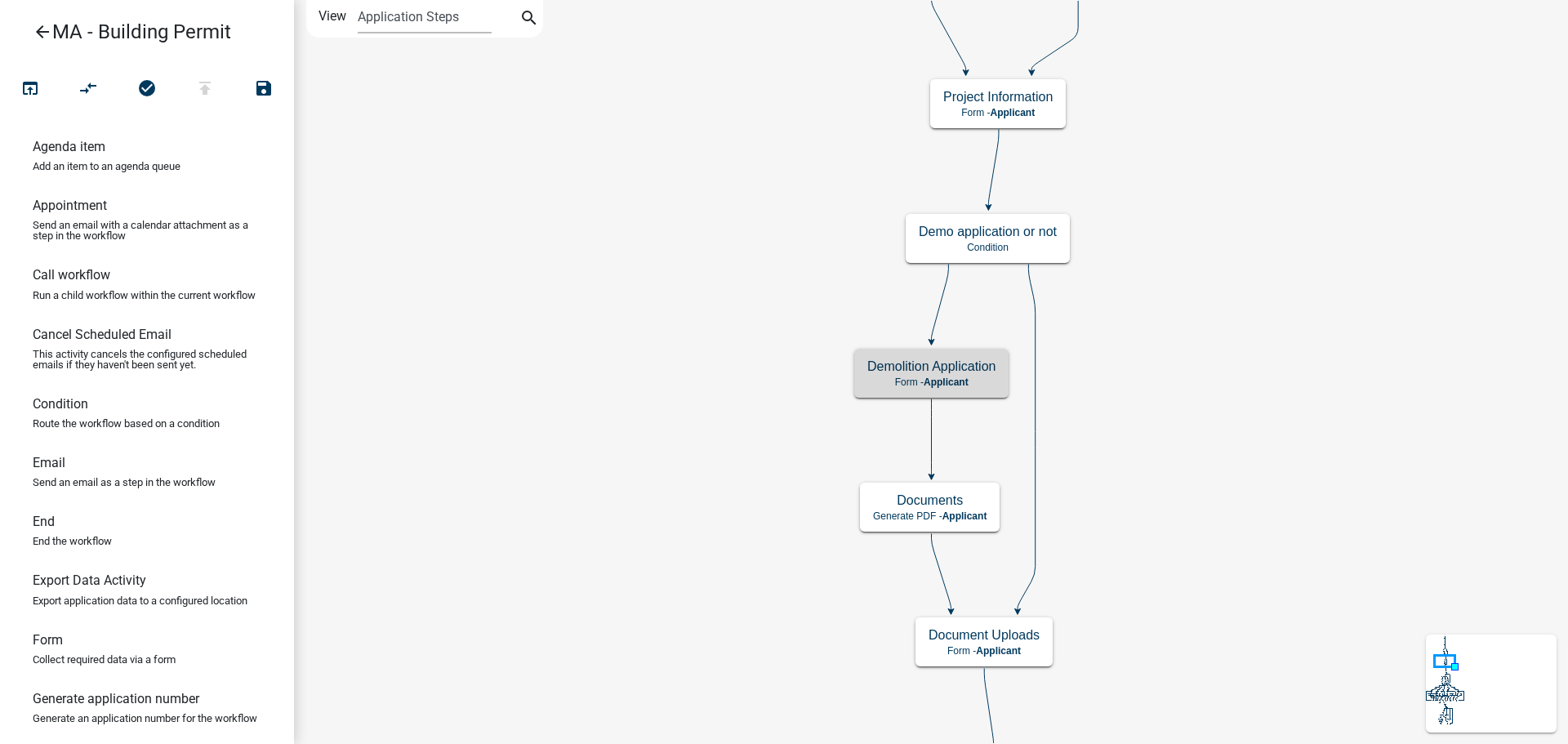
scroll to position [0, 0]
click at [976, 377] on p "Form - Applicant" at bounding box center [931, 382] width 128 height 11
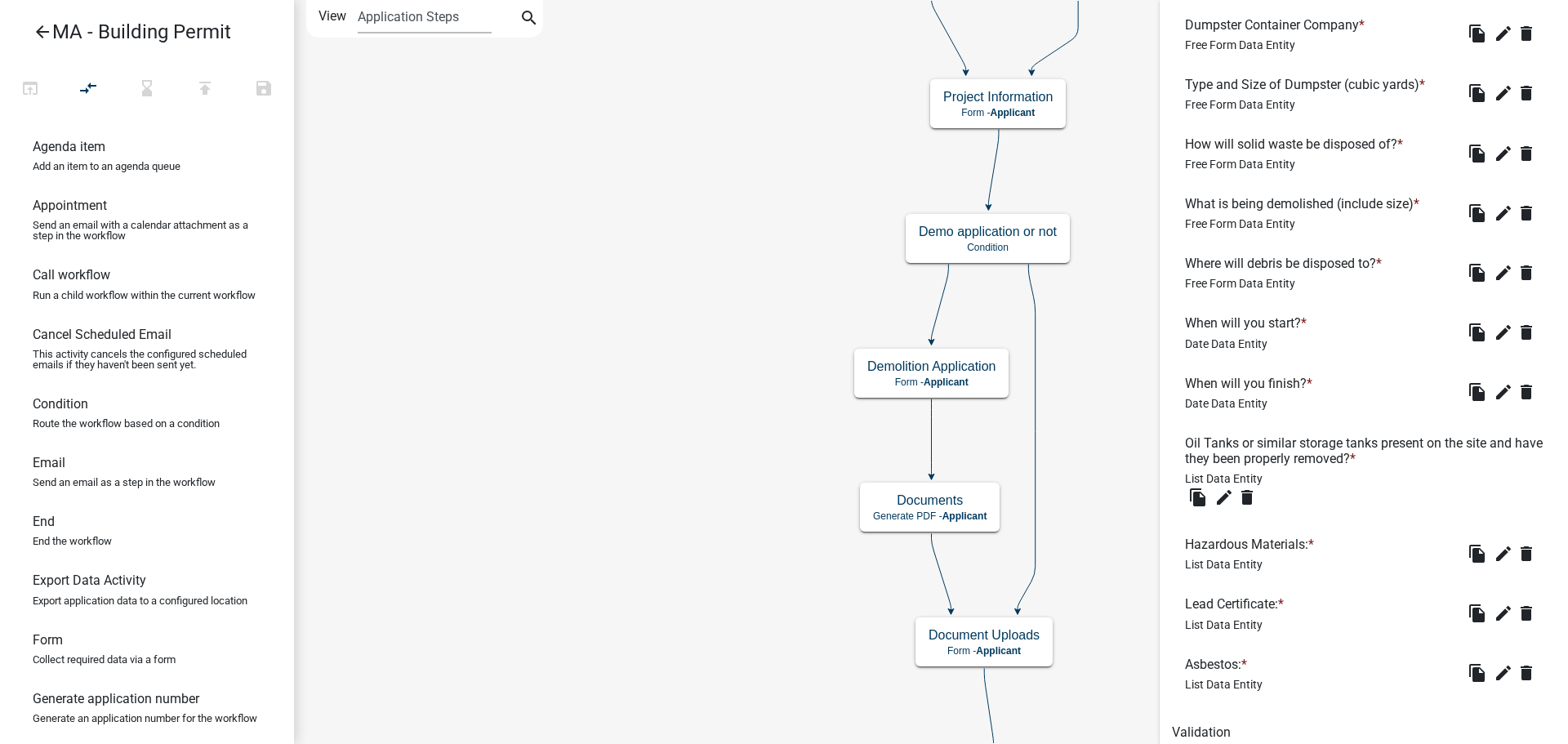
scroll to position [828, 0]
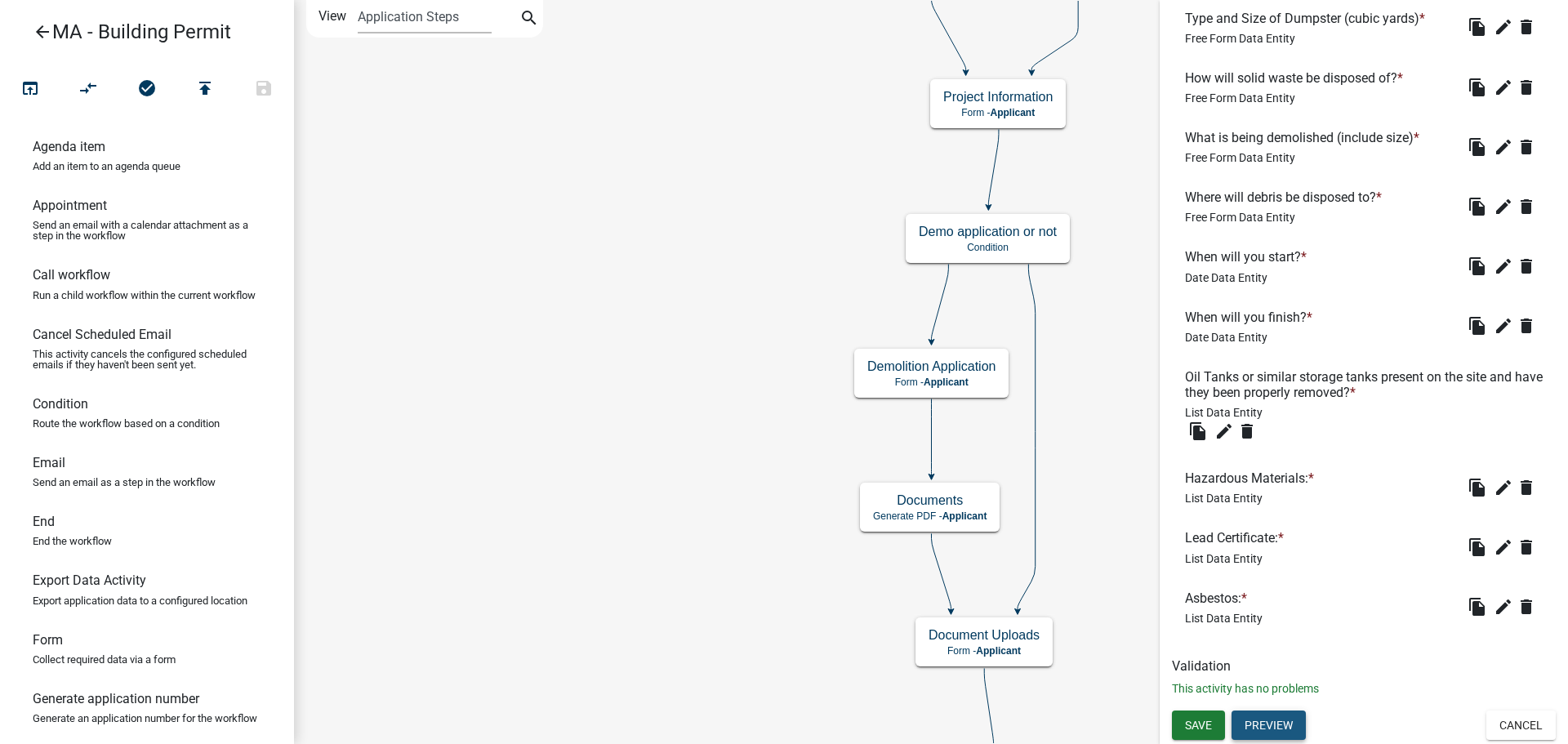
click at [1270, 725] on button "Preview" at bounding box center [1268, 724] width 75 height 30
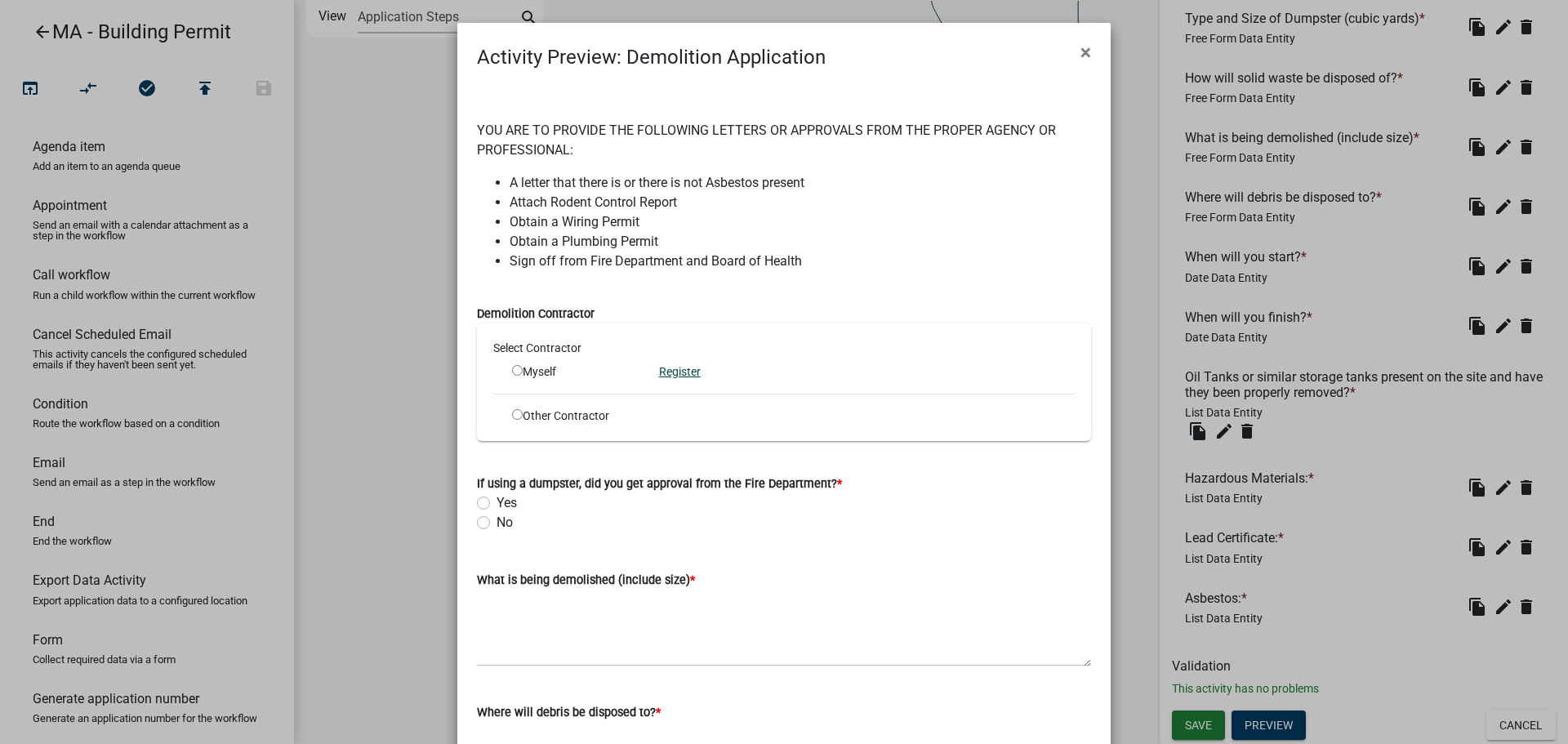
click at [663, 374] on link "Register" at bounding box center [680, 371] width 42 height 13
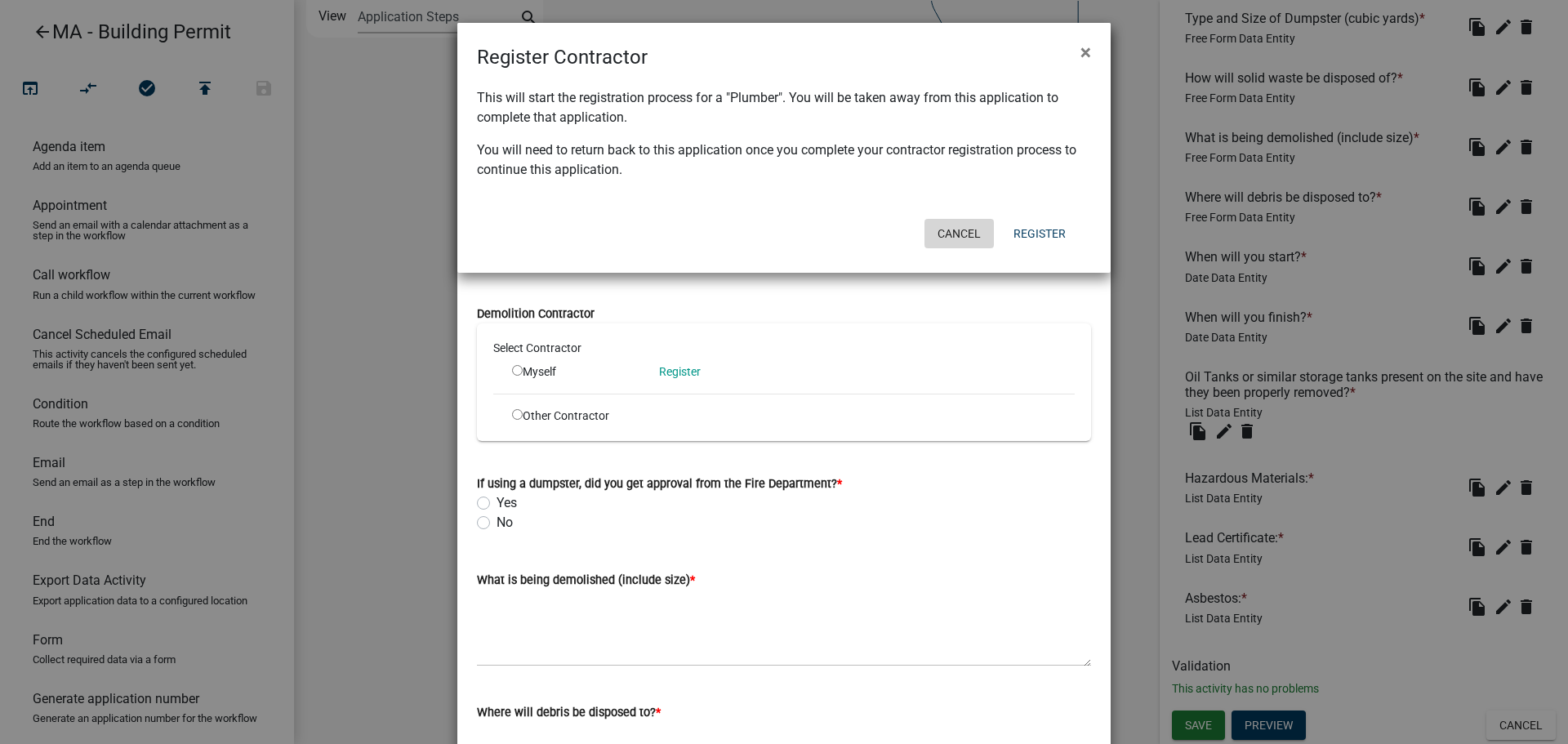
click at [952, 234] on button "Cancel" at bounding box center [959, 233] width 70 height 30
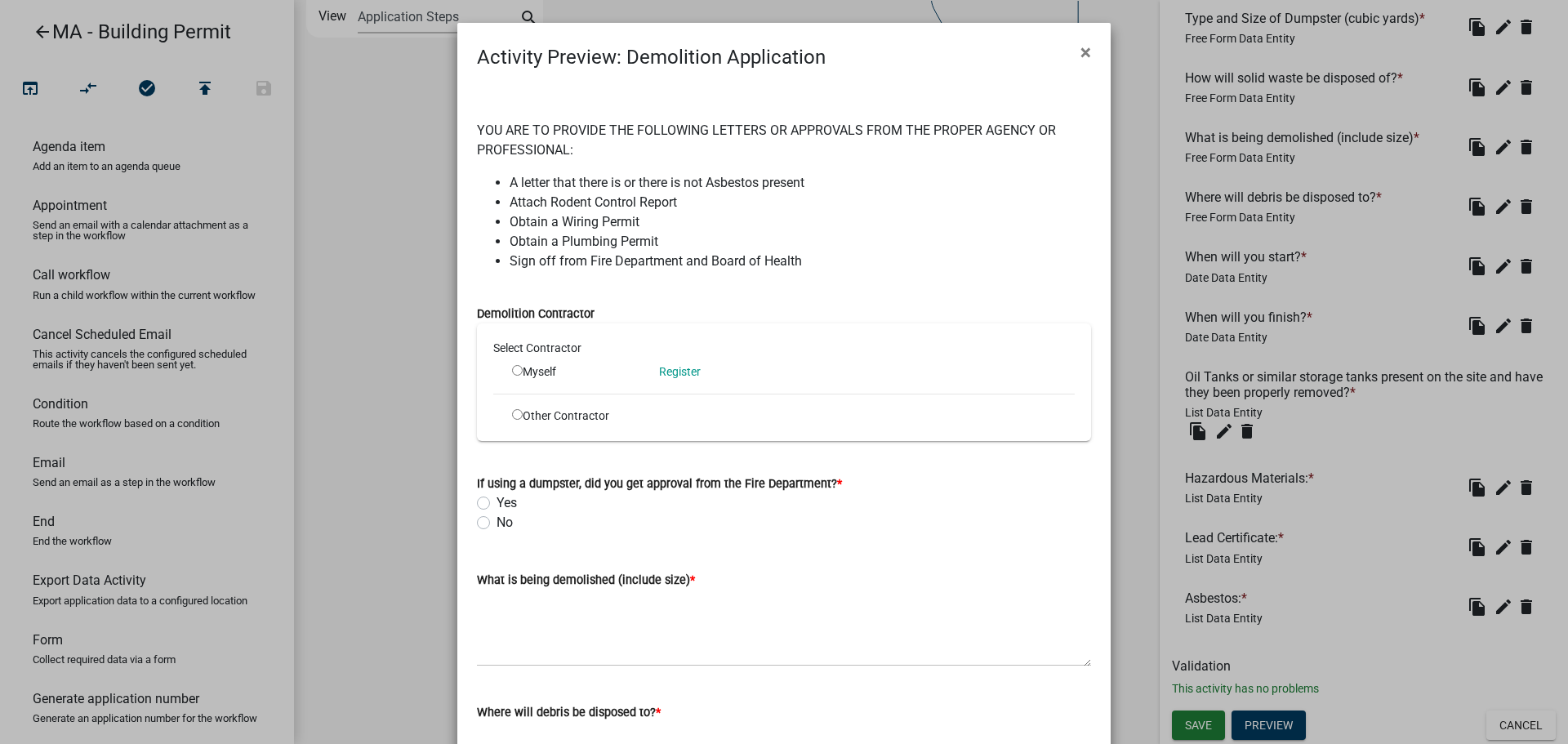
click at [512, 371] on input "radio" at bounding box center [517, 370] width 11 height 11
radio input "true"
click at [512, 412] on input "radio" at bounding box center [517, 414] width 11 height 11
radio input "true"
radio input "false"
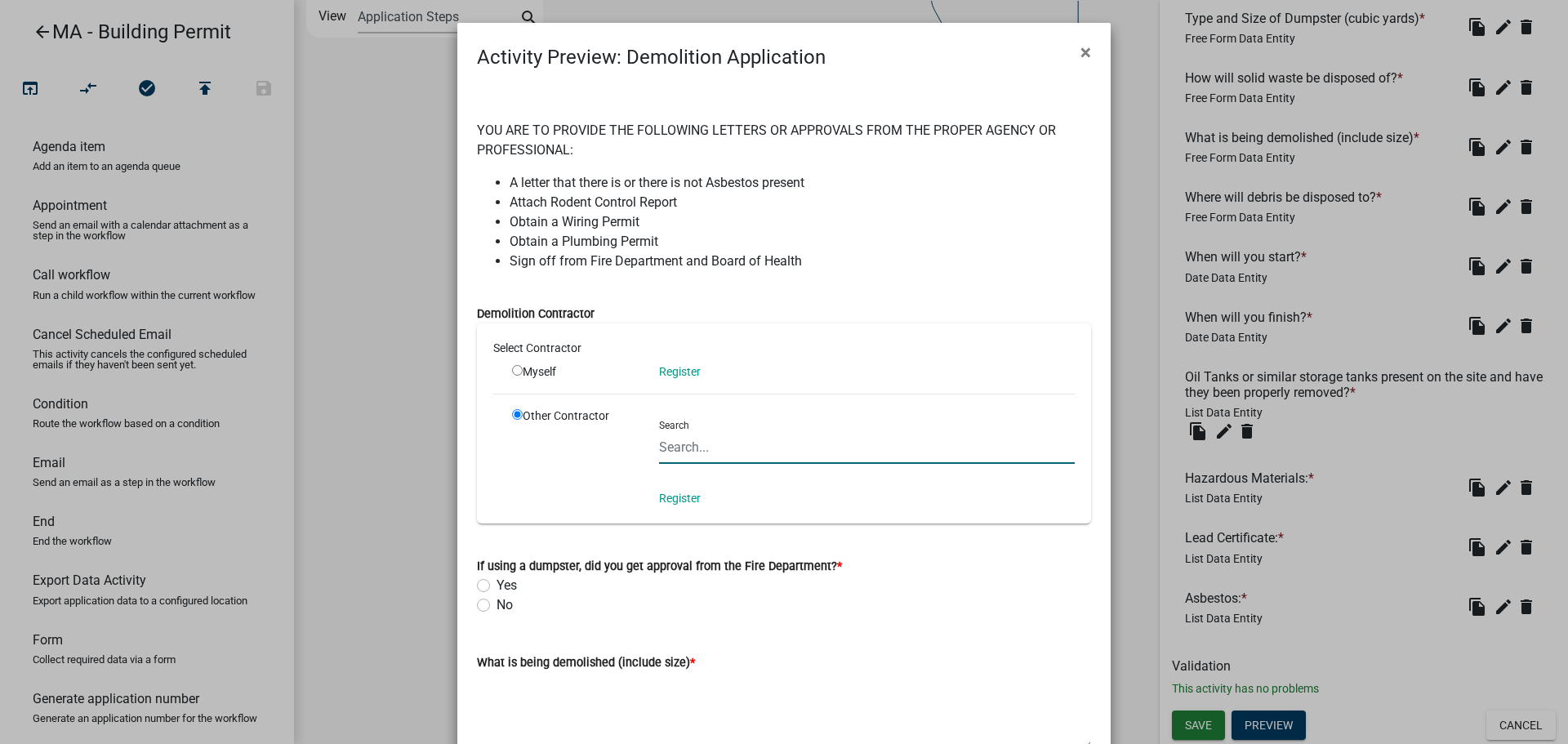
click at [747, 446] on input "Search" at bounding box center [867, 446] width 416 height 33
type input "c"
type input "k"
click at [512, 368] on input "radio" at bounding box center [517, 370] width 11 height 11
radio input "true"
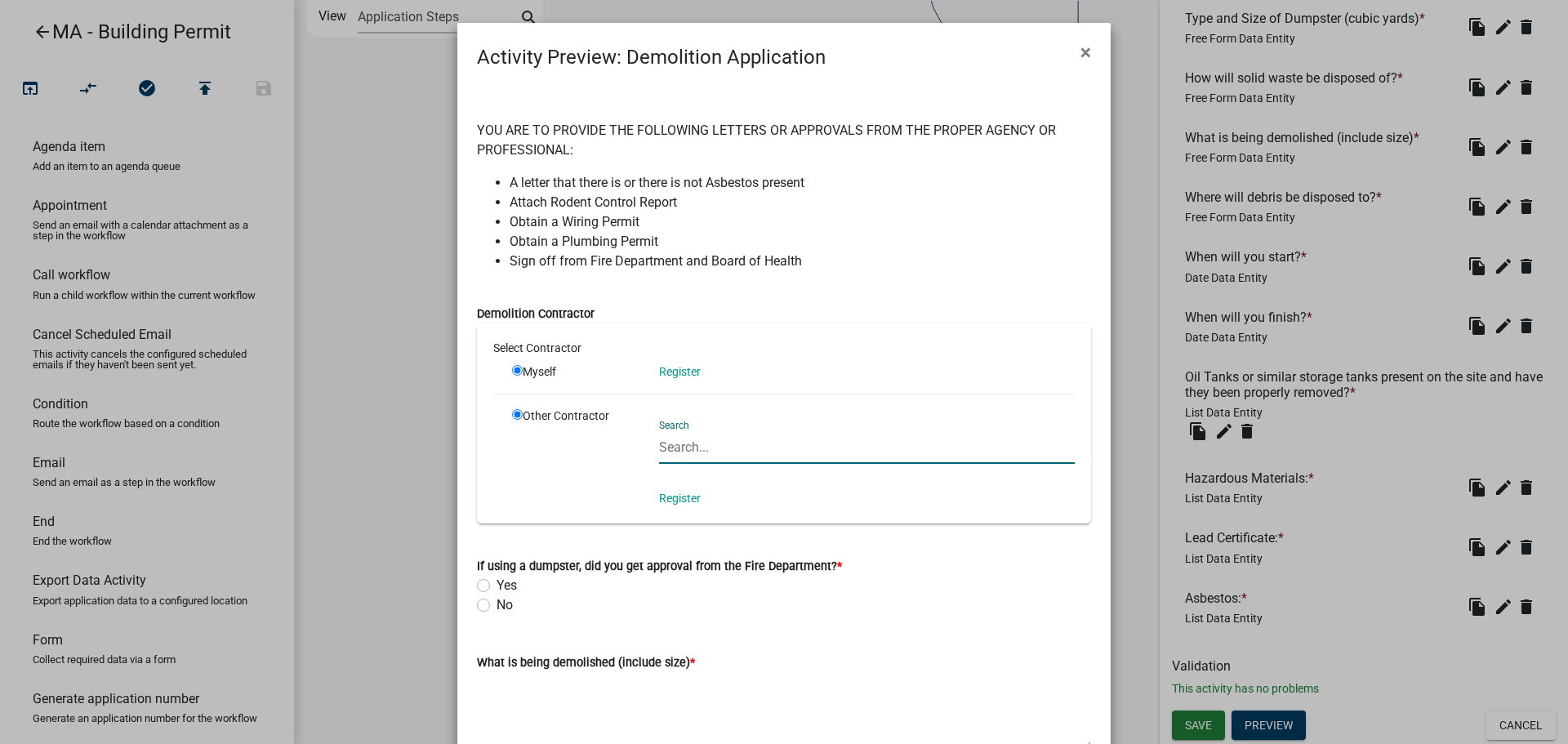
radio input "false"
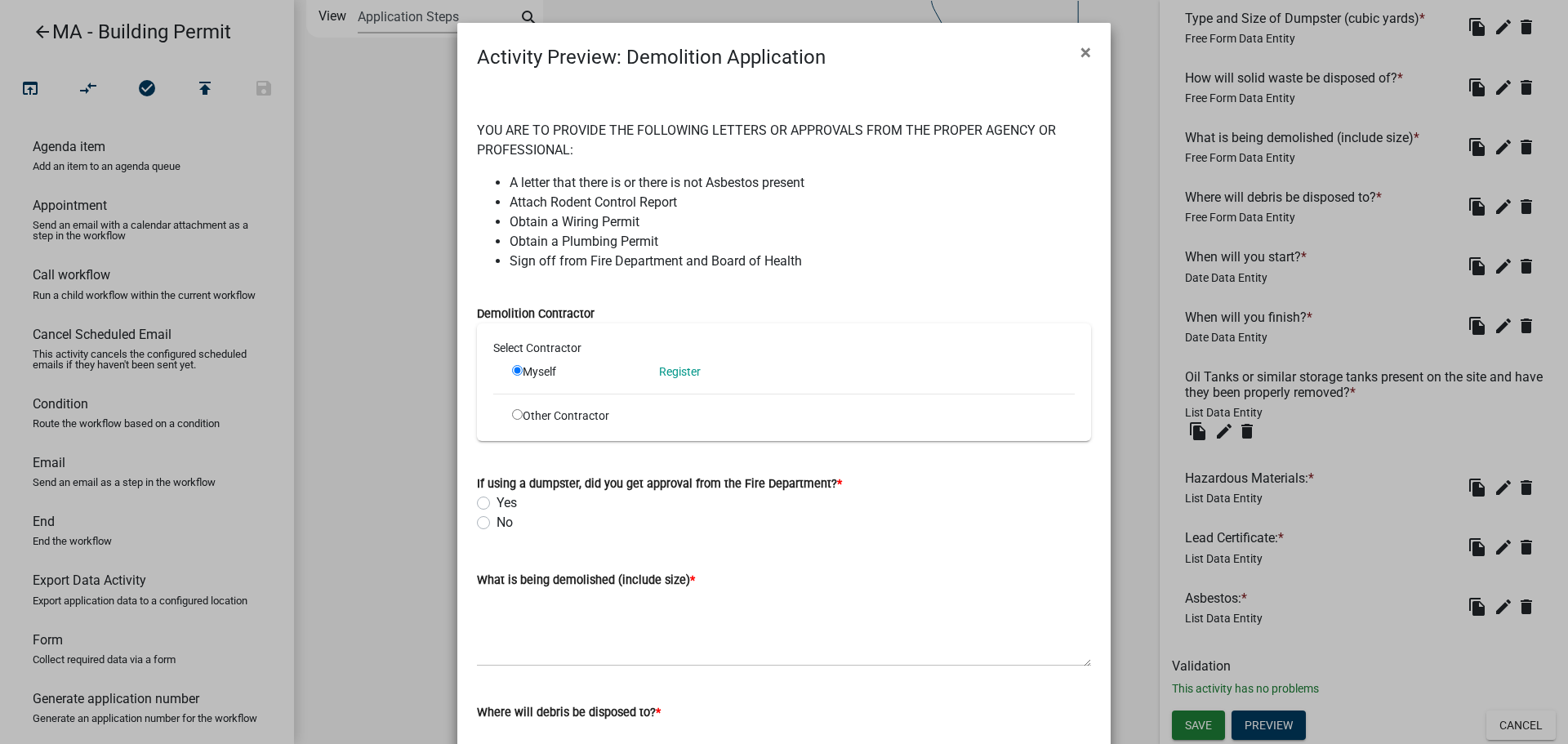
scroll to position [81, 0]
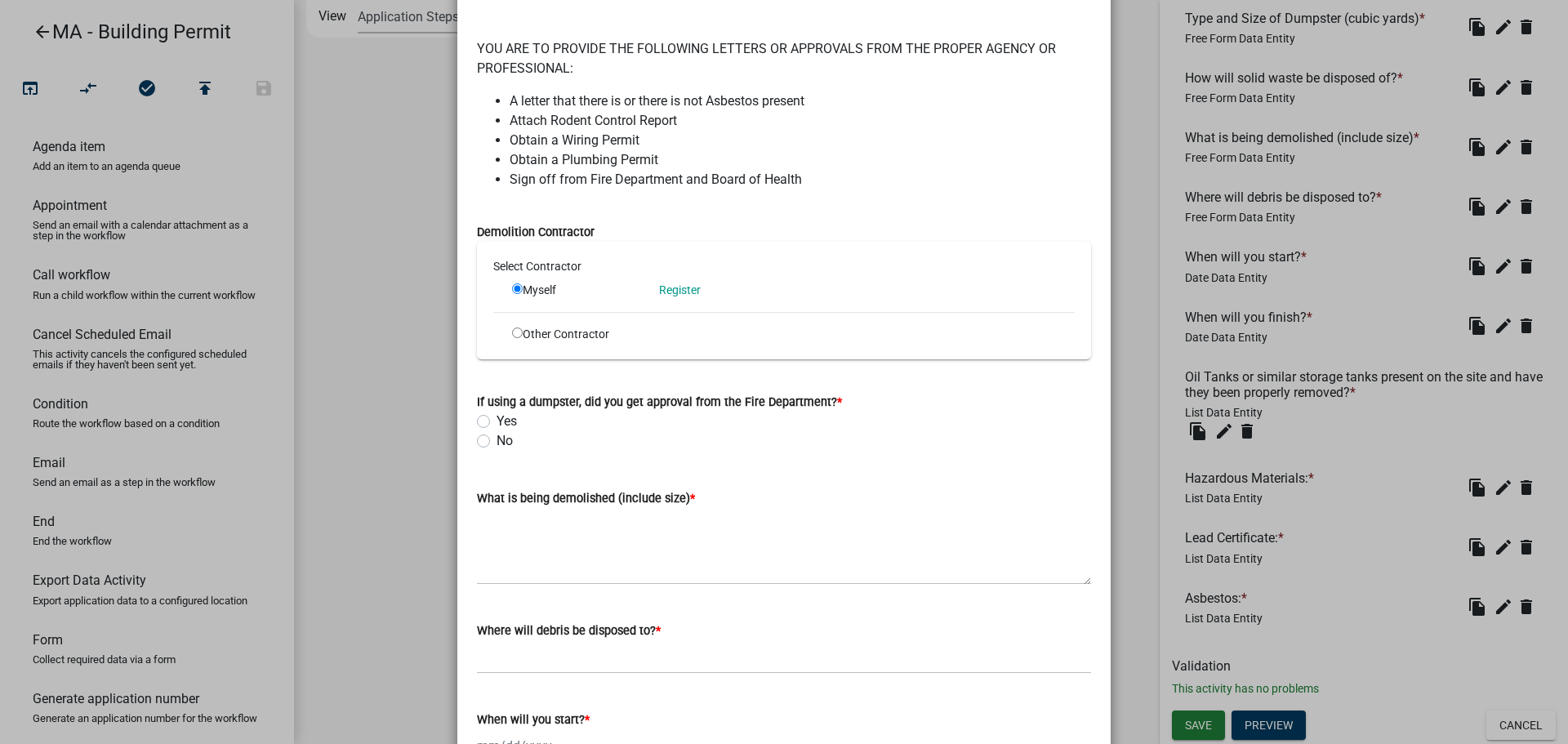
click at [496, 425] on label "Yes" at bounding box center [507, 421] width 20 height 20
click at [496, 422] on input "Yes" at bounding box center [501, 417] width 11 height 11
radio input "true"
click at [496, 445] on label "No" at bounding box center [504, 440] width 16 height 20
click at [496, 442] on input "No" at bounding box center [501, 436] width 11 height 11
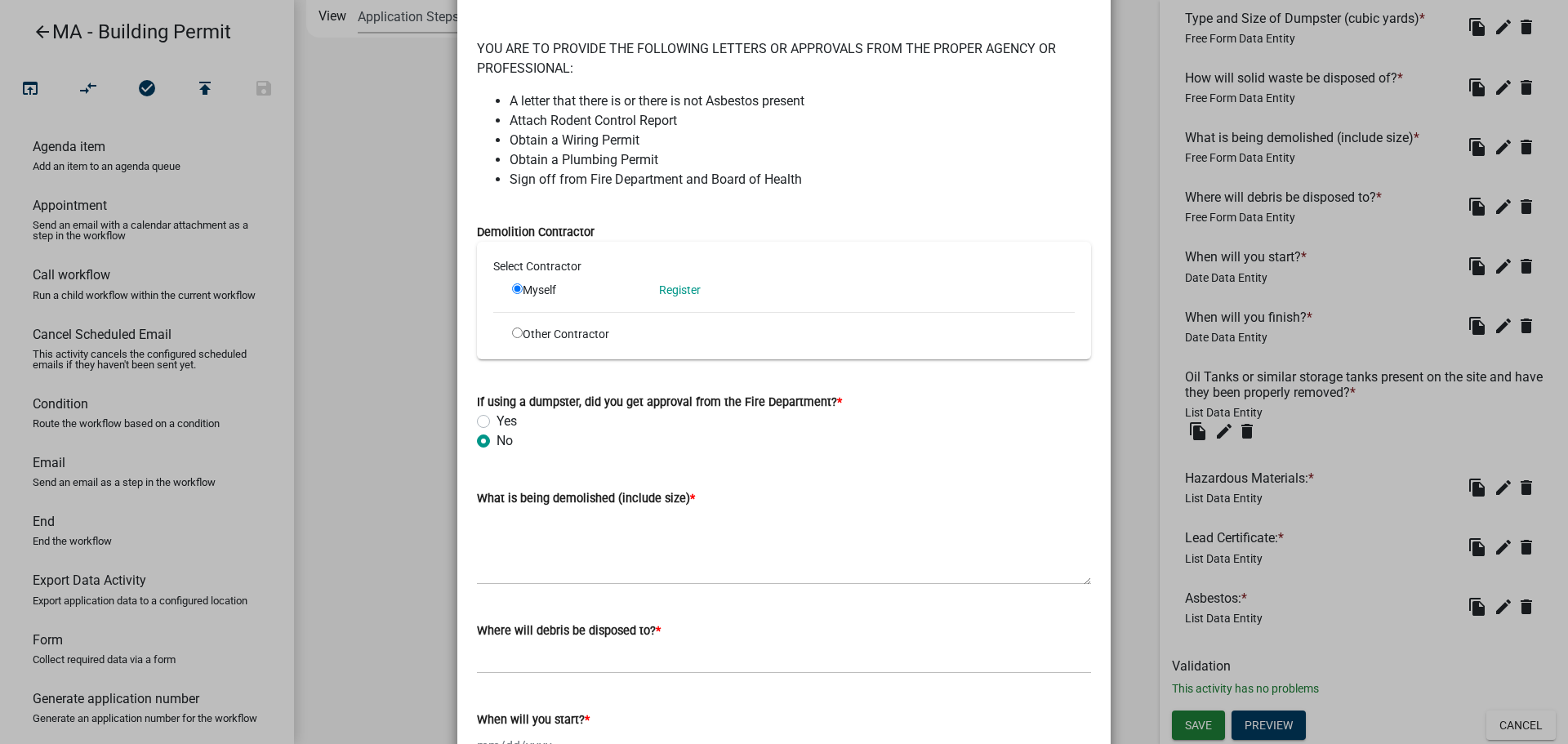
radio input "true"
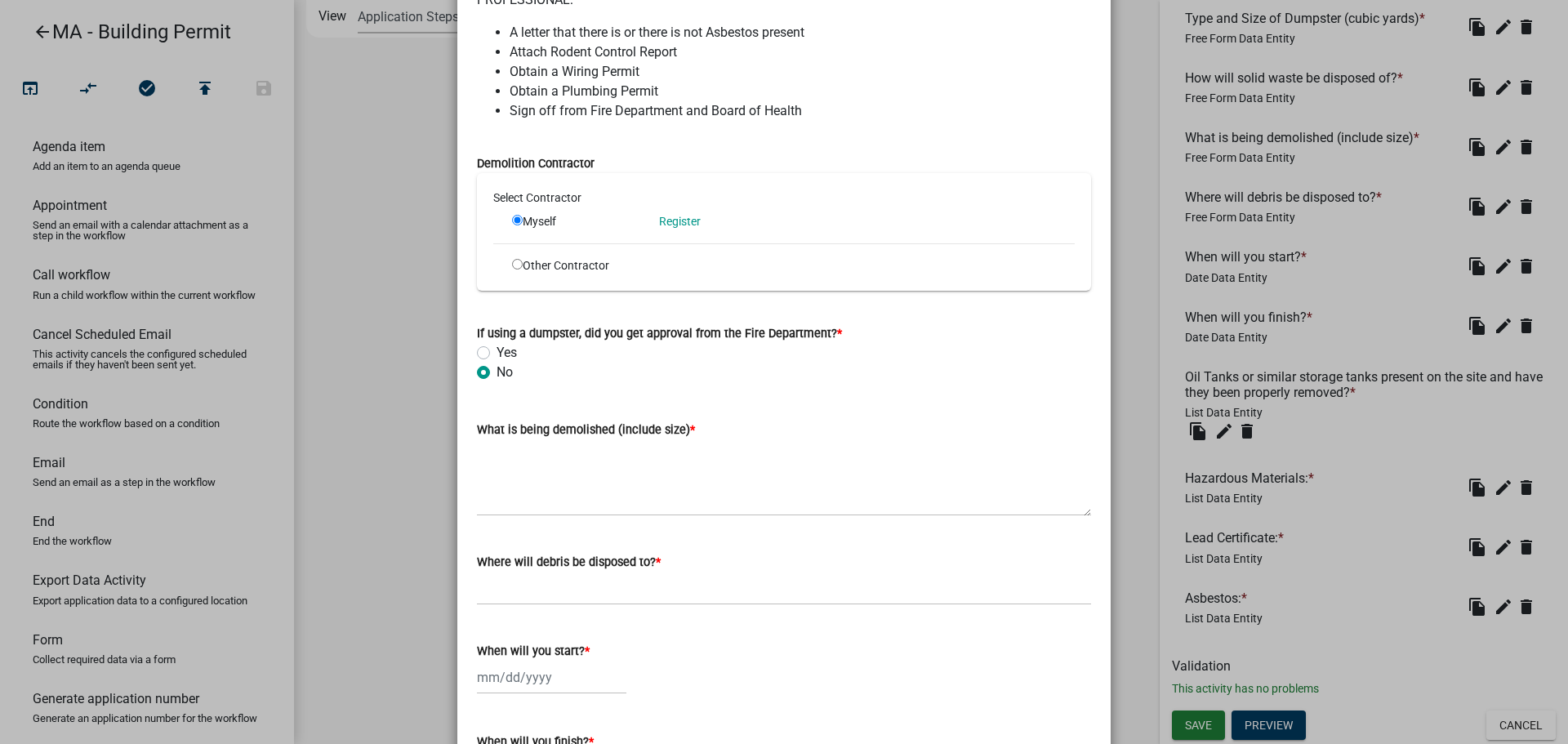
scroll to position [245, 0]
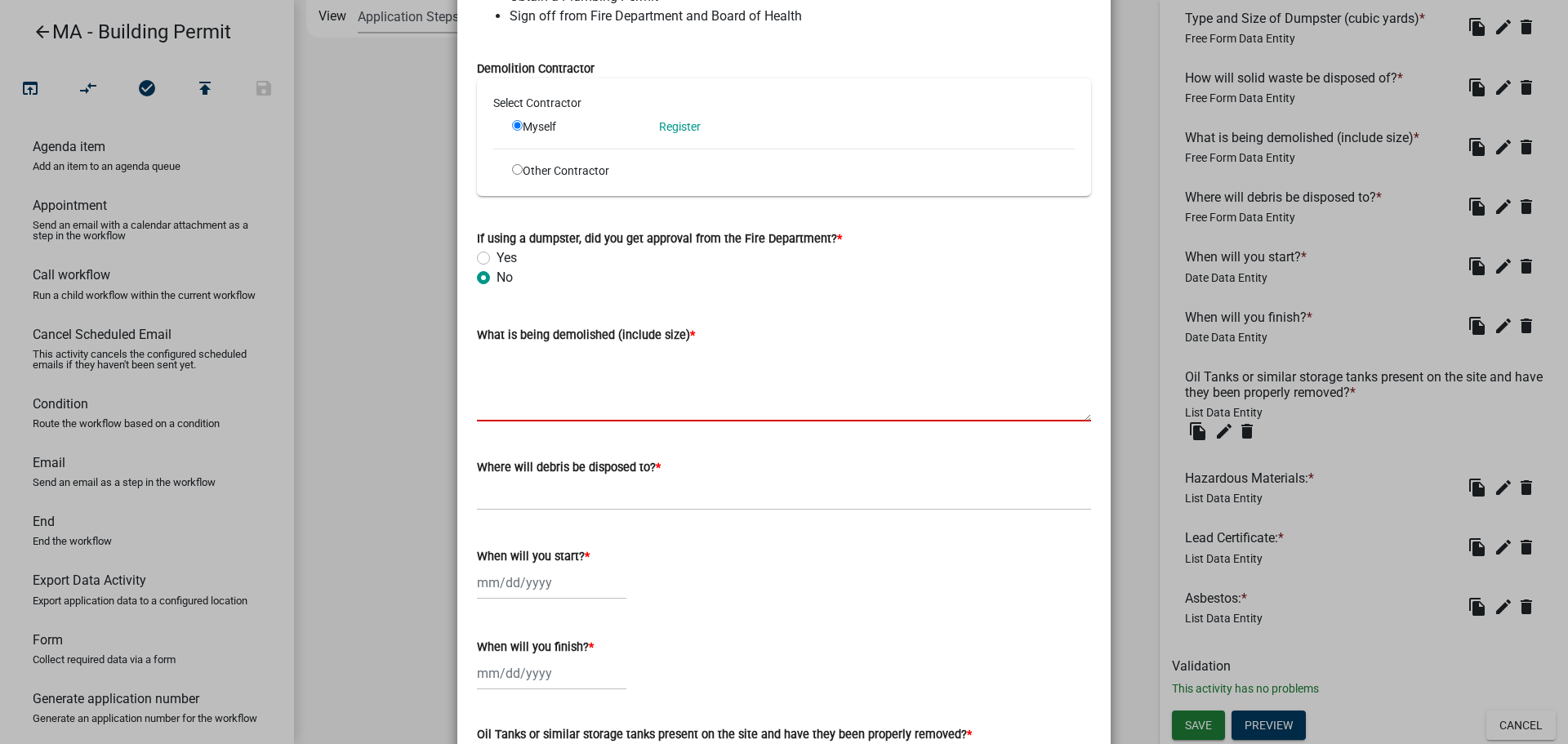
click at [602, 397] on textarea "What is being demolished (include size) *" at bounding box center [784, 383] width 614 height 76
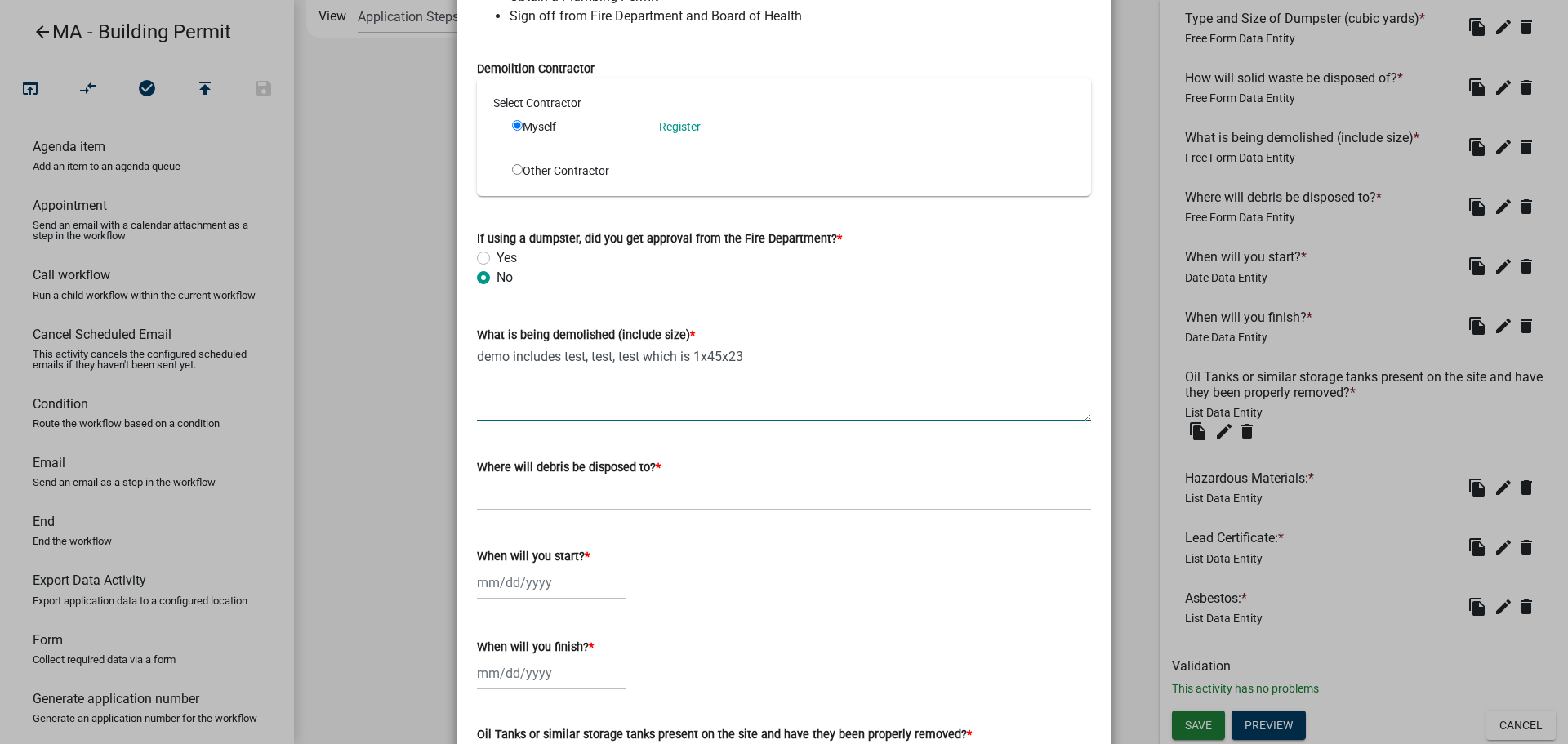
type textarea "demo includes test, test, test which is 1x45x23"
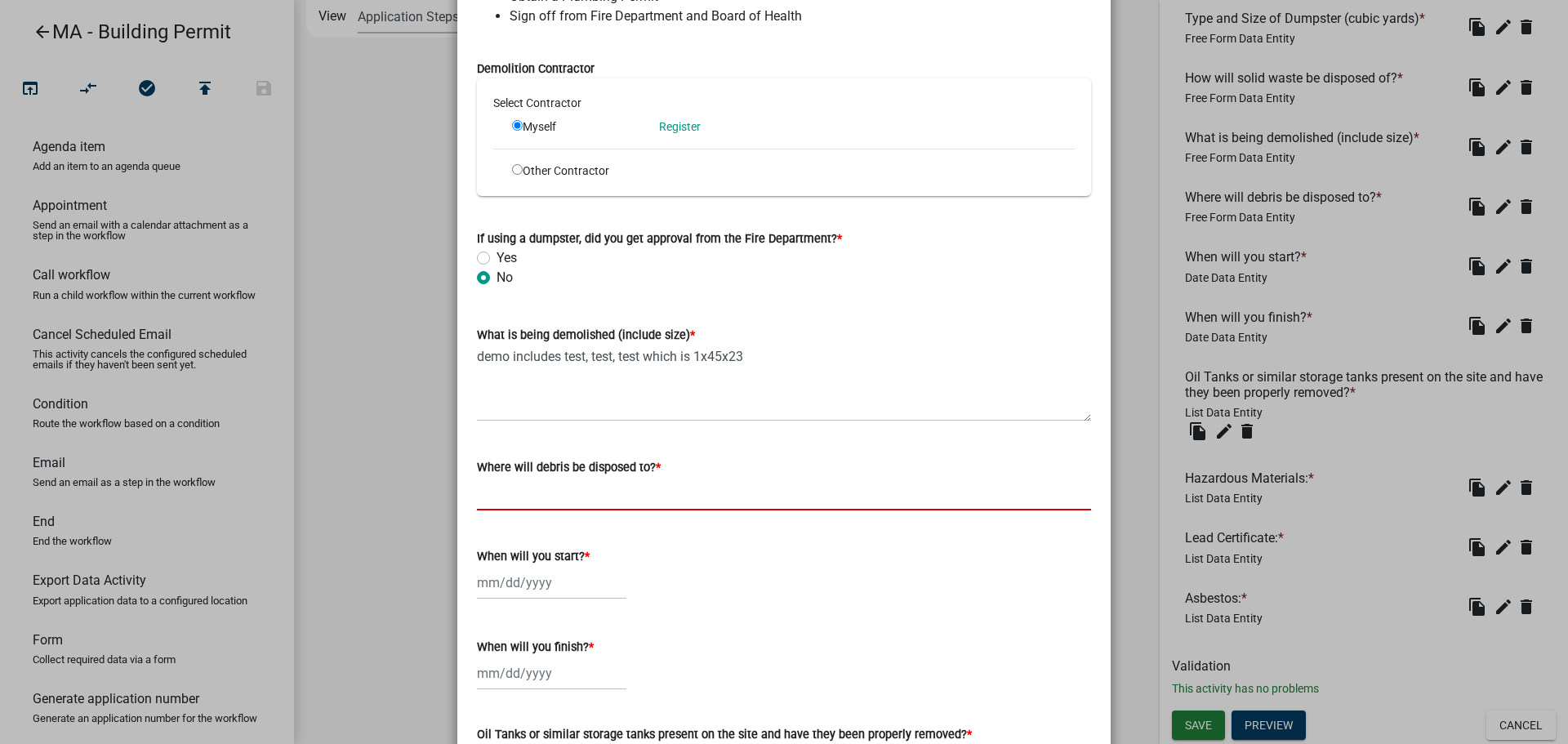
click at [595, 502] on input "Where will debris be disposed to? *" at bounding box center [784, 493] width 614 height 33
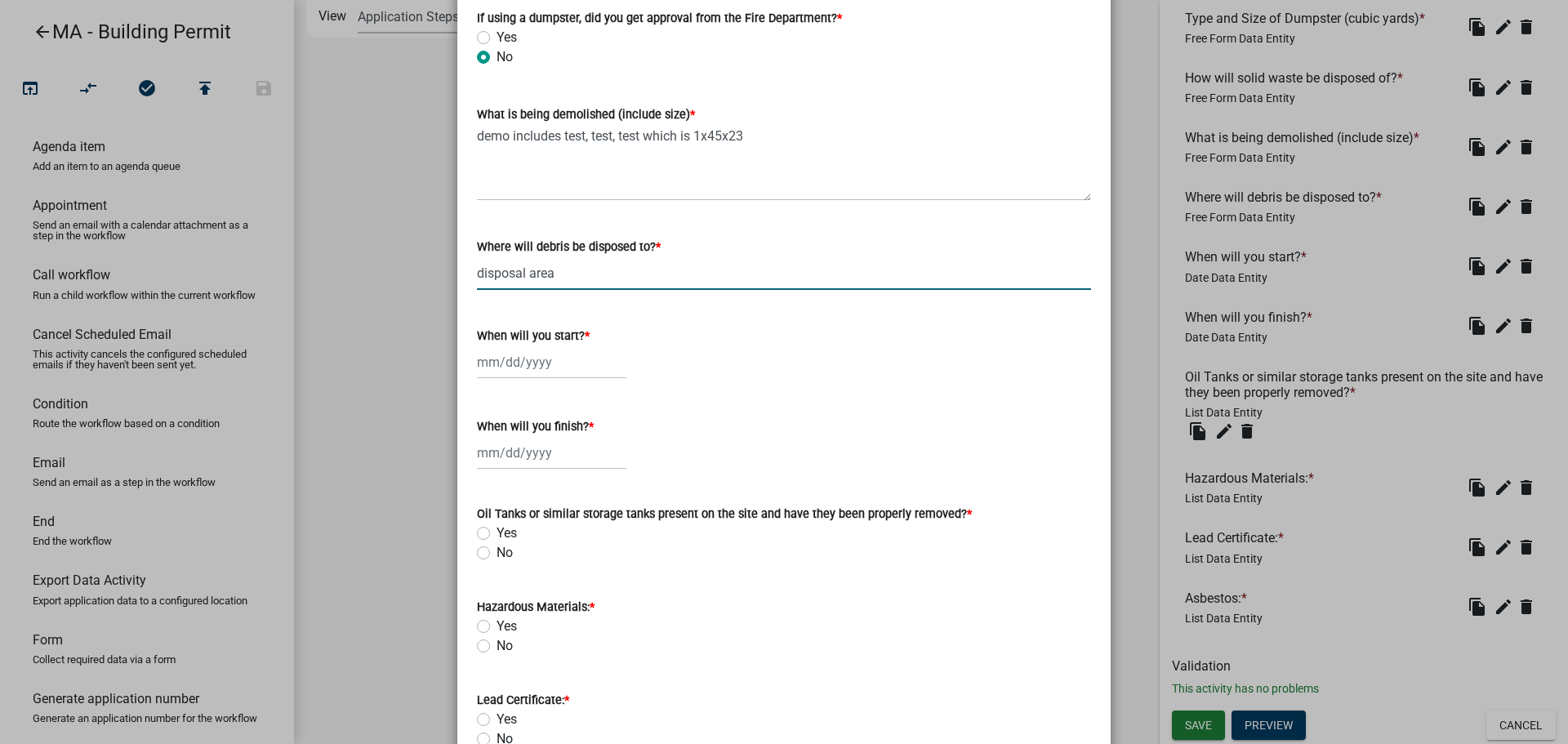
scroll to position [489, 0]
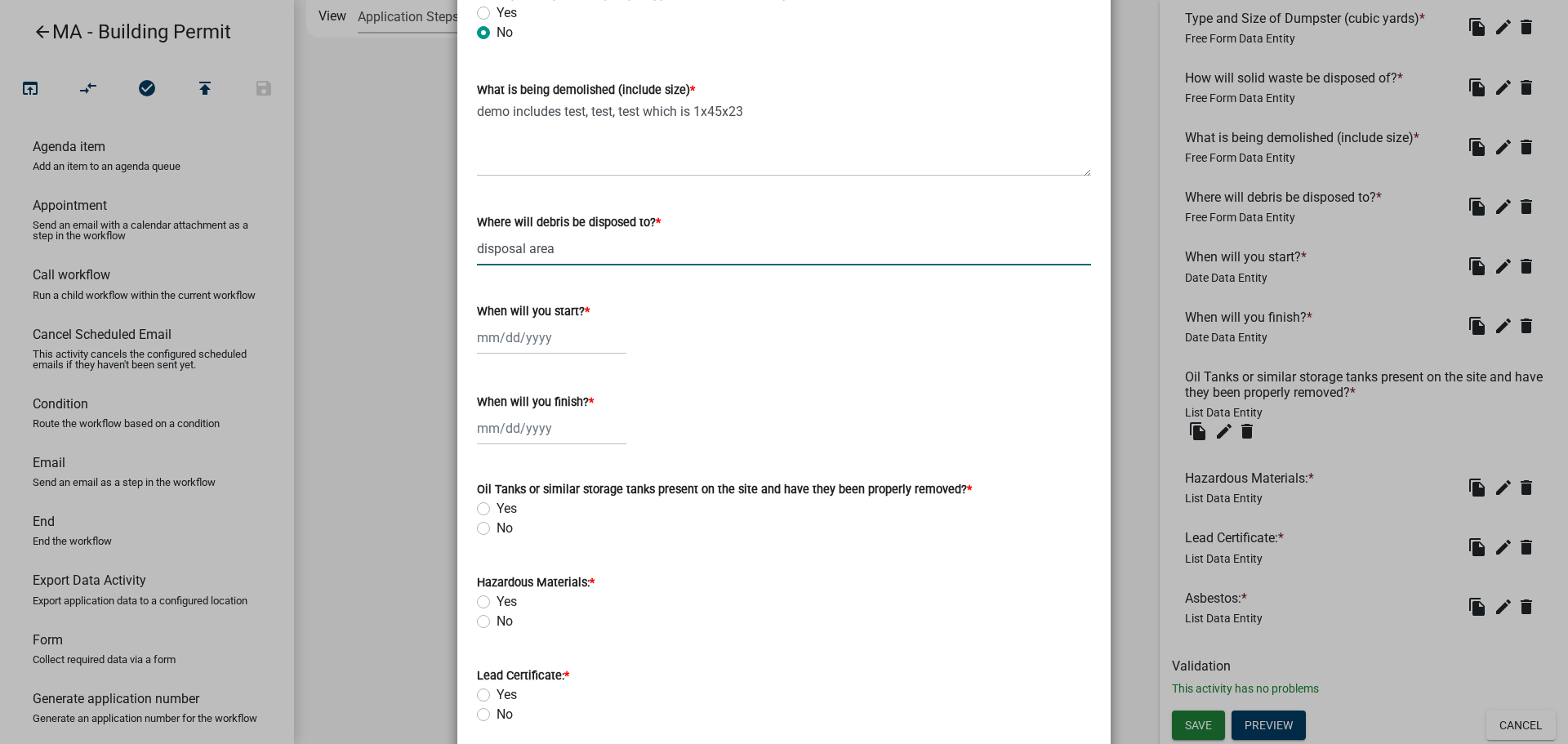
type input "disposal area"
click at [529, 343] on div at bounding box center [552, 337] width 149 height 33
select select "9"
select select "2025"
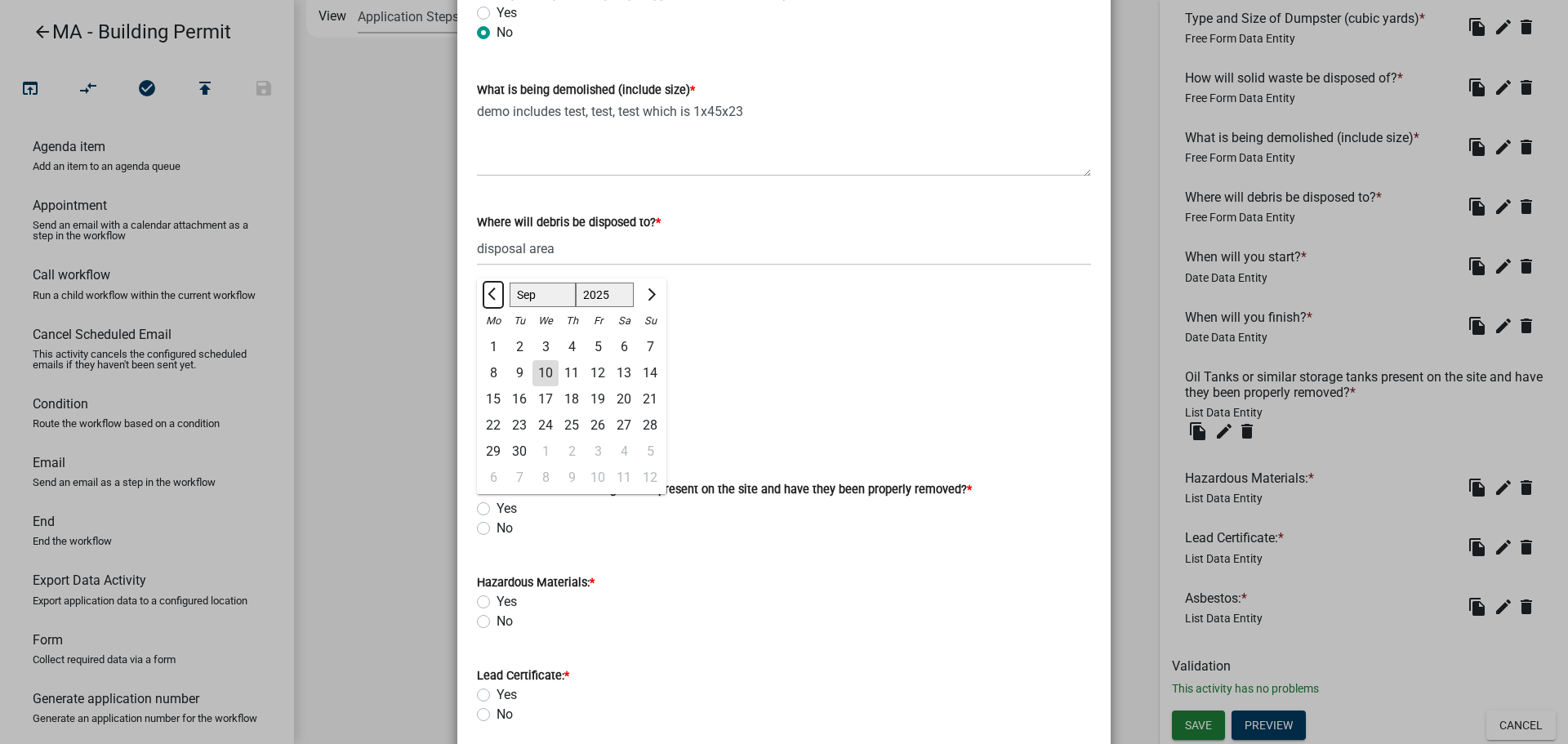
click at [491, 294] on span "Previous month" at bounding box center [494, 294] width 12 height 12
click at [645, 297] on span "Next month" at bounding box center [649, 294] width 12 height 12
select select "9"
click at [586, 380] on div "12" at bounding box center [597, 372] width 26 height 26
type input "09/12/2025"
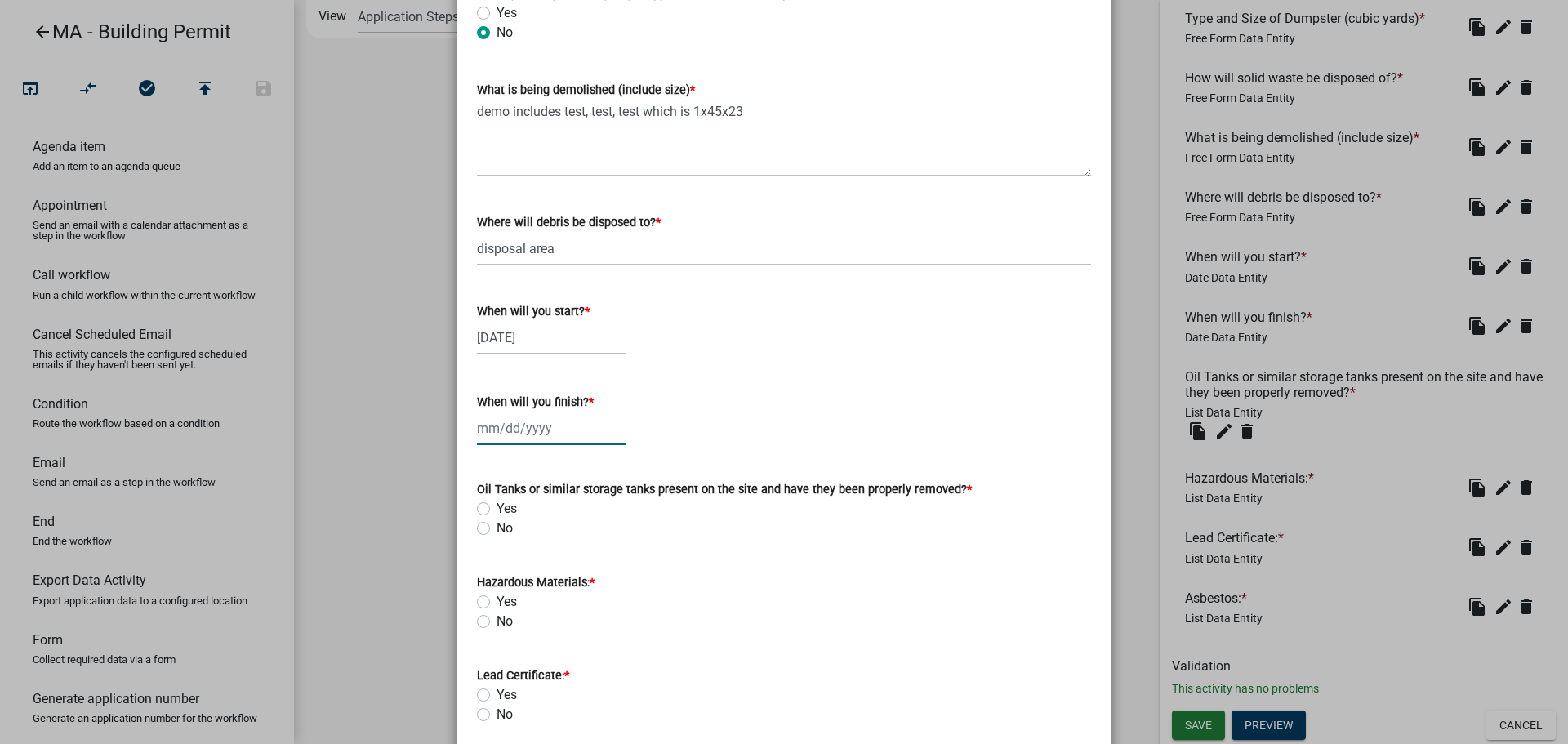
click at [523, 434] on div at bounding box center [552, 428] width 149 height 33
select select "9"
select select "2025"
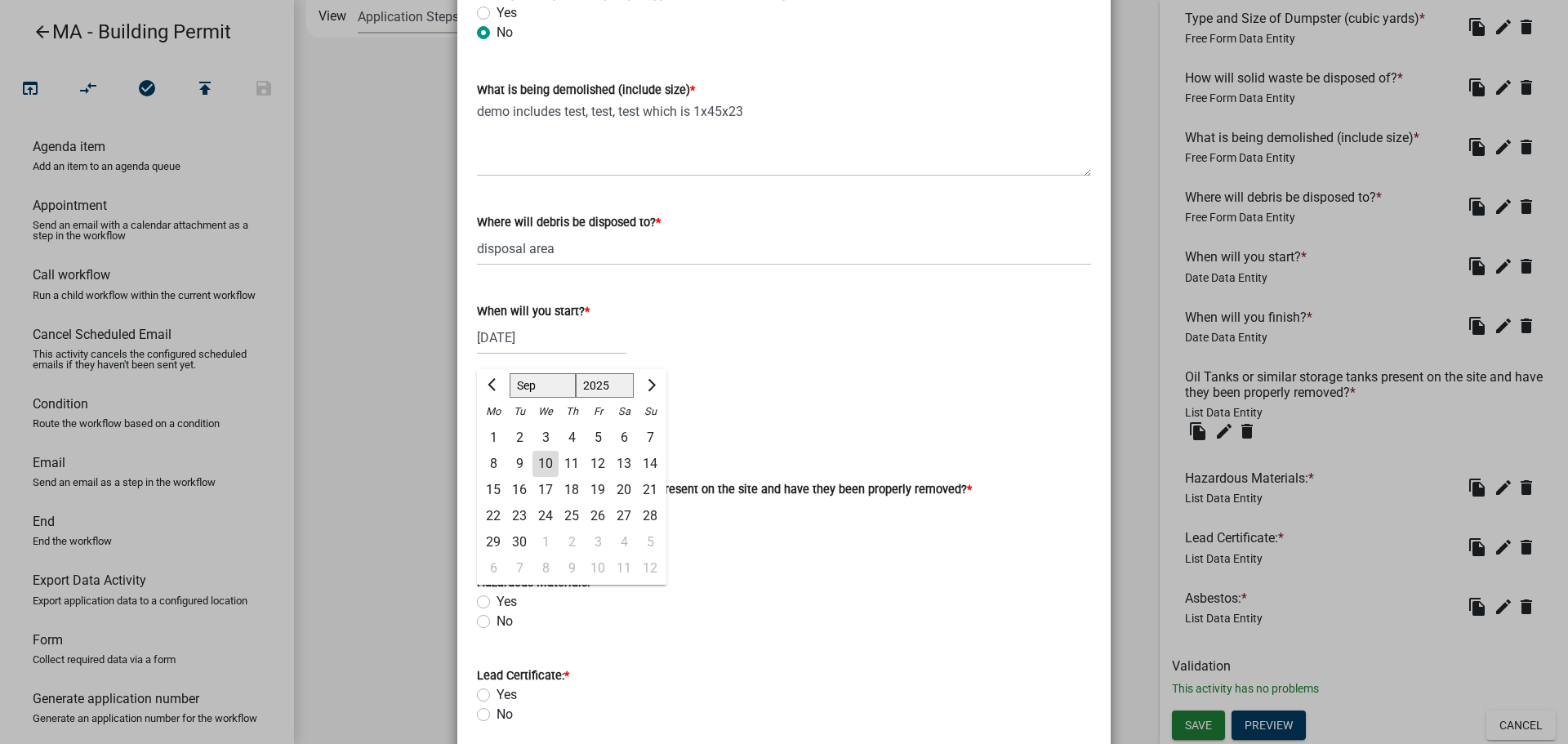
click at [644, 371] on div "Jan Feb Mar Apr May Jun Jul Aug Sep Oct Nov Dec 1525 1526 1527 1528 1529 1530 1…" at bounding box center [571, 383] width 189 height 30
click at [643, 385] on span "Next month" at bounding box center [649, 385] width 12 height 12
select select "10"
click at [613, 486] on div "18" at bounding box center [624, 489] width 26 height 26
type input "10/18/2025"
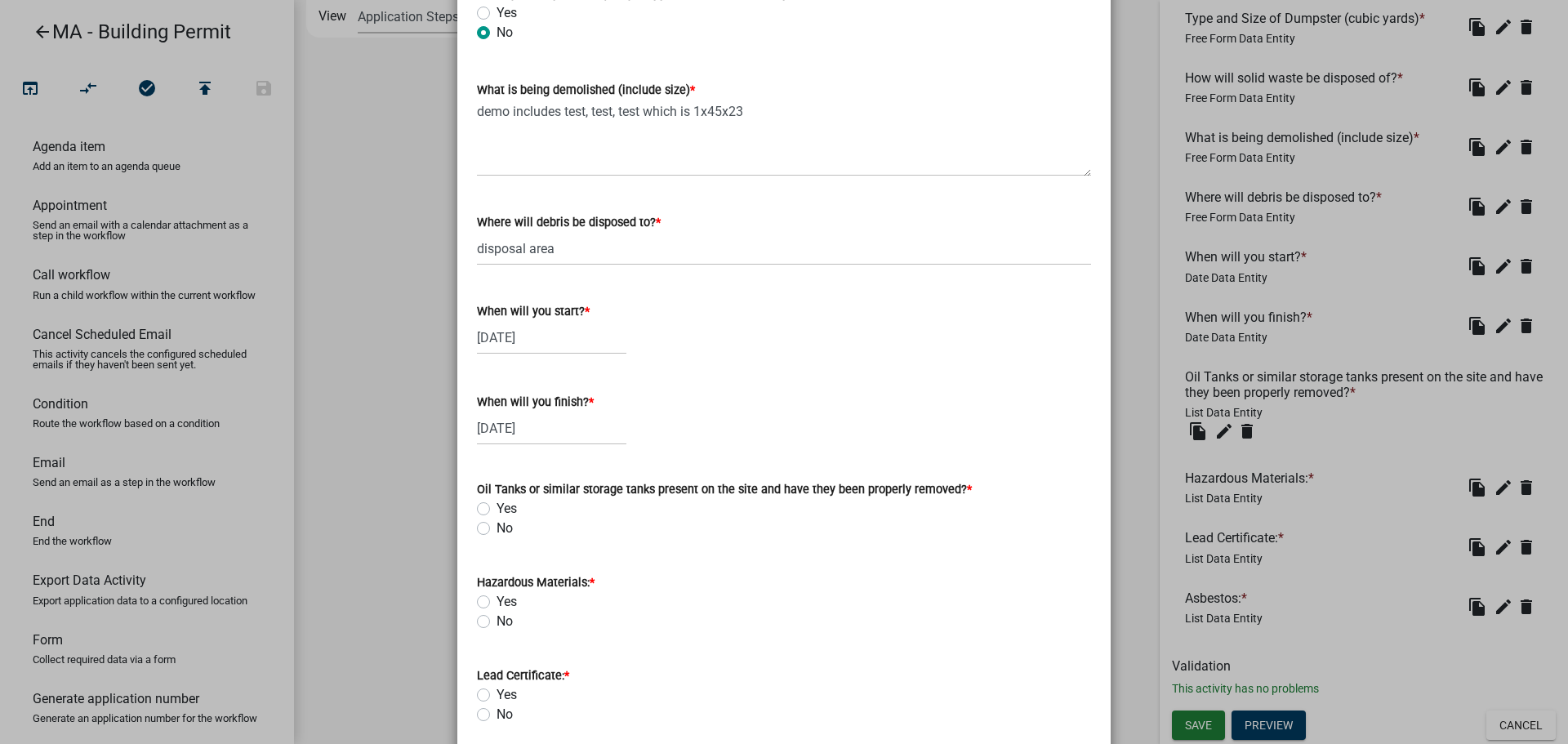
click at [724, 397] on div "When will you finish? *" at bounding box center [784, 401] width 614 height 20
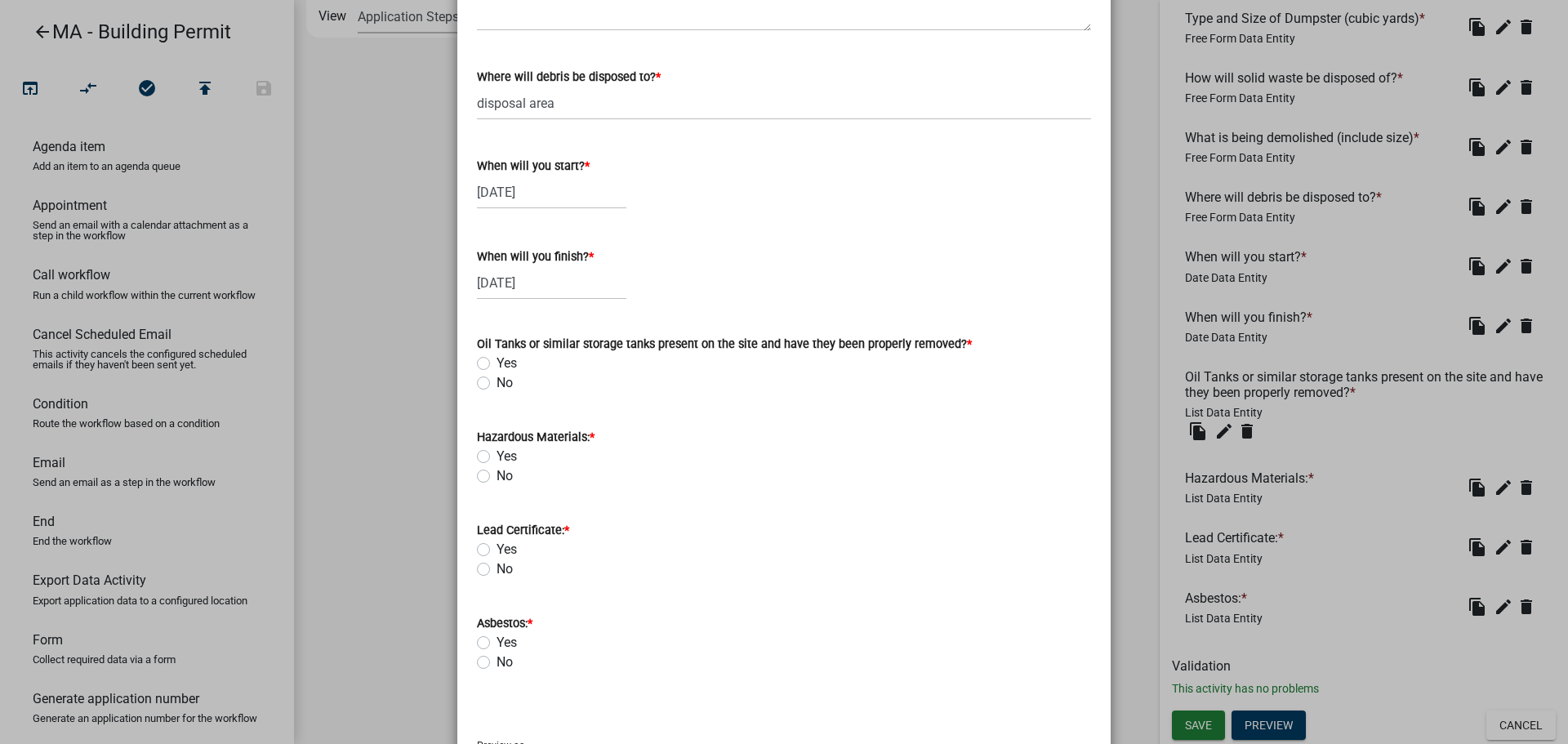
scroll to position [653, 0]
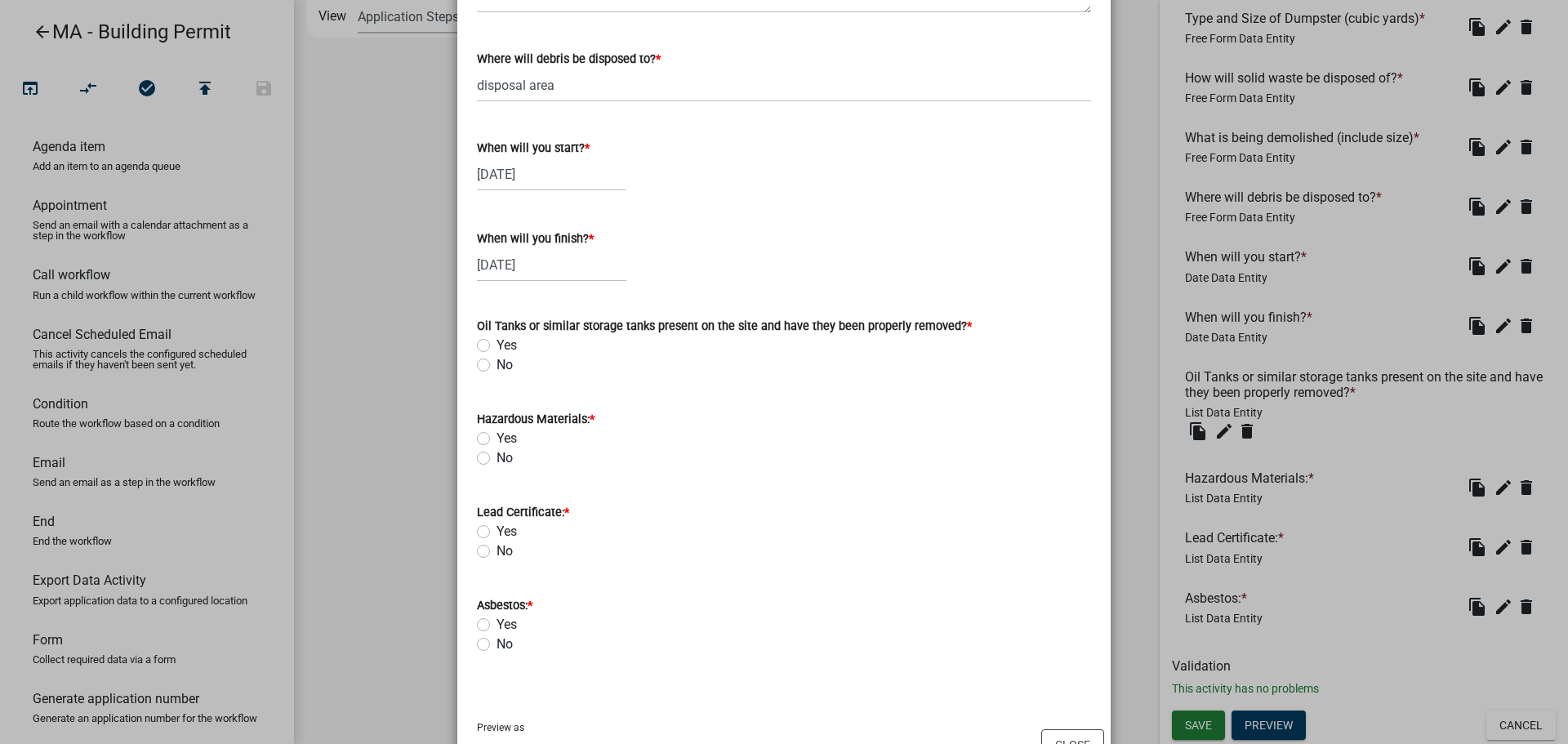
click at [496, 341] on label "Yes" at bounding box center [507, 345] width 20 height 20
click at [496, 341] on input "Yes" at bounding box center [501, 341] width 11 height 11
radio input "true"
click at [485, 438] on div "Yes" at bounding box center [784, 438] width 614 height 20
click at [496, 437] on label "Yes" at bounding box center [507, 438] width 20 height 20
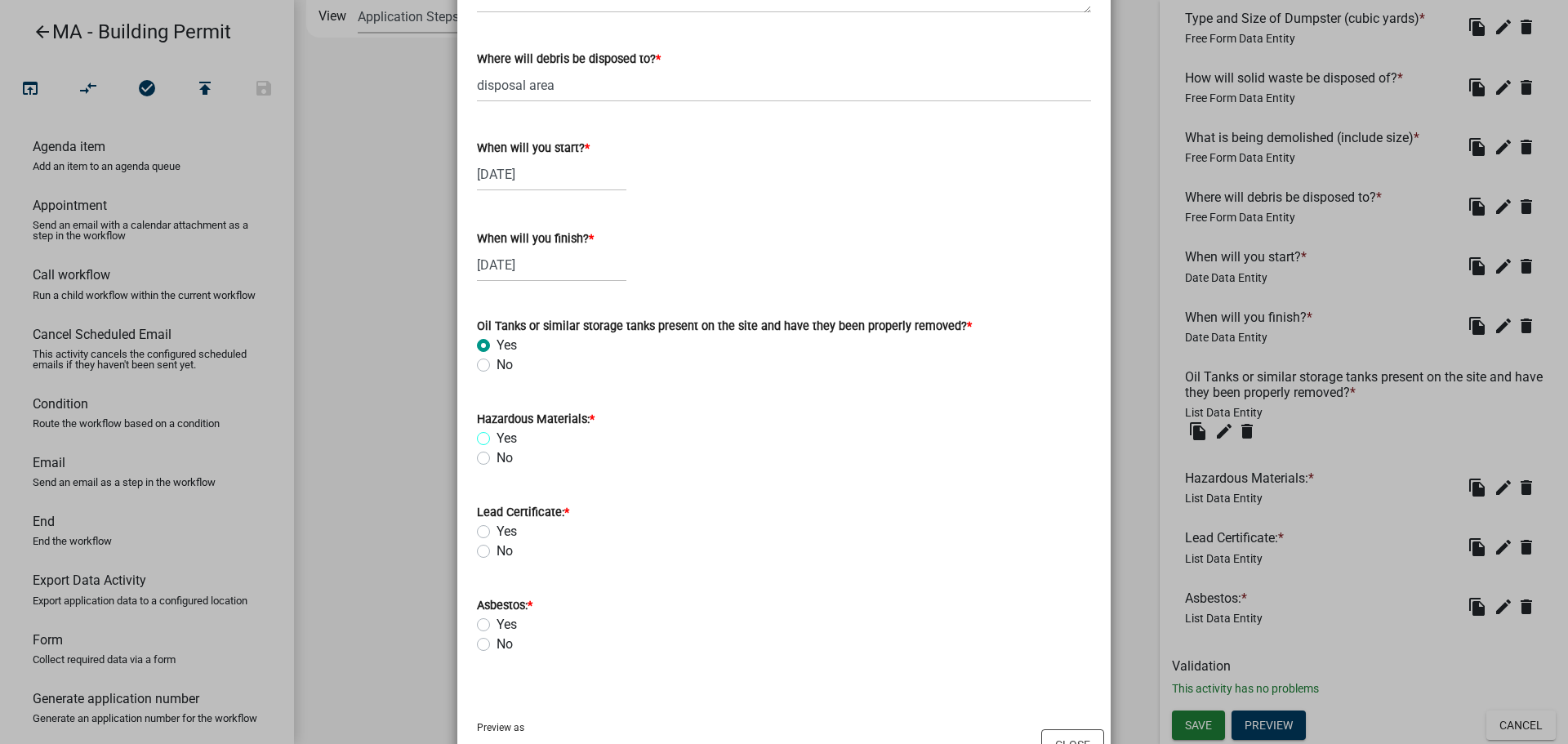
click at [496, 437] on input "Yes" at bounding box center [501, 434] width 11 height 11
radio input "true"
click at [496, 550] on label "No" at bounding box center [504, 551] width 16 height 20
click at [496, 550] on input "No" at bounding box center [501, 546] width 11 height 11
radio input "true"
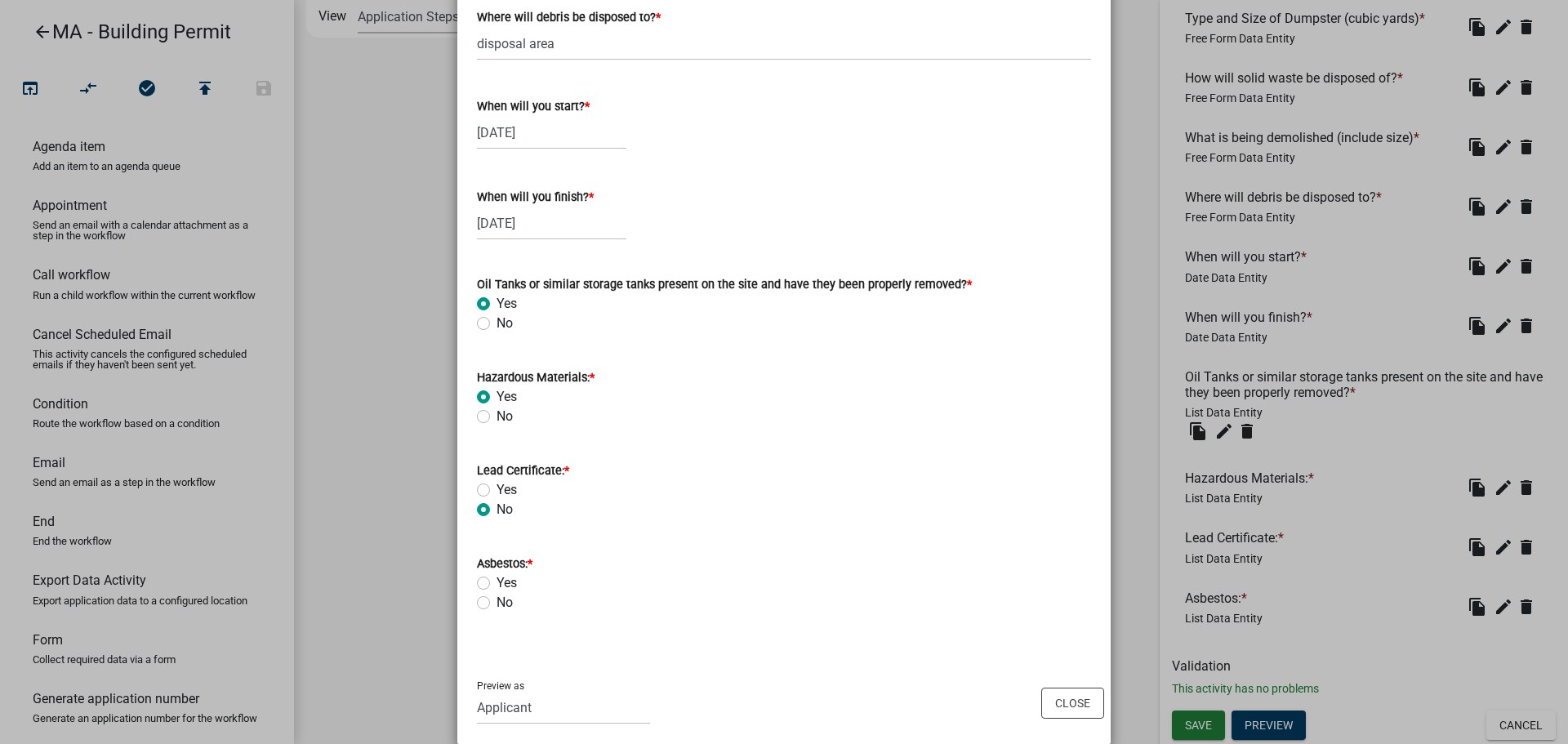
scroll to position [718, 0]
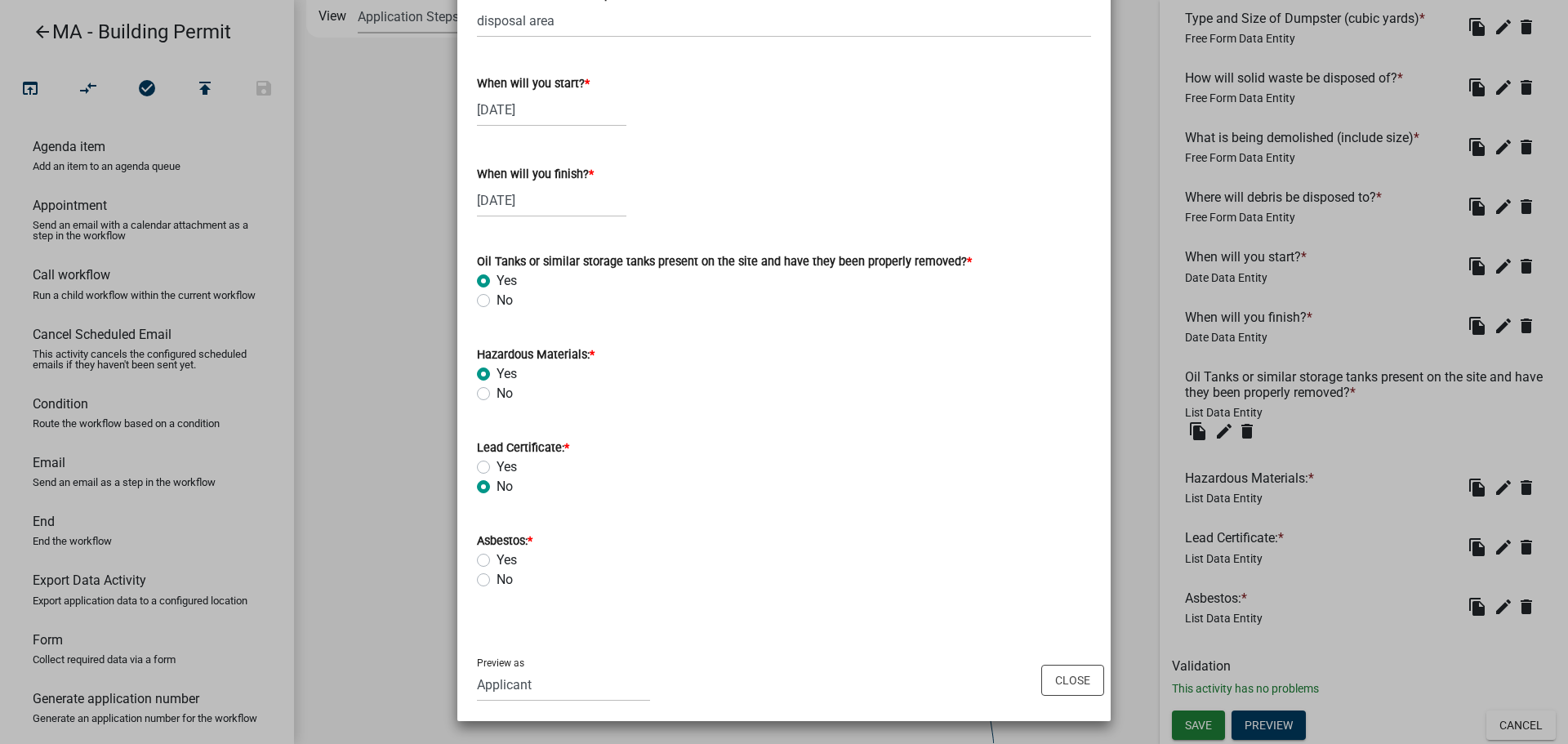
click at [496, 579] on label "No" at bounding box center [504, 579] width 16 height 20
click at [496, 579] on input "No" at bounding box center [501, 575] width 11 height 11
radio input "true"
click at [1035, 43] on wm-data-entity-input "Where will debris be disposed to? * disposal area" at bounding box center [784, 6] width 614 height 89
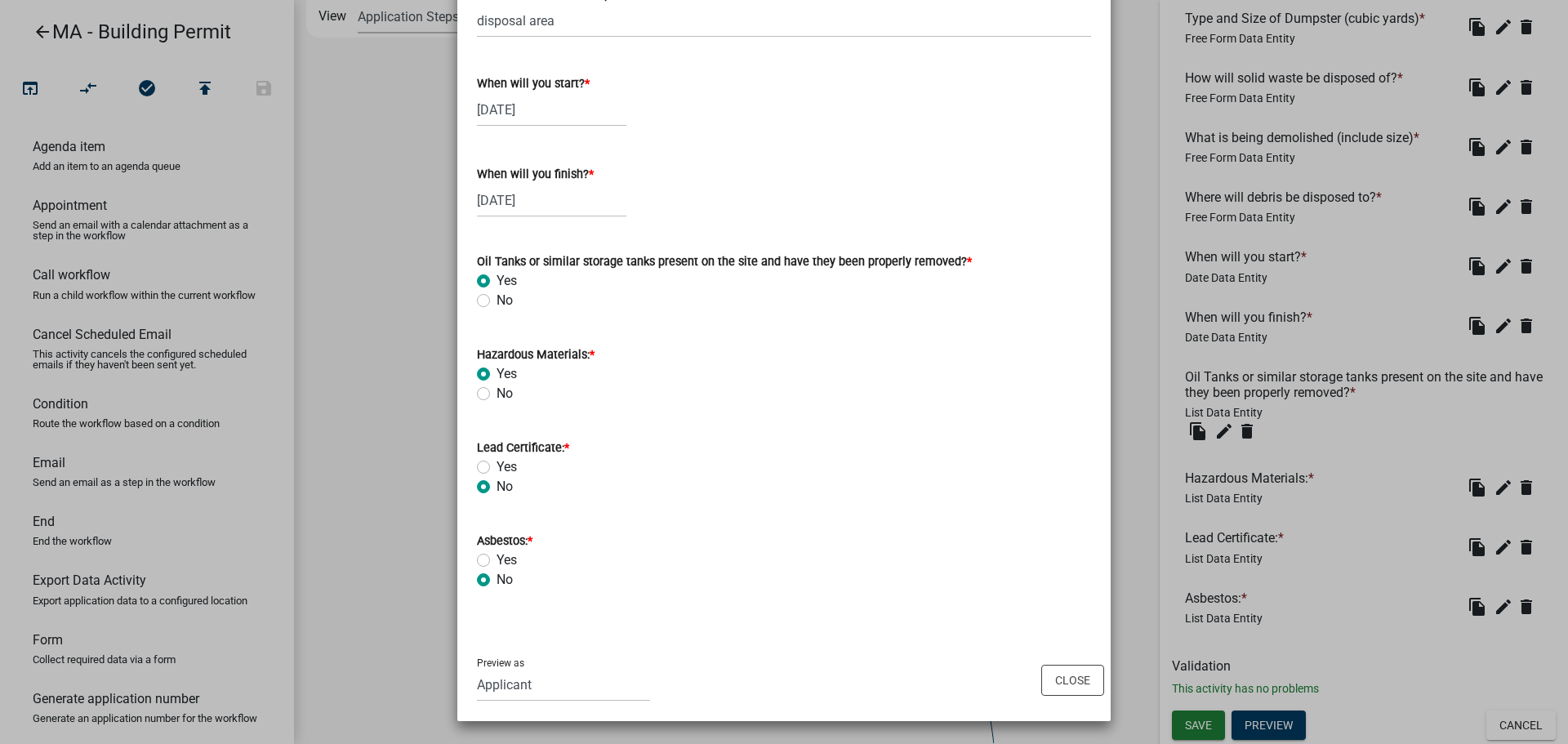
click at [134, 27] on ngb-modal-window "Activity Preview : Demolition Application × YOU ARE TO PROVIDE THE FOLLOWING LE…" at bounding box center [784, 372] width 1568 height 744
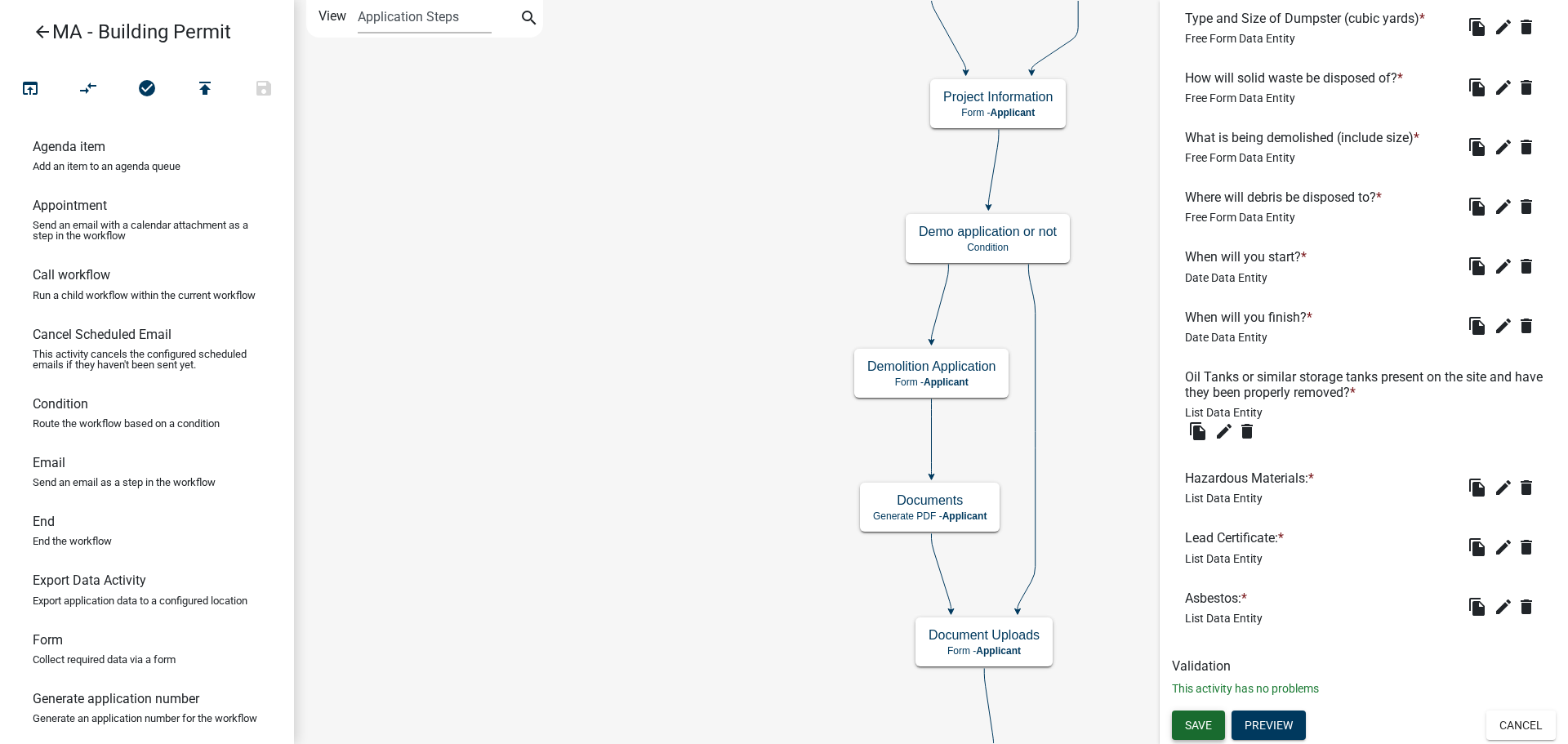
click at [1213, 716] on button "Save" at bounding box center [1198, 724] width 53 height 30
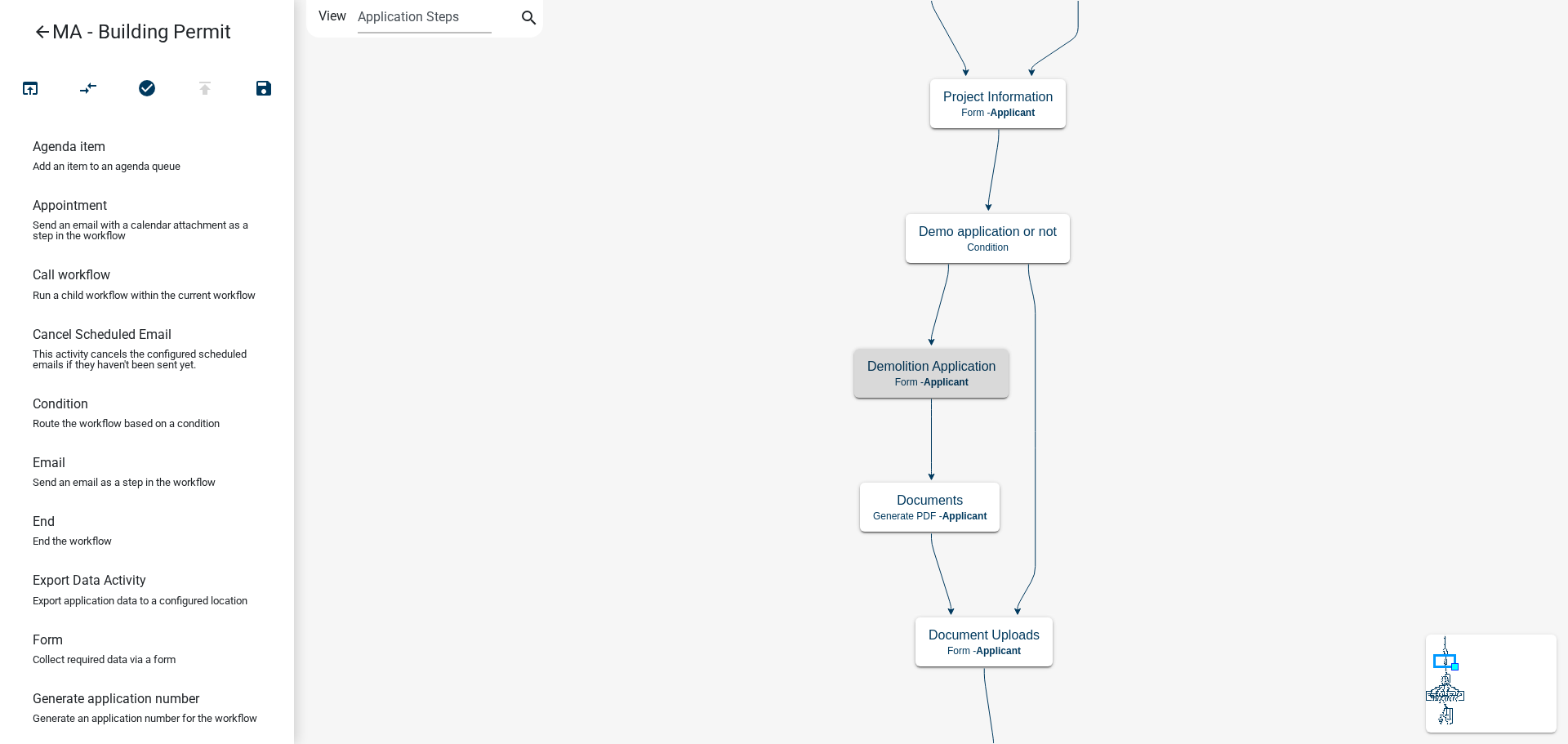
scroll to position [0, 0]
click at [47, 38] on icon "arrow_back" at bounding box center [42, 33] width 20 height 23
click at [38, 34] on icon "arrow_back" at bounding box center [42, 33] width 20 height 23
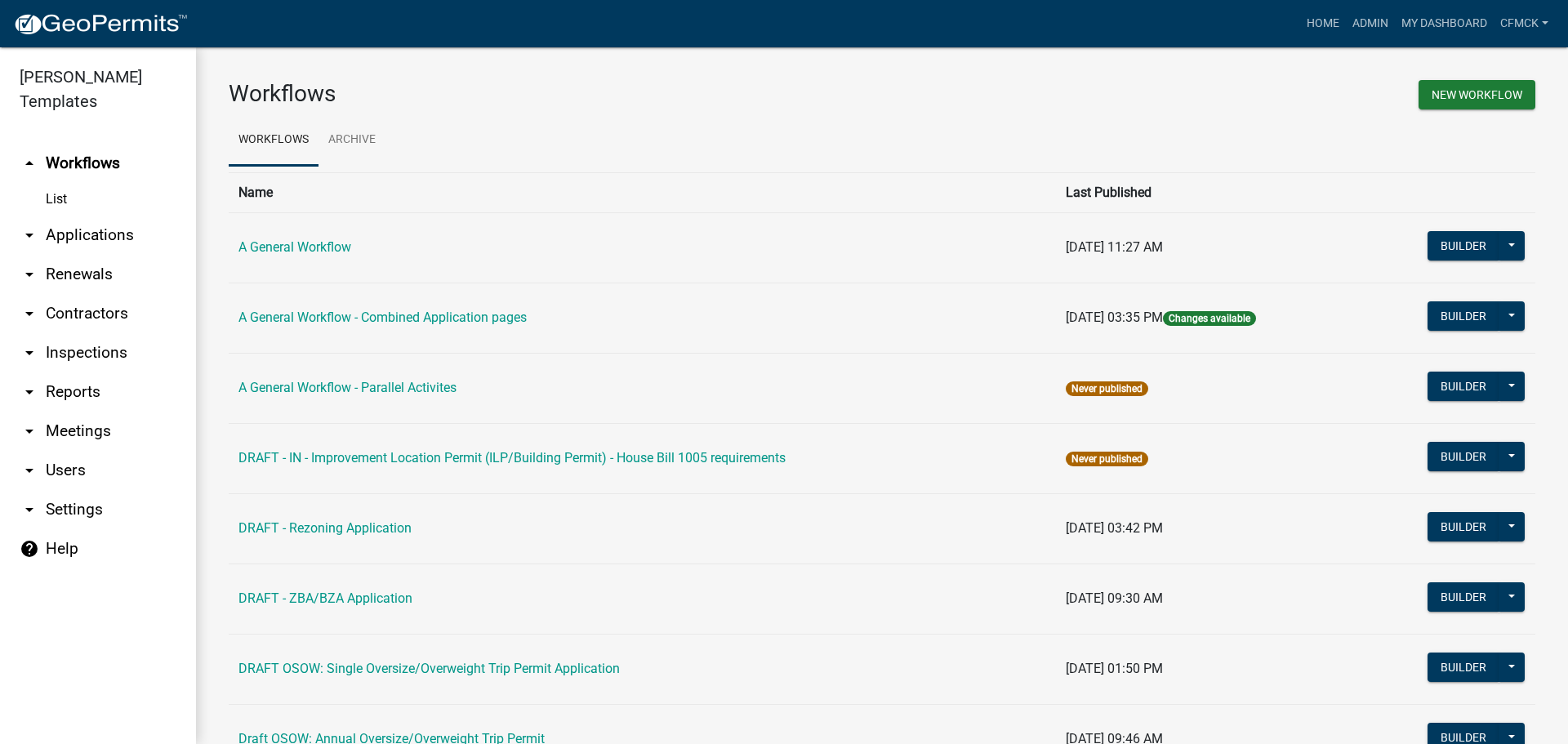
click at [59, 529] on link "help Help" at bounding box center [98, 549] width 196 height 39
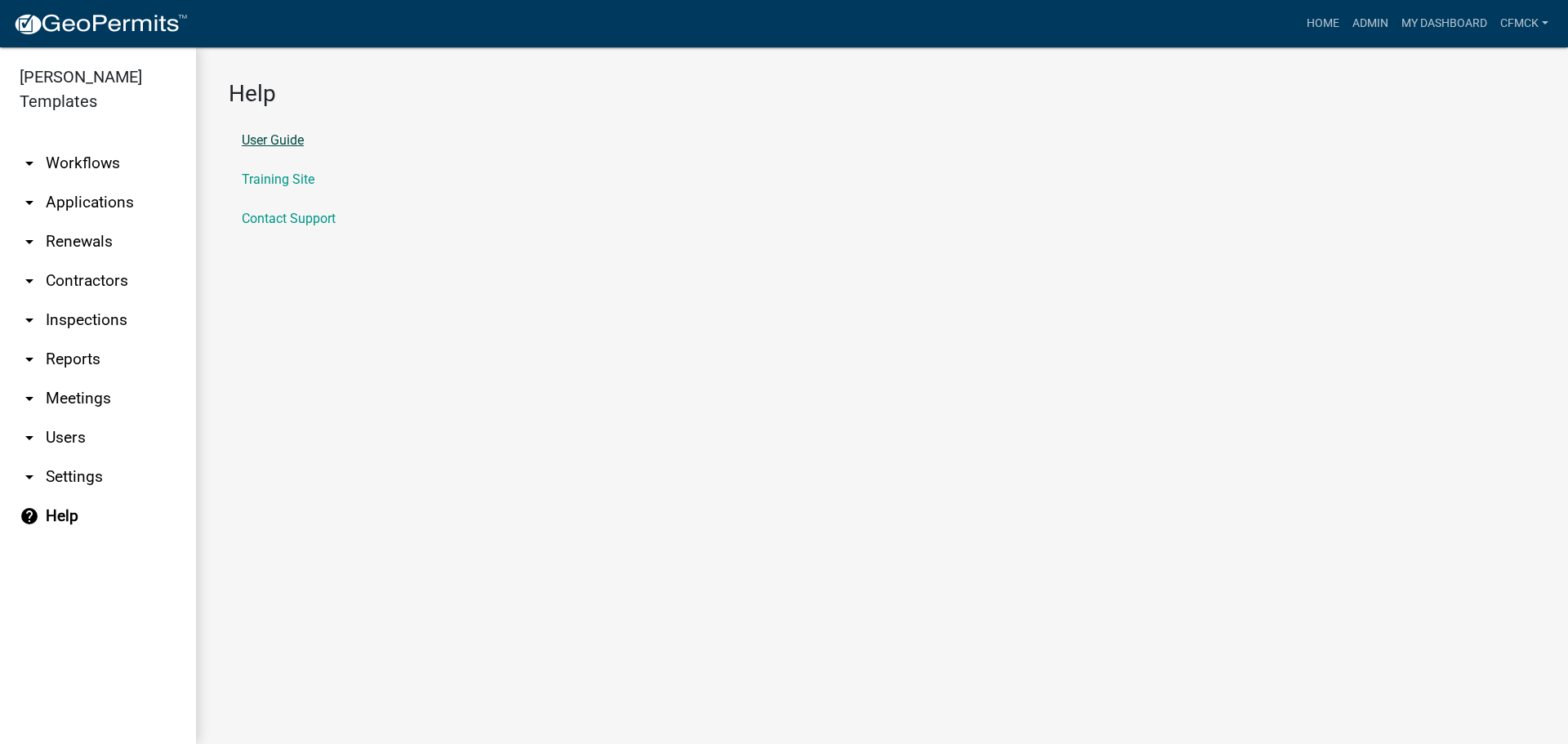
click at [280, 144] on link "User Guide" at bounding box center [272, 140] width 62 height 13
click at [86, 143] on link "arrow_drop_down Workflows" at bounding box center [98, 163] width 196 height 39
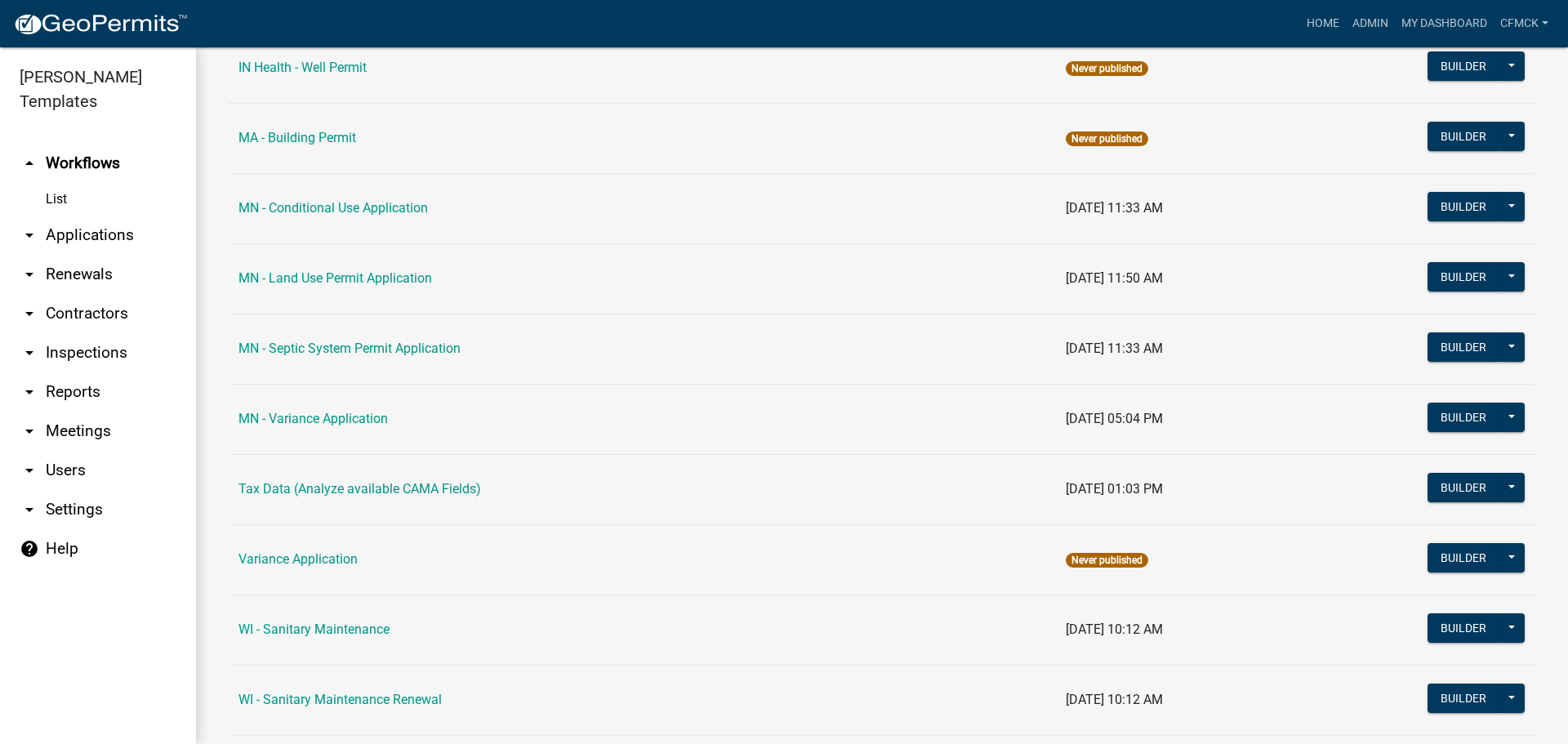
scroll to position [2123, 0]
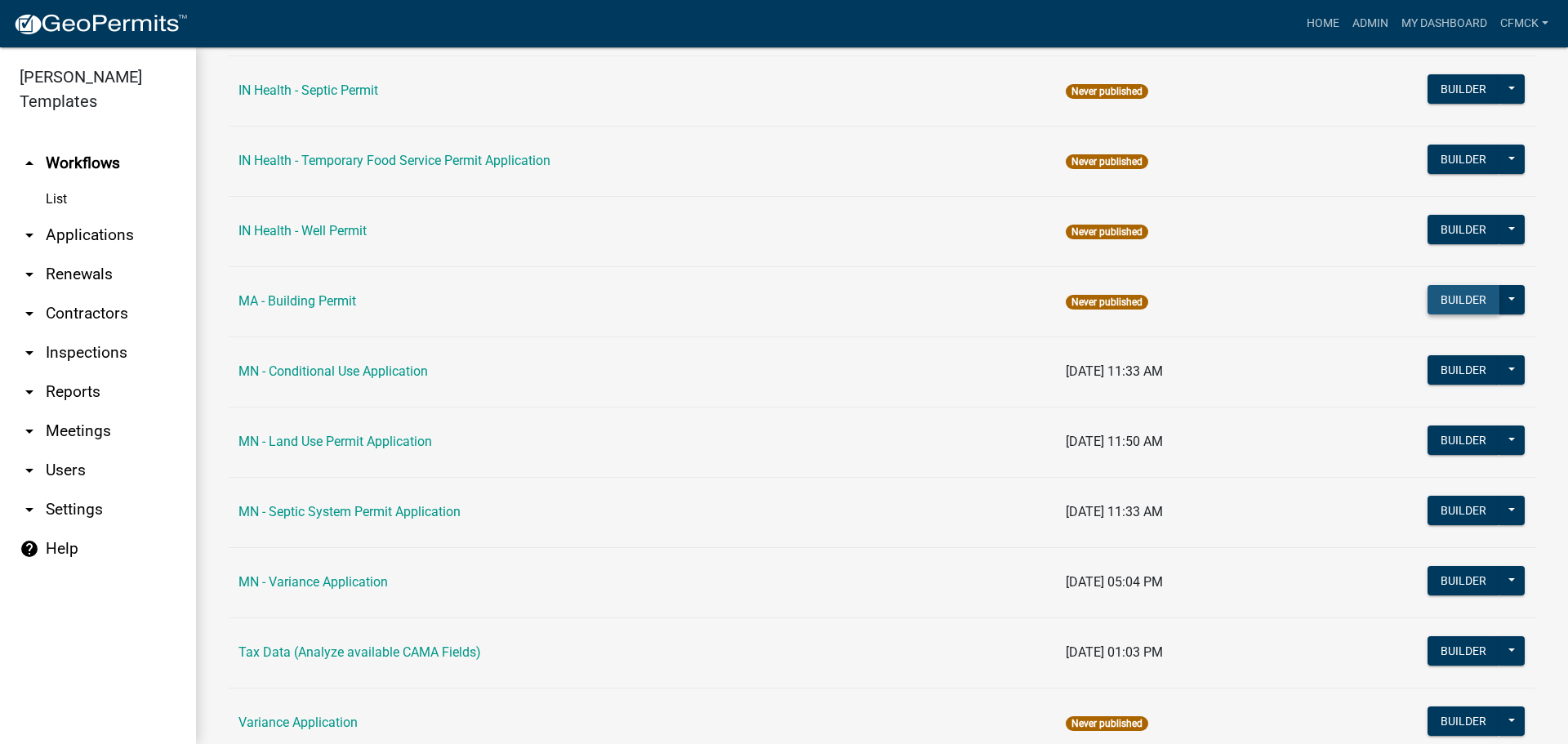
click at [1427, 298] on button "Builder" at bounding box center [1463, 299] width 72 height 30
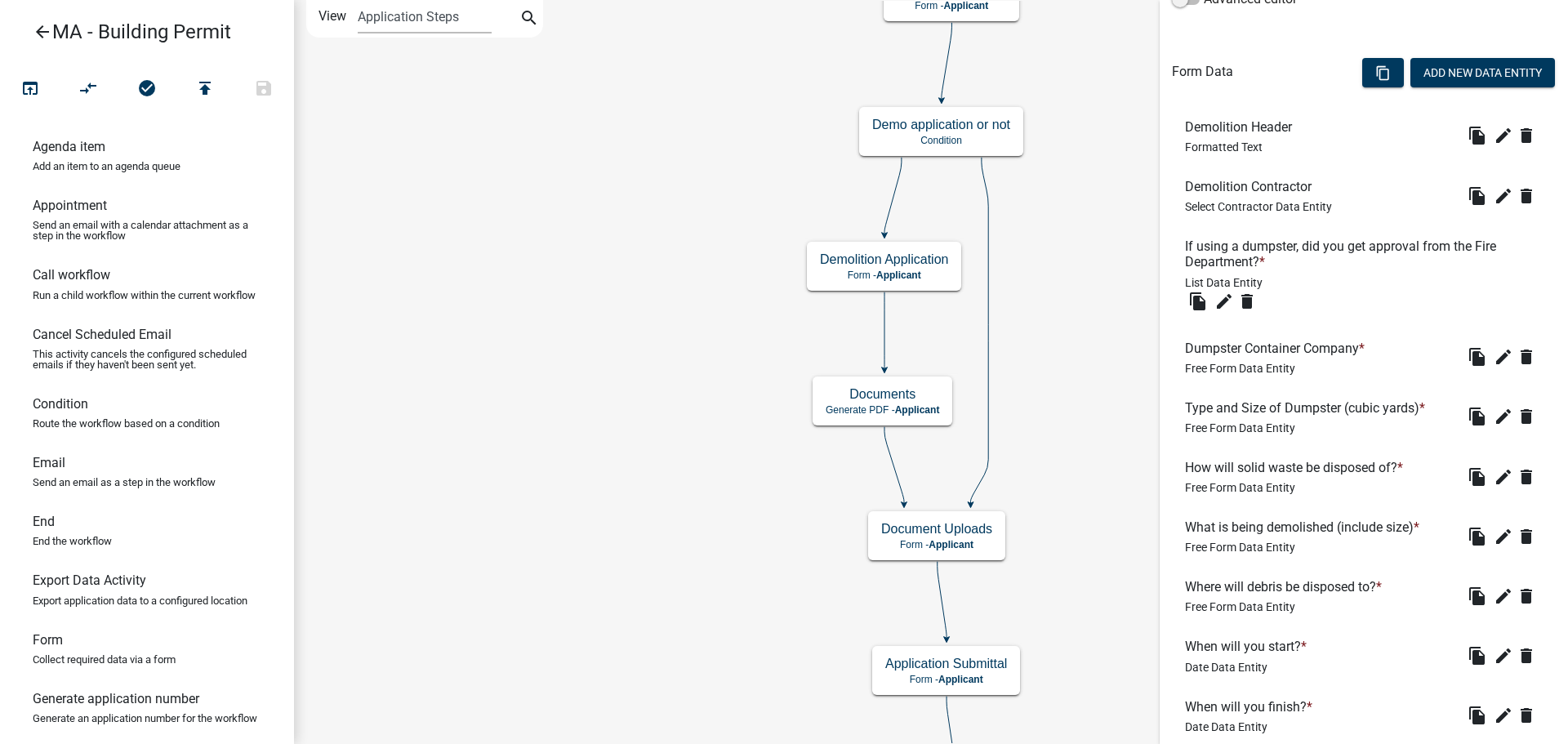
scroll to position [338, 0]
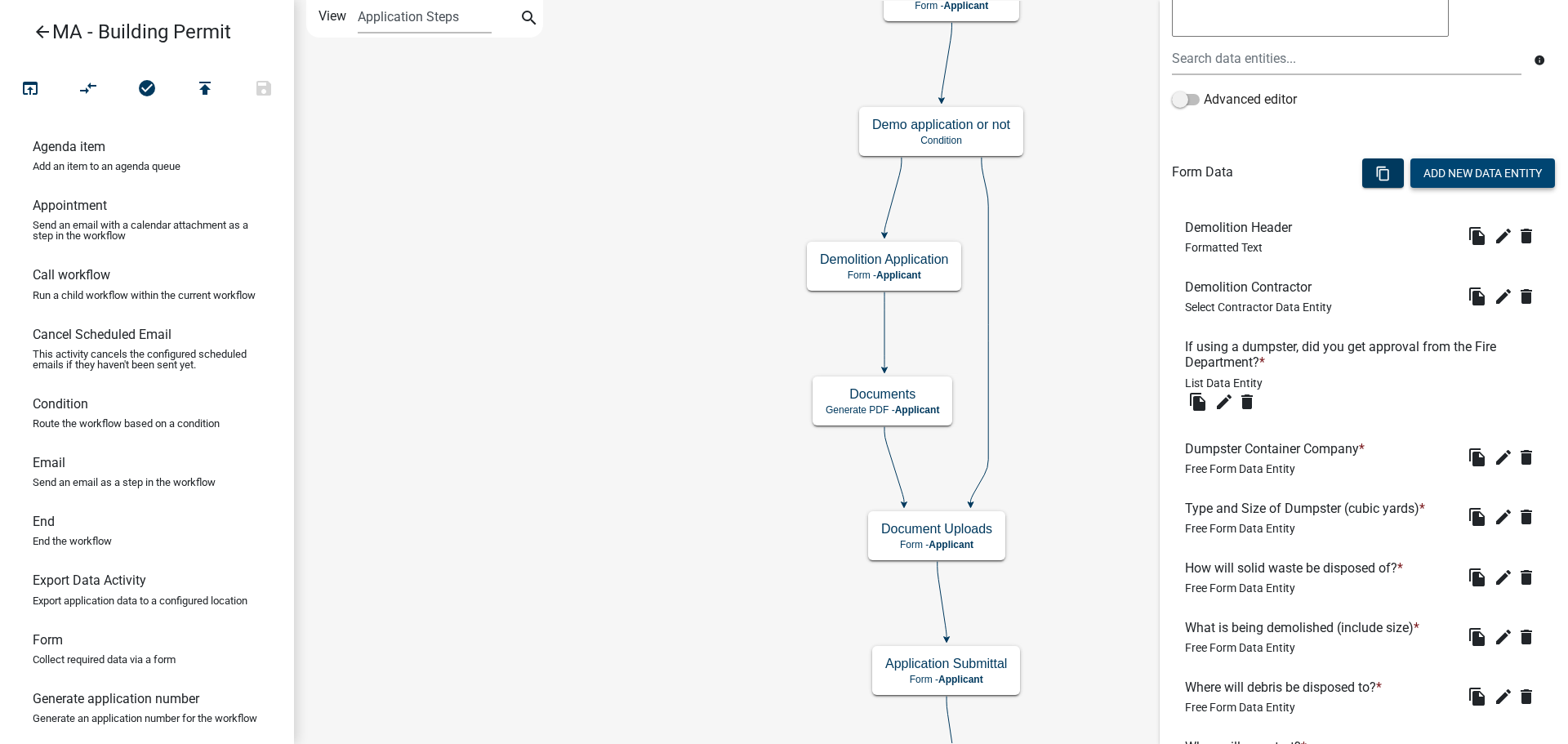
click at [1488, 185] on button "Add New Data Entity" at bounding box center [1482, 173] width 144 height 30
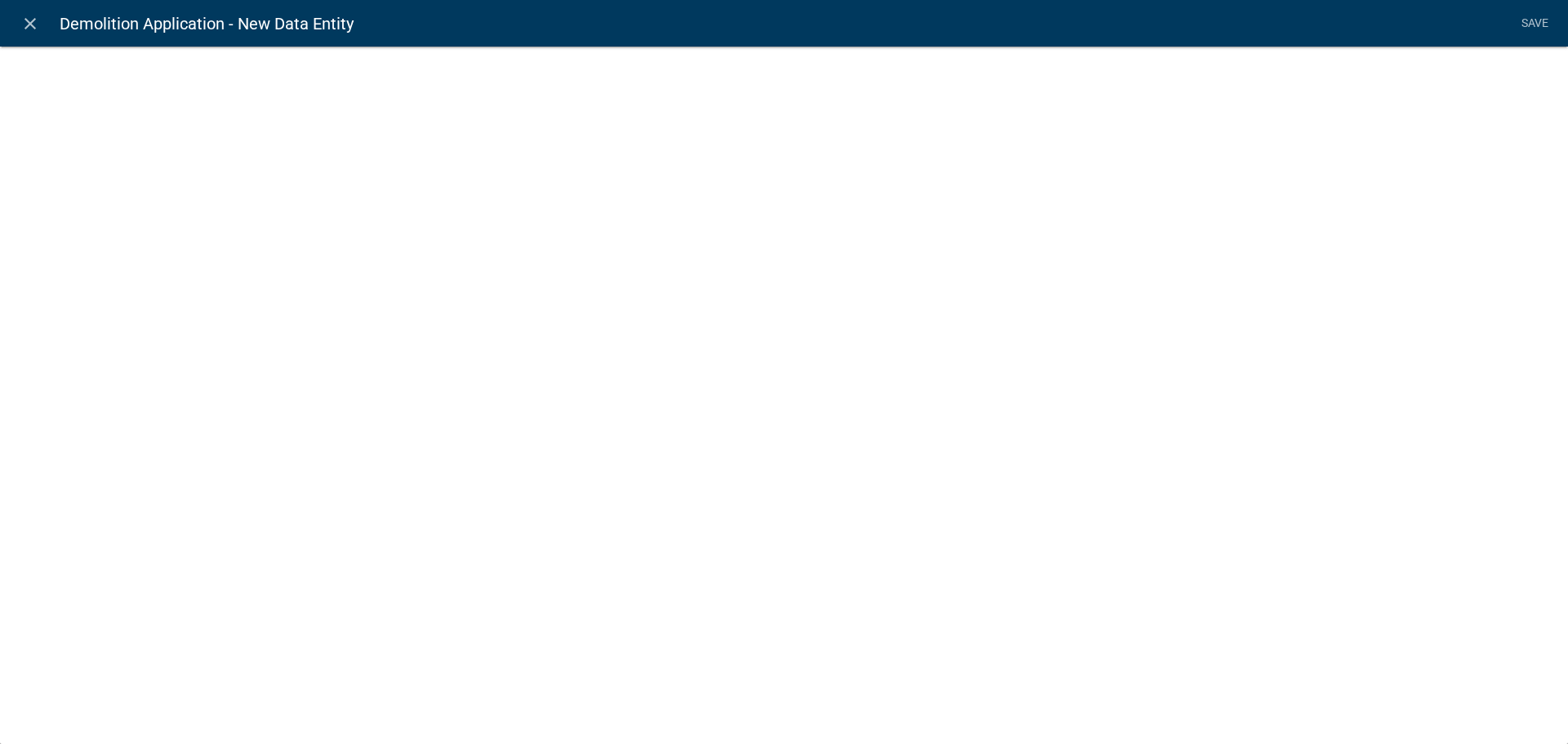
select select
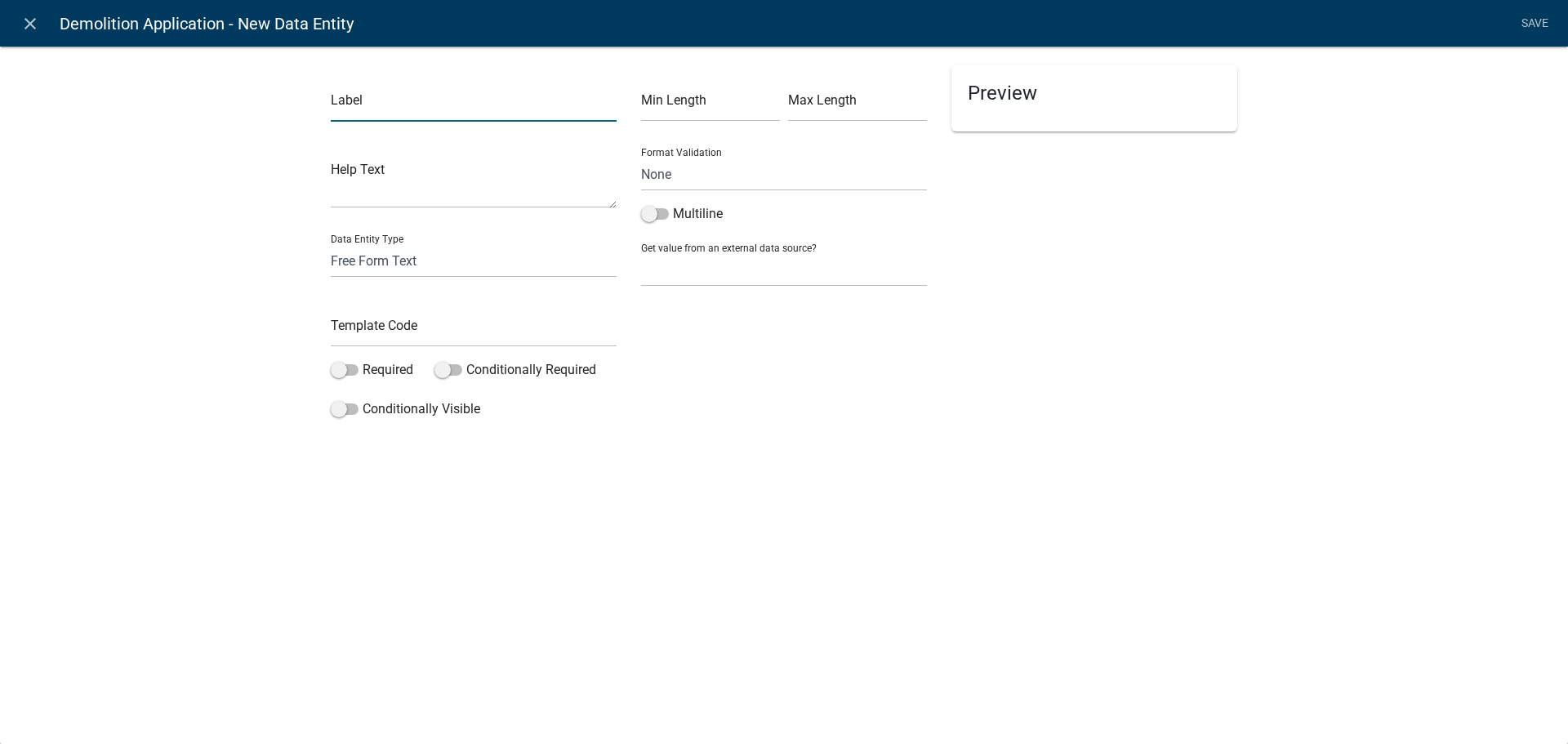
click at [418, 103] on input "text" at bounding box center [473, 104] width 286 height 33
paste input "I do hereby certify under the pains & penalties of perjury that the information…"
type input "I do hereby certify under the pains & penalties of perjury that the information…"
click at [413, 266] on select "Free Form Text Document Display Entity Value Fee Numeric Data Date Map Sketch D…" at bounding box center [473, 260] width 286 height 33
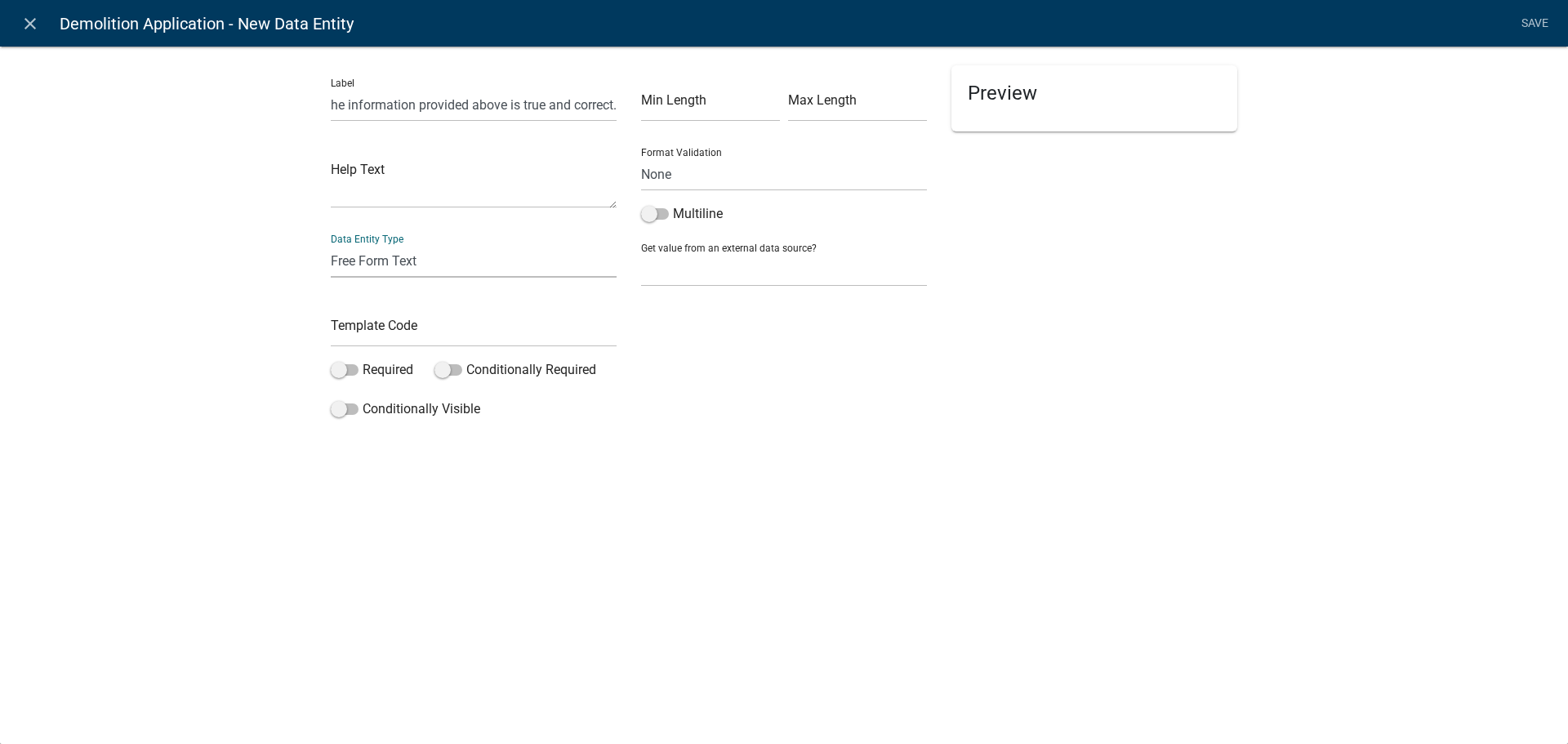
scroll to position [0, 0]
select select "list-data"
click at [331, 244] on select "Free Form Text Document Display Entity Value Fee Numeric Data Date Map Sketch D…" at bounding box center [473, 260] width 286 height 33
select select "list-data"
select select
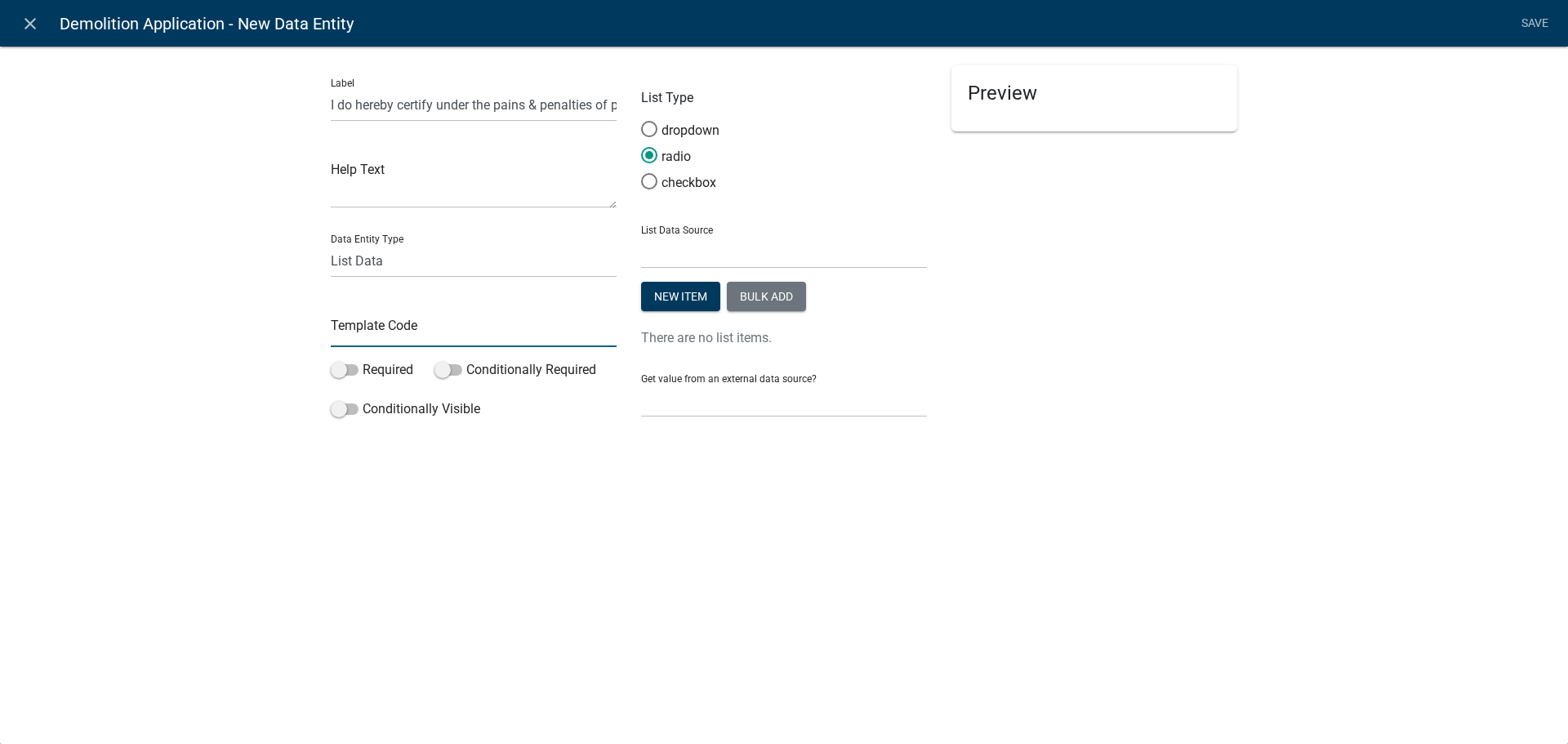
click at [359, 336] on input "text" at bounding box center [473, 330] width 286 height 33
type input "DemolitionCertify"
click at [339, 364] on span at bounding box center [344, 369] width 28 height 11
click at [362, 360] on input "Required" at bounding box center [362, 360] width 0 height 0
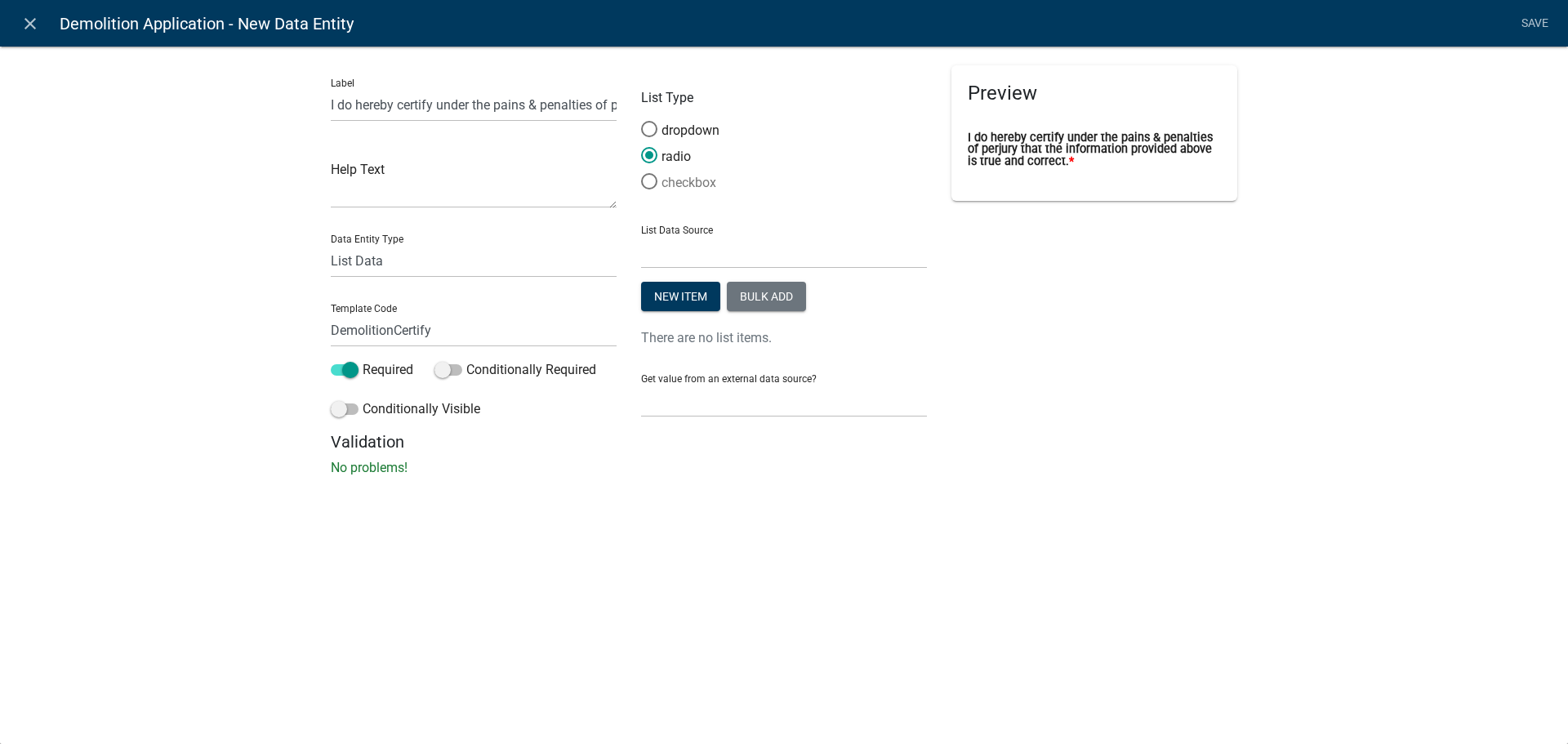
click at [692, 190] on label "checkbox" at bounding box center [678, 182] width 76 height 20
click at [641, 173] on input "checkbox" at bounding box center [641, 173] width 0 height 0
click at [719, 250] on select "State List Inspections Name List Name List with Email Addresses as Values Septi…" at bounding box center [783, 251] width 286 height 33
click at [904, 248] on select "State List Inspections Name List Name List with Email Addresses as Values Septi…" at bounding box center [783, 251] width 286 height 33
click at [727, 261] on select "State List Inspections Name List Name List with Email Addresses as Values Septi…" at bounding box center [783, 251] width 286 height 33
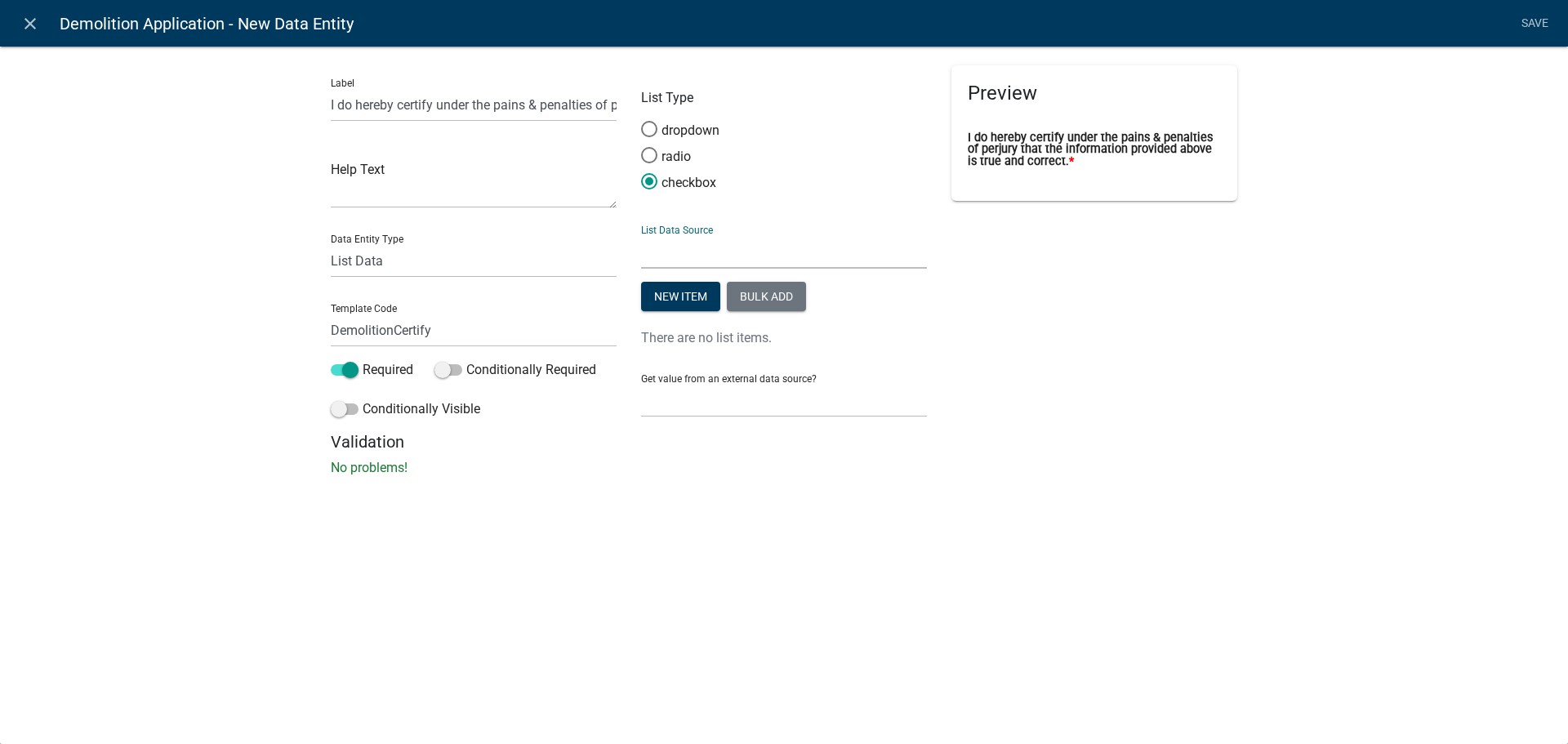
click at [776, 230] on div "List Data Source State List Inspections Name List Name List with Email Addresse…" at bounding box center [783, 240] width 286 height 56
click at [762, 290] on button "Bulk add" at bounding box center [765, 296] width 79 height 30
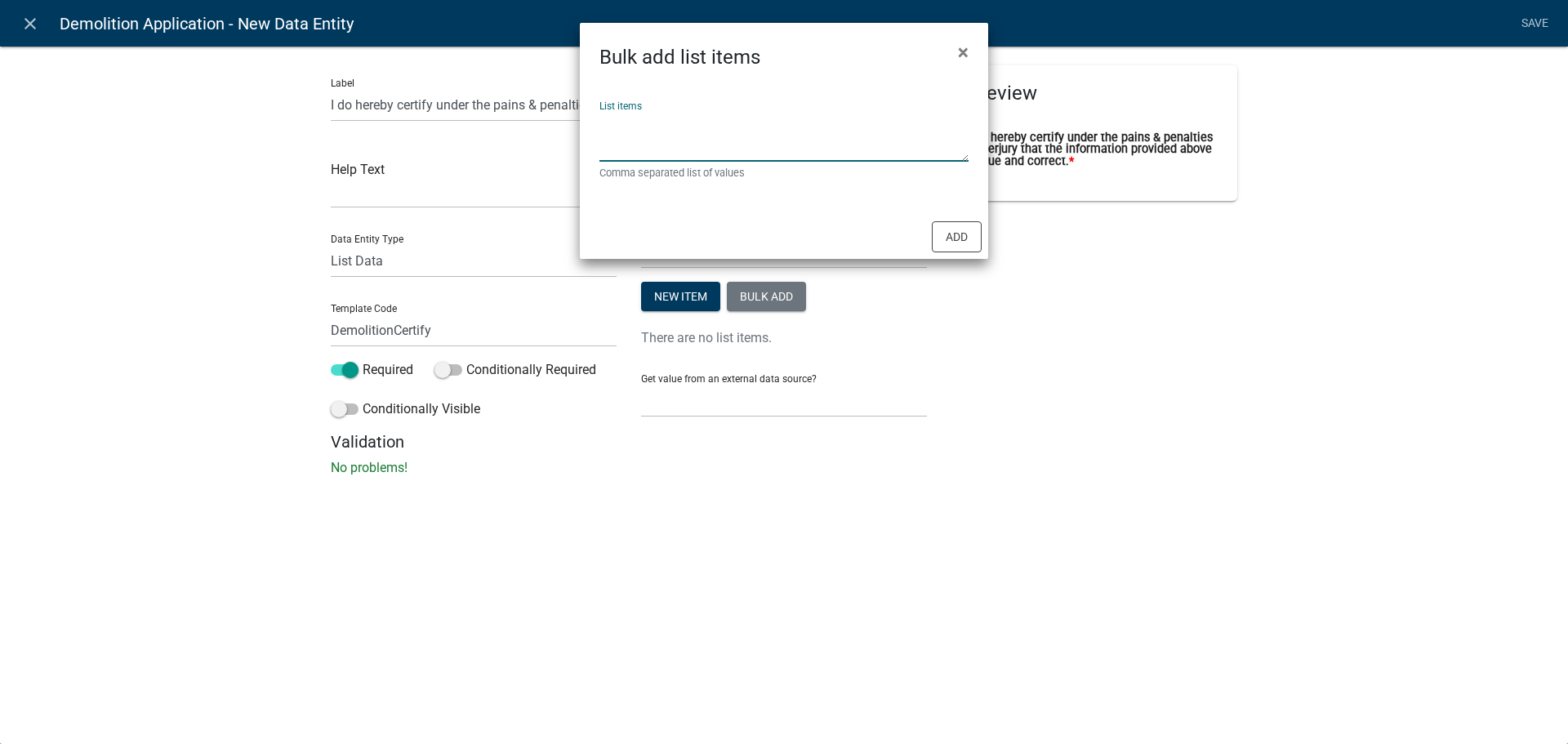
click at [720, 155] on textarea "List items" at bounding box center [783, 137] width 369 height 51
type textarea "Yes"
click at [942, 239] on button "Add" at bounding box center [956, 237] width 50 height 31
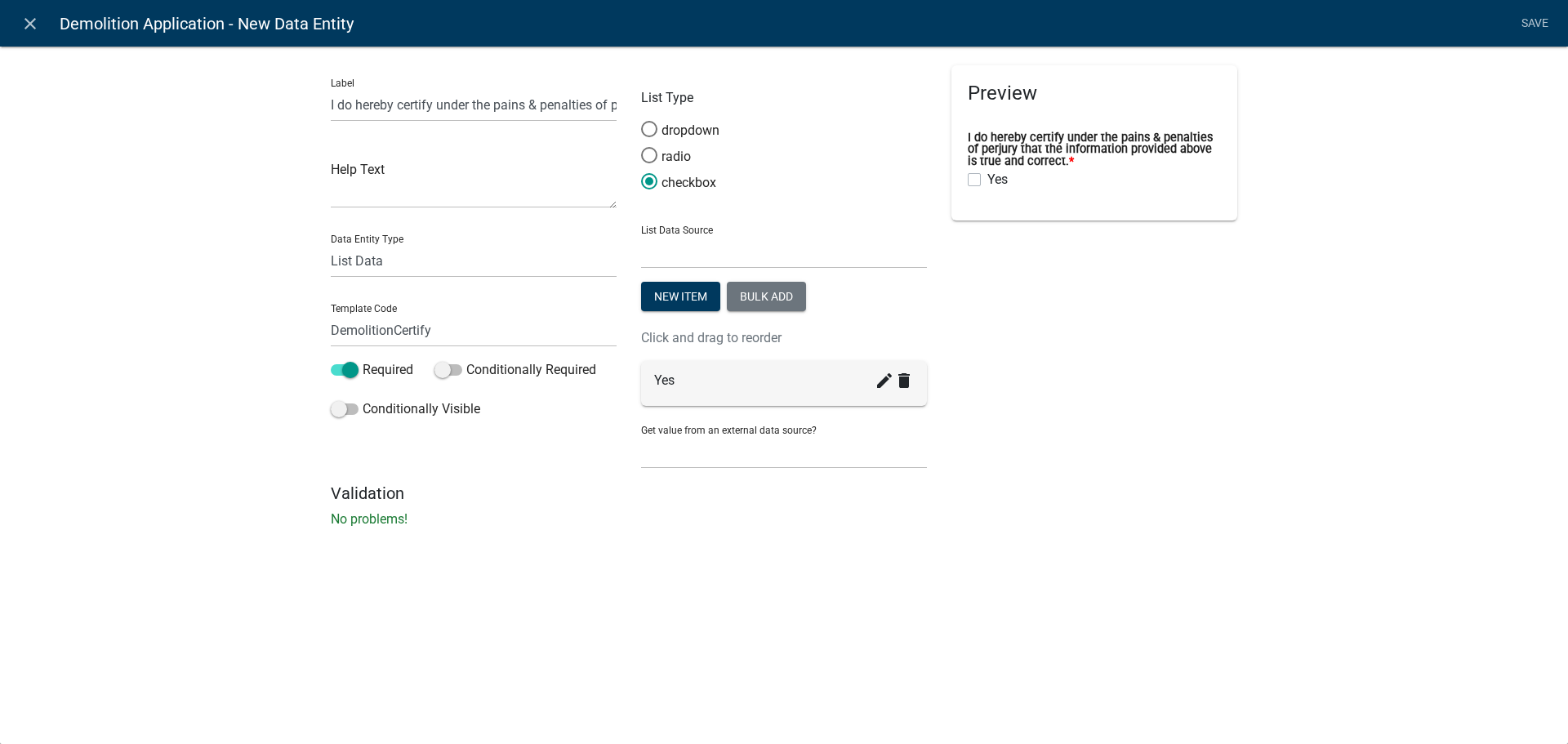
click at [1047, 338] on div "Preview I do hereby certify under the pains & penalties of perjury that the inf…" at bounding box center [1095, 274] width 311 height 418
click at [1384, 204] on div "Label I do hereby certify under the pains & penalties of perjury that the infor…" at bounding box center [784, 291] width 1568 height 544
click at [191, 227] on div "Label I do hereby certify under the pains & penalties of perjury that the infor…" at bounding box center [784, 291] width 1568 height 544
click at [1417, 178] on div "Label I do hereby certify under the pains & penalties of perjury that the infor…" at bounding box center [784, 291] width 1568 height 544
click at [1521, 25] on link "Save" at bounding box center [1534, 24] width 41 height 31
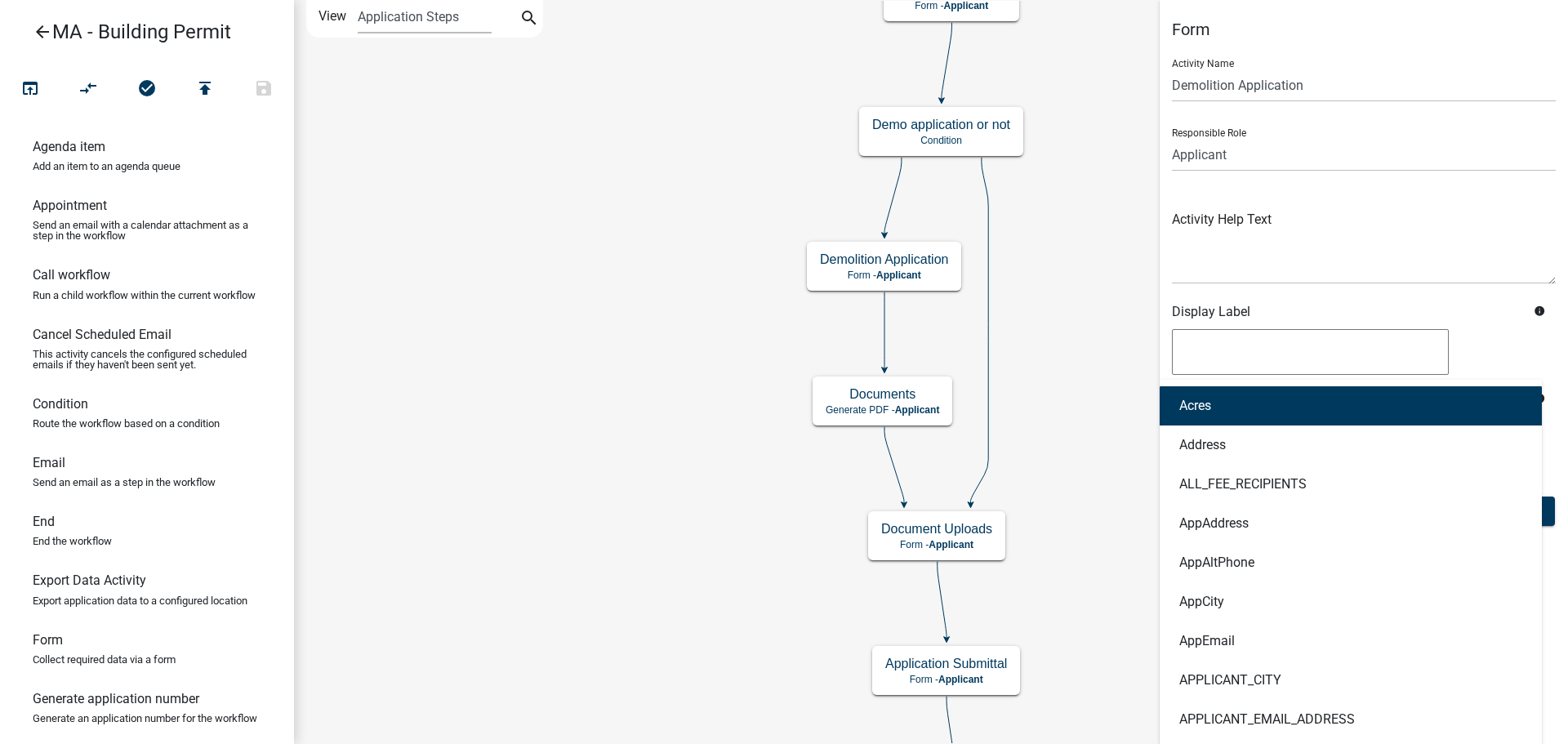
click at [1479, 355] on div at bounding box center [1364, 355] width 384 height 51
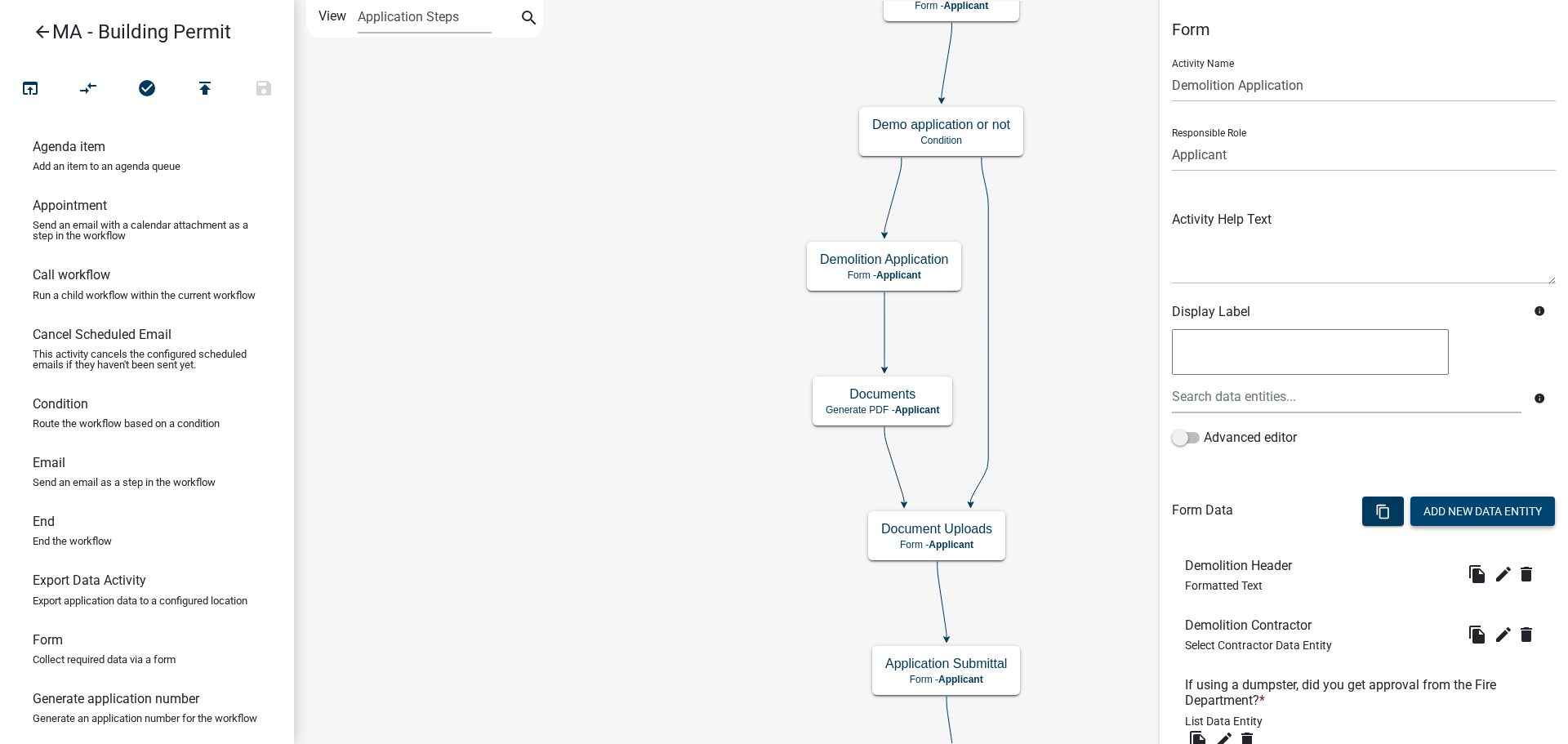
click at [1442, 506] on button "Add New Data Entity" at bounding box center [1482, 511] width 144 height 30
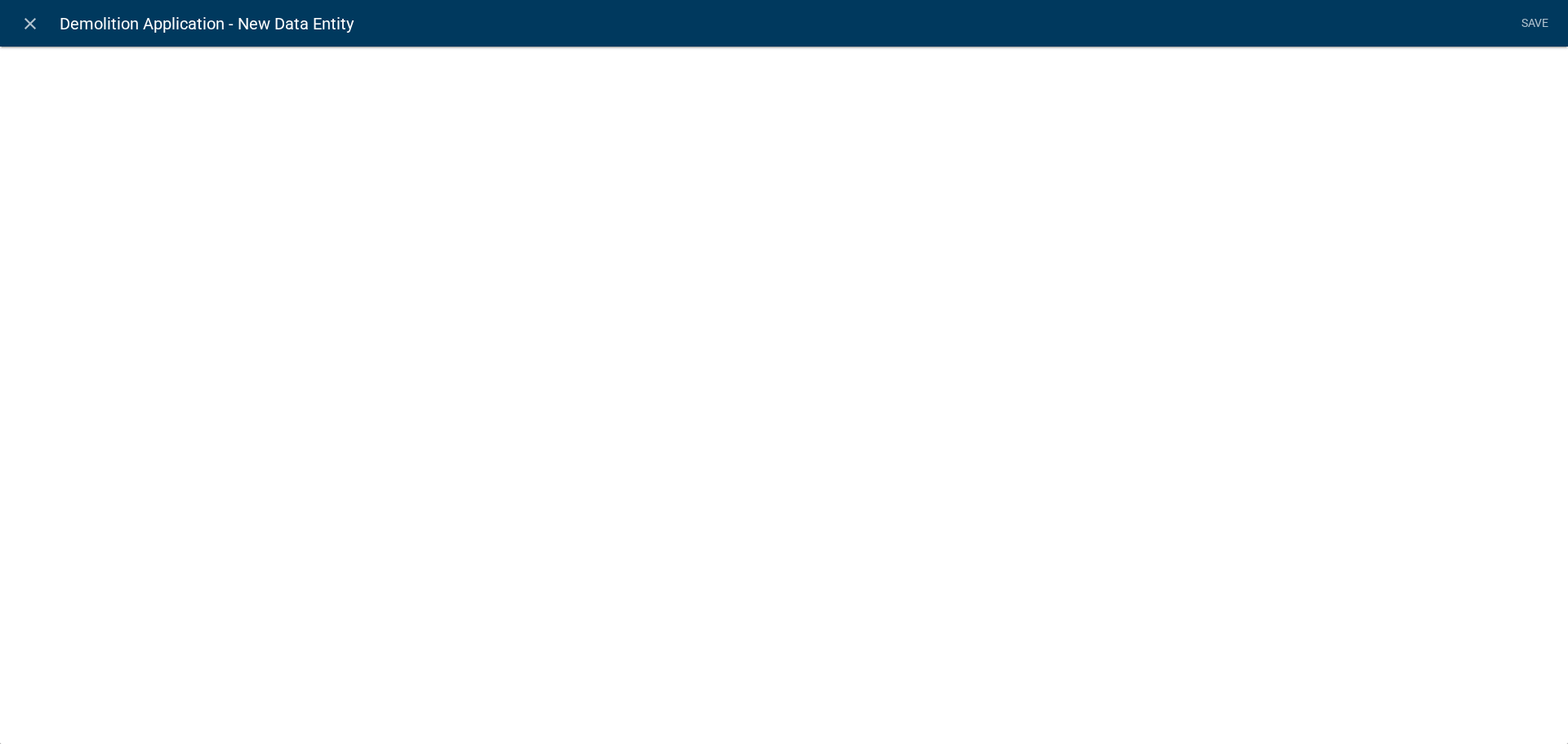
select select
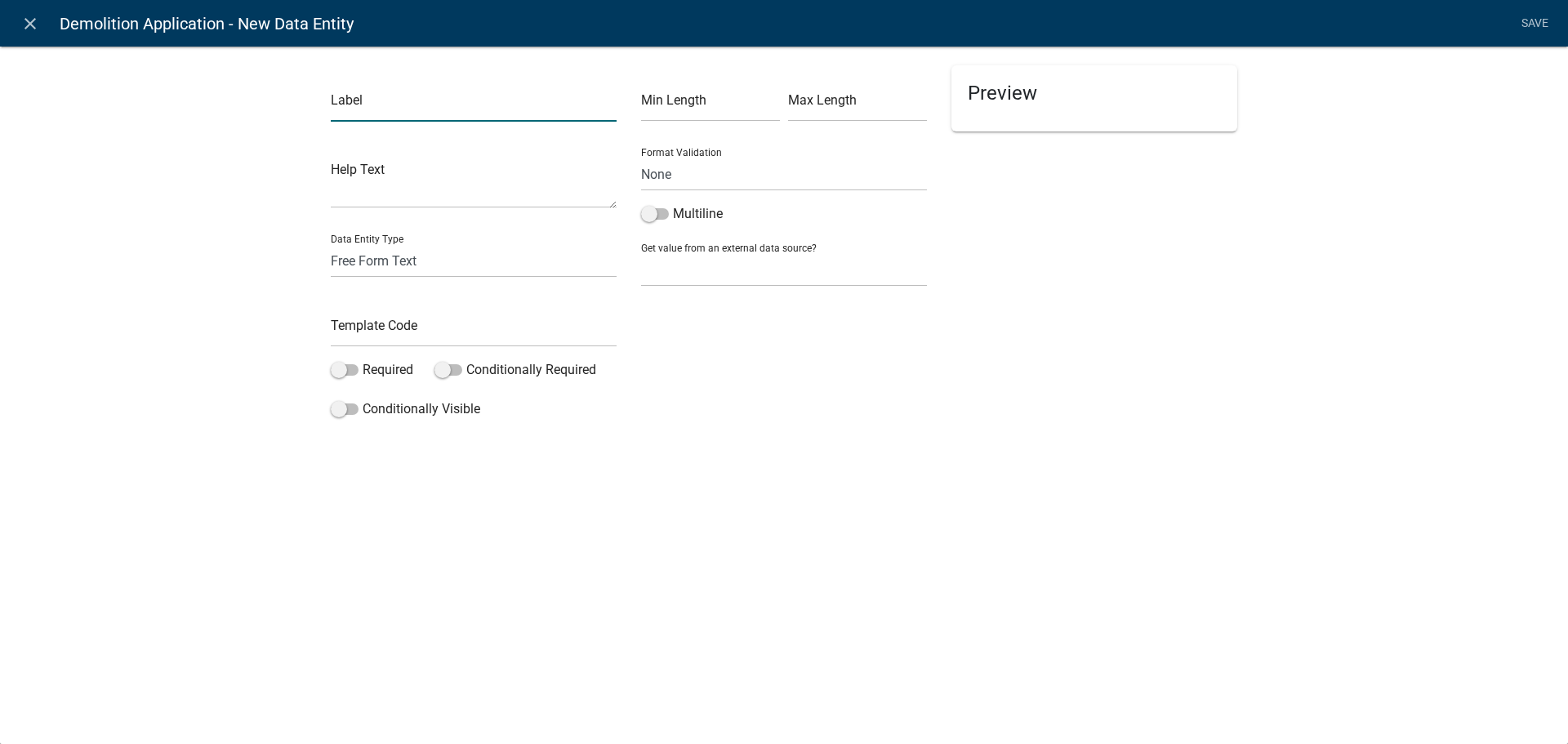
click at [383, 111] on input "text" at bounding box center [473, 104] width 286 height 33
type input "T"
type input "Date"
click at [369, 326] on input "text" at bounding box center [473, 330] width 286 height 33
type input "T"
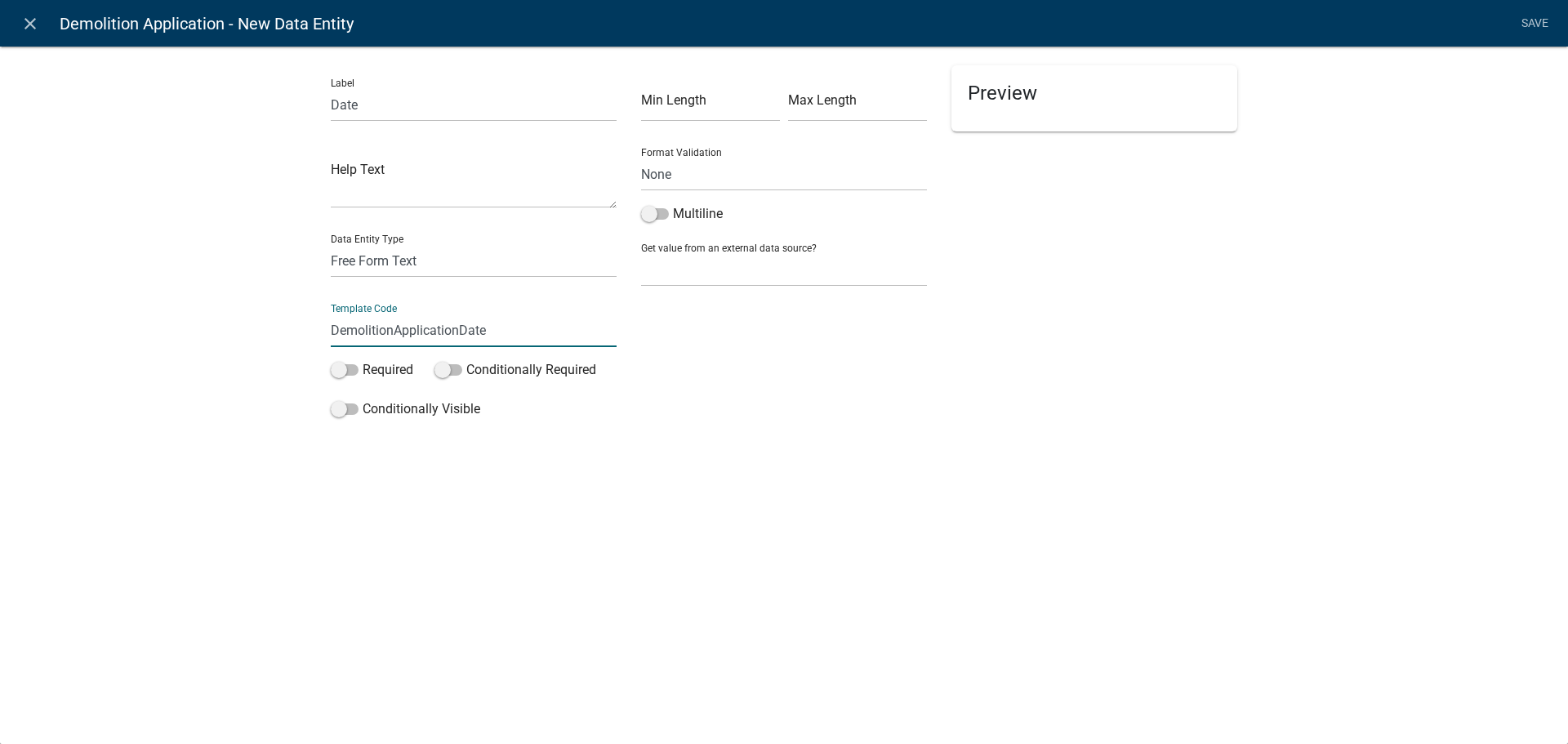
type input "DemolitionApplicationDate"
click at [672, 394] on div "Min Length Max Length Format Validation None Email PhoneNumber Multiline Get va…" at bounding box center [784, 245] width 311 height 360
click at [381, 368] on label "Required" at bounding box center [372, 369] width 82 height 20
click at [362, 360] on input "Required" at bounding box center [362, 360] width 0 height 0
click at [438, 261] on select "Free Form Text Document Display Entity Value Fee Numeric Data Date Map Sketch D…" at bounding box center [473, 260] width 286 height 33
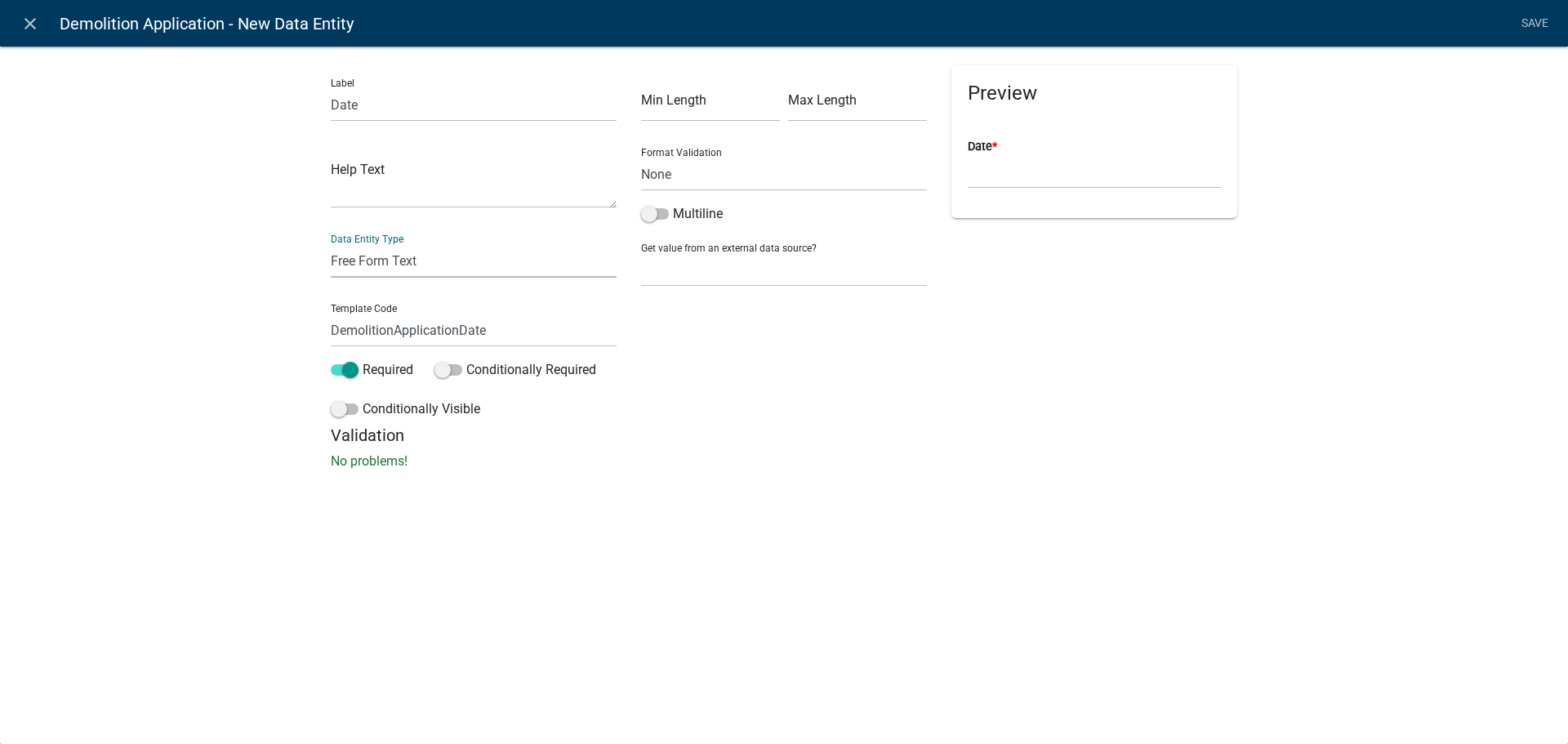
select select "date"
click at [331, 244] on select "Free Form Text Document Display Entity Value Fee Numeric Data Date Map Sketch D…" at bounding box center [473, 260] width 286 height 33
select select "date"
select select
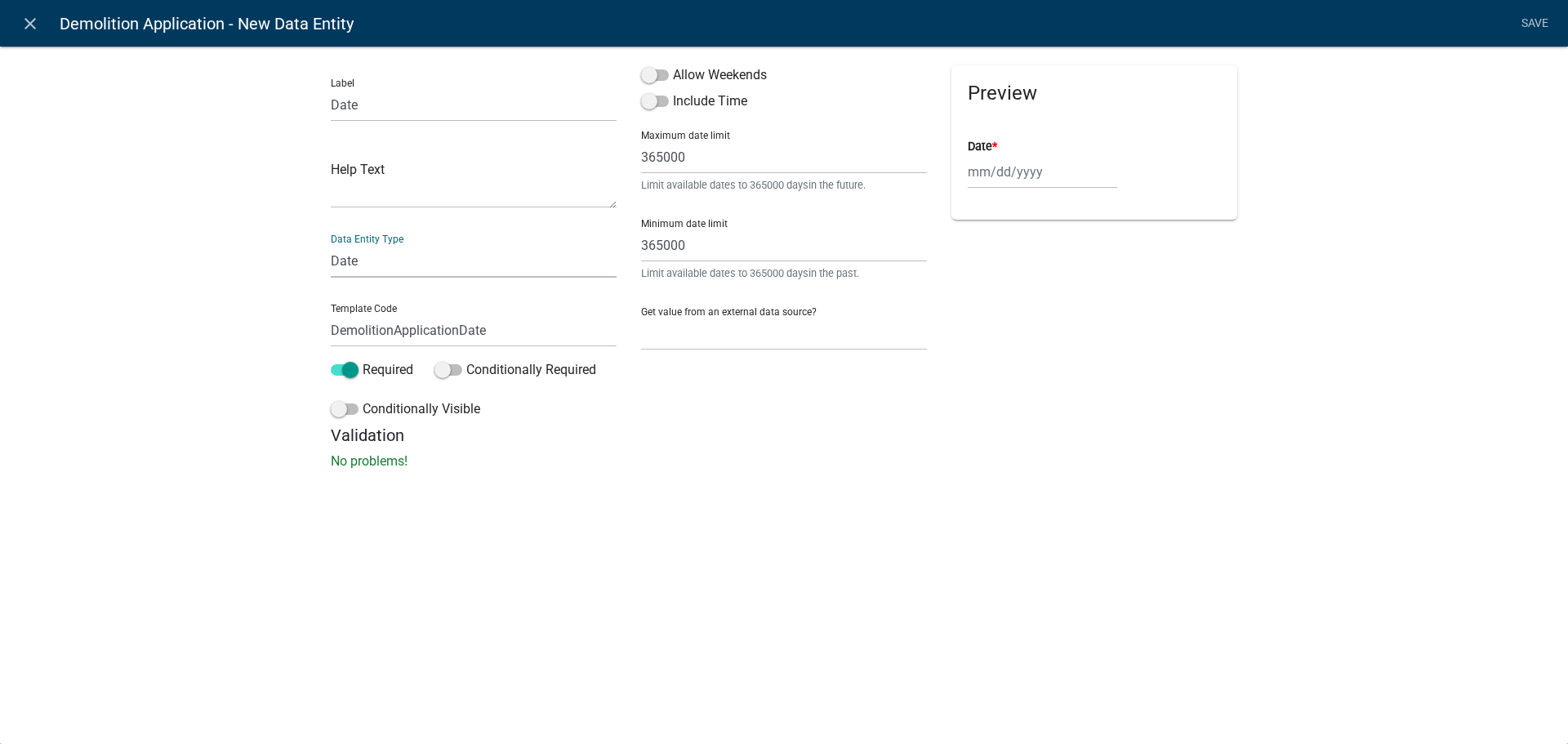
click at [456, 269] on select "Free Form Text Document Display Entity Value Fee Numeric Data Date Map Sketch D…" at bounding box center [473, 260] width 286 height 33
select select "today"
click at [331, 244] on select "Free Form Text Document Display Entity Value Fee Numeric Data Date Map Sketch D…" at bounding box center [473, 260] width 286 height 33
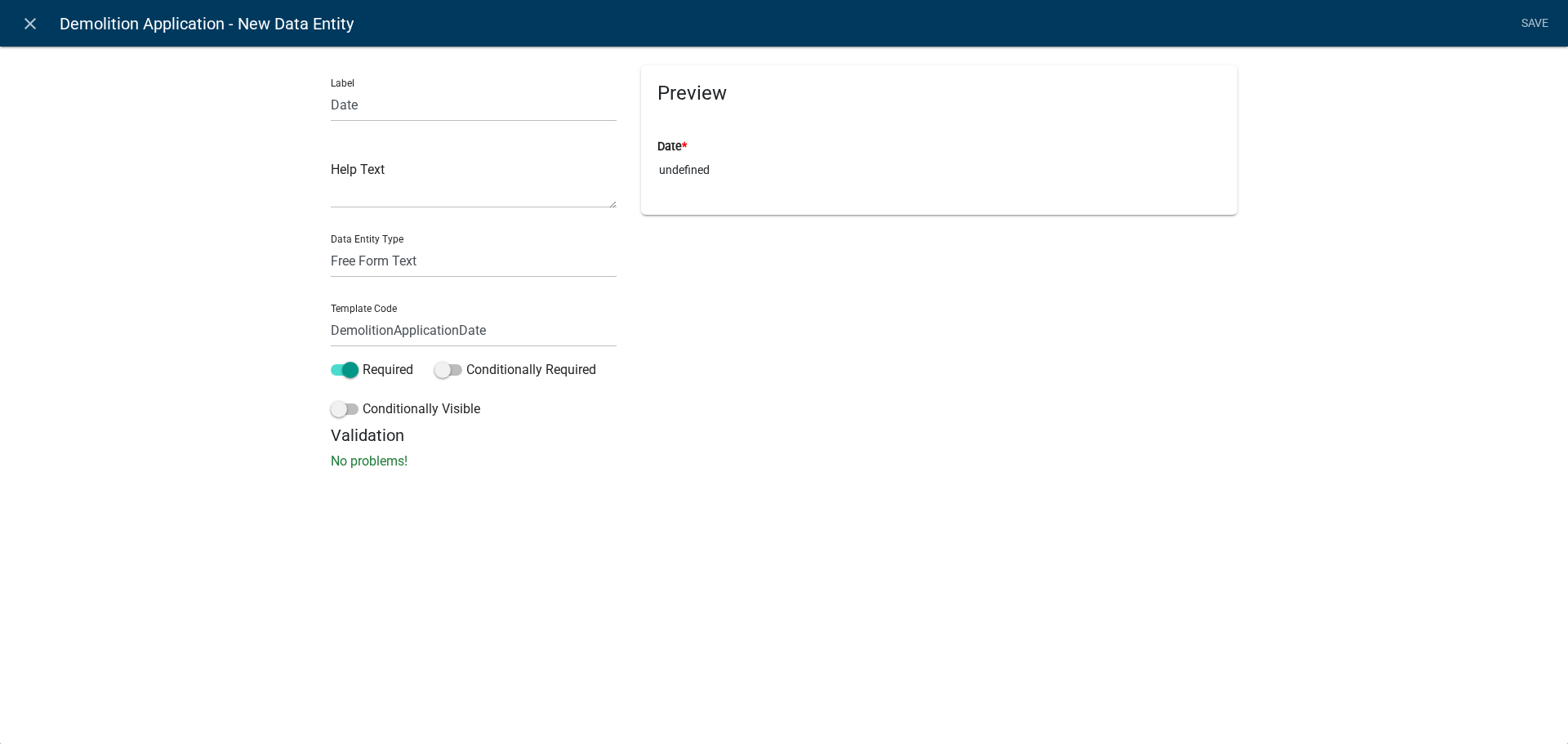
click at [686, 171] on input "undefined" at bounding box center [939, 171] width 563 height 31
click at [695, 239] on div "Preview Date * undefined" at bounding box center [938, 245] width 620 height 360
click at [386, 257] on select "Free Form Text Document Display Entity Value Fee Numeric Data Date Map Sketch D…" at bounding box center [473, 260] width 286 height 33
click at [677, 170] on input "undefined" at bounding box center [939, 171] width 563 height 31
click at [705, 169] on input "undefined" at bounding box center [939, 171] width 563 height 31
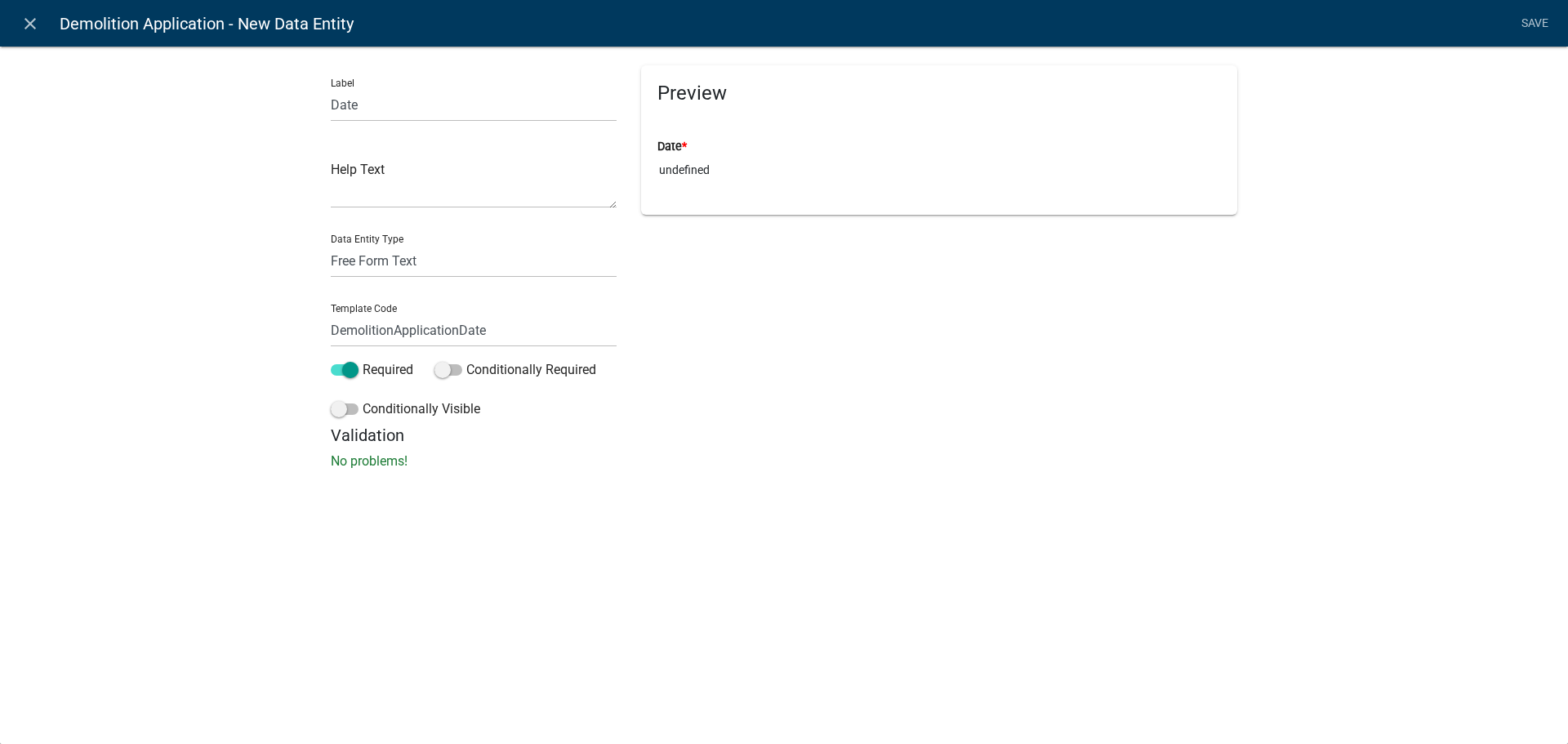
click at [705, 169] on input "undefined" at bounding box center [939, 171] width 563 height 31
click at [699, 250] on div "Preview Date * undefined" at bounding box center [938, 245] width 620 height 360
click at [358, 259] on select "Free Form Text Document Display Entity Value Fee Numeric Data Date Map Sketch D…" at bounding box center [473, 260] width 286 height 33
select select "date"
click at [331, 244] on select "Free Form Text Document Display Entity Value Fee Numeric Data Date Map Sketch D…" at bounding box center [473, 260] width 286 height 33
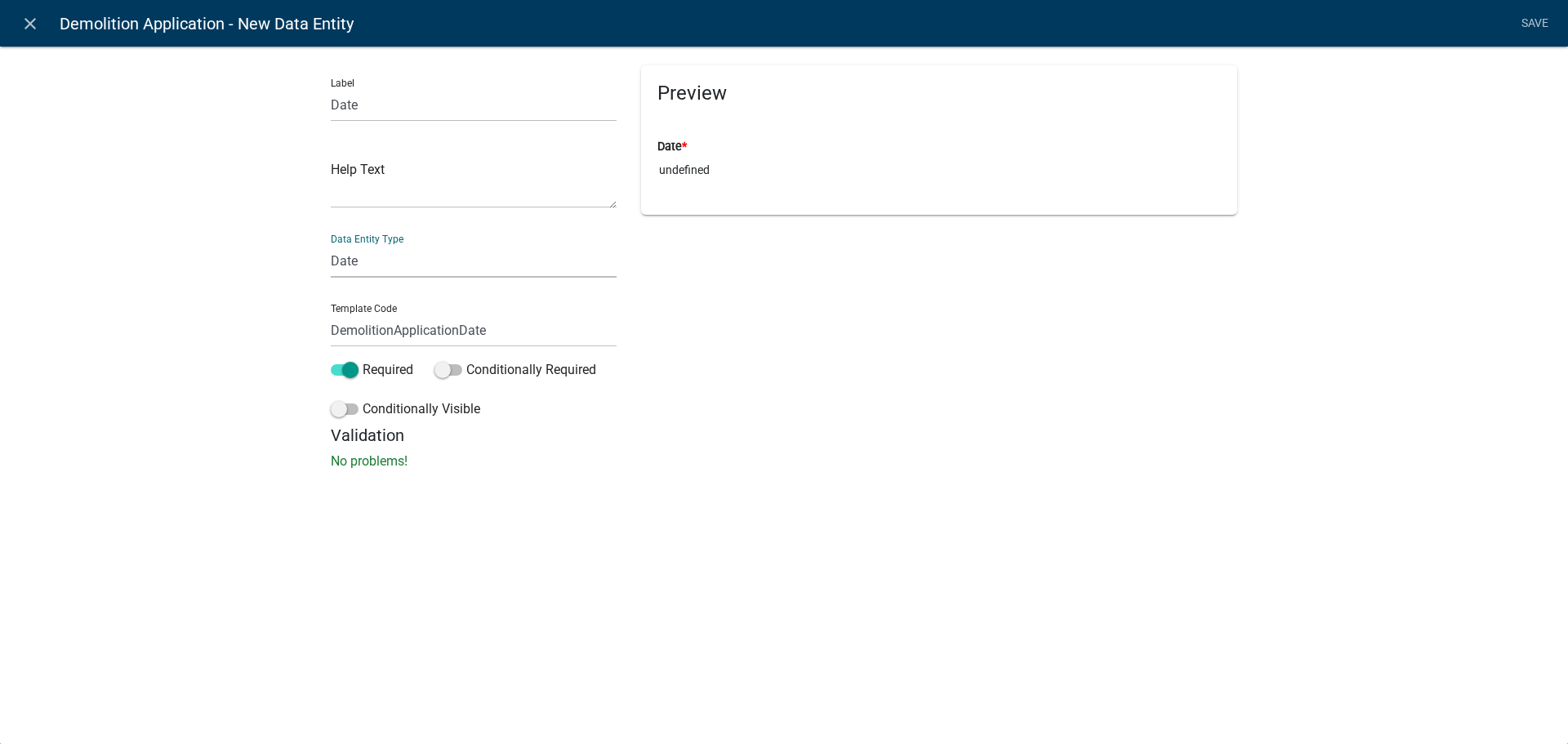
select select "date"
select select
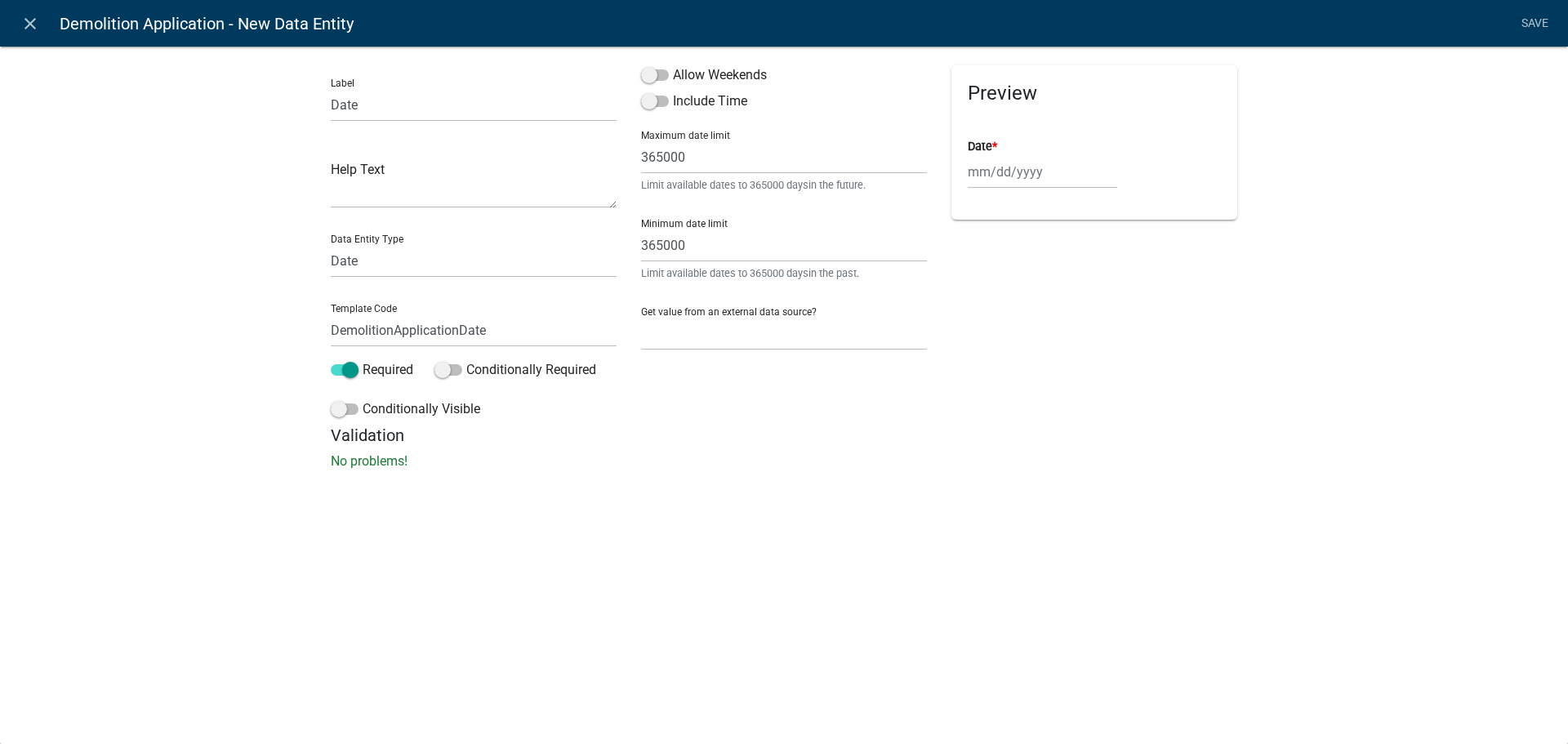
click at [851, 443] on h5 "Validation" at bounding box center [784, 434] width 906 height 20
click at [798, 324] on select "None Search Parcel Data Applicant Data" at bounding box center [783, 333] width 286 height 33
click at [761, 505] on div "Label Date Help Text Data Entity Type Free Form Text Document Display Entity Va…" at bounding box center [784, 262] width 1568 height 486
click at [636, 439] on h5 "Validation" at bounding box center [784, 434] width 906 height 20
click at [468, 337] on input "DemolitionApplicationDate" at bounding box center [473, 330] width 286 height 33
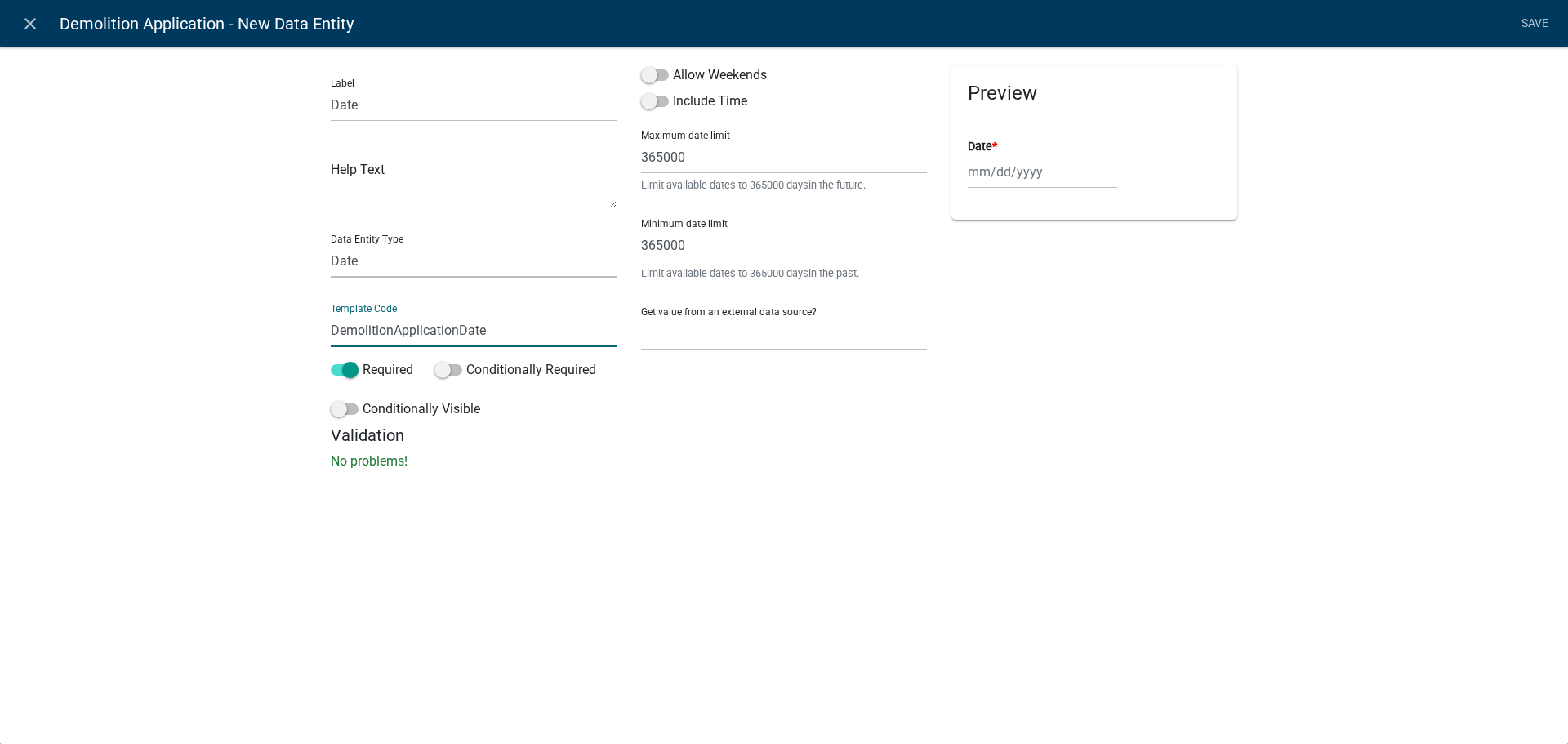
click at [464, 269] on select "Free Form Text Document Display Entity Value Fee Numeric Data Date Map Sketch D…" at bounding box center [473, 260] width 286 height 33
select select "today"
click at [331, 244] on select "Free Form Text Document Display Entity Value Fee Numeric Data Date Map Sketch D…" at bounding box center [473, 260] width 286 height 33
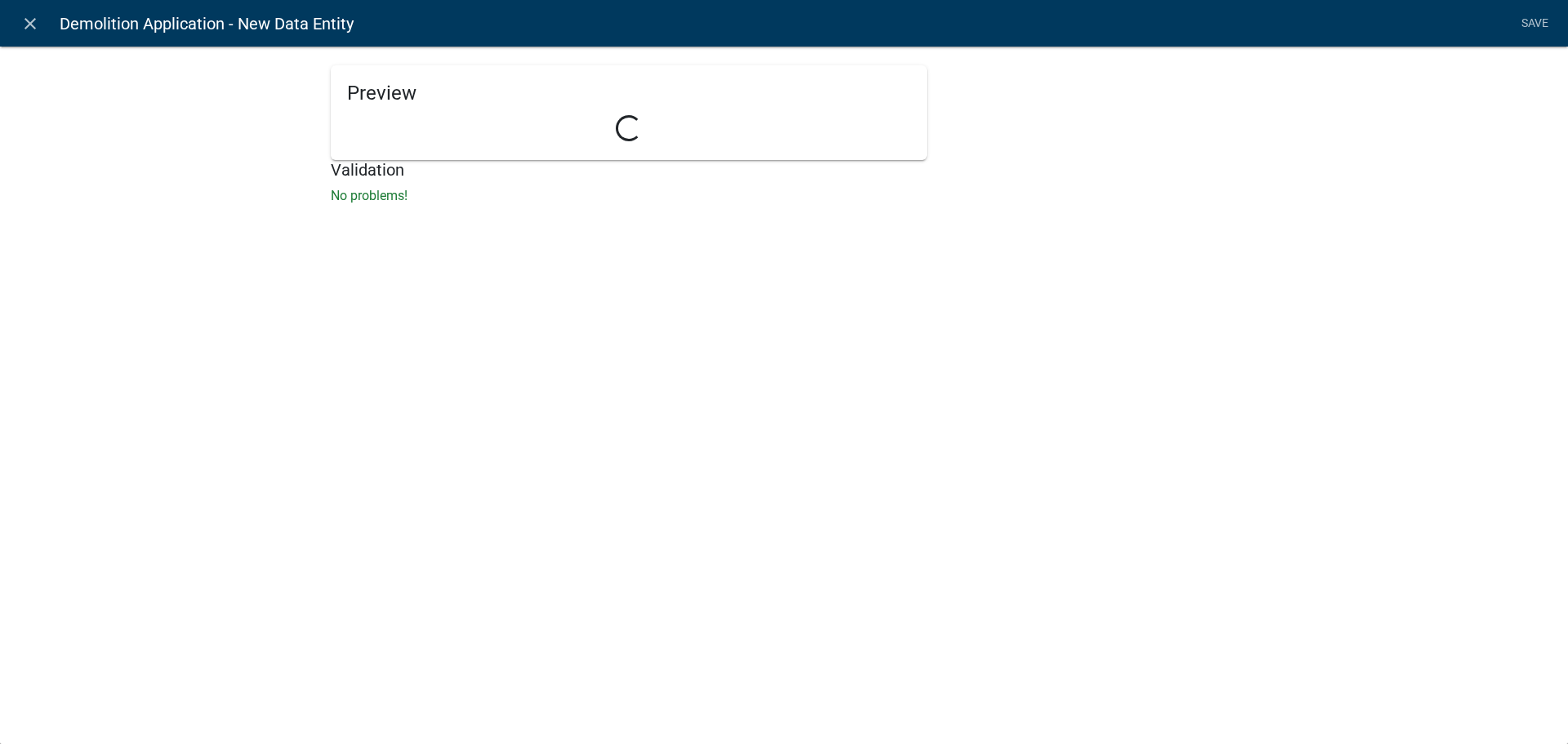
select select "today"
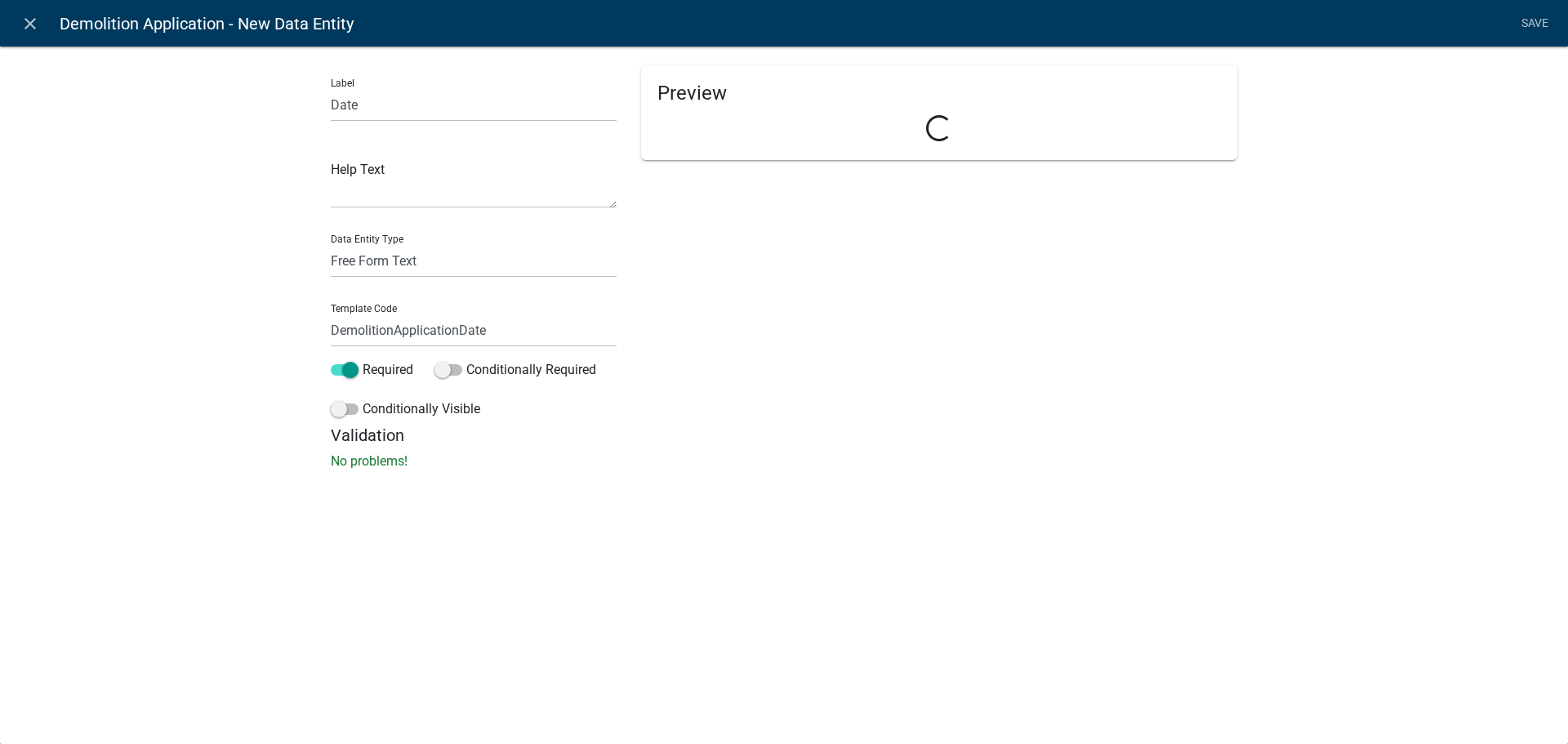
click at [842, 445] on div "Validation No problems!" at bounding box center [784, 448] width 906 height 46
click at [356, 370] on span at bounding box center [344, 369] width 28 height 11
click at [362, 360] on input "Required" at bounding box center [362, 360] width 0 height 0
click at [1537, 16] on link "Save" at bounding box center [1534, 24] width 41 height 31
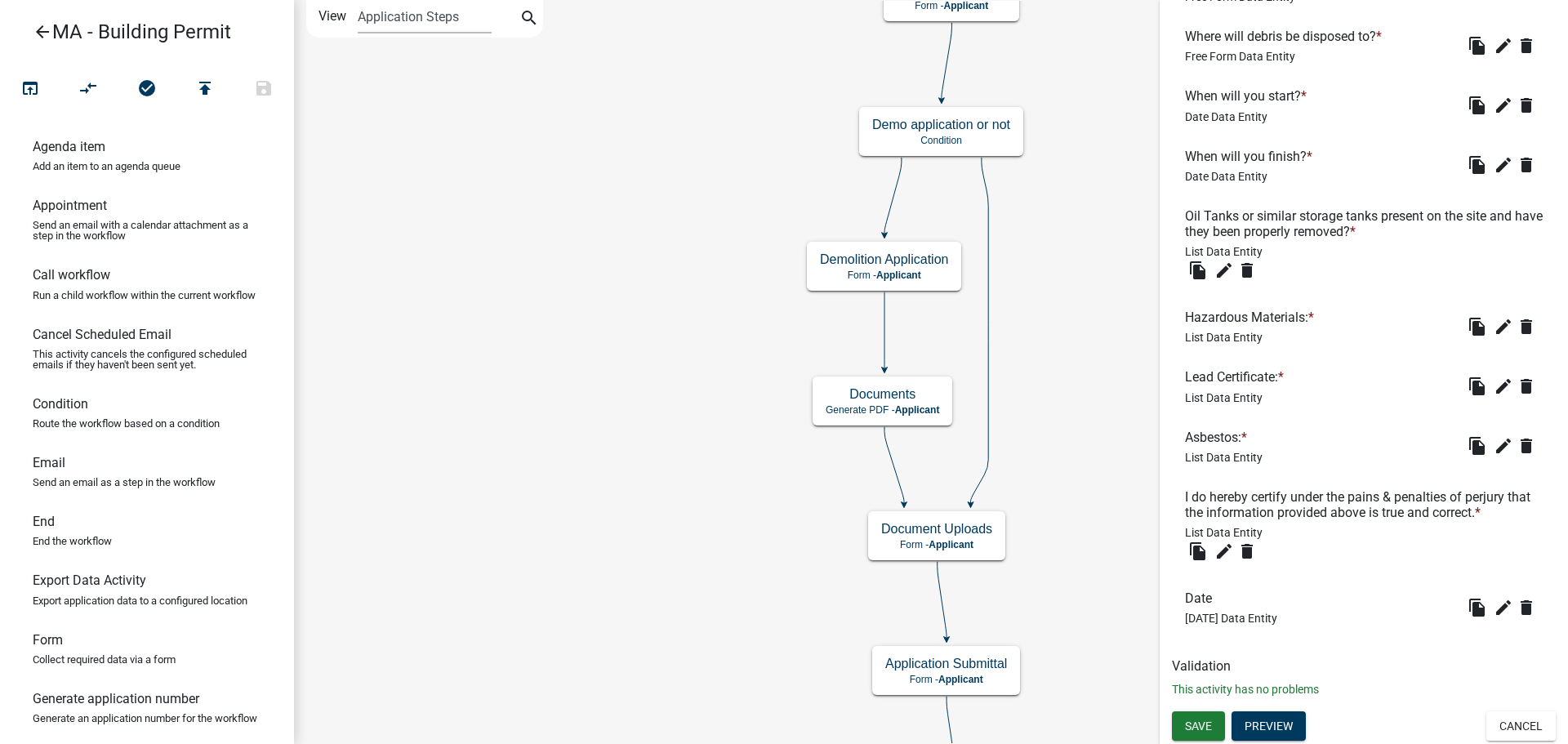
scroll to position [989, 0]
click at [1282, 726] on button "Preview" at bounding box center [1268, 724] width 75 height 30
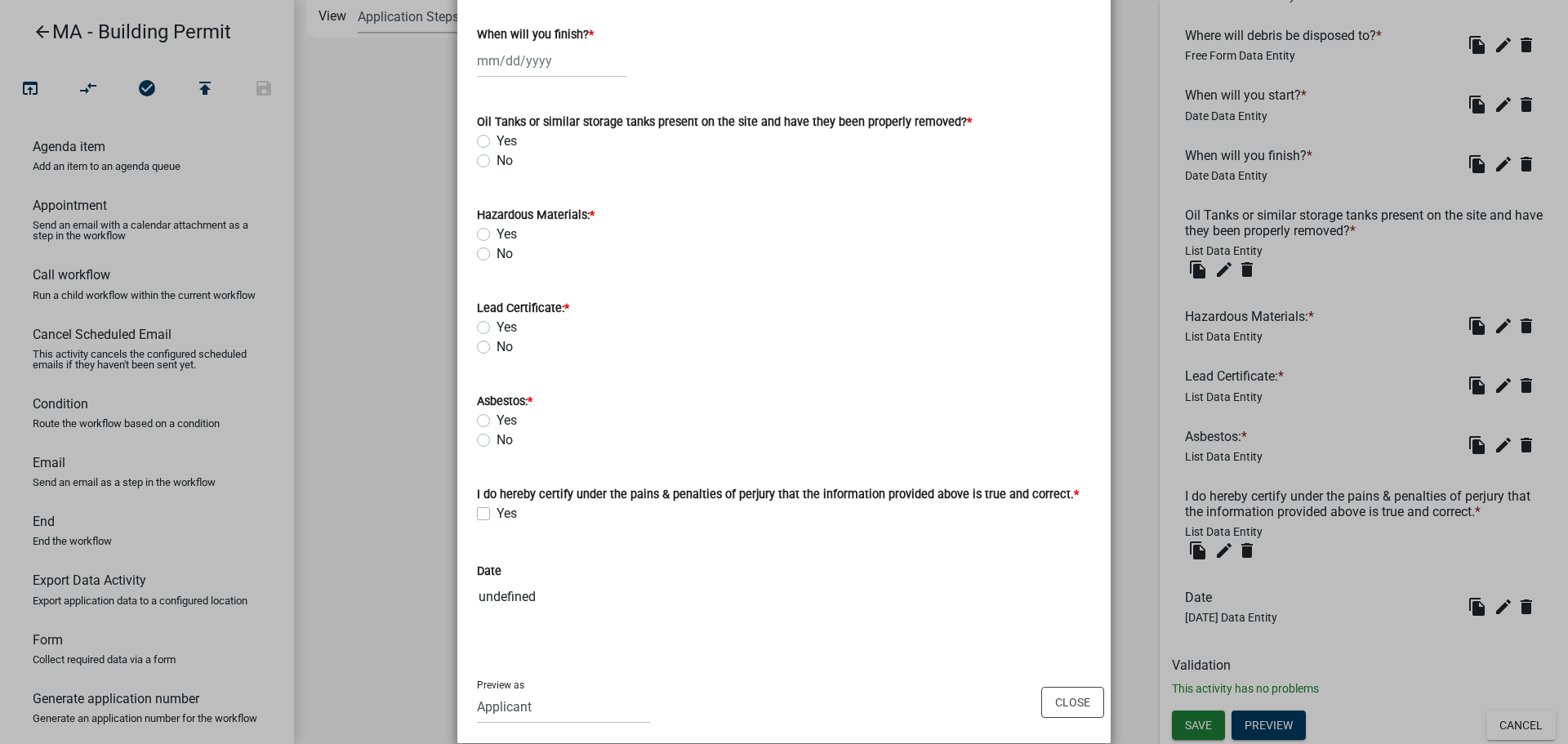
scroll to position [879, 0]
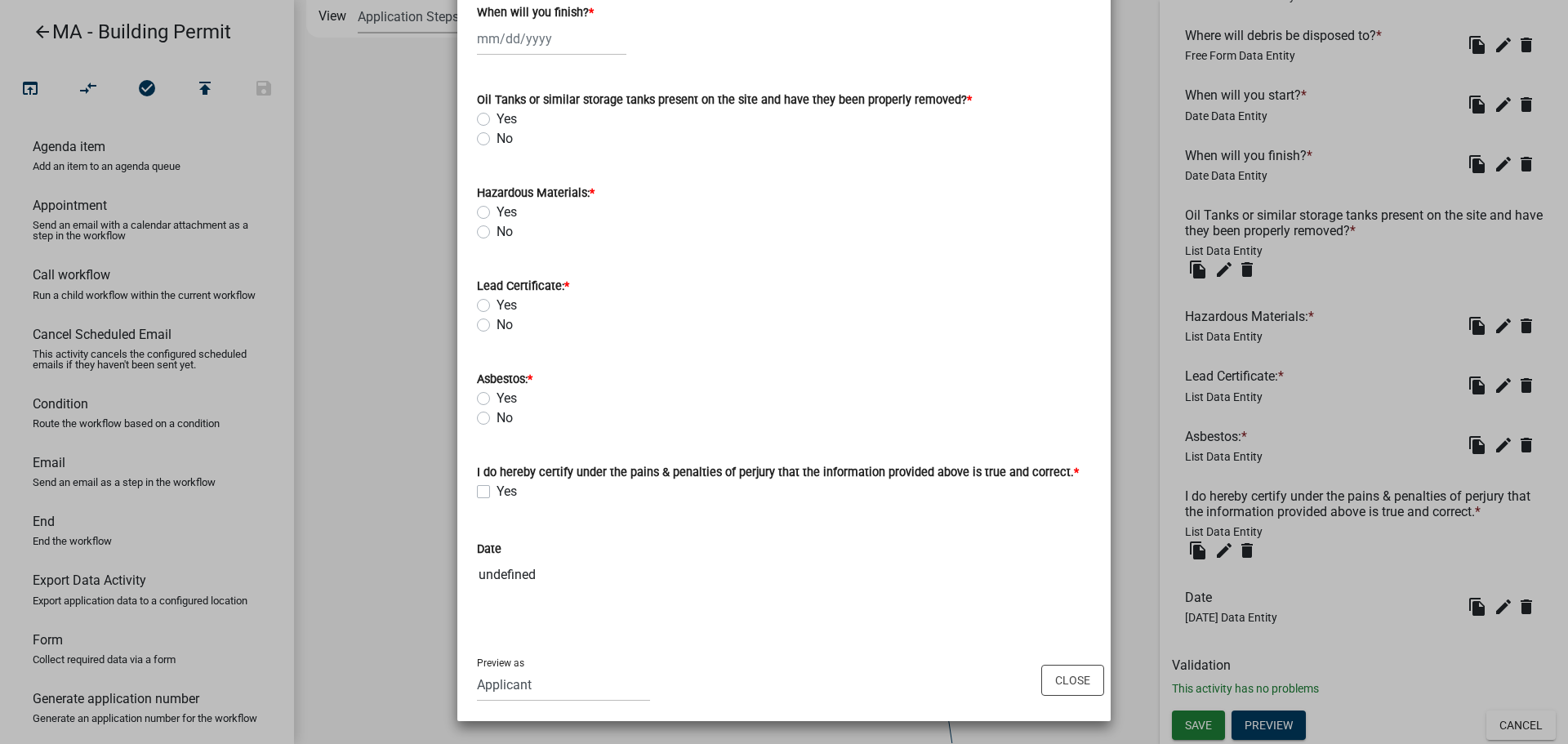
click at [487, 573] on input "undefined" at bounding box center [784, 574] width 614 height 32
click at [510, 575] on input "undefined" at bounding box center [784, 574] width 614 height 32
click at [572, 548] on div "Date" at bounding box center [784, 548] width 614 height 20
click at [1058, 680] on button "Close" at bounding box center [1072, 680] width 63 height 31
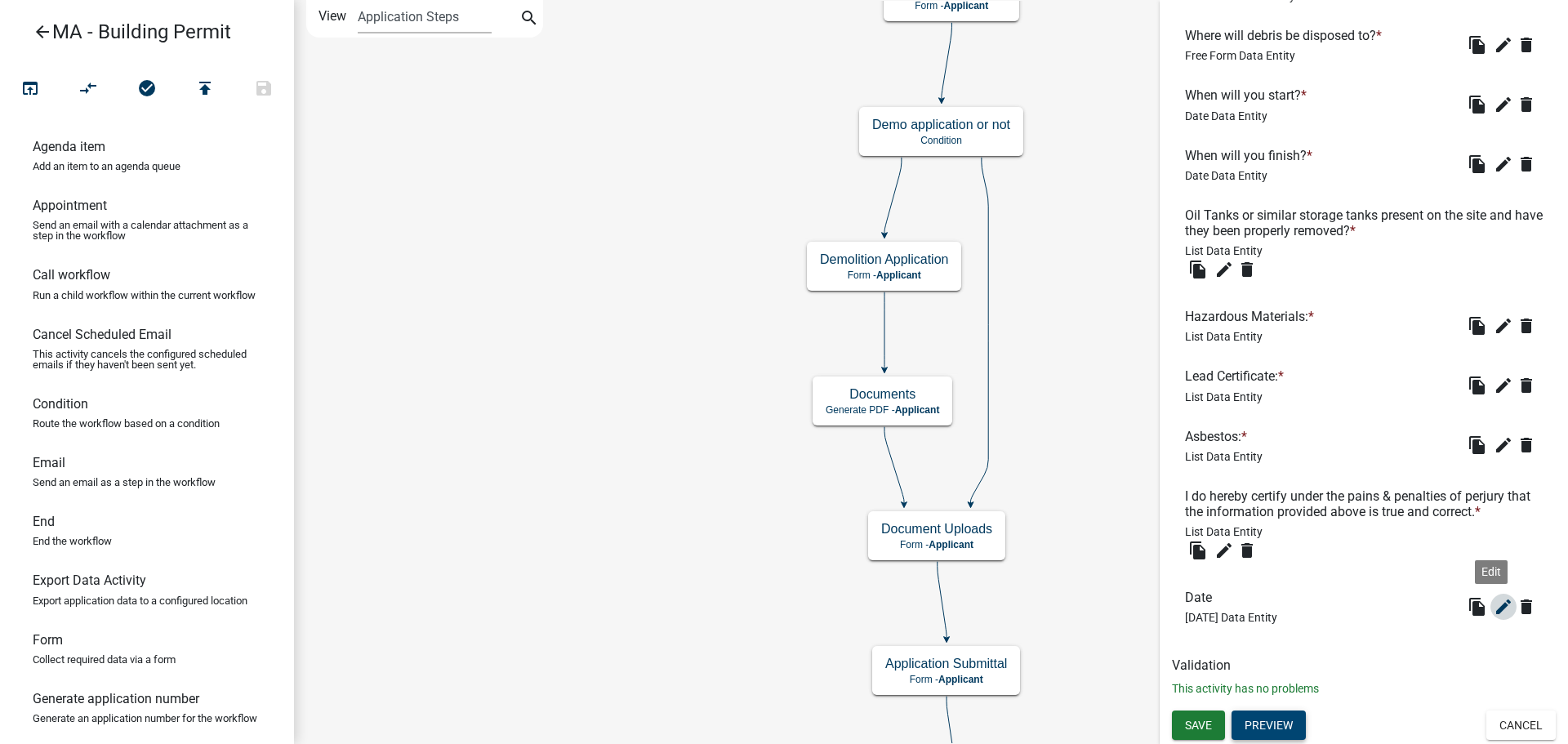
click at [1493, 604] on icon "edit" at bounding box center [1503, 606] width 20 height 20
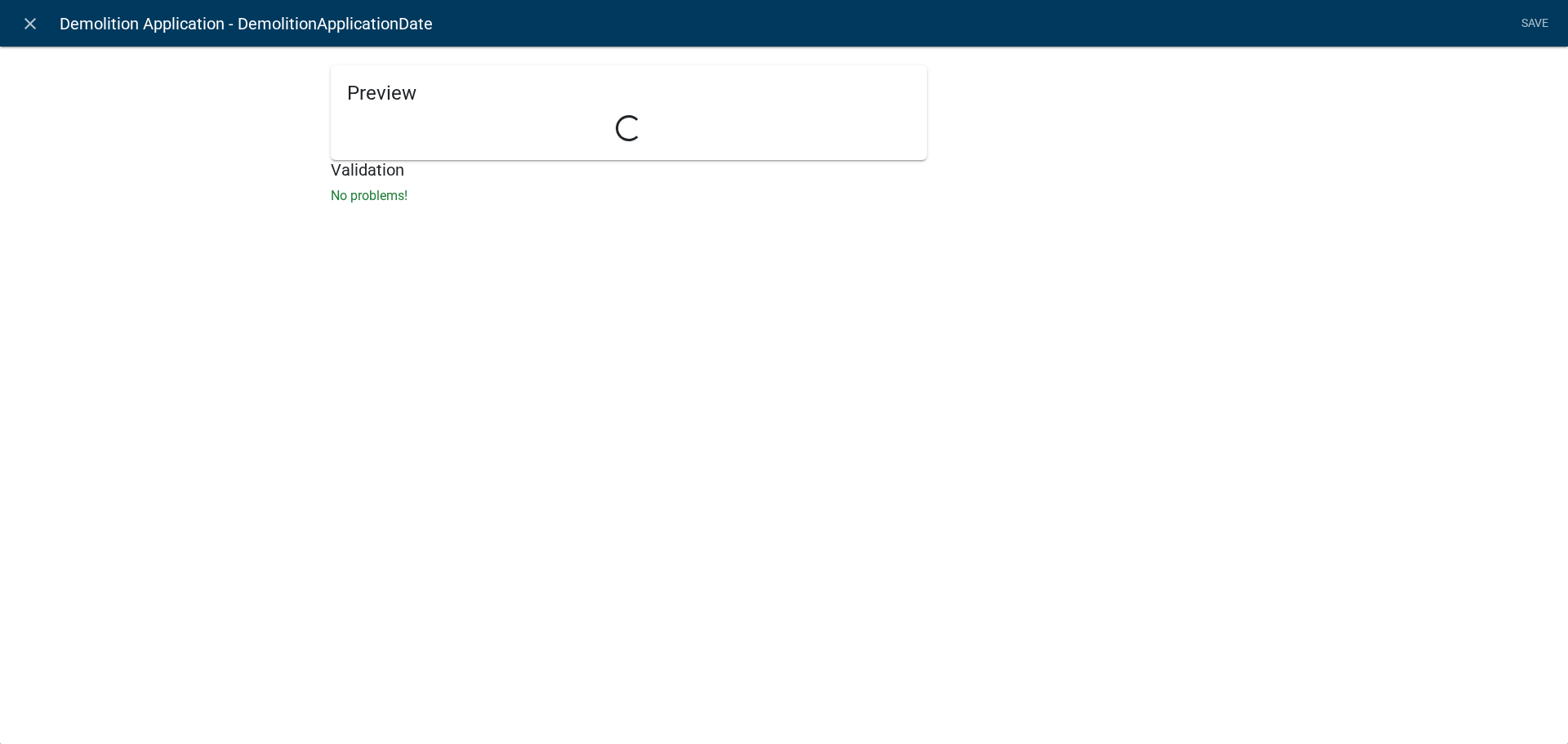
select select "today"
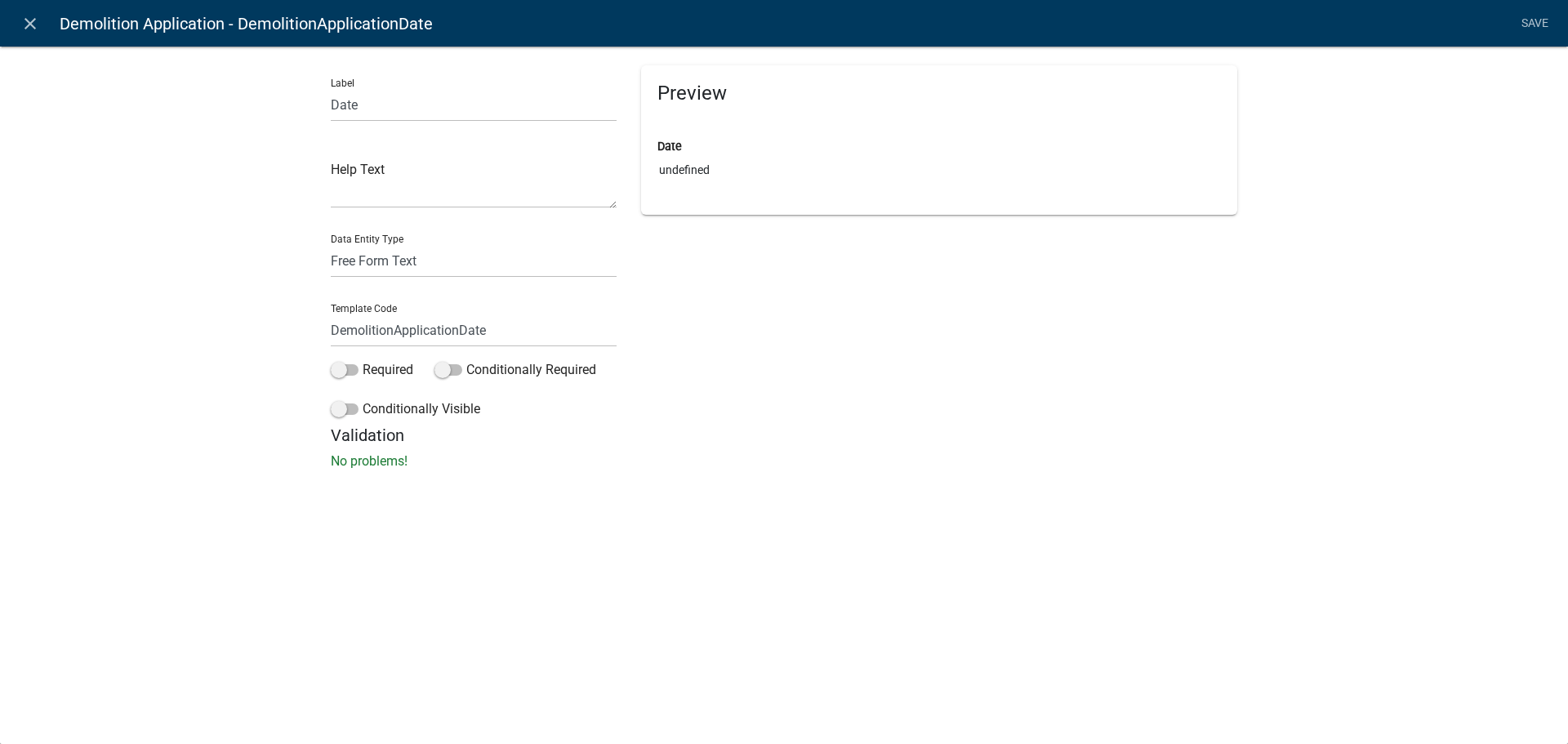
click at [710, 181] on input "undefined" at bounding box center [939, 171] width 563 height 31
click at [713, 181] on input "undefined" at bounding box center [939, 171] width 563 height 31
click at [731, 225] on div "Preview Date undefined" at bounding box center [938, 245] width 620 height 360
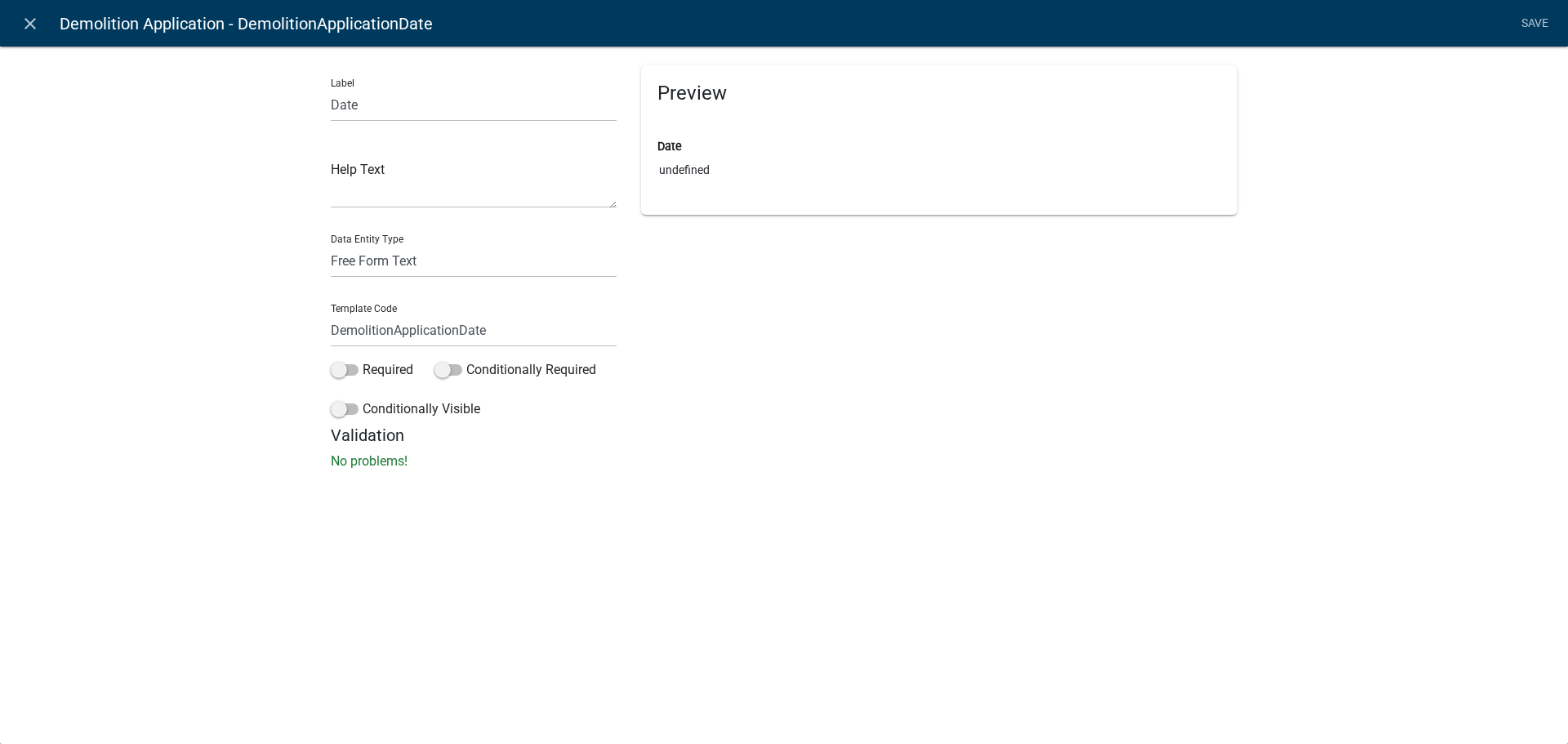
click at [731, 160] on input "undefined" at bounding box center [939, 171] width 563 height 31
click at [738, 281] on div "Preview Date undefined" at bounding box center [938, 245] width 620 height 360
click at [703, 173] on input "undefined" at bounding box center [939, 171] width 563 height 31
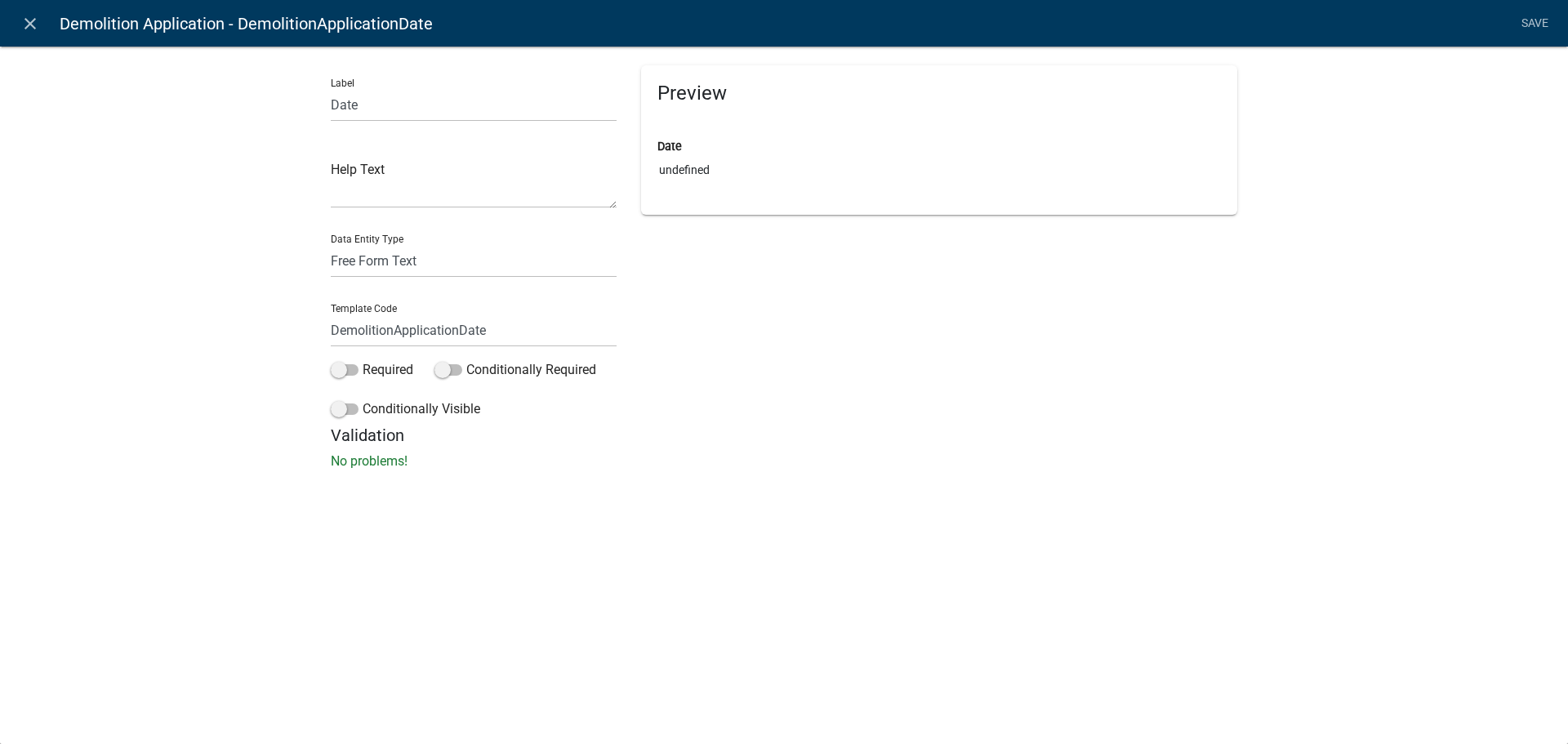
click at [692, 290] on div "Preview Date undefined" at bounding box center [938, 245] width 620 height 360
click at [438, 406] on label "Conditionally Visible" at bounding box center [406, 409] width 149 height 20
click at [362, 400] on input "Conditionally Visible" at bounding box center [362, 400] width 0 height 0
click at [358, 526] on button "button" at bounding box center [364, 530] width 32 height 32
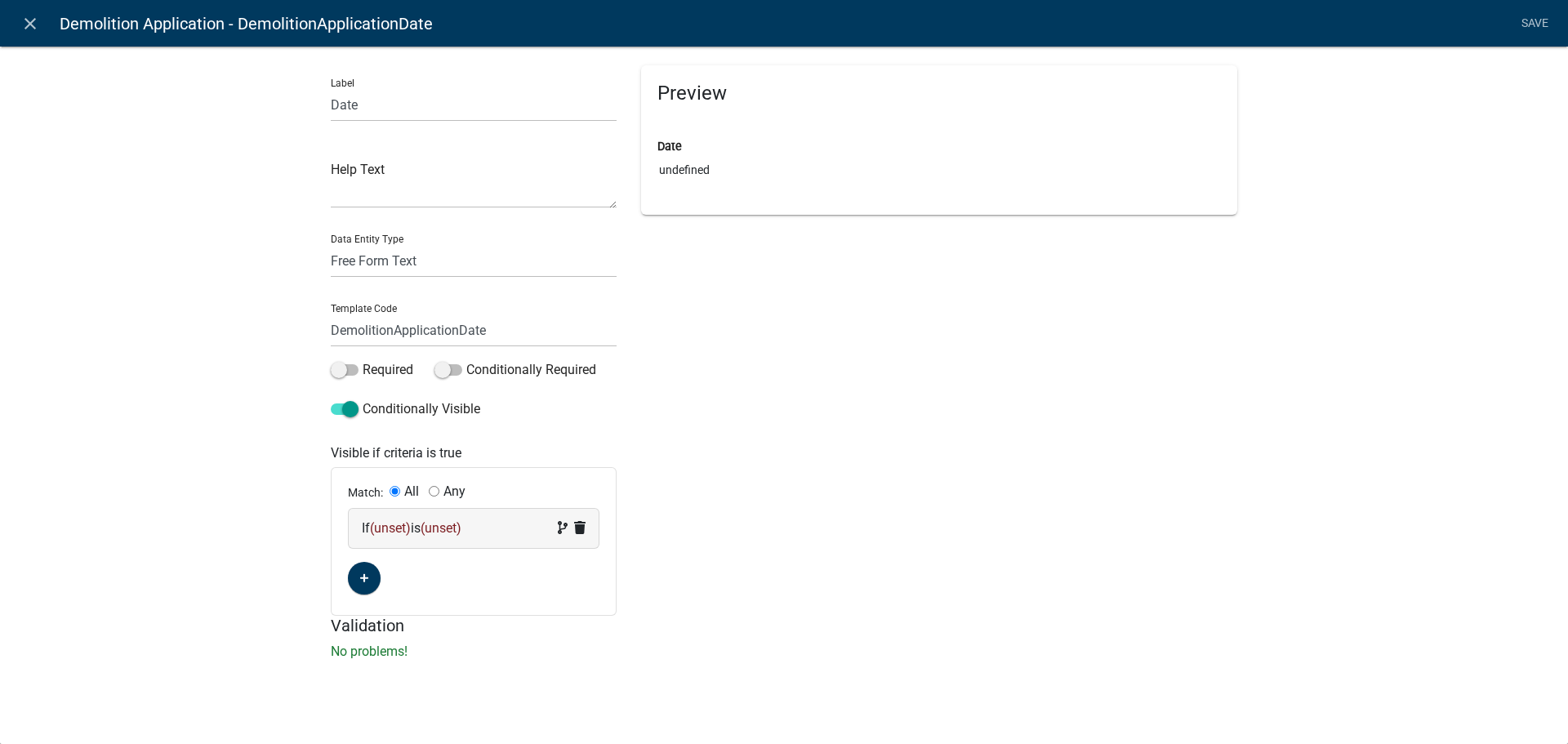
click at [390, 525] on span "(unset)" at bounding box center [390, 528] width 41 height 15
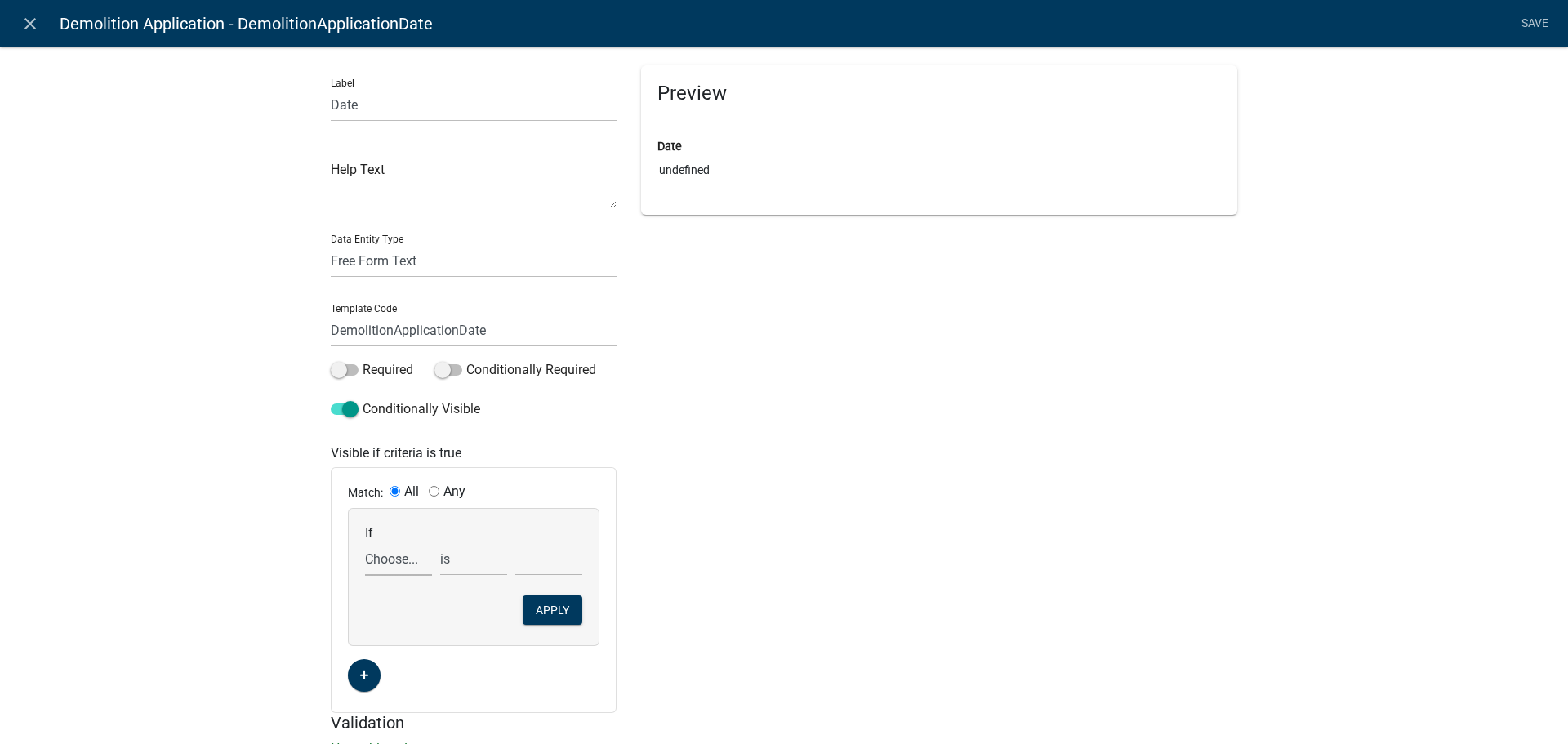
click at [399, 557] on select "Choose... Acres Address ALL_FEE_RECIPIENTS AppAddress AppAltPhone AppCity AppEm…" at bounding box center [398, 558] width 67 height 33
click at [733, 420] on div "Preview Date undefined" at bounding box center [938, 389] width 620 height 647
click at [197, 167] on div "Label Date Help Text Data Entity Type Free Form Text Document Display Entity Va…" at bounding box center [784, 406] width 1568 height 773
click at [176, 261] on div "Label Date Help Text Data Entity Type Free Form Text Document Display Entity Va…" at bounding box center [784, 406] width 1568 height 773
click at [1464, 429] on div "Label Date Help Text Data Entity Type Free Form Text Document Display Entity Va…" at bounding box center [784, 406] width 1568 height 773
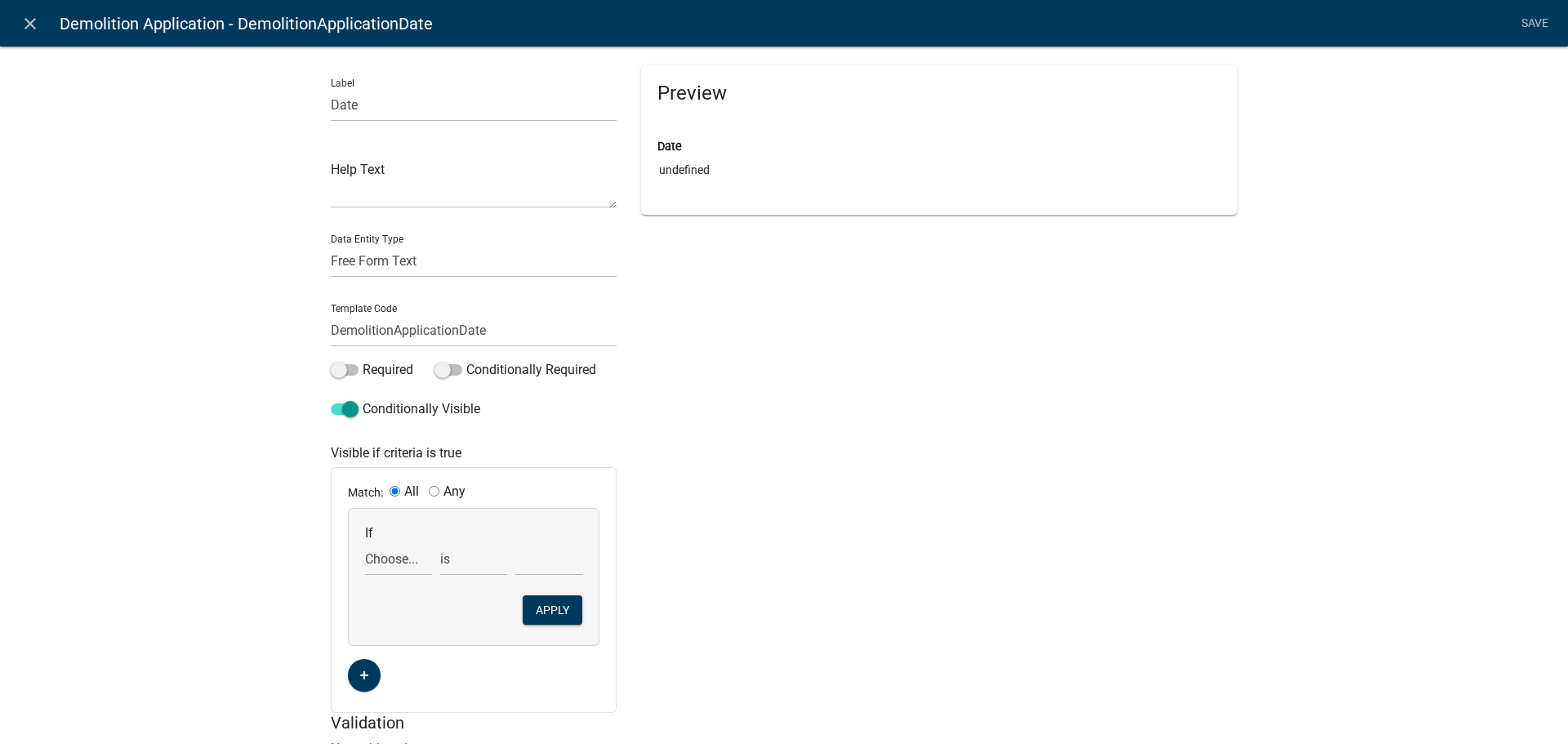
click at [195, 440] on div "Label Date Help Text Data Entity Type Free Form Text Document Display Entity Va…" at bounding box center [784, 406] width 1568 height 773
click at [397, 561] on select "Choose... Acres Address ALL_FEE_RECIPIENTS AppAddress AppAltPhone AppCity AppEm…" at bounding box center [398, 558] width 67 height 33
click at [1190, 445] on div "Preview Date undefined" at bounding box center [938, 389] width 620 height 647
click at [167, 348] on div "Label Date Help Text Data Entity Type Free Form Text Document Display Entity Va…" at bounding box center [784, 406] width 1568 height 773
